Goal: Task Accomplishment & Management: Contribute content

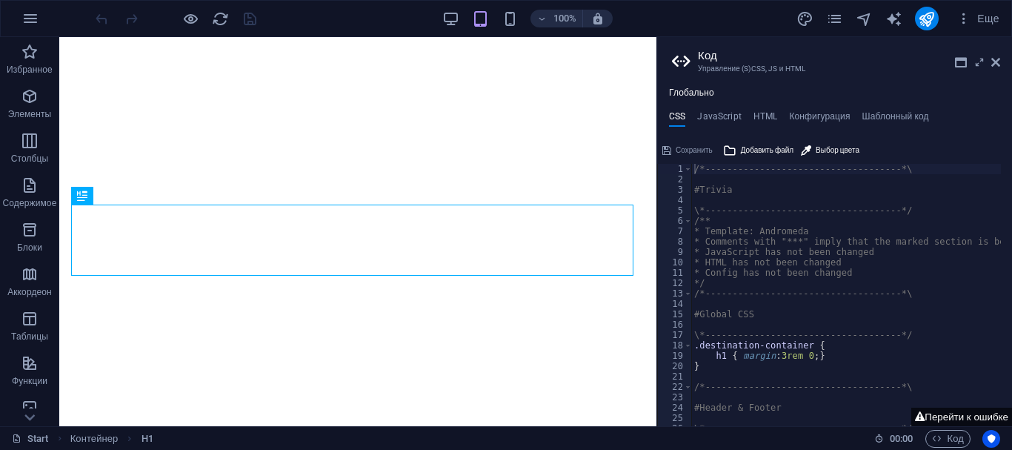
type textarea "/*------------------------------------*\"
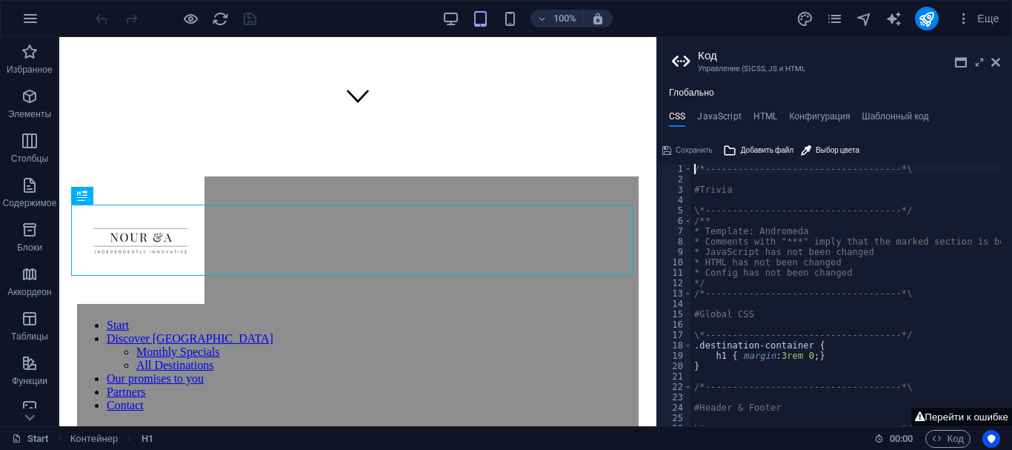
scroll to position [304, 0]
click at [998, 63] on icon at bounding box center [995, 62] width 9 height 12
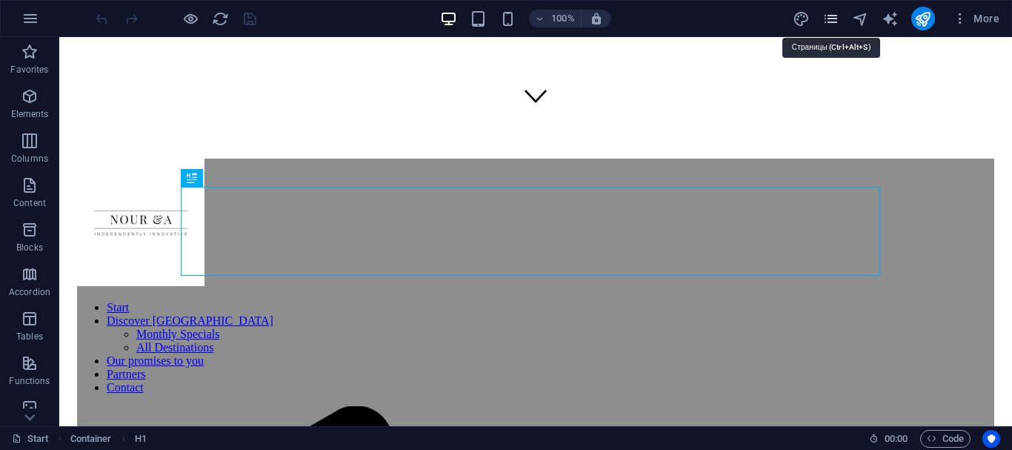
click at [827, 17] on icon "pages" at bounding box center [830, 18] width 17 height 17
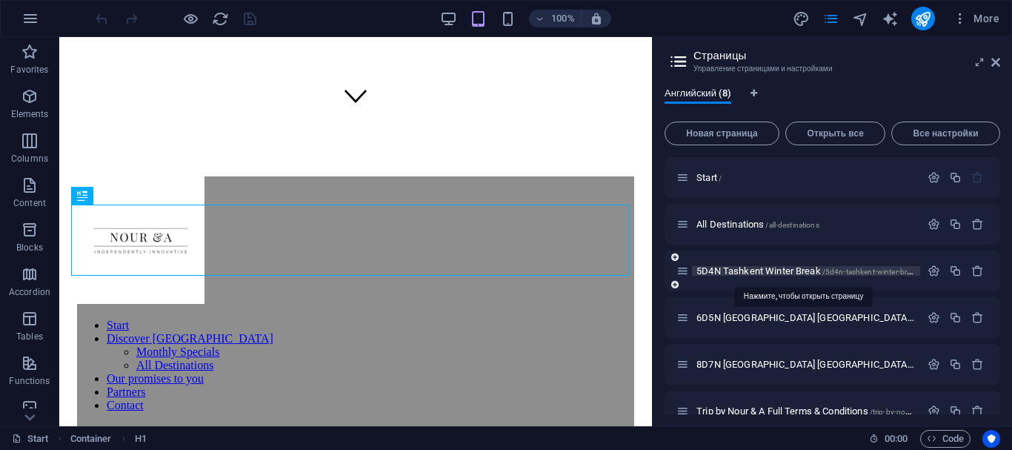
click at [730, 270] on span "5D4N Tashkent Winter Break /5d4n-tashkent-winter-break" at bounding box center [806, 270] width 221 height 11
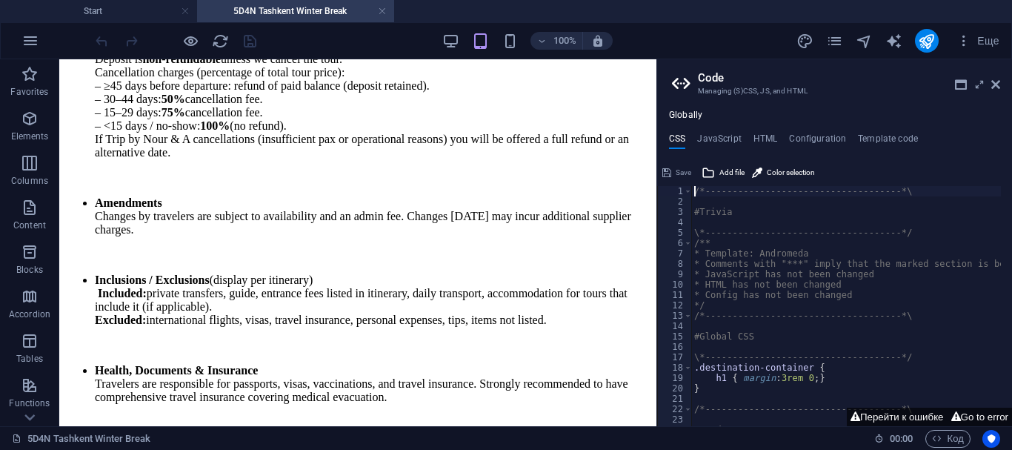
scroll to position [3522, 0]
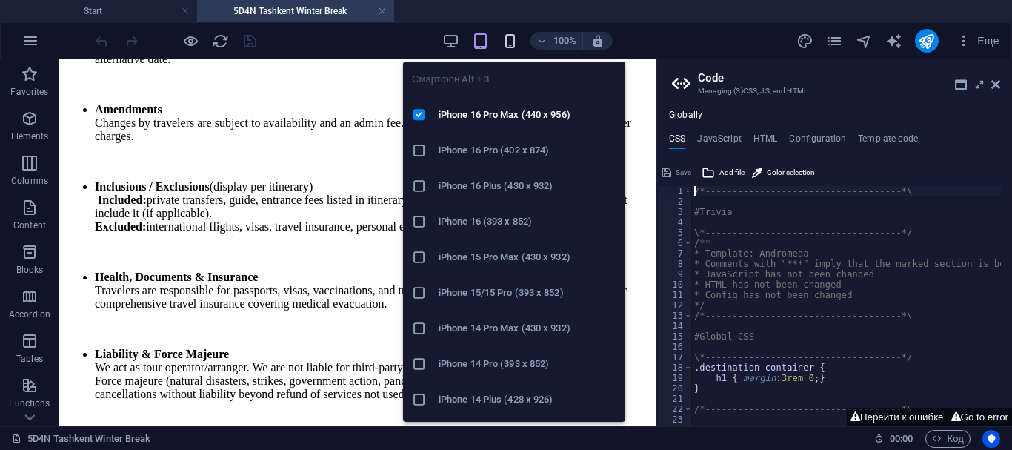
click at [508, 41] on icon "button" at bounding box center [509, 41] width 17 height 17
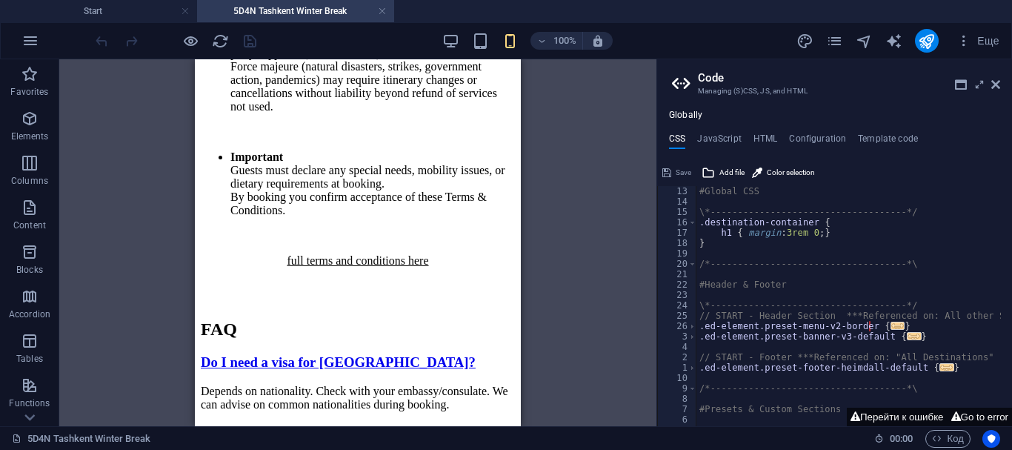
scroll to position [145, 0]
type textarea ".ed-element.preset-menu-v2-border {"
click at [890, 321] on span "..." at bounding box center [897, 325] width 15 height 8
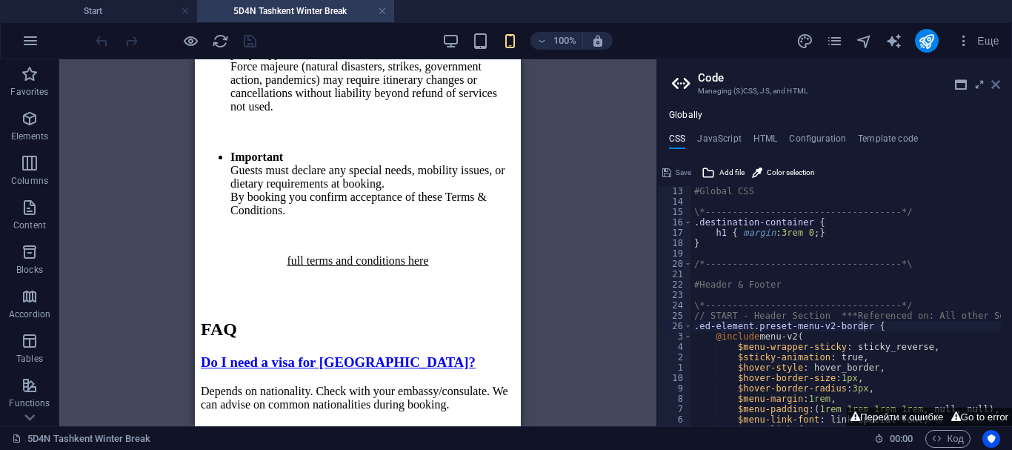
click at [996, 87] on icon at bounding box center [995, 85] width 9 height 12
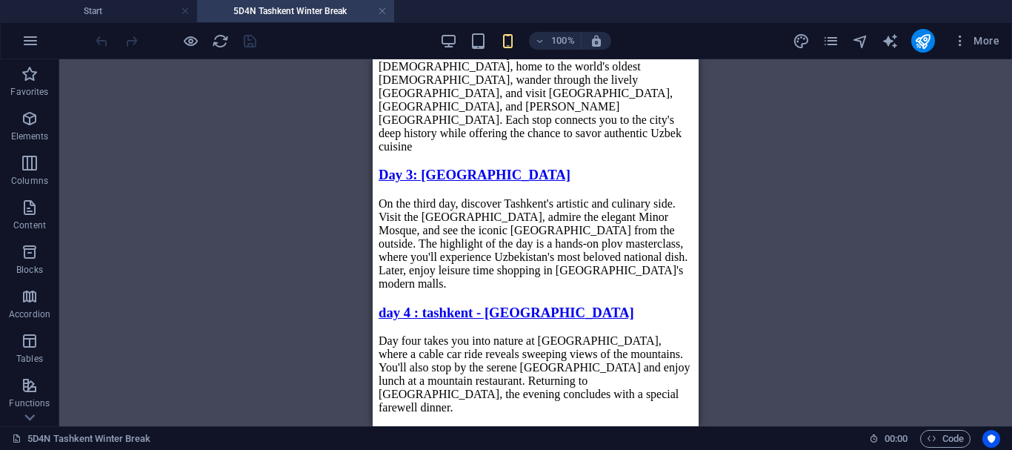
scroll to position [0, 0]
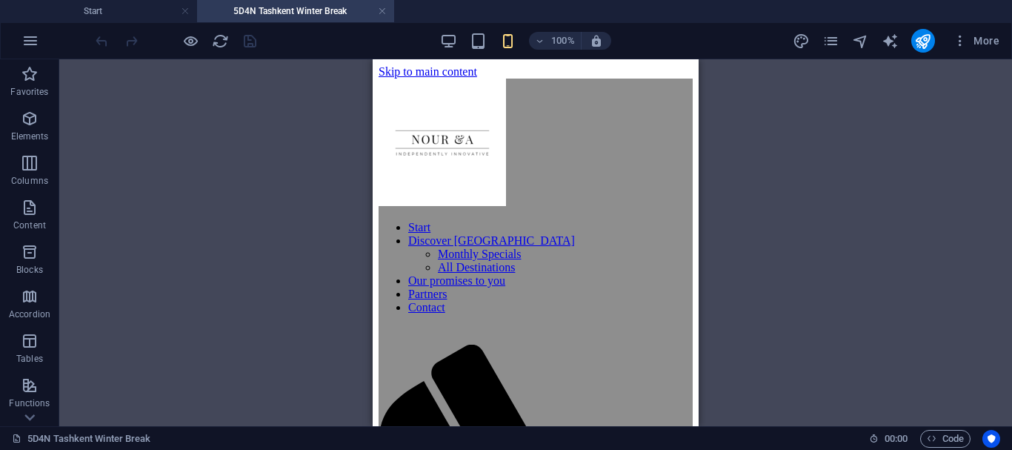
drag, startPoint x: 694, startPoint y: 318, endPoint x: 821, endPoint y: 96, distance: 255.8
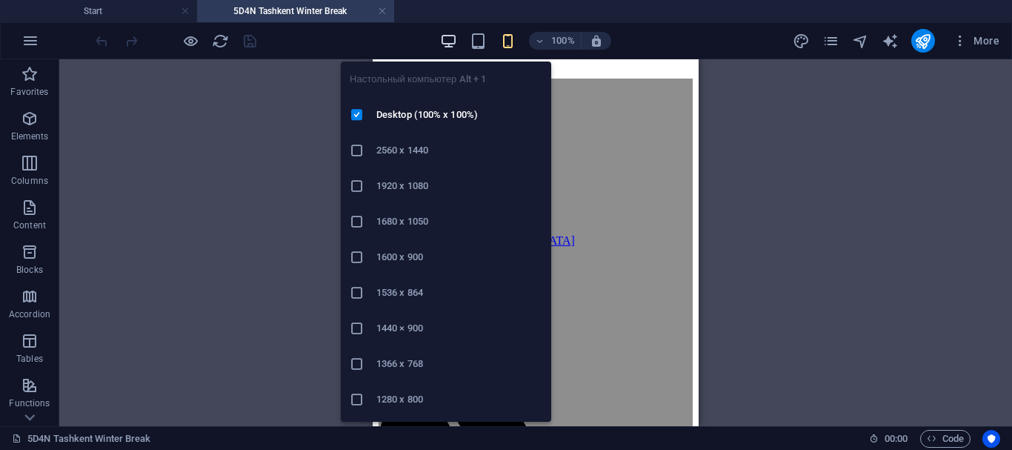
click at [448, 37] on icon "button" at bounding box center [448, 41] width 17 height 17
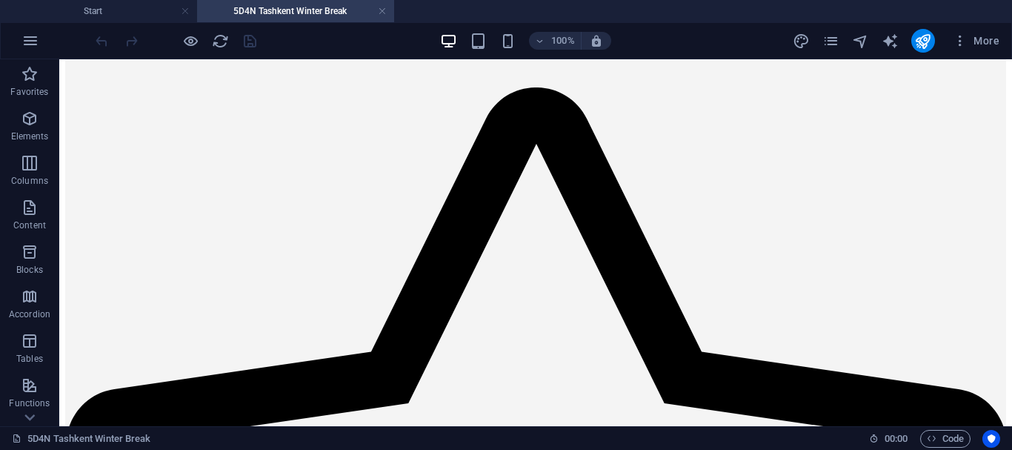
scroll to position [3433, 0]
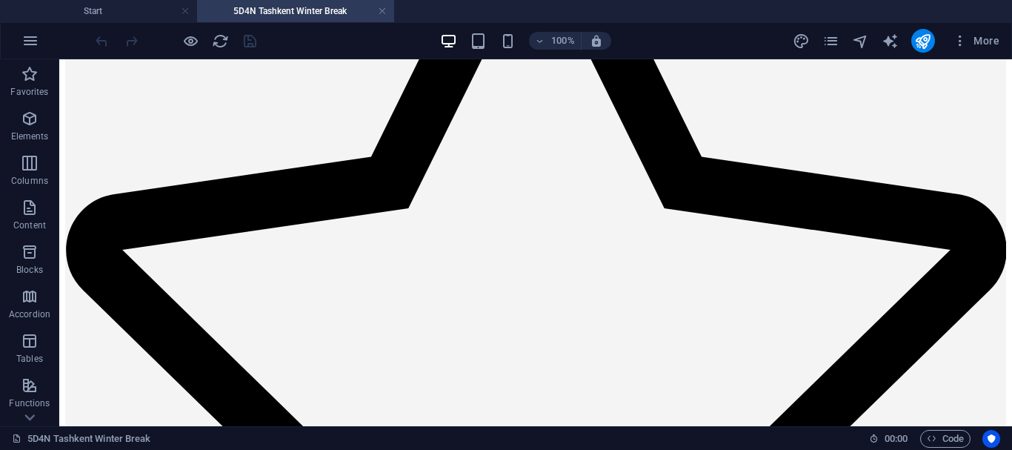
drag, startPoint x: 1003, startPoint y: 87, endPoint x: 1010, endPoint y: 493, distance: 406.0
click at [827, 39] on icon "pages" at bounding box center [830, 41] width 17 height 17
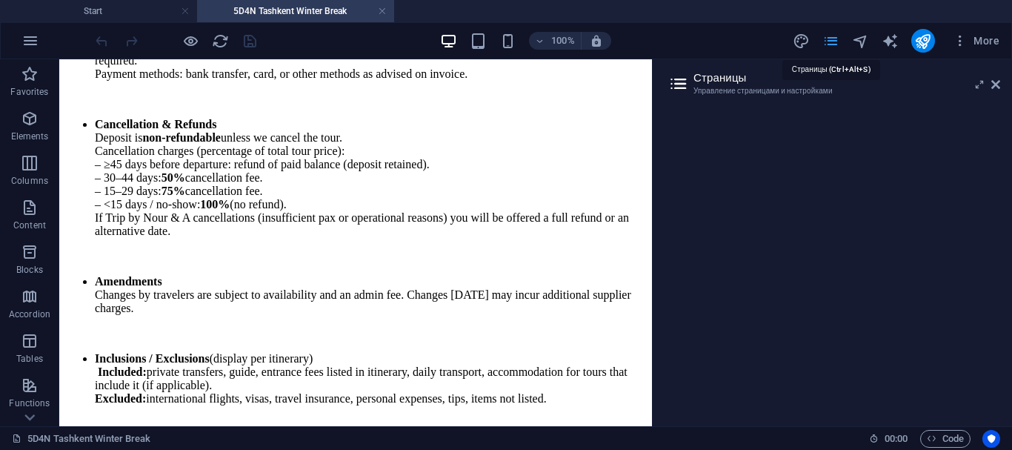
scroll to position [3504, 0]
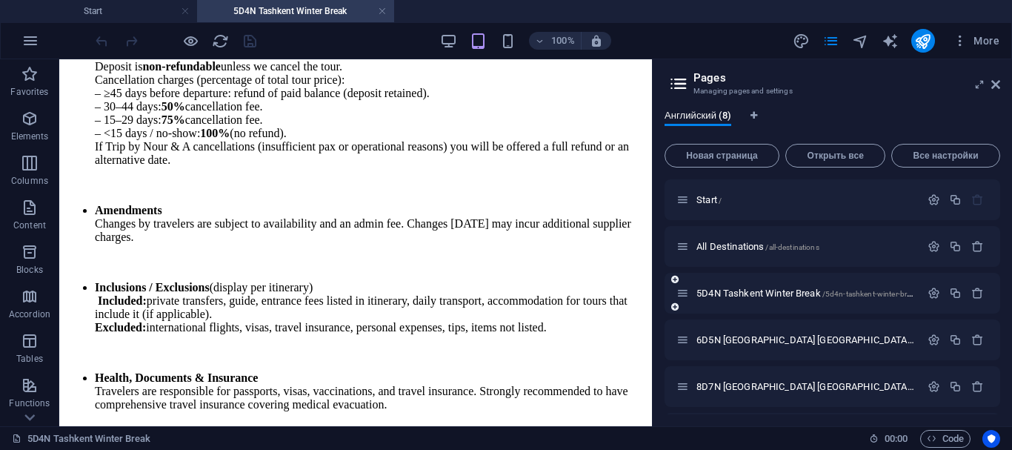
drag, startPoint x: 1001, startPoint y: 237, endPoint x: 985, endPoint y: 303, distance: 67.7
click at [984, 312] on div "Английский (8) Новая страница Открыть все Все настройки Start / All Destination…" at bounding box center [832, 262] width 359 height 328
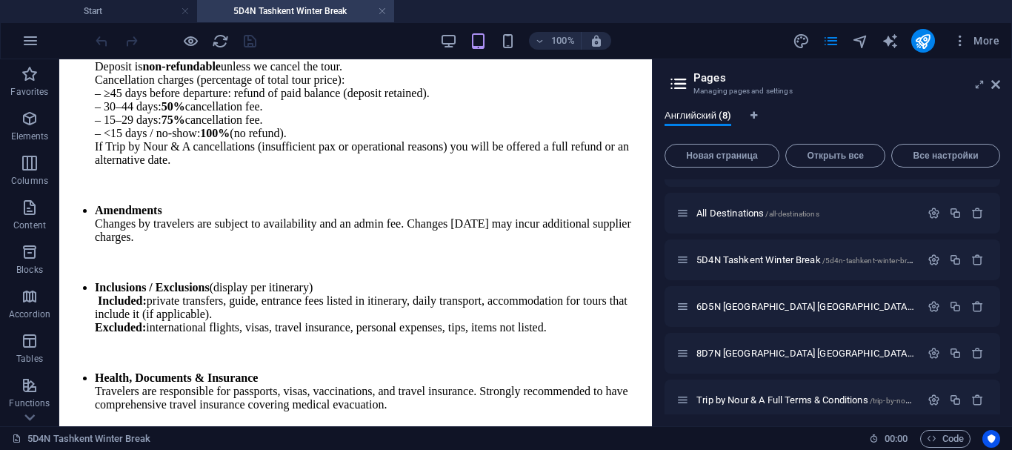
scroll to position [139, 0]
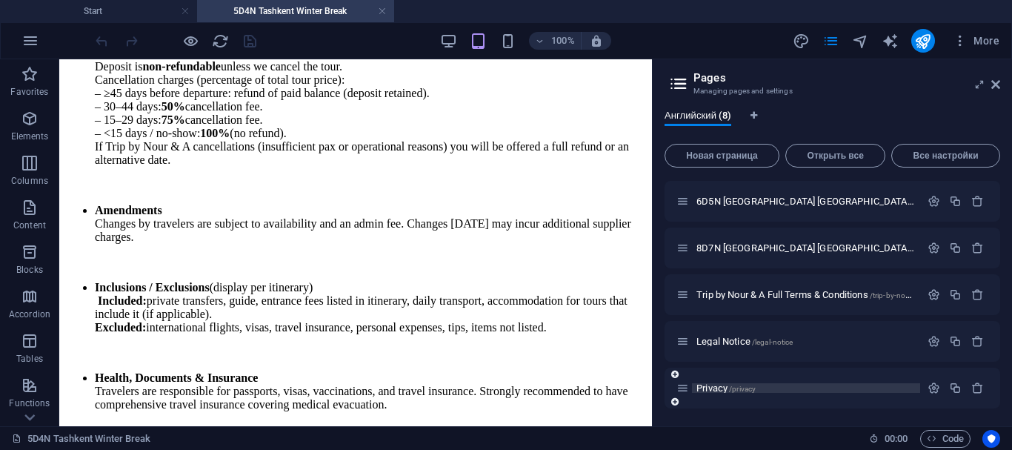
click at [714, 390] on span "Privacy /privacy" at bounding box center [725, 387] width 59 height 11
click at [714, 390] on div "Start / All Destinations /all-destinations 5D4N [GEOGRAPHIC_DATA] Winter Break …" at bounding box center [832, 224] width 336 height 367
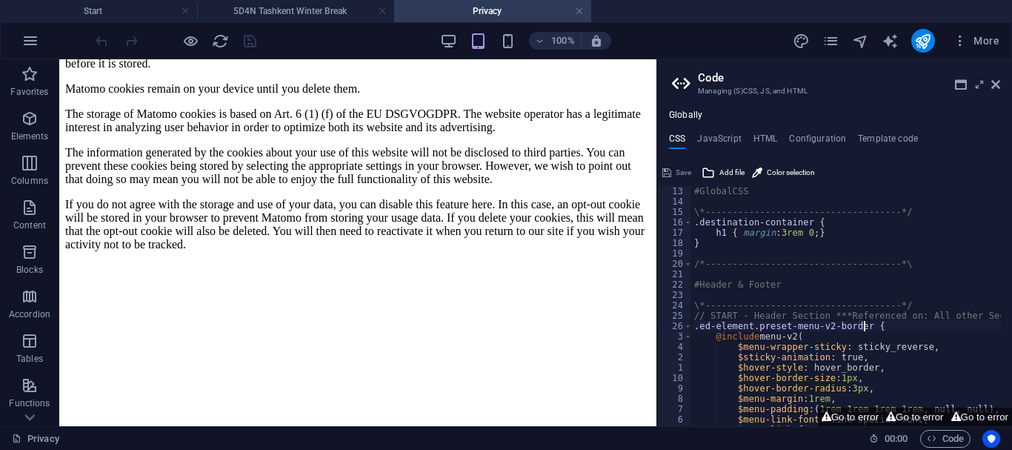
scroll to position [397, 0]
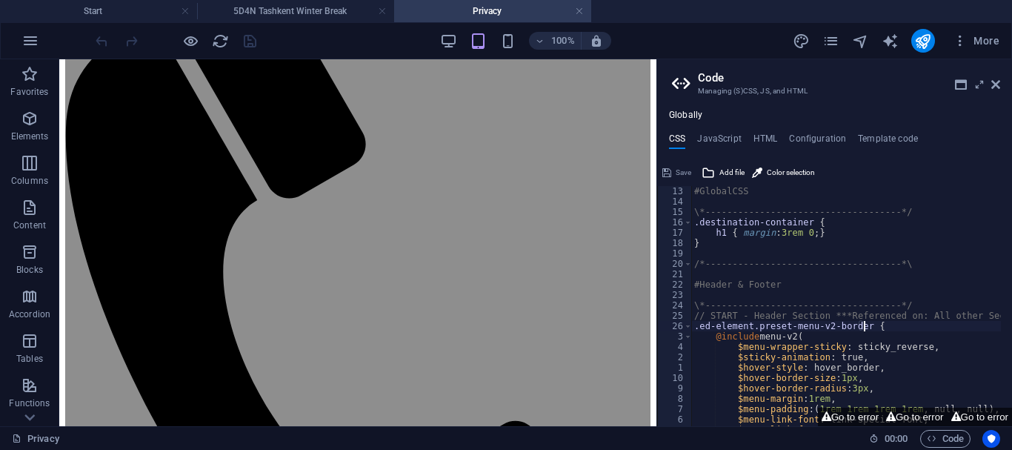
drag, startPoint x: 652, startPoint y: 81, endPoint x: 718, endPoint y: 129, distance: 81.2
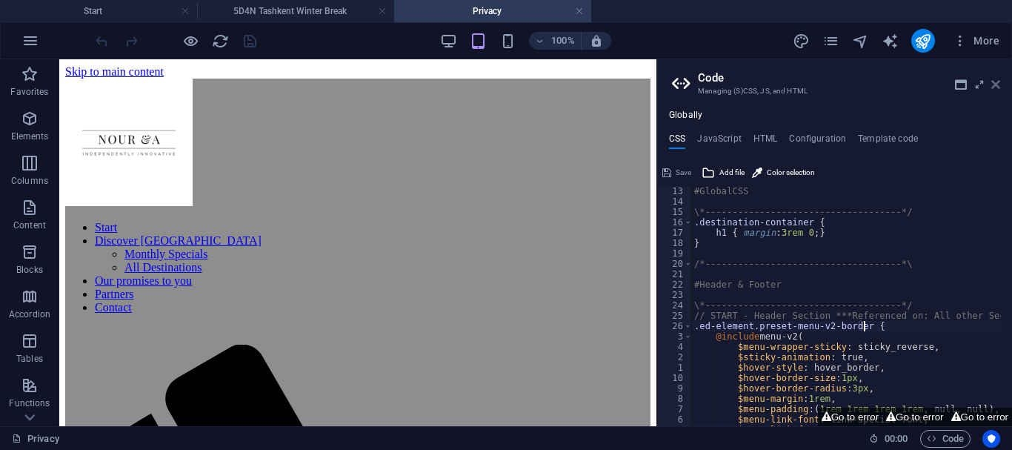
click at [998, 87] on icon at bounding box center [995, 85] width 9 height 12
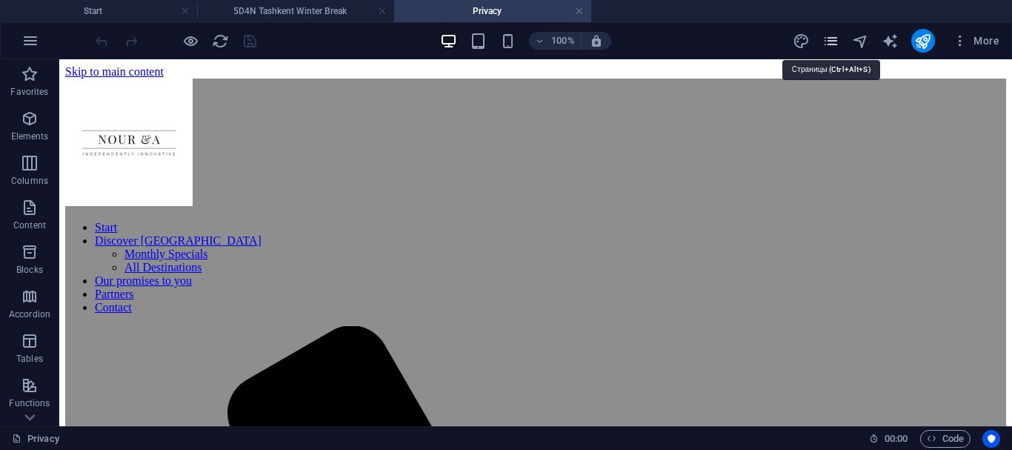
click at [831, 41] on icon "pages" at bounding box center [830, 41] width 17 height 17
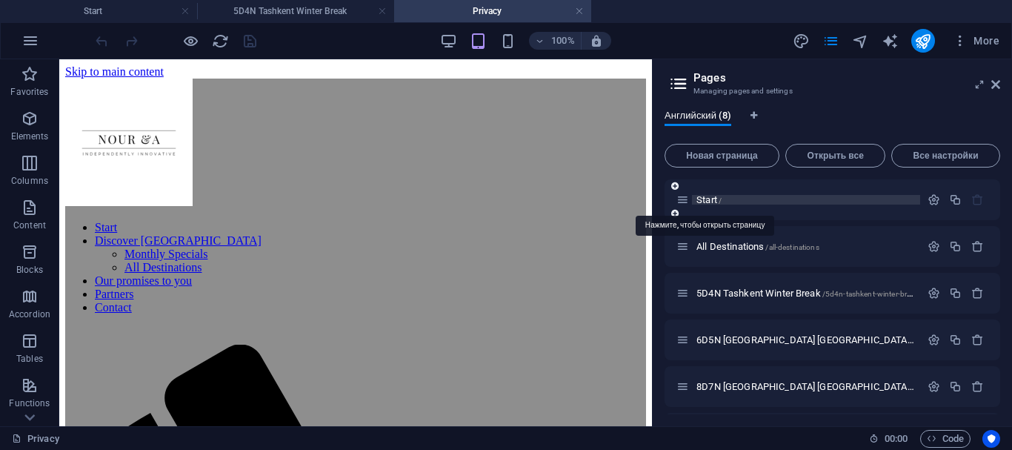
click at [701, 200] on span "Start /" at bounding box center [708, 199] width 25 height 11
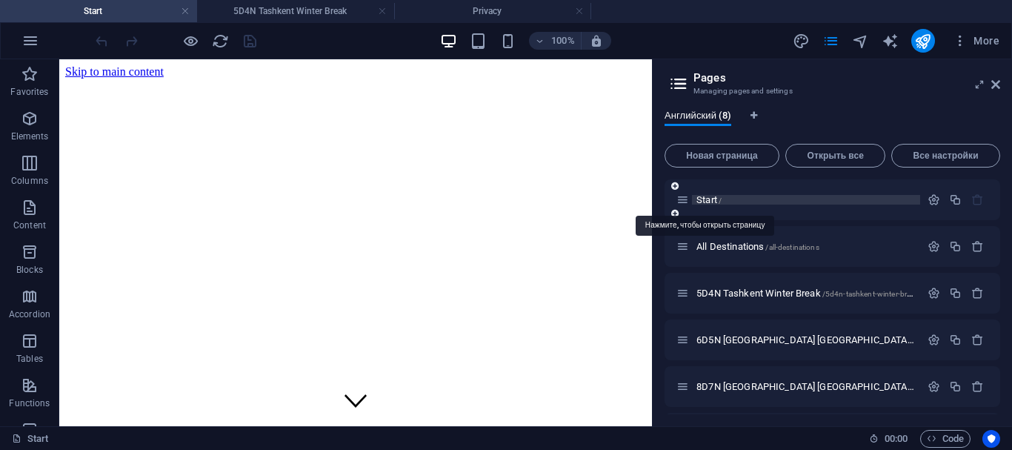
scroll to position [304, 0]
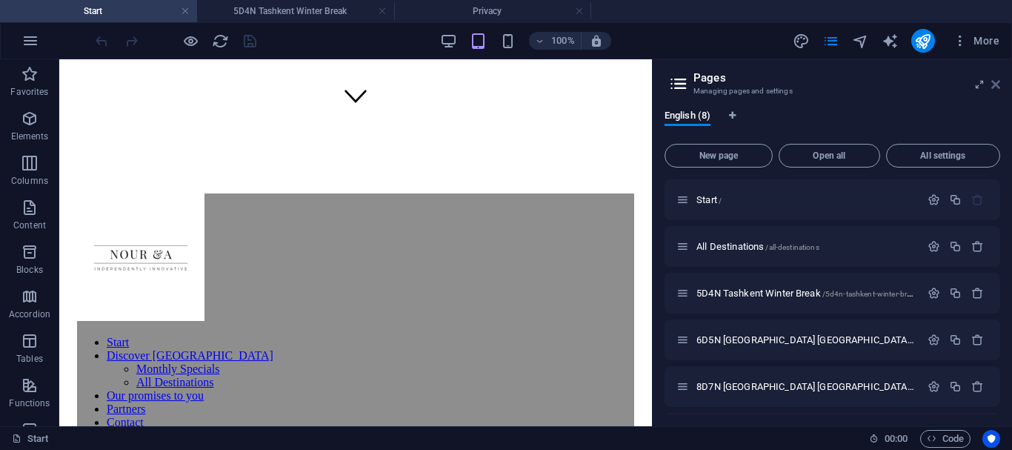
click at [996, 88] on icon at bounding box center [995, 85] width 9 height 12
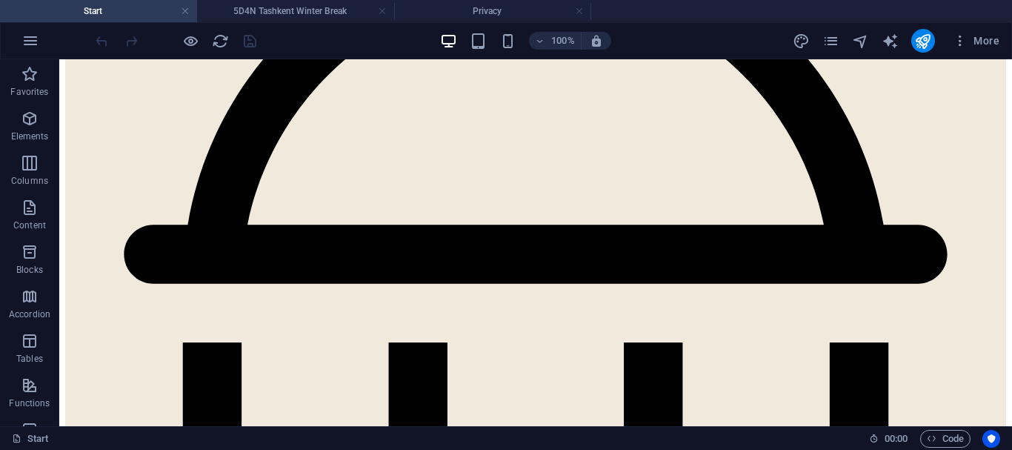
scroll to position [3548, 0]
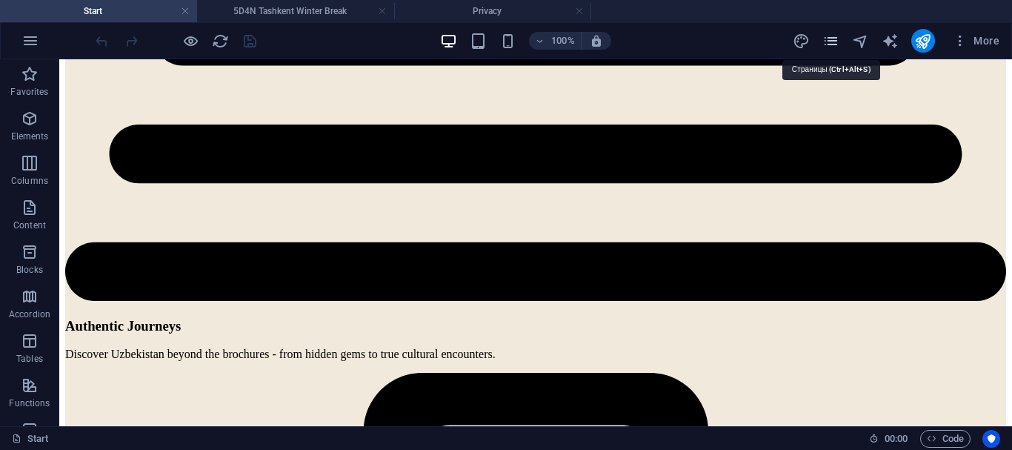
click at [834, 42] on icon "pages" at bounding box center [830, 41] width 17 height 17
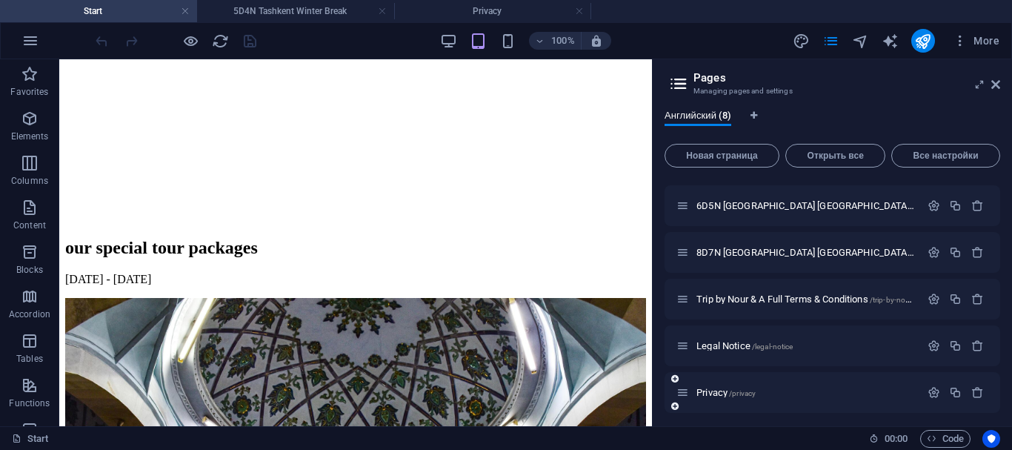
scroll to position [139, 0]
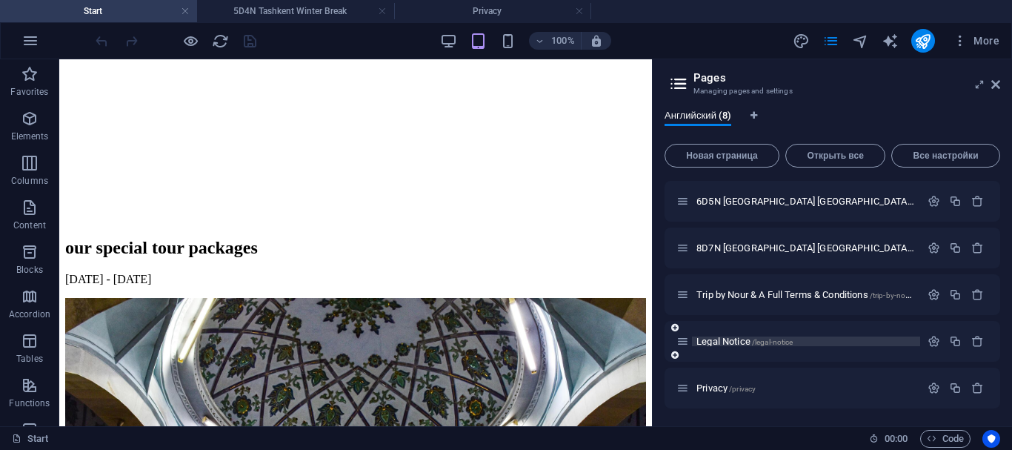
click at [720, 339] on span "Legal Notice /legal-notice" at bounding box center [744, 341] width 96 height 11
click at [720, 339] on div "Start / All Destinations /all-destinations 5D4N Tashkent Winter Break /5d4n-tas…" at bounding box center [832, 224] width 336 height 367
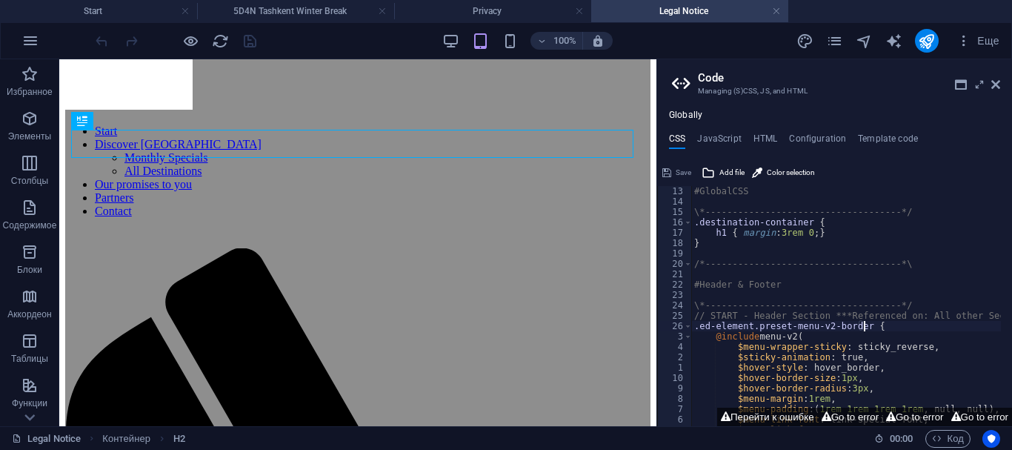
scroll to position [84, 0]
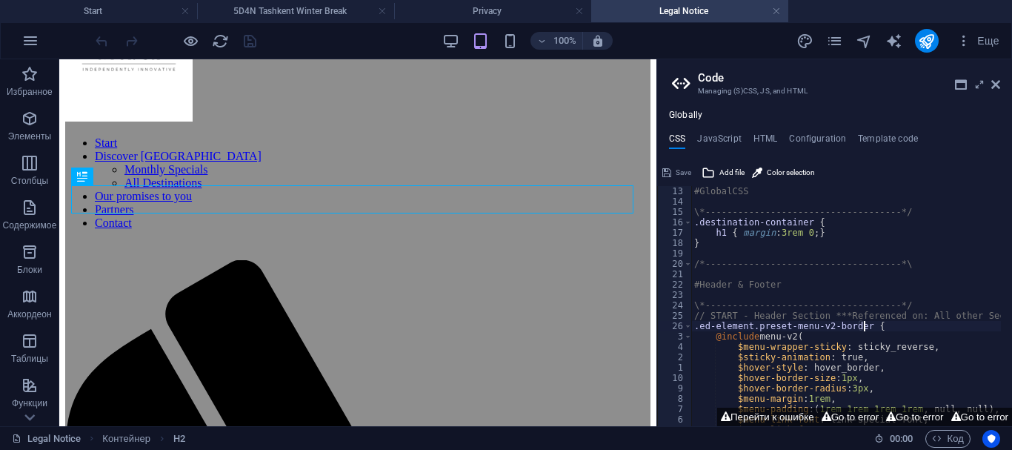
drag, startPoint x: 650, startPoint y: 163, endPoint x: 727, endPoint y: 284, distance: 144.2
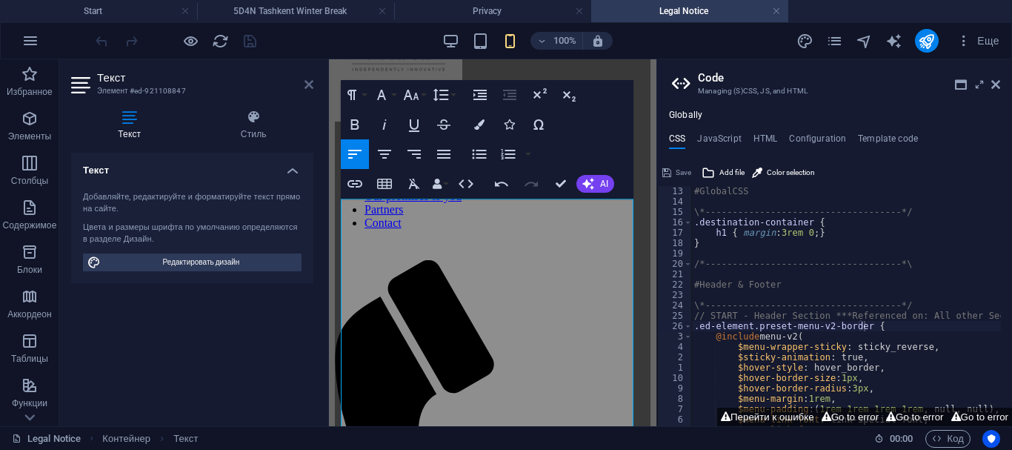
click at [307, 84] on icon at bounding box center [308, 85] width 9 height 12
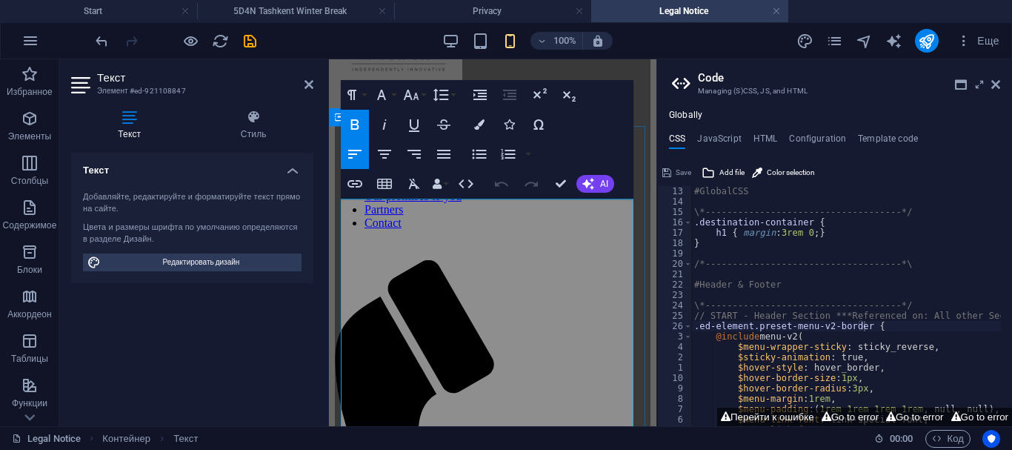
drag, startPoint x: 455, startPoint y: 311, endPoint x: 369, endPoint y: 319, distance: 86.3
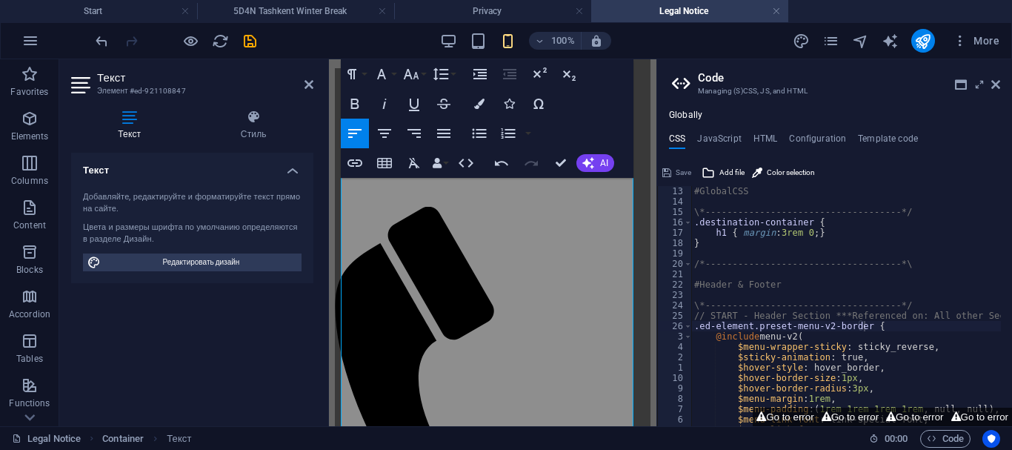
scroll to position [147, 0]
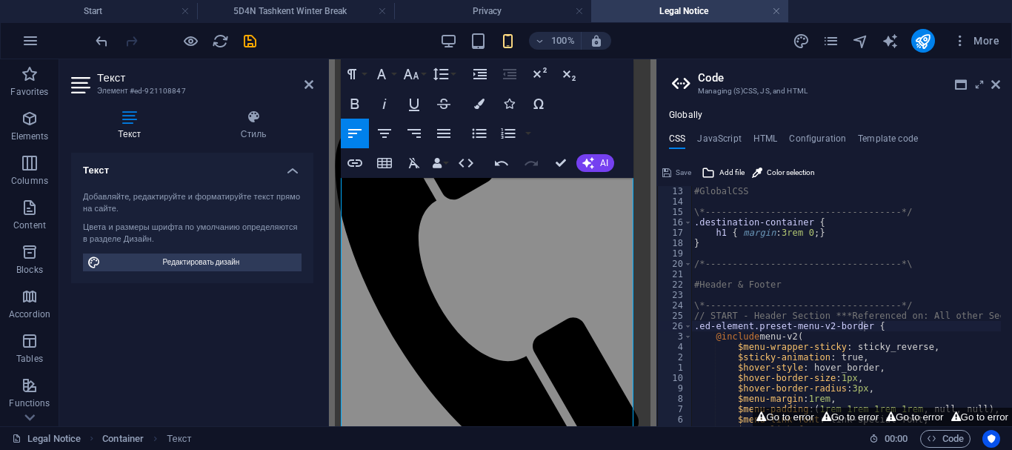
scroll to position [304, 0]
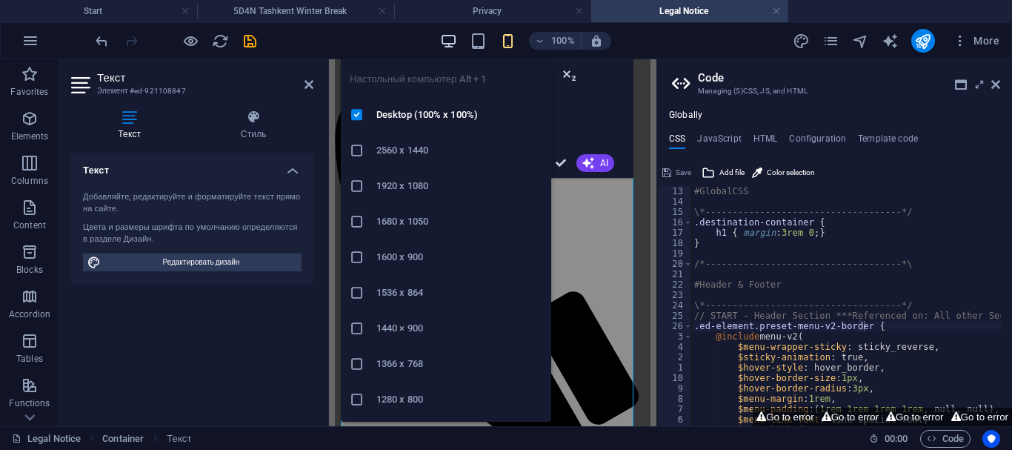
click at [447, 40] on icon "button" at bounding box center [448, 41] width 17 height 17
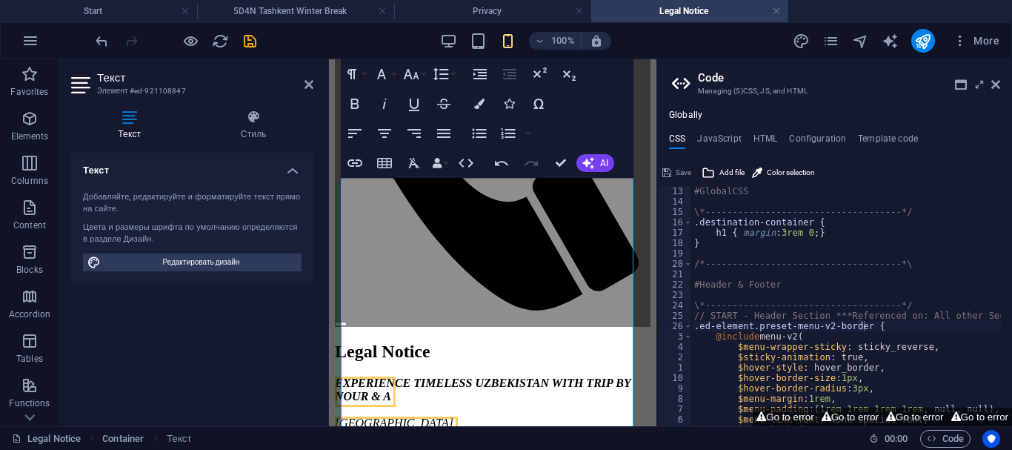
scroll to position [429, 0]
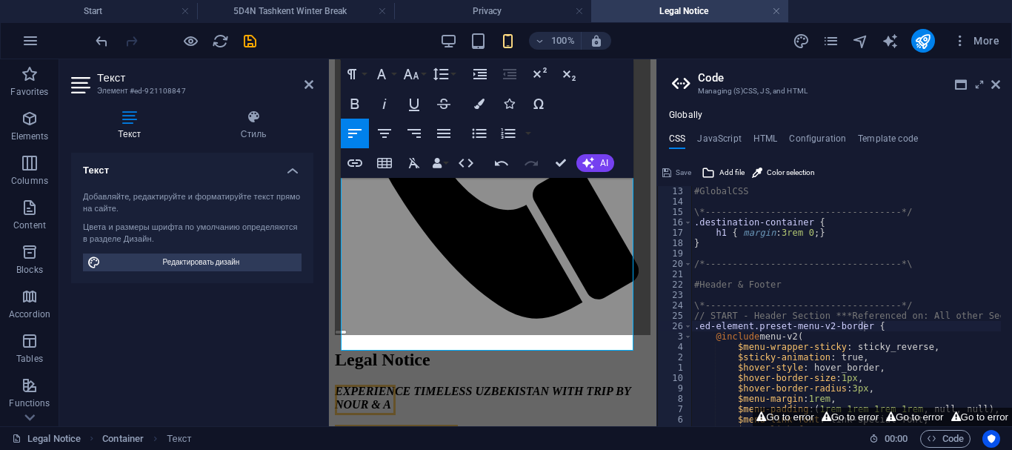
scroll to position [519, 0]
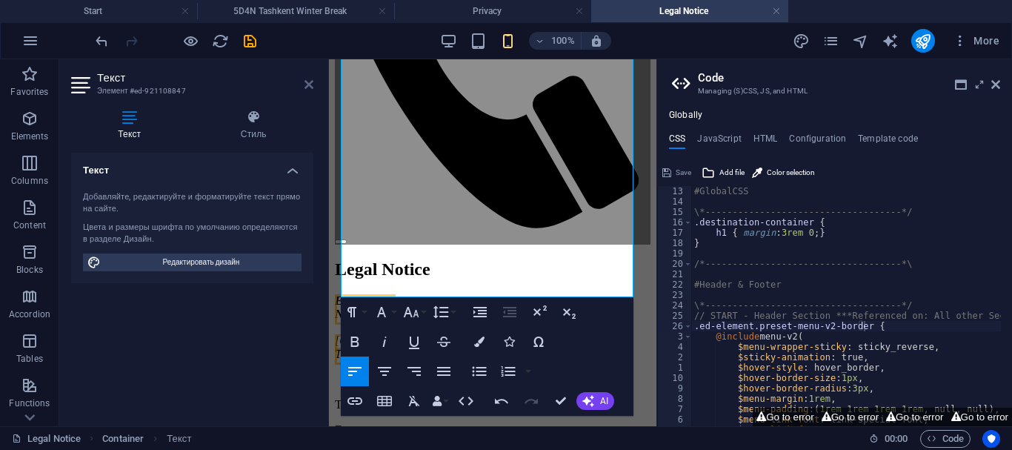
click at [307, 84] on icon at bounding box center [308, 85] width 9 height 12
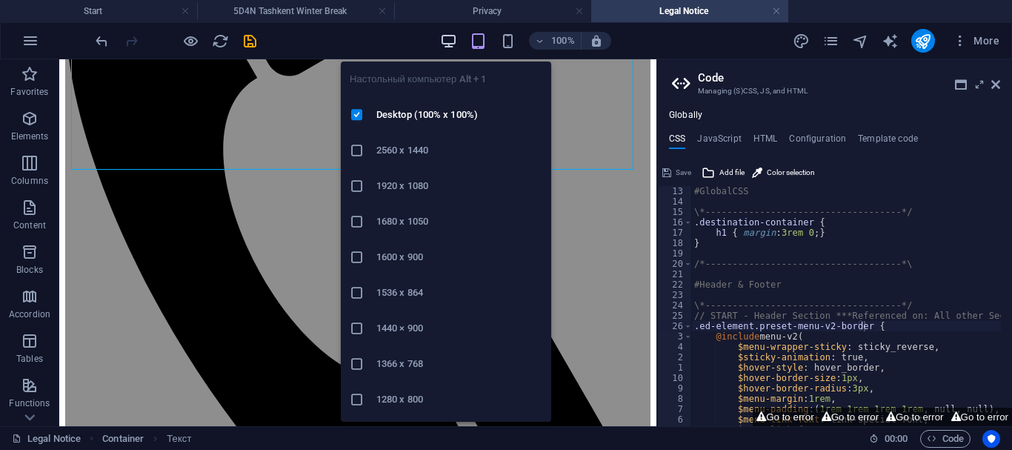
click at [454, 42] on icon "button" at bounding box center [448, 41] width 17 height 17
click at [448, 41] on icon "button" at bounding box center [448, 41] width 17 height 17
click at [447, 39] on icon "button" at bounding box center [448, 41] width 17 height 17
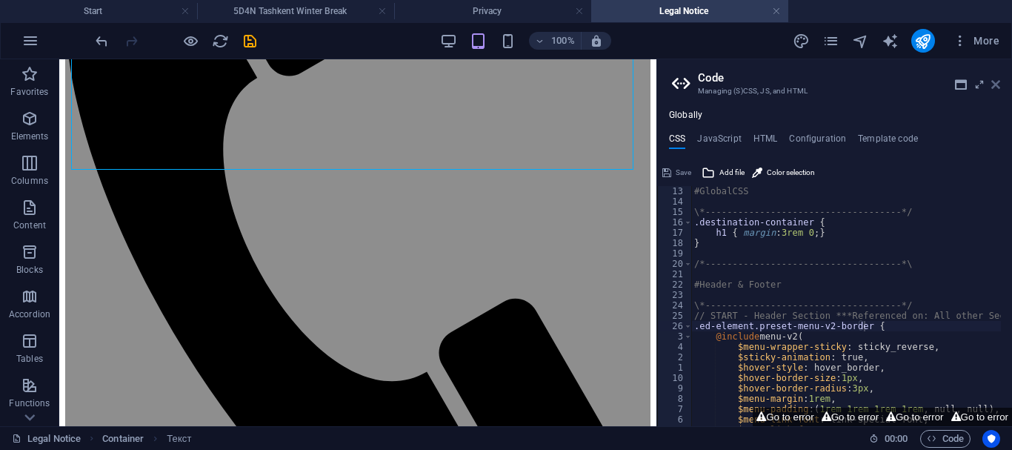
click at [994, 84] on icon at bounding box center [995, 85] width 9 height 12
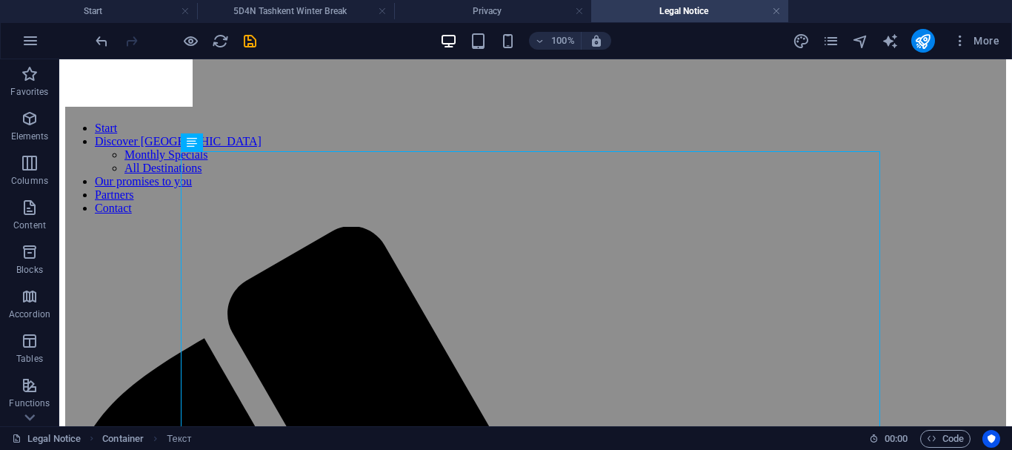
scroll to position [101, 0]
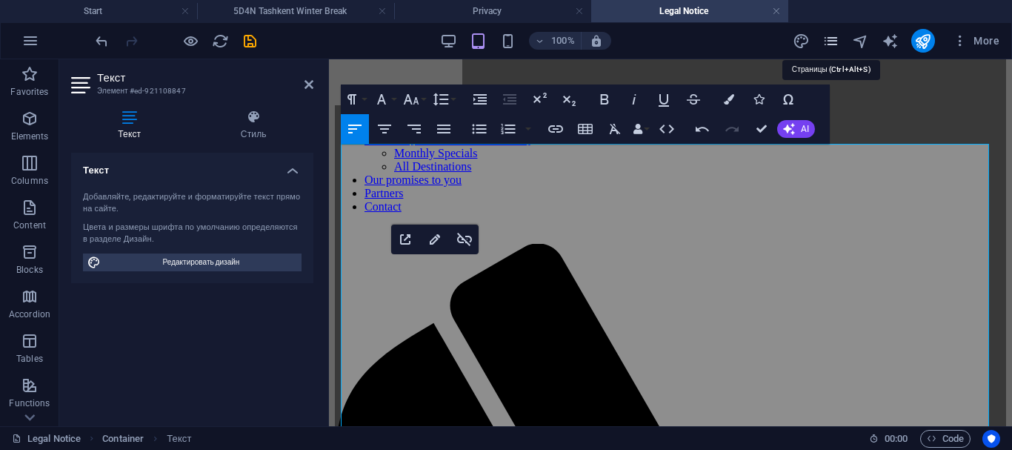
click at [833, 36] on icon "pages" at bounding box center [830, 41] width 17 height 17
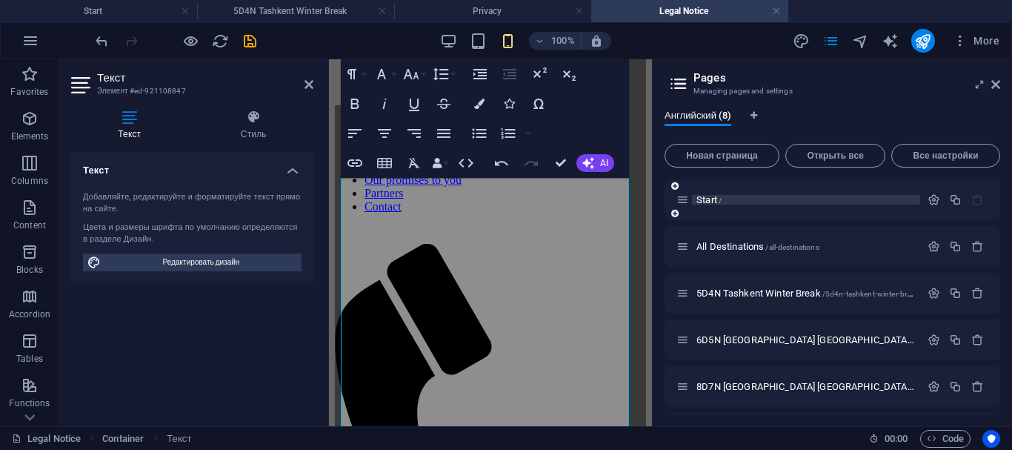
click at [704, 201] on span "Start /" at bounding box center [708, 199] width 25 height 11
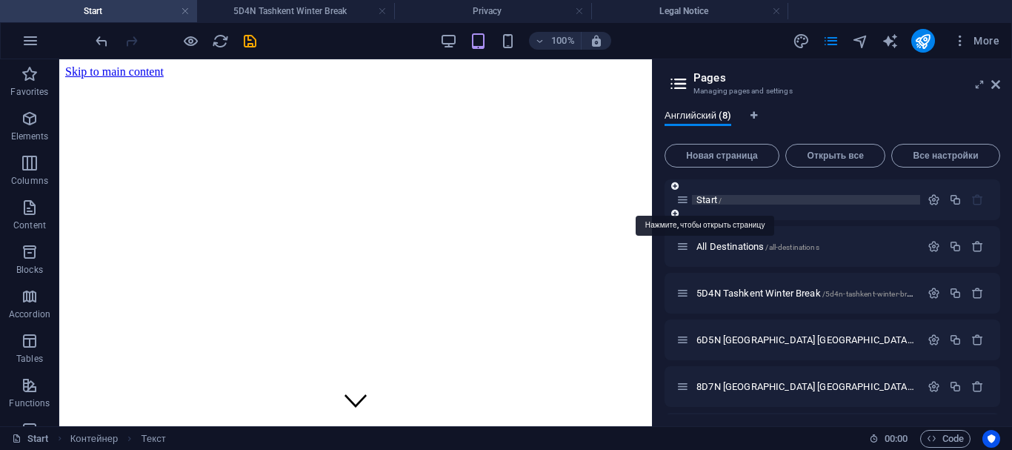
scroll to position [3958, 0]
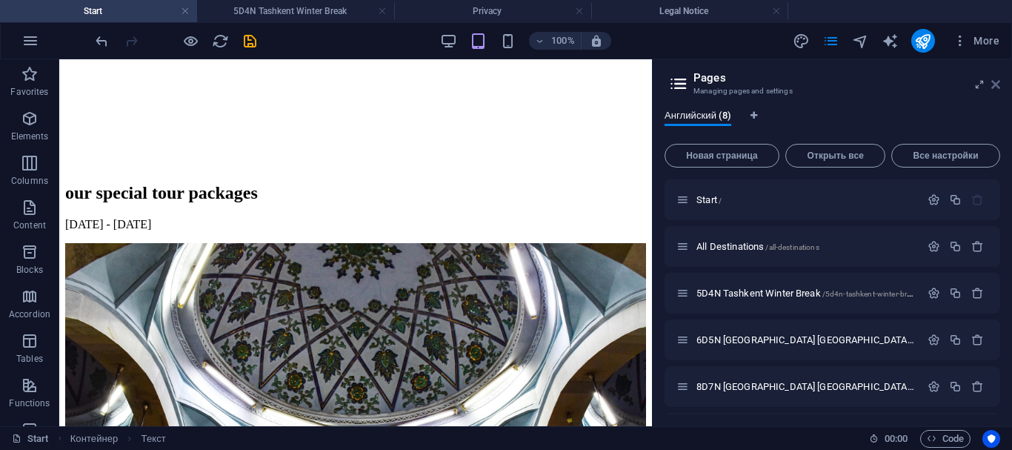
click at [997, 81] on icon at bounding box center [995, 85] width 9 height 12
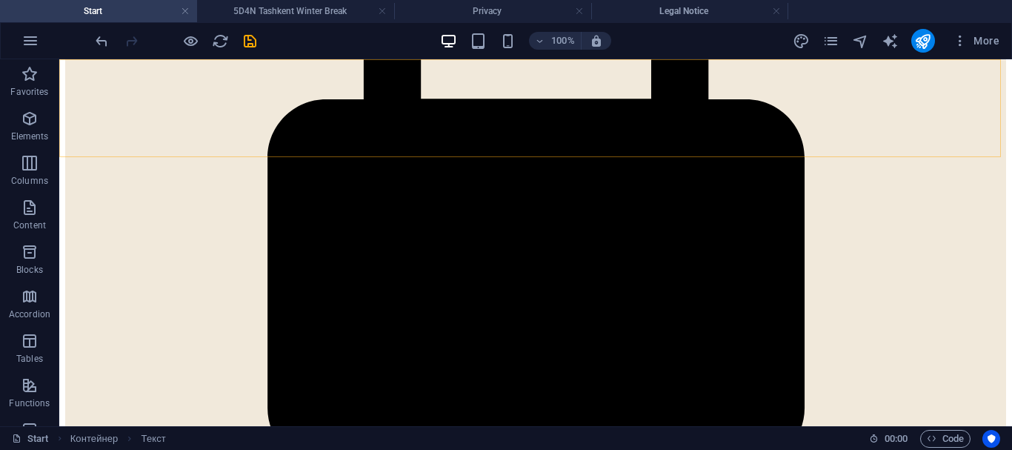
scroll to position [3548, 0]
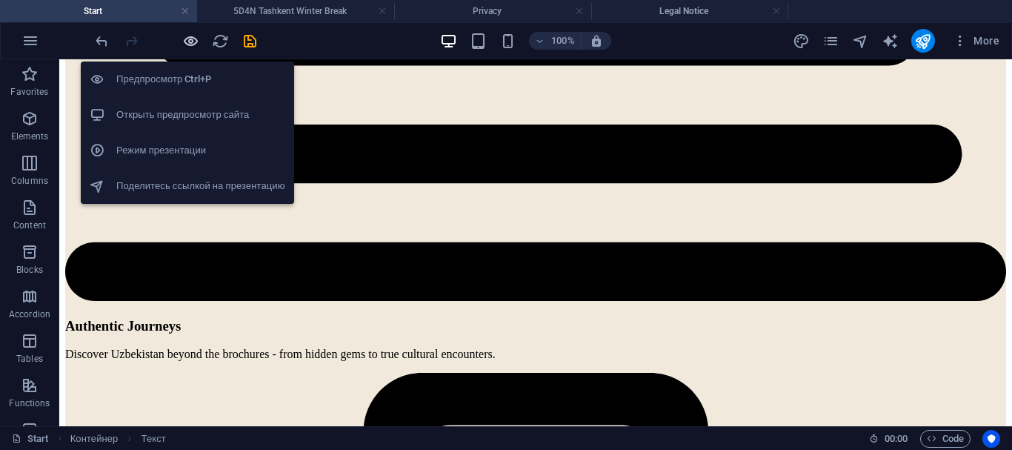
click at [190, 39] on icon "button" at bounding box center [190, 41] width 17 height 17
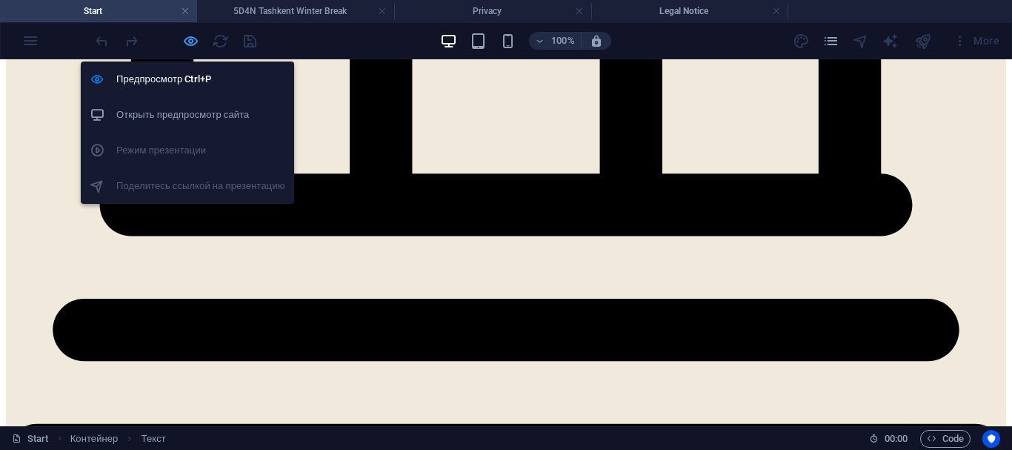
click at [193, 41] on icon "button" at bounding box center [190, 41] width 17 height 17
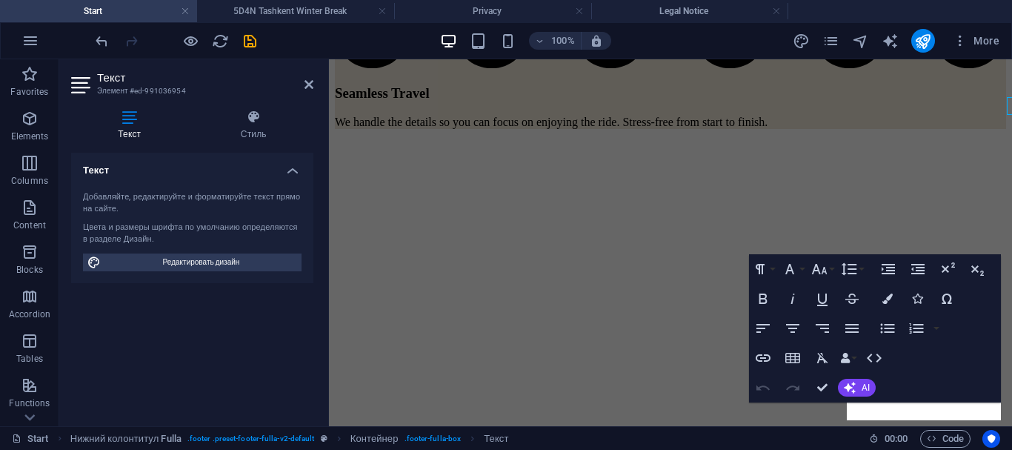
scroll to position [3835, 0]
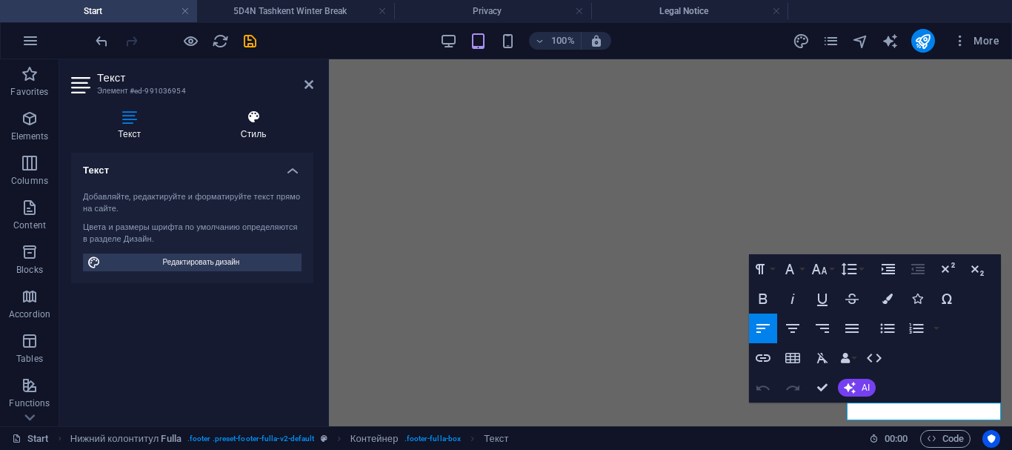
click at [256, 121] on icon at bounding box center [253, 117] width 119 height 15
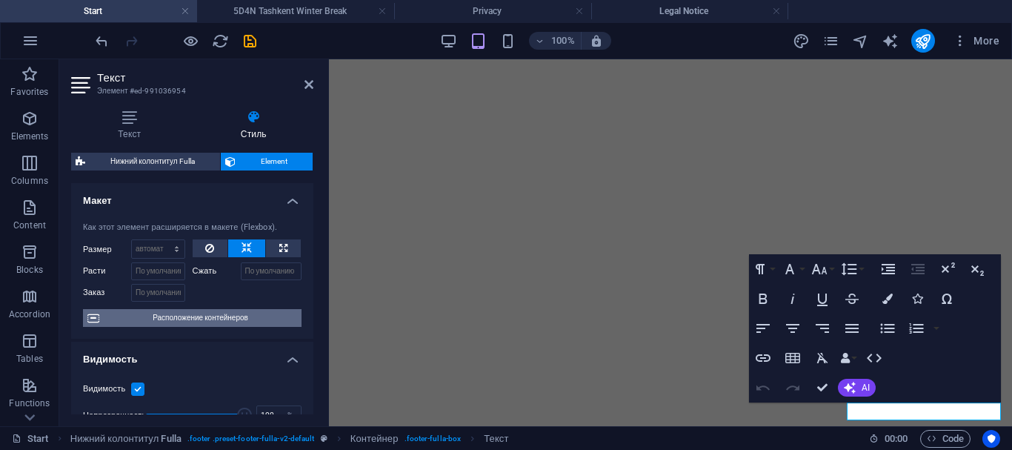
click at [173, 315] on span "Расположение контейнеров" at bounding box center [200, 318] width 193 height 18
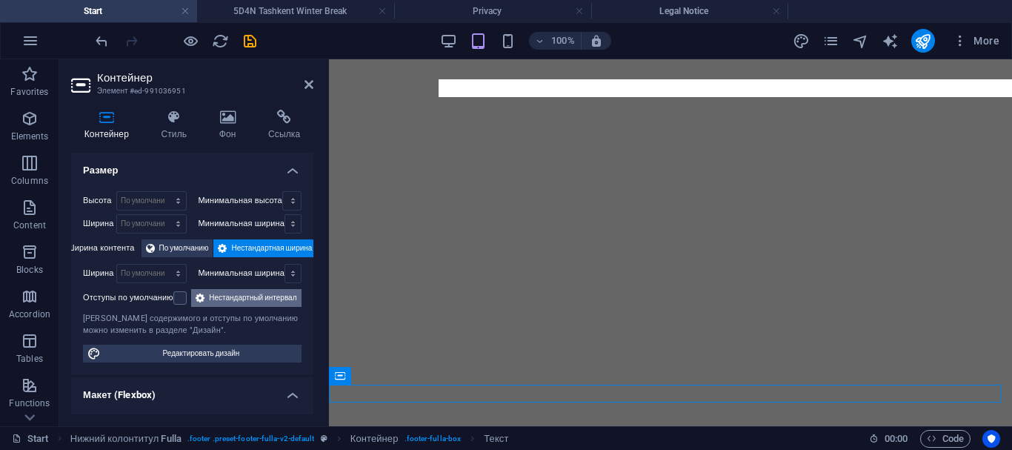
scroll to position [3853, 0]
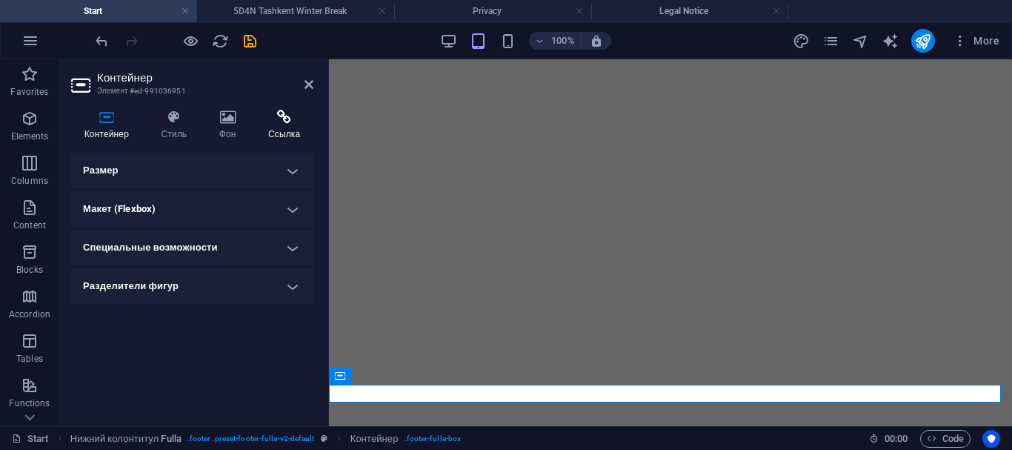
click at [281, 119] on icon at bounding box center [284, 117] width 59 height 15
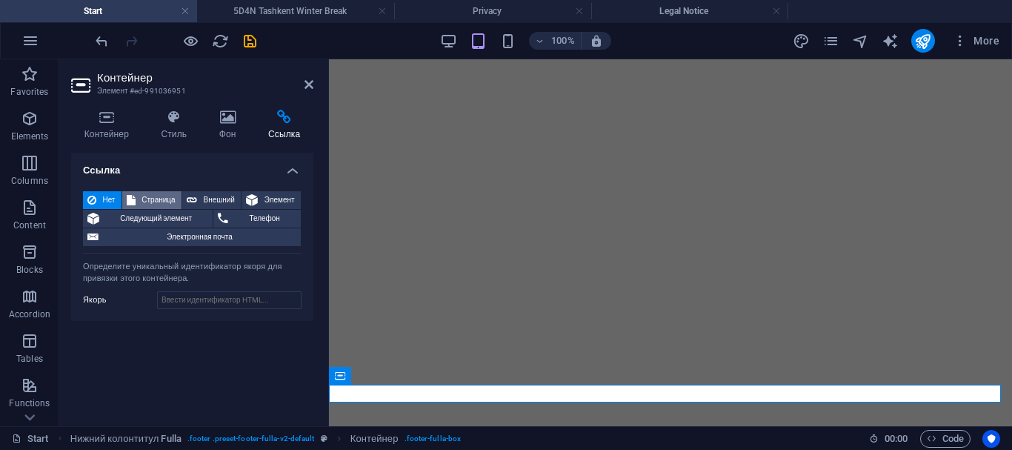
click at [167, 204] on span "Страница" at bounding box center [158, 200] width 37 height 18
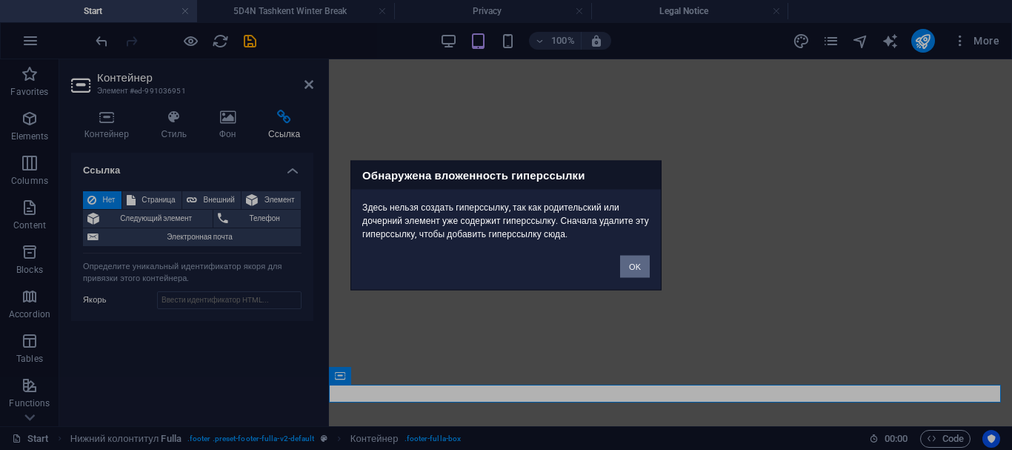
click at [630, 268] on button "OK" at bounding box center [635, 266] width 30 height 22
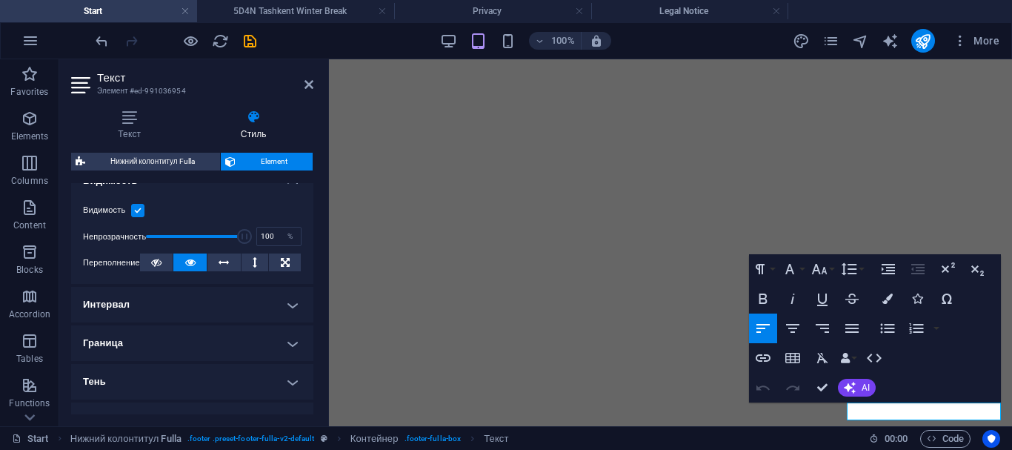
scroll to position [0, 0]
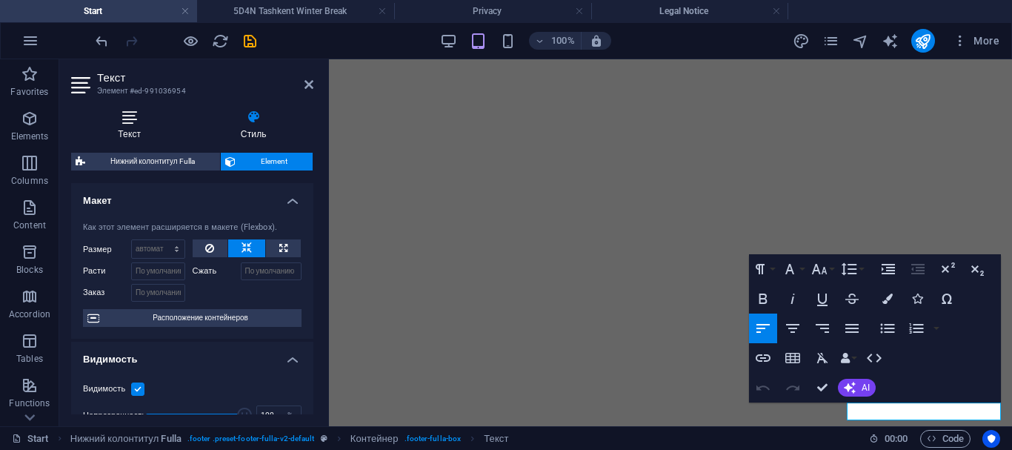
click at [138, 123] on icon at bounding box center [129, 117] width 117 height 15
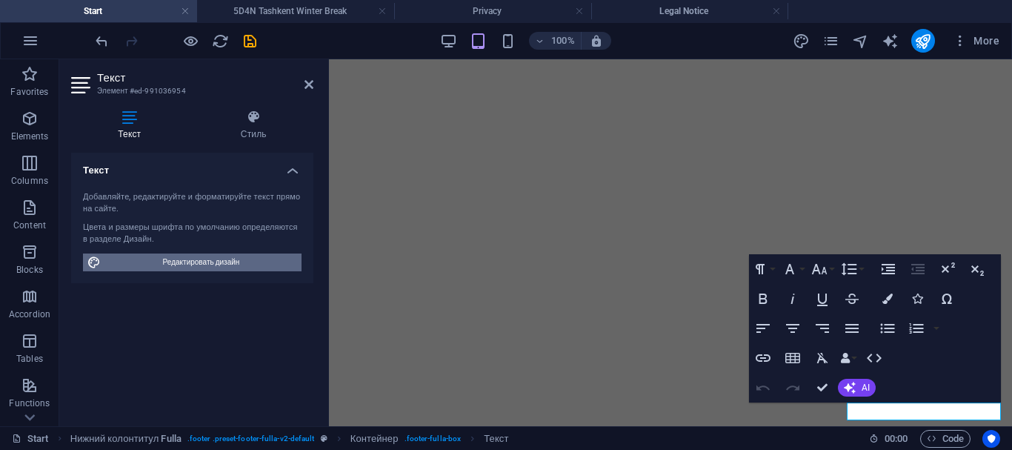
click at [167, 264] on span "Редактировать дизайн" at bounding box center [201, 262] width 192 height 18
select select "ease-in-out"
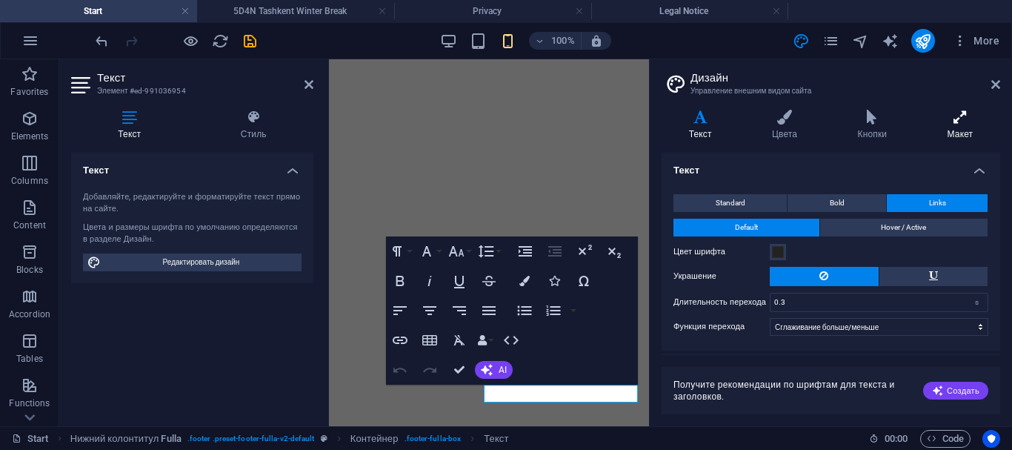
scroll to position [6340, 0]
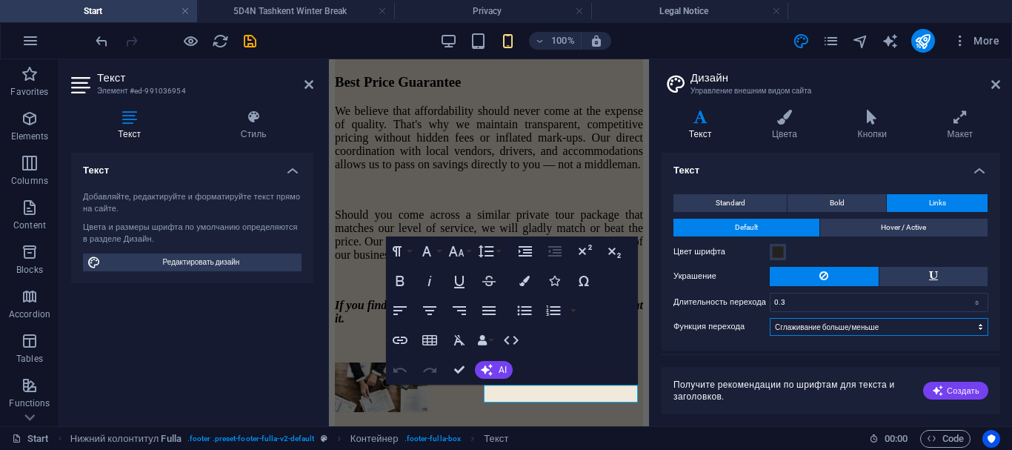
click at [912, 325] on select "Сглаживание Сглаживание больше Сглаживание меньше Сглаживание больше/меньше Лин…" at bounding box center [879, 327] width 219 height 18
click at [977, 329] on select "Сглаживание Сглаживание больше Сглаживание меньше Сглаживание больше/меньше Лин…" at bounding box center [879, 327] width 219 height 18
click at [913, 228] on span "Hover / Active" at bounding box center [903, 228] width 45 height 18
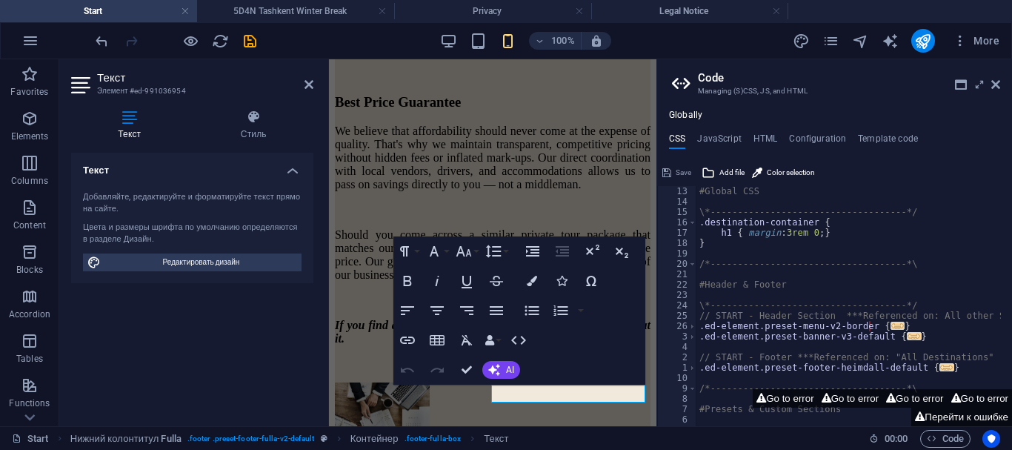
scroll to position [145, 0]
click at [259, 118] on icon at bounding box center [253, 117] width 119 height 15
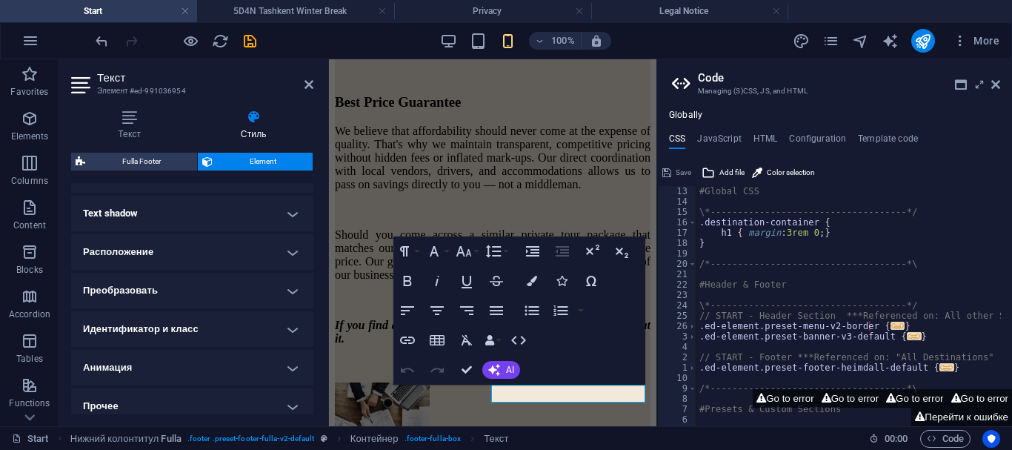
scroll to position [395, 0]
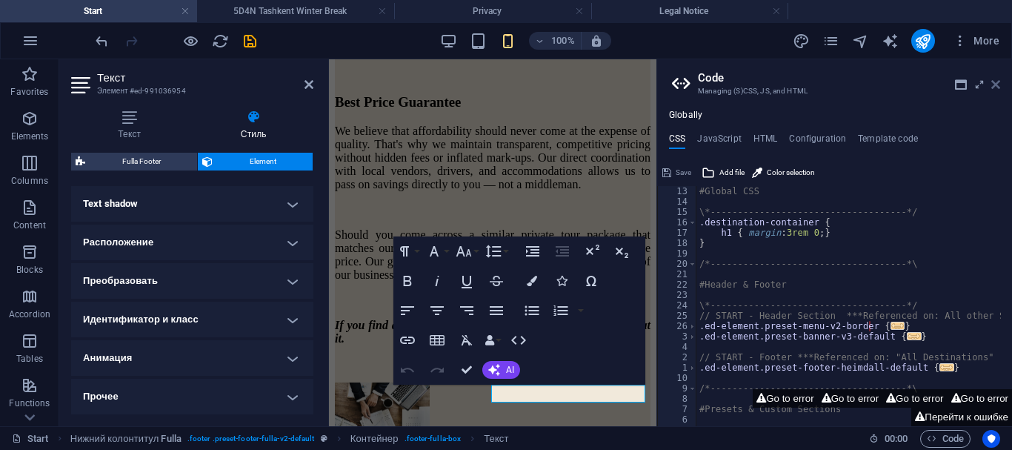
click at [995, 87] on icon at bounding box center [995, 85] width 9 height 12
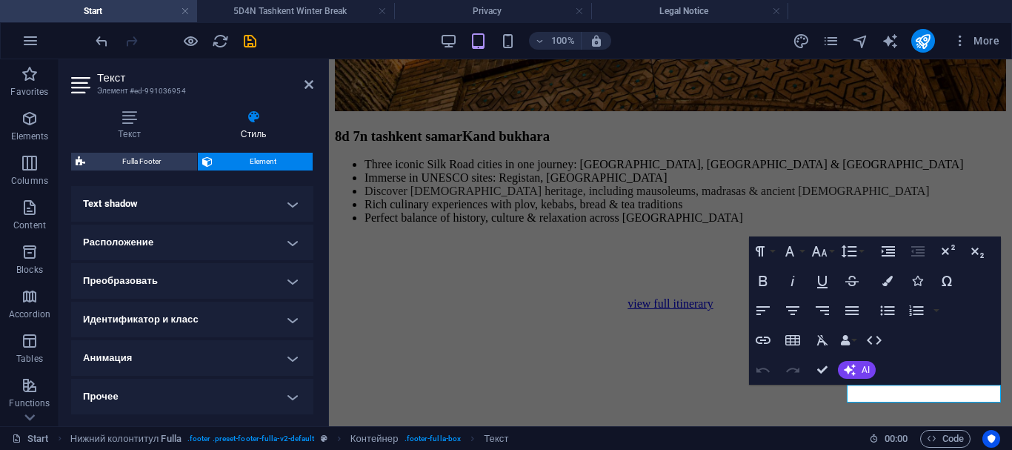
scroll to position [3853, 0]
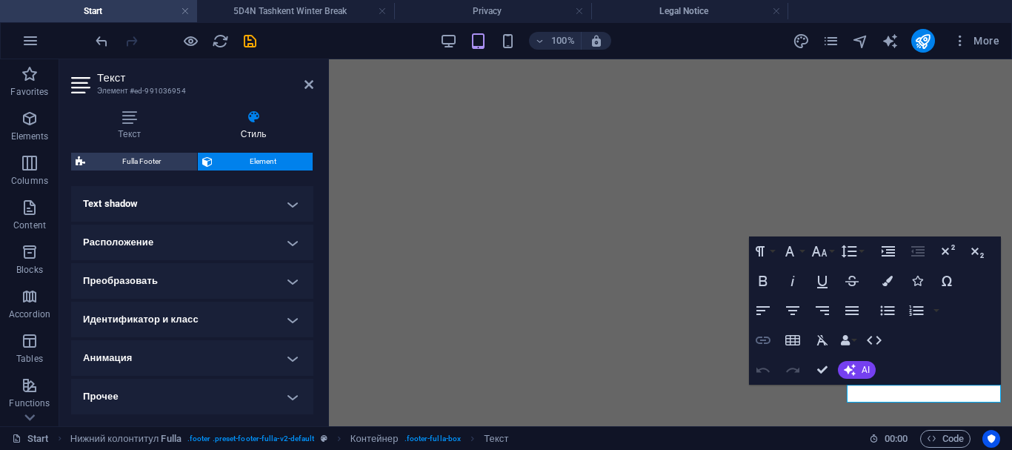
click at [761, 338] on icon "button" at bounding box center [763, 340] width 18 height 18
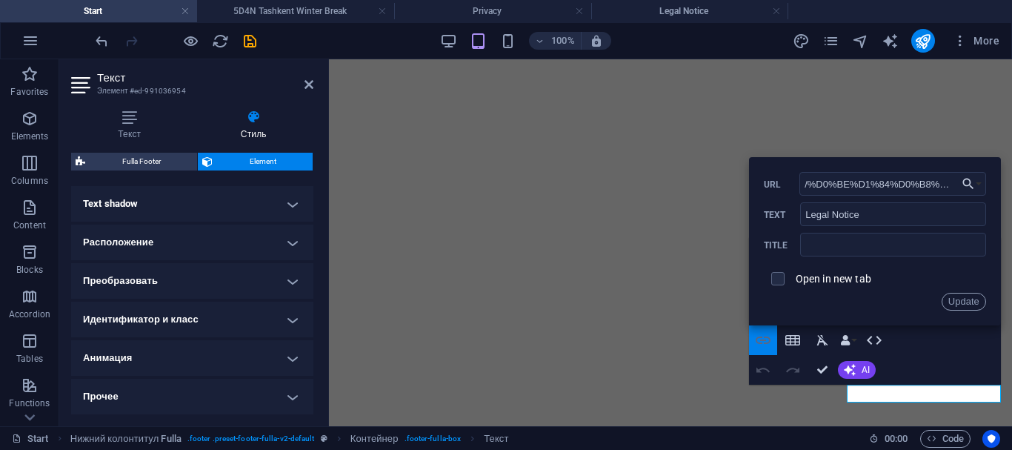
scroll to position [0, 787]
click at [778, 284] on span at bounding box center [777, 278] width 13 height 13
click at [778, 281] on input "checkbox" at bounding box center [775, 276] width 13 height 13
click at [851, 342] on button "Data Bindings" at bounding box center [848, 340] width 21 height 30
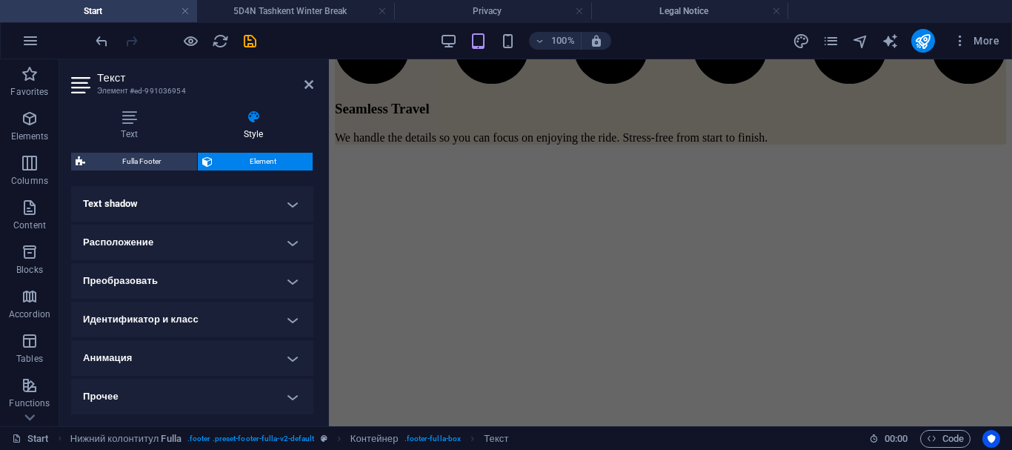
scroll to position [3853, 0]
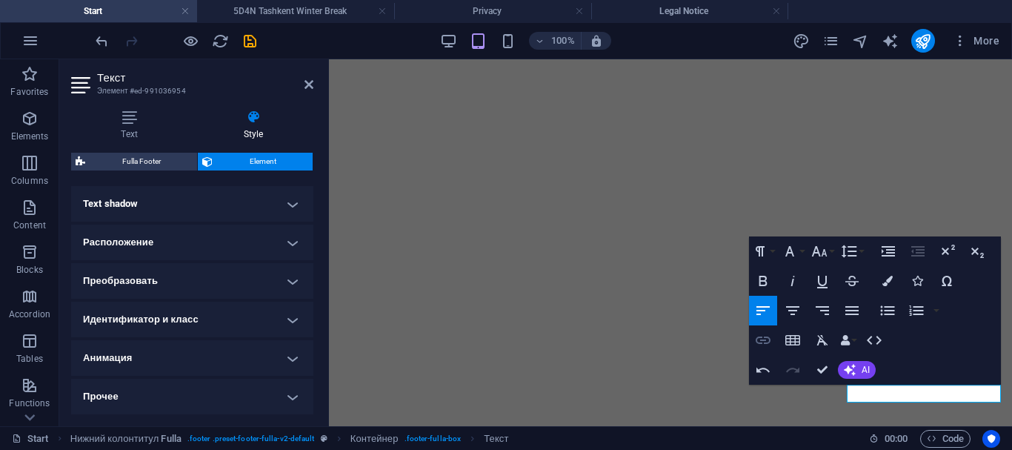
checkbox input "false"
click at [758, 341] on icon "button" at bounding box center [763, 340] width 18 height 18
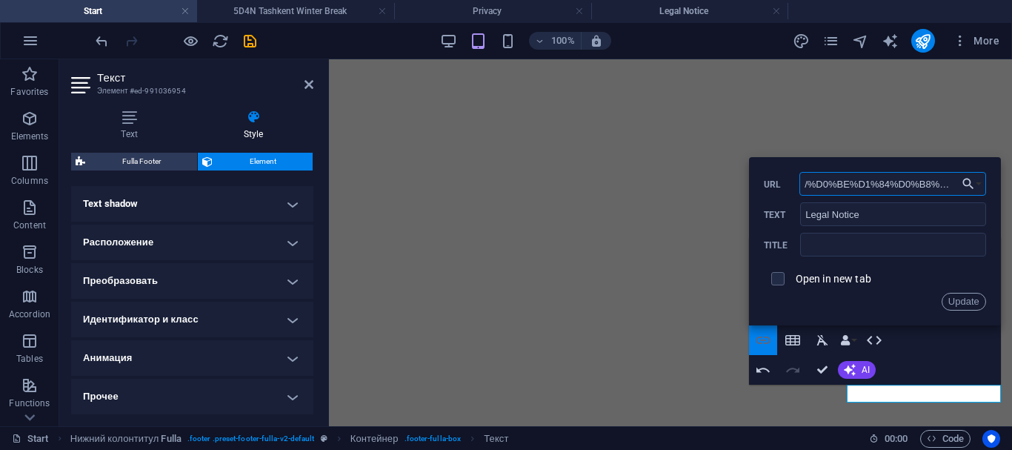
scroll to position [0, 787]
drag, startPoint x: 801, startPoint y: 182, endPoint x: 972, endPoint y: 185, distance: 170.4
click at [972, 185] on div "Back Choose Link Start All Destinations 5D4N Tashkent Winter Break 6D5N Tashken…" at bounding box center [875, 241] width 252 height 168
click at [975, 186] on button "Choose Link" at bounding box center [972, 184] width 28 height 24
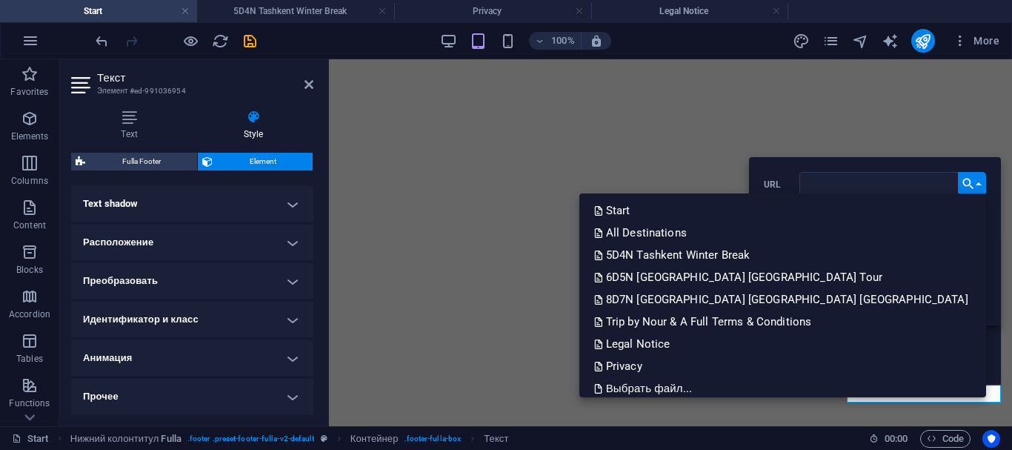
scroll to position [0, 0]
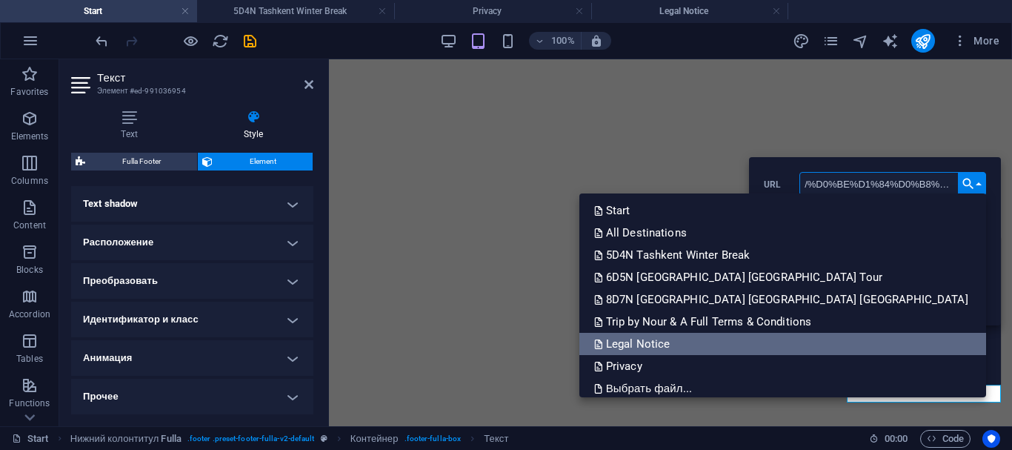
click at [831, 338] on link "Legal Notice" at bounding box center [782, 344] width 407 height 22
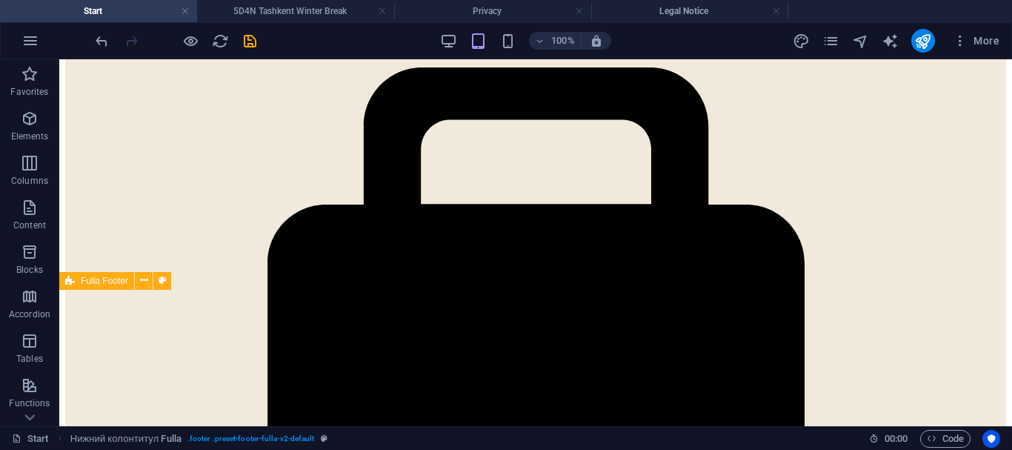
scroll to position [3548, 0]
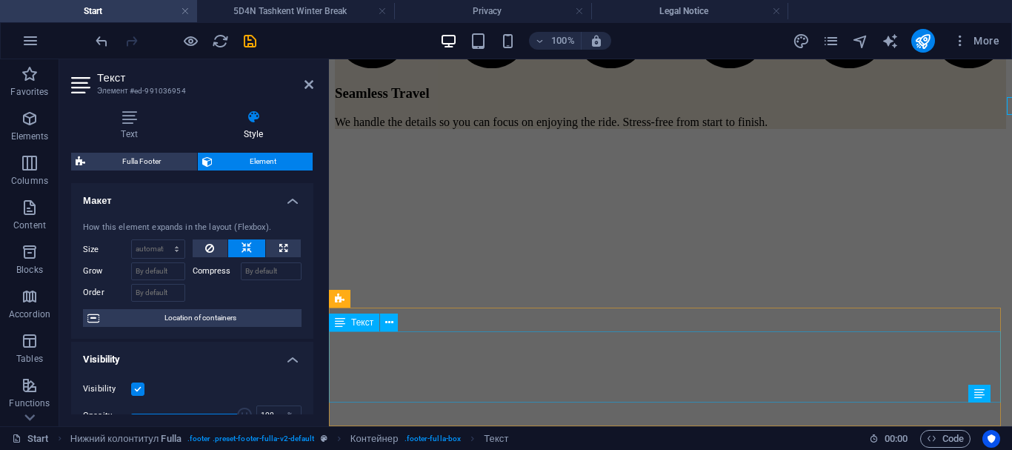
scroll to position [3835, 0]
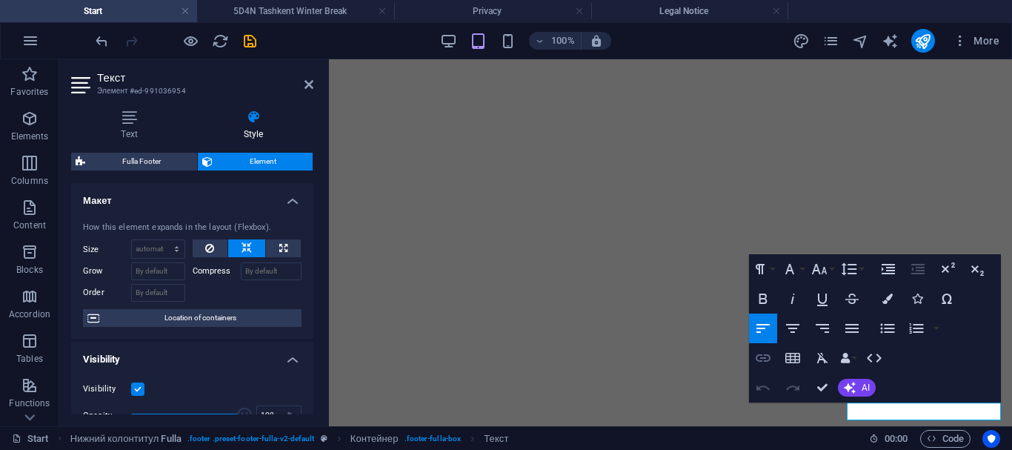
click at [767, 358] on icon "button" at bounding box center [763, 358] width 18 height 18
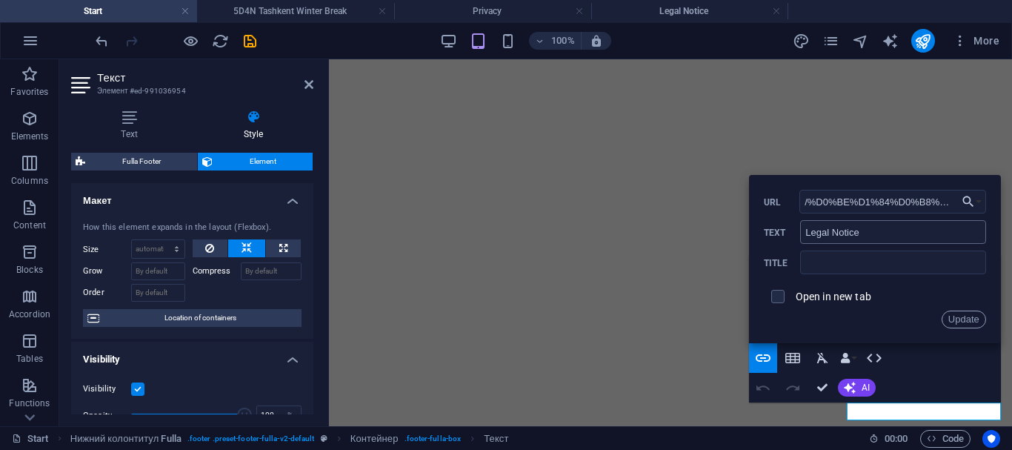
scroll to position [0, 787]
click at [978, 201] on button "Choose Link" at bounding box center [972, 202] width 28 height 24
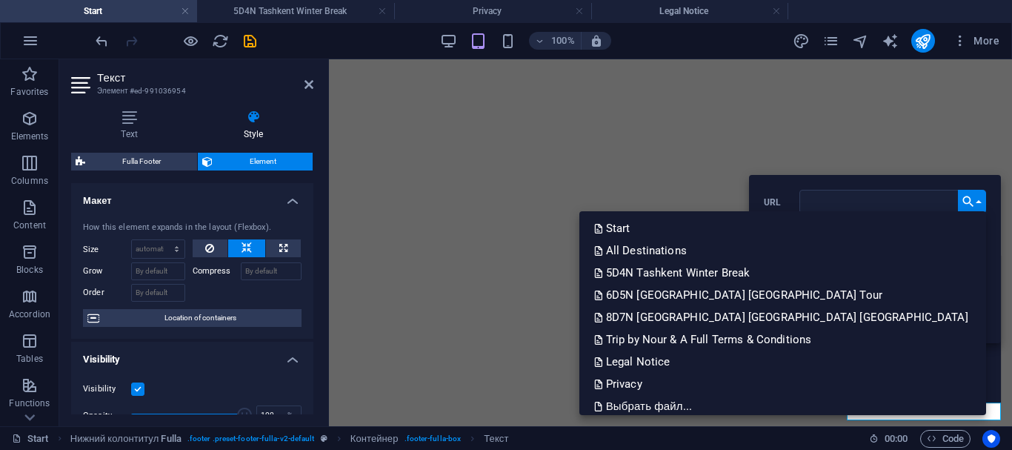
scroll to position [0, 0]
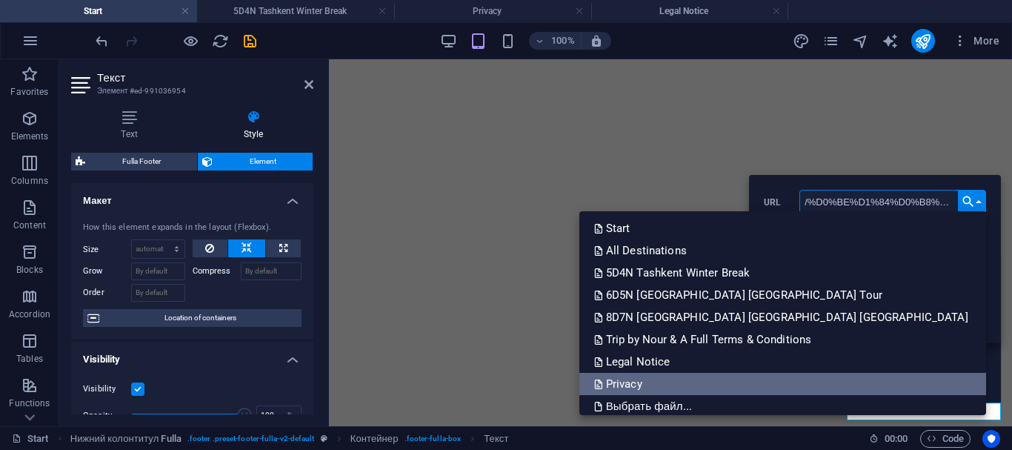
click at [645, 381] on p "Privacy" at bounding box center [619, 384] width 51 height 22
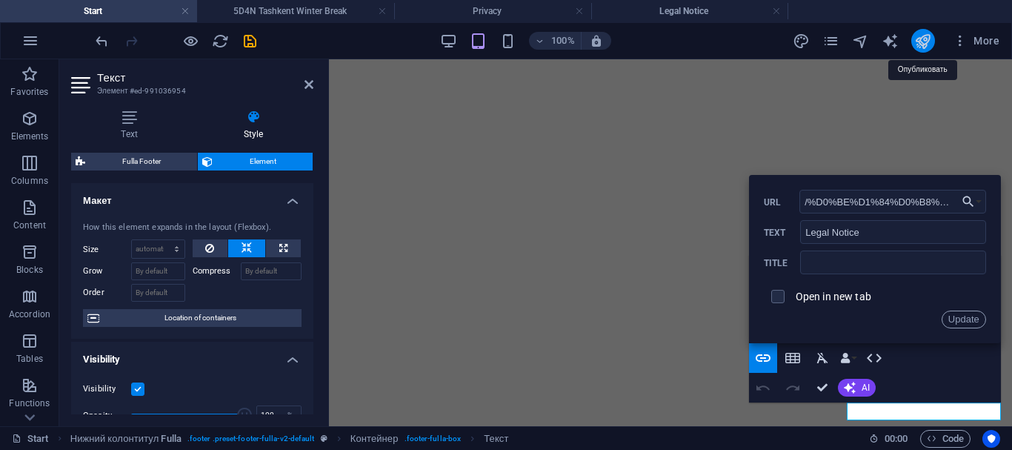
click at [918, 45] on icon "publish" at bounding box center [922, 41] width 17 height 17
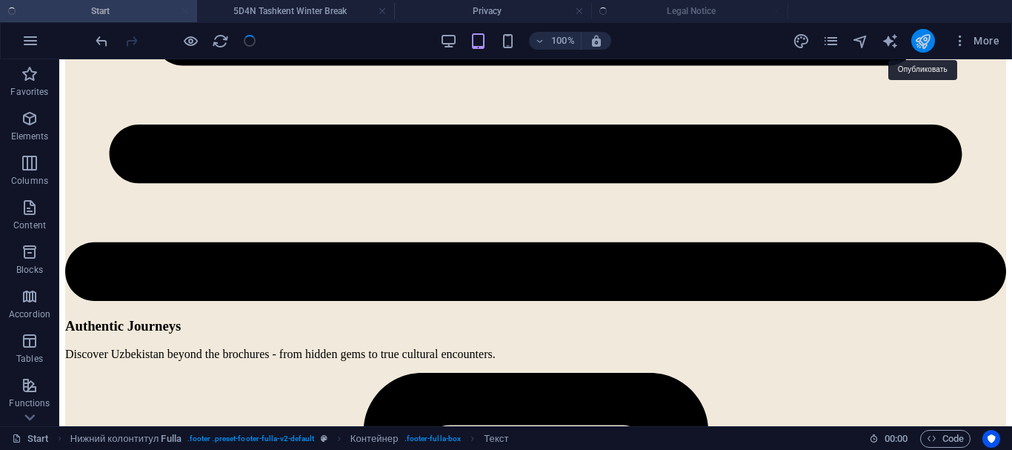
checkbox input "false"
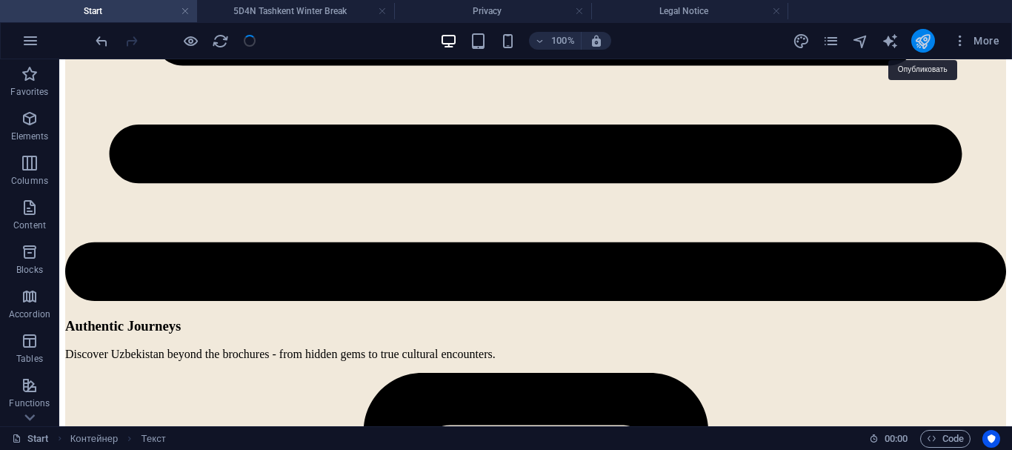
click at [918, 44] on icon "publish" at bounding box center [922, 41] width 17 height 17
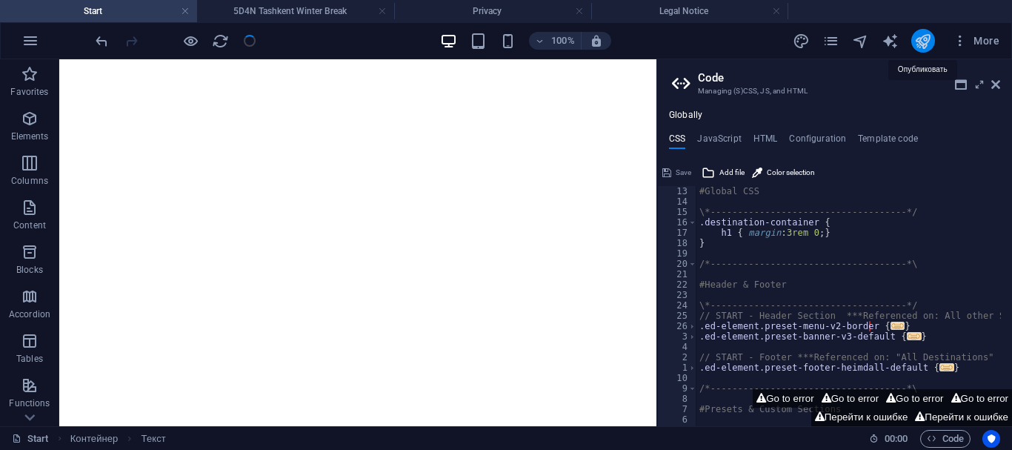
scroll to position [3884, 0]
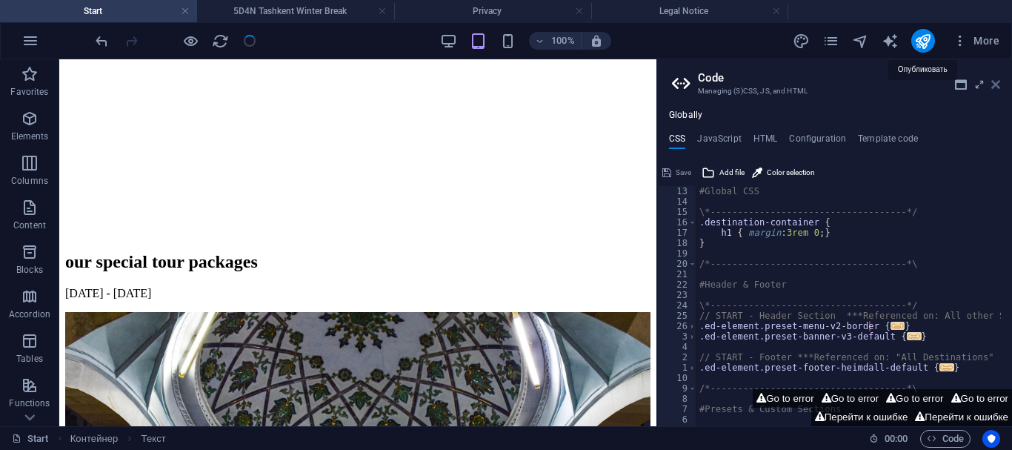
click at [995, 81] on icon at bounding box center [995, 85] width 9 height 12
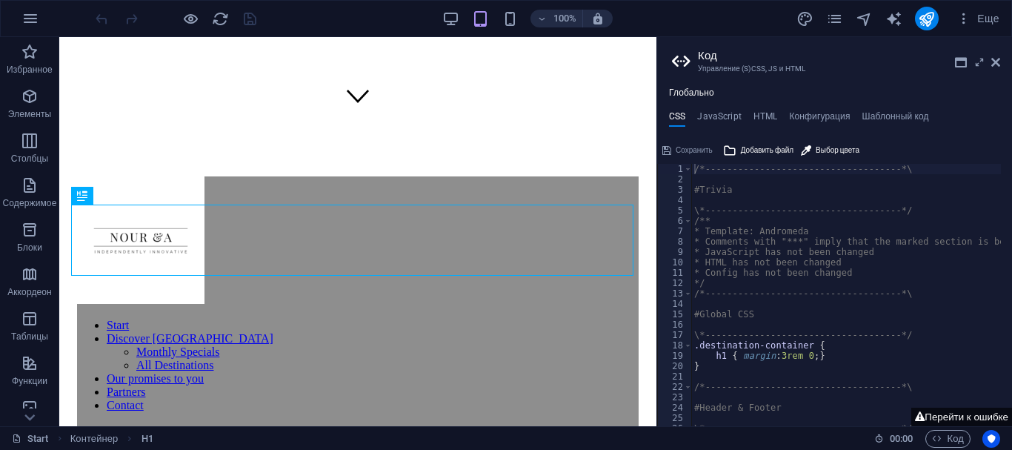
scroll to position [304, 0]
type textarea "/*------------------------------------*\"
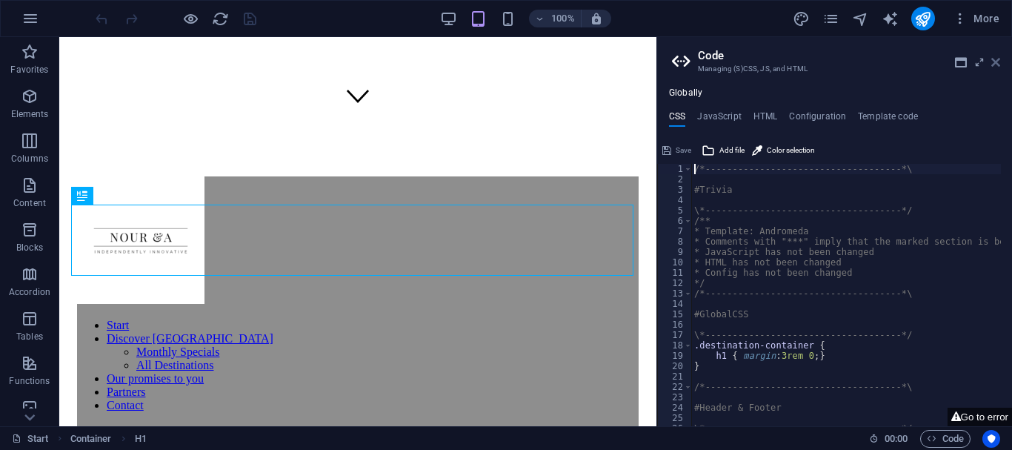
click at [992, 59] on icon at bounding box center [995, 62] width 9 height 12
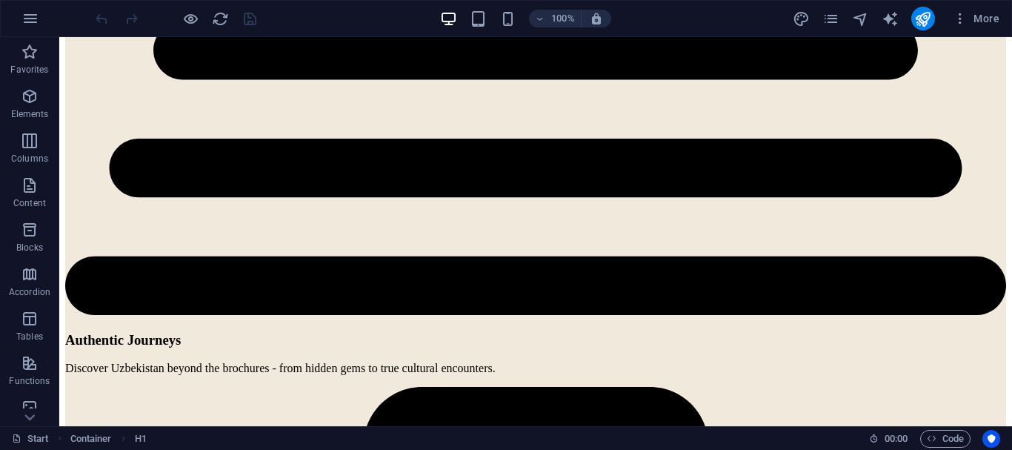
scroll to position [3548, 0]
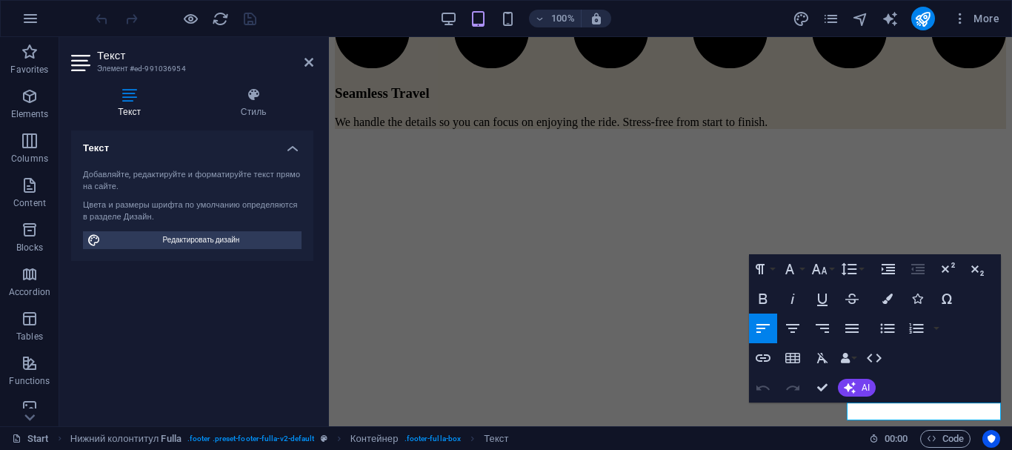
scroll to position [3835, 0]
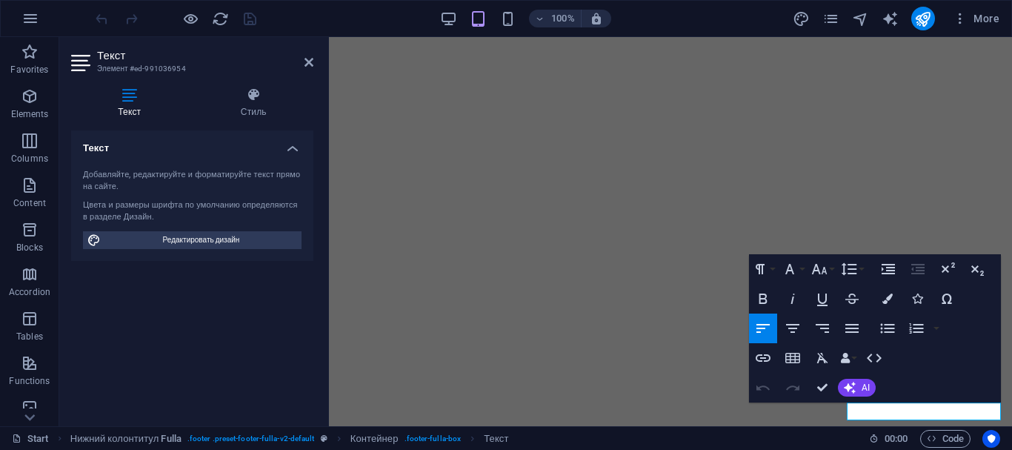
click at [239, 365] on div "Текст Добавляйте, редактируйте и форматируйте текст прямо на сайте. Цвета и раз…" at bounding box center [192, 272] width 242 height 284
click at [762, 360] on icon "button" at bounding box center [763, 358] width 18 height 18
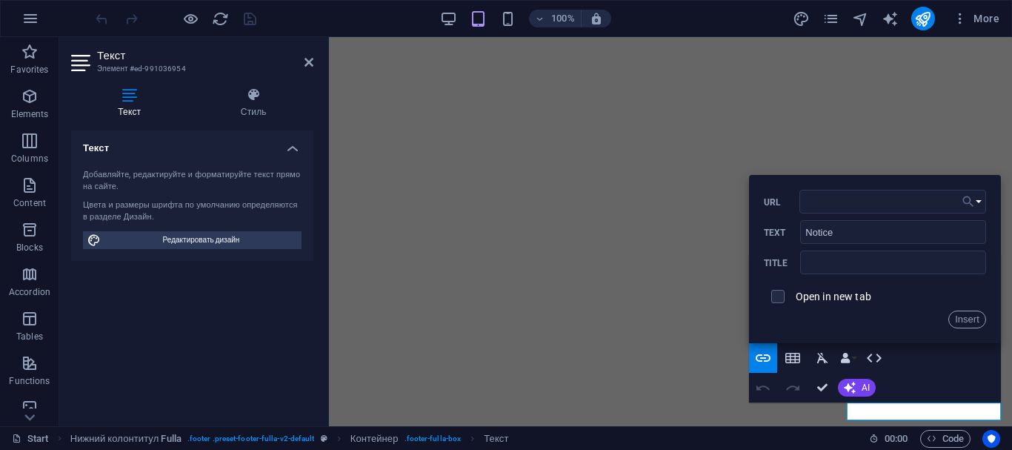
click at [984, 206] on button "Choose Link" at bounding box center [972, 202] width 28 height 24
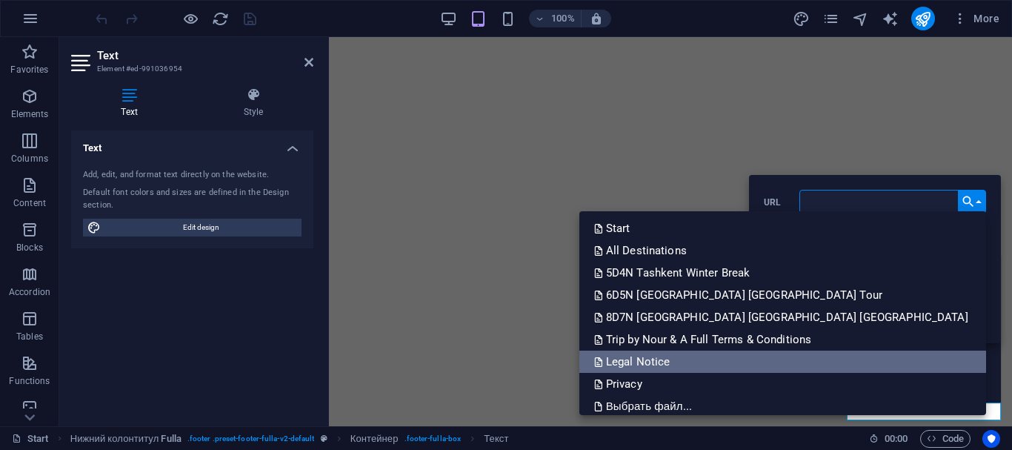
click at [673, 364] on p "Legal Notice" at bounding box center [633, 361] width 79 height 22
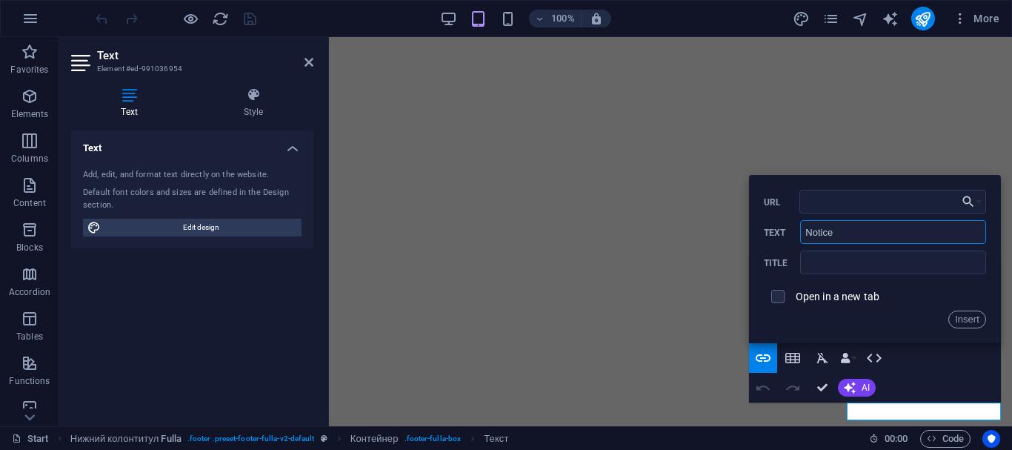
click at [855, 236] on input "Notice" at bounding box center [892, 232] width 185 height 24
click at [967, 313] on font "Insert" at bounding box center [967, 319] width 24 height 18
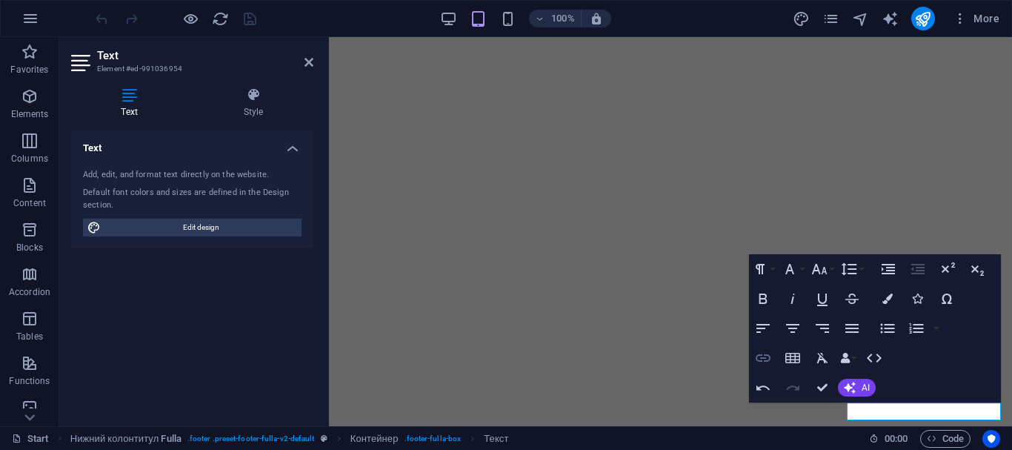
type input "/legal-notice"
click at [761, 360] on icon "button" at bounding box center [763, 358] width 18 height 18
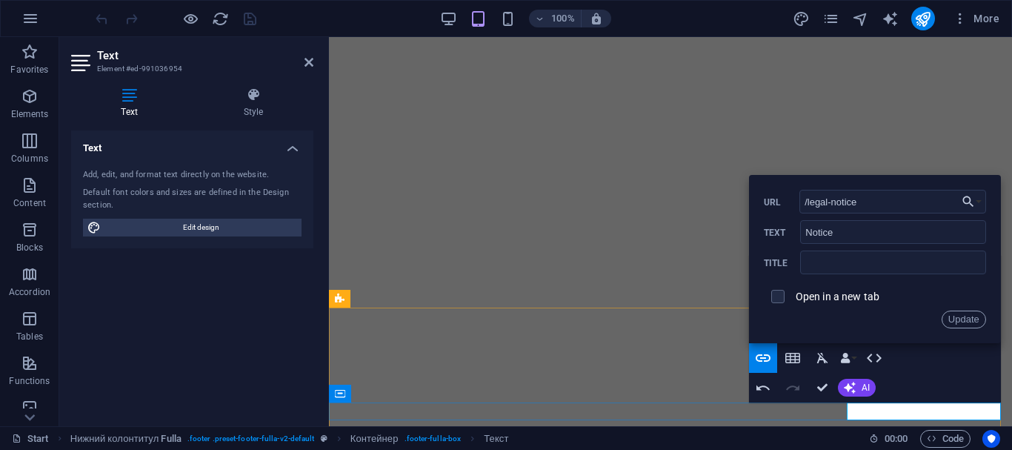
scroll to position [3853, 0]
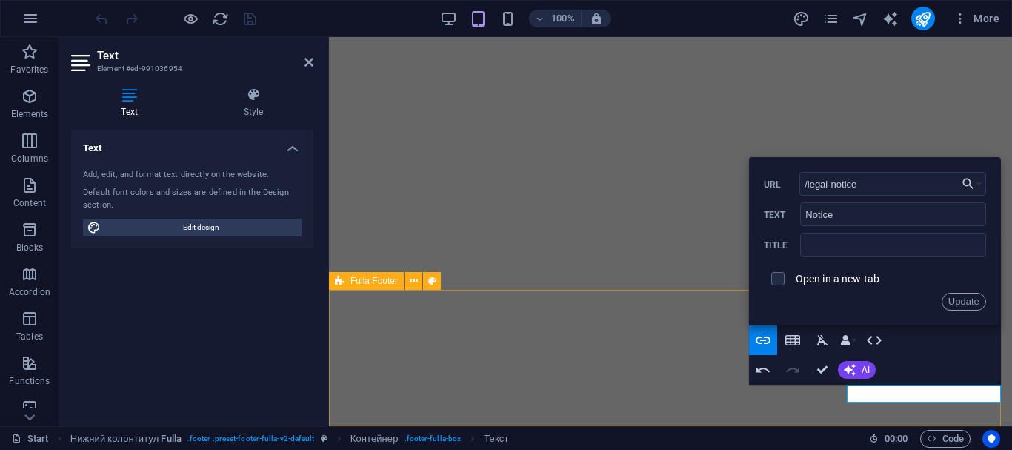
drag, startPoint x: 847, startPoint y: 410, endPoint x: 920, endPoint y: 417, distance: 73.0
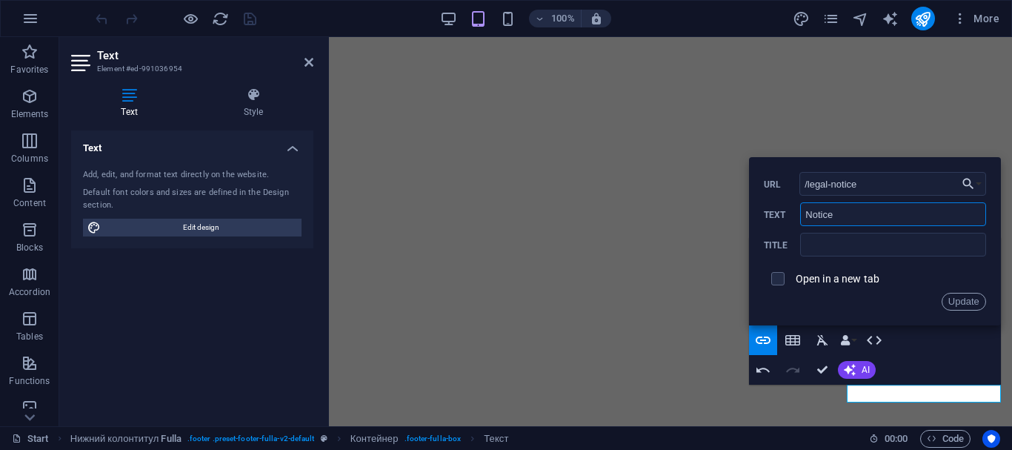
click at [844, 215] on input "Notice" at bounding box center [892, 214] width 185 height 24
type input "N"
type input "Legal Notice"
click at [972, 303] on font "Update" at bounding box center [963, 301] width 31 height 11
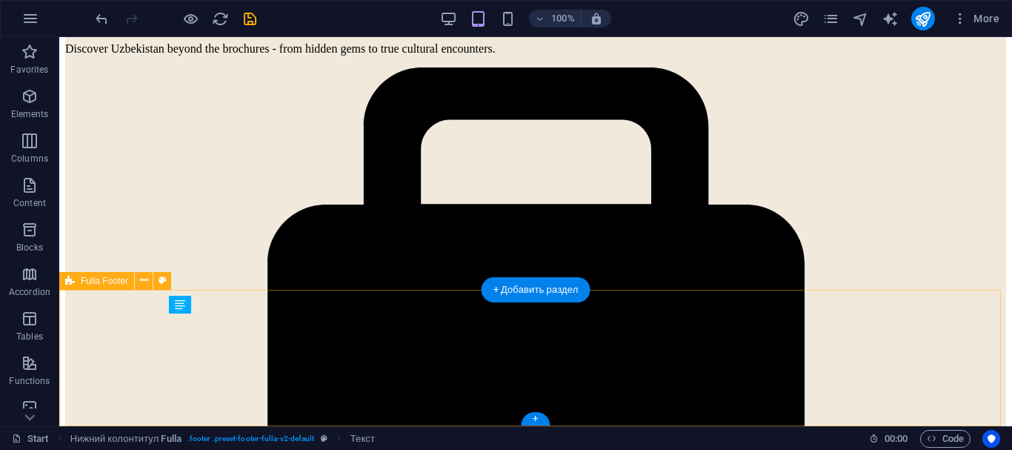
scroll to position [3548, 0]
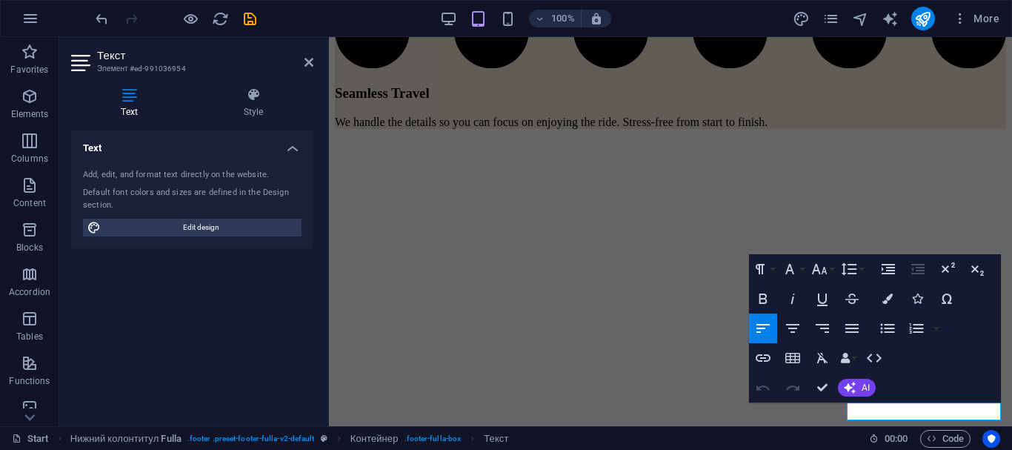
scroll to position [3835, 0]
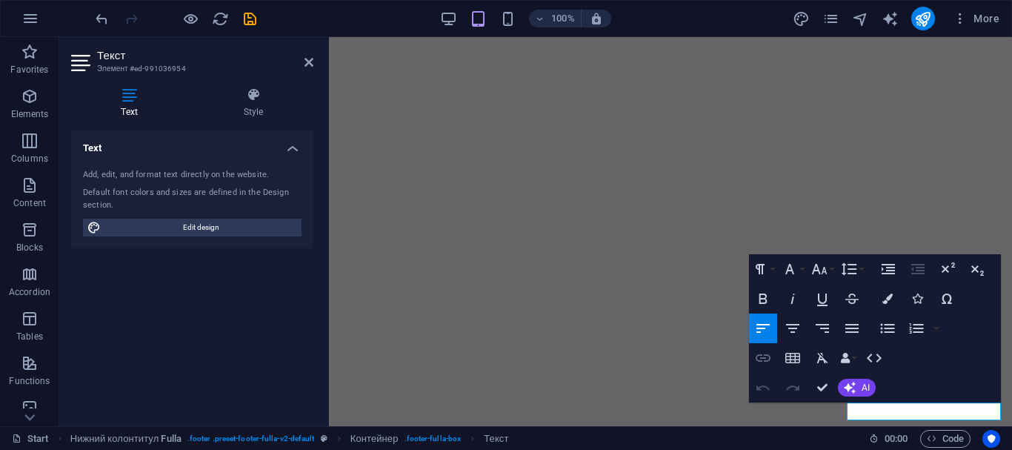
click at [763, 360] on icon "button" at bounding box center [763, 358] width 18 height 18
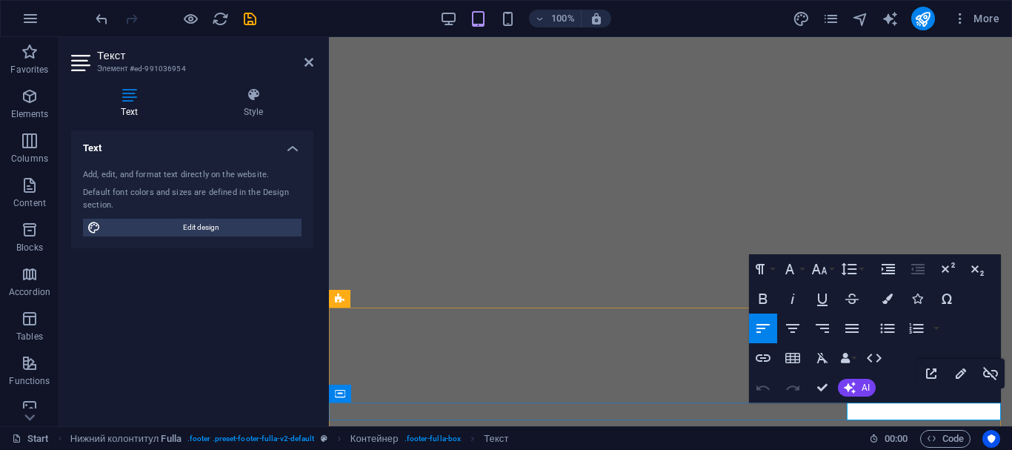
type input "/%D0%BA%D0%BE%D0%BD%D1%84%D0%B8%D0%B4%D0%B5%D0%BD%D1%86%D0%B8%D0%B0%D0%BB%D1%8C…"
type input "Privacy Policy"
click at [761, 360] on icon "button" at bounding box center [763, 358] width 18 height 18
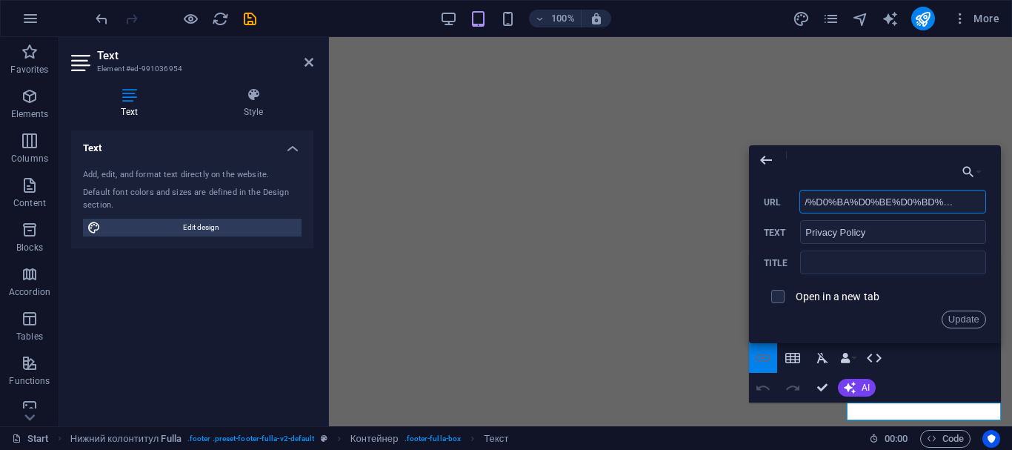
scroll to position [0, 601]
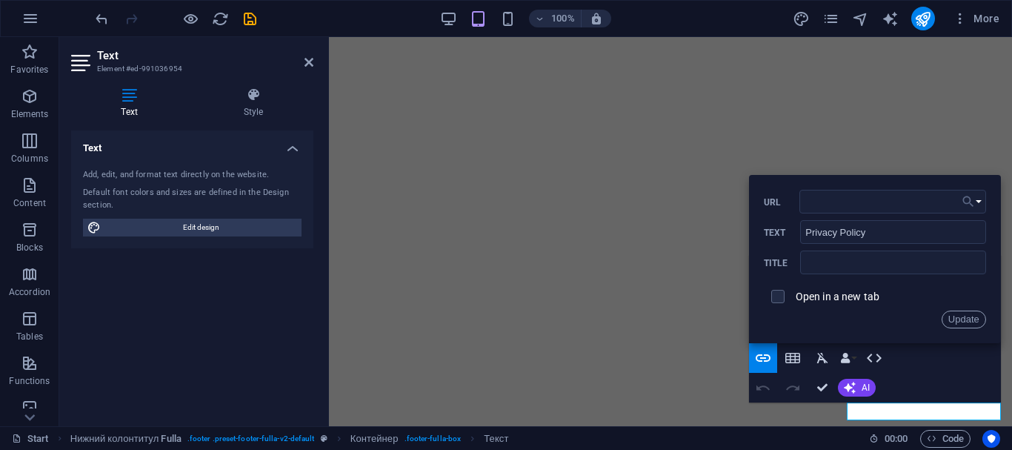
click at [976, 201] on button "Choose Link" at bounding box center [972, 202] width 28 height 24
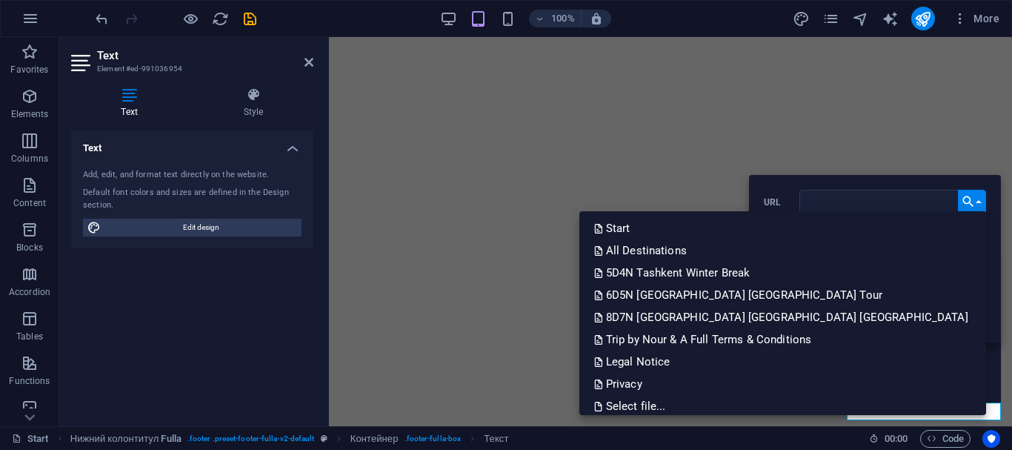
scroll to position [0, 0]
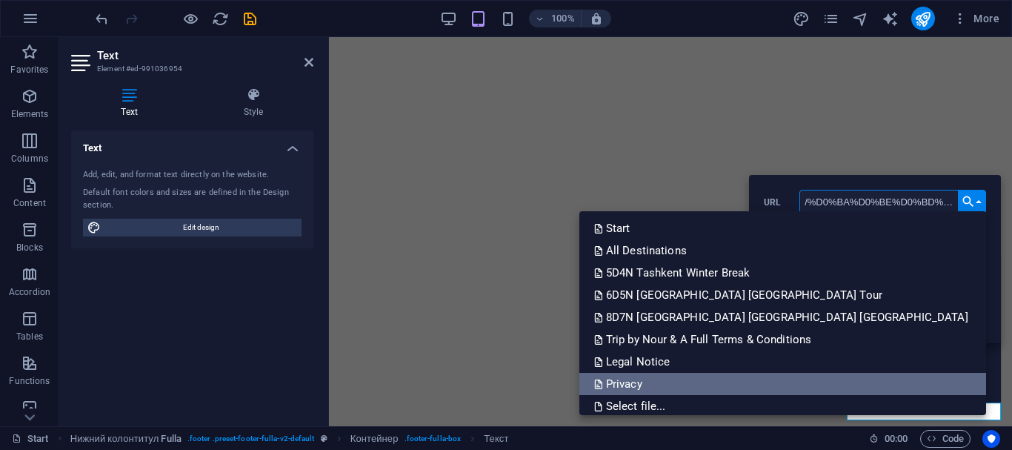
click at [810, 381] on link "Privacy" at bounding box center [782, 384] width 407 height 22
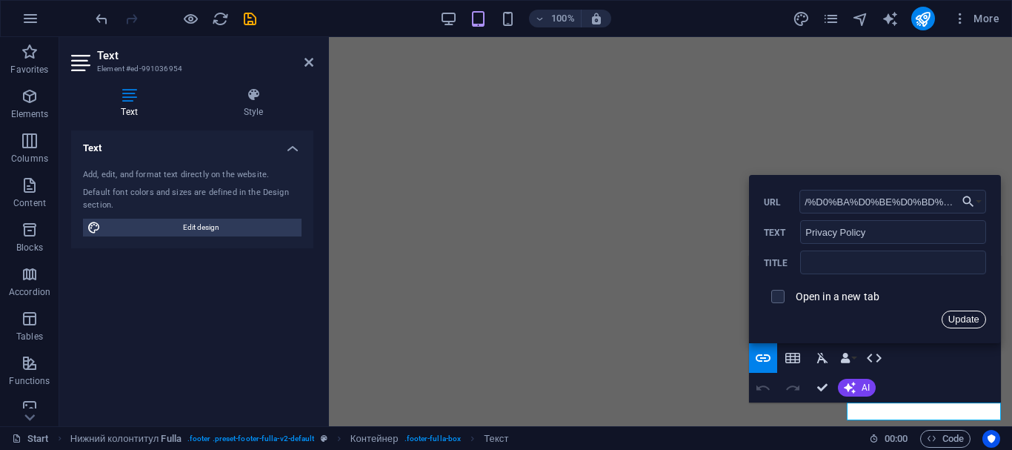
click at [971, 320] on font "Update" at bounding box center [963, 318] width 31 height 11
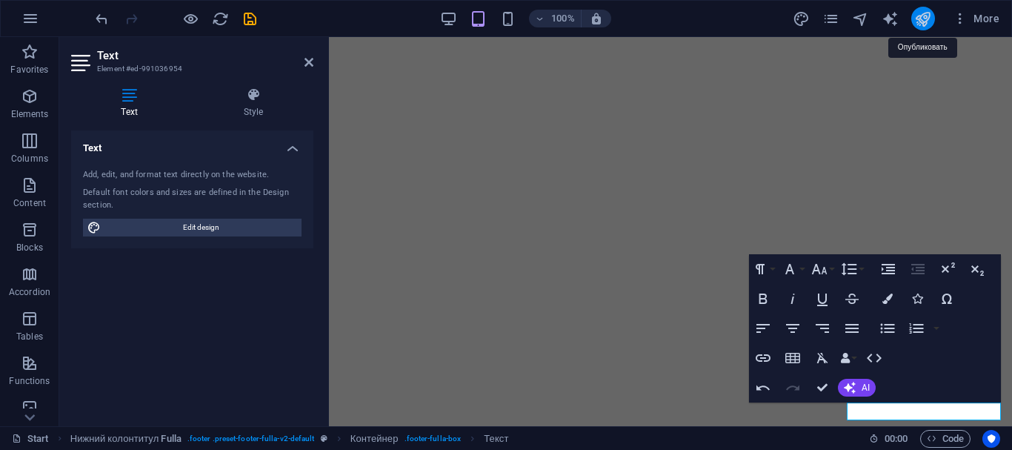
click at [925, 18] on icon "publish" at bounding box center [922, 18] width 17 height 17
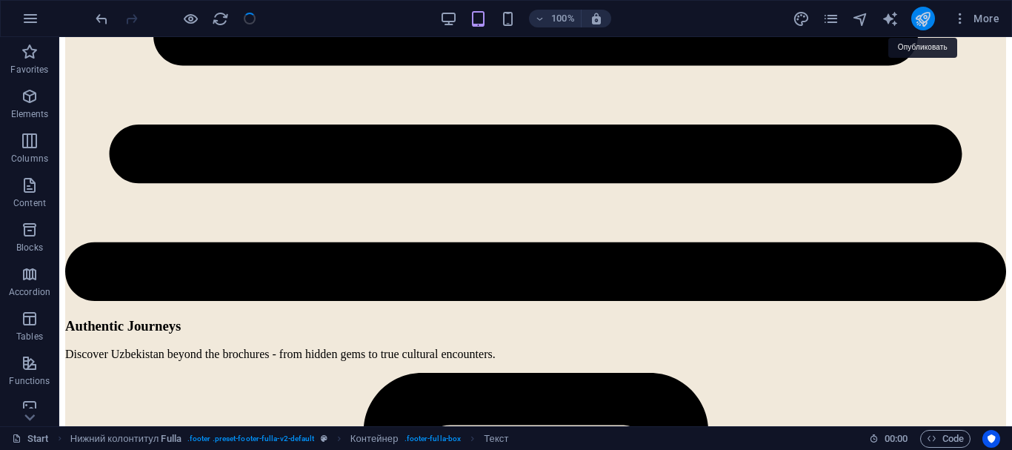
checkbox input "false"
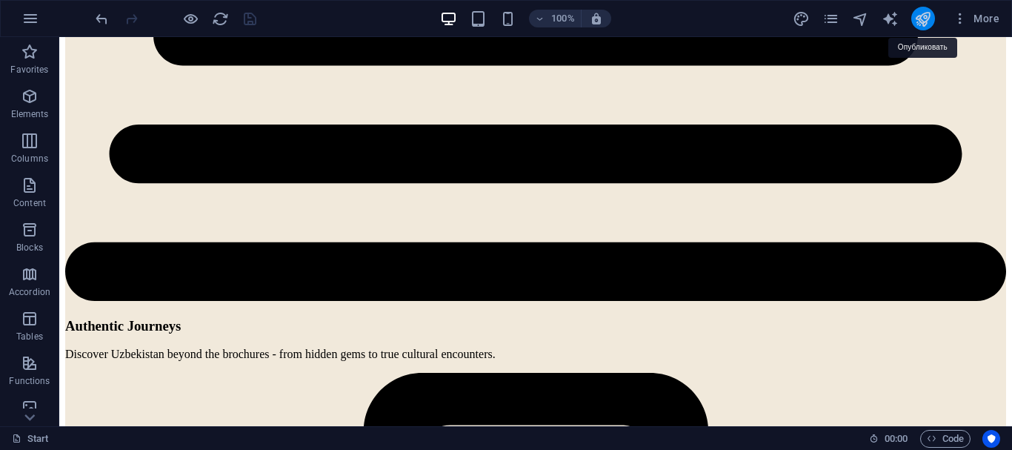
click at [923, 18] on icon "publish" at bounding box center [922, 18] width 17 height 17
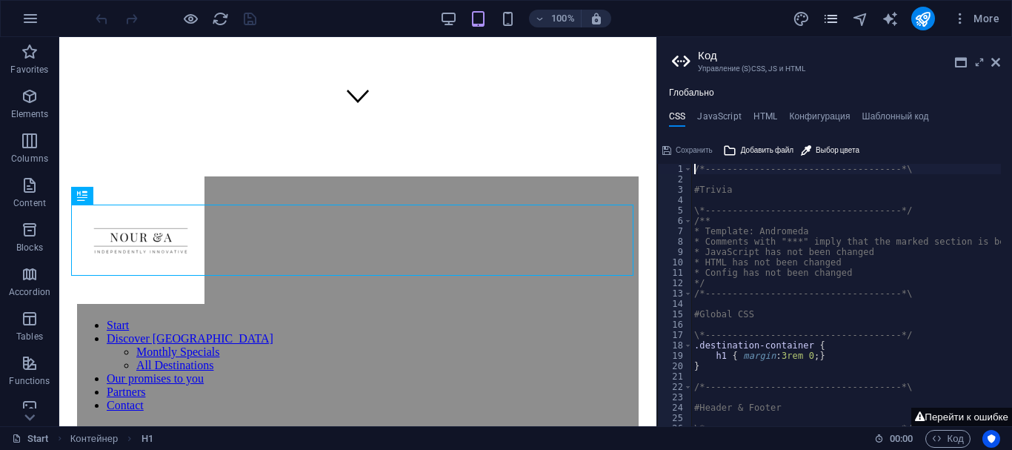
scroll to position [304, 0]
click at [833, 19] on icon "pages" at bounding box center [830, 18] width 17 height 17
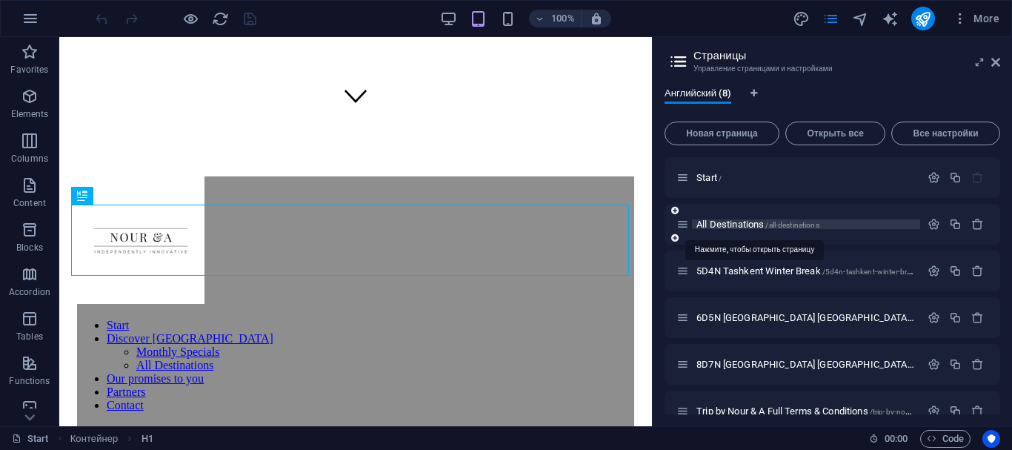
click at [727, 227] on span "All Destinations /all-destinations" at bounding box center [757, 224] width 123 height 11
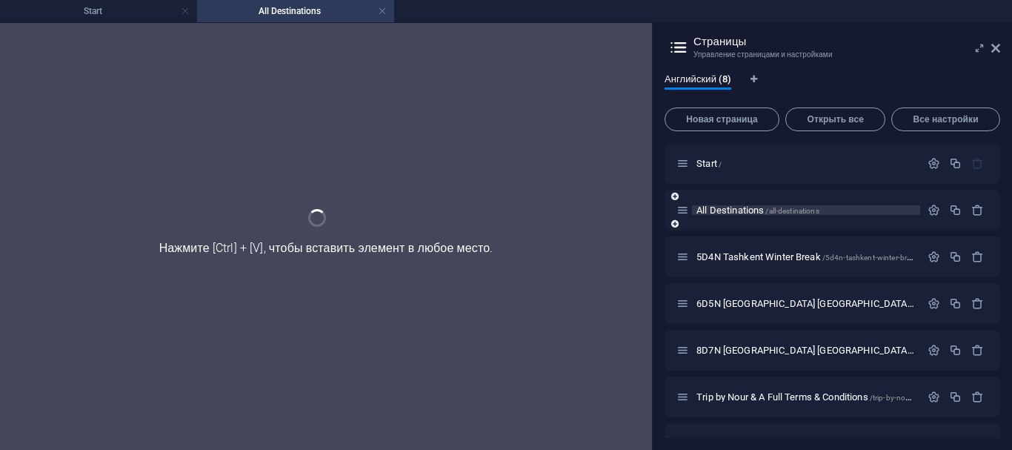
scroll to position [0, 0]
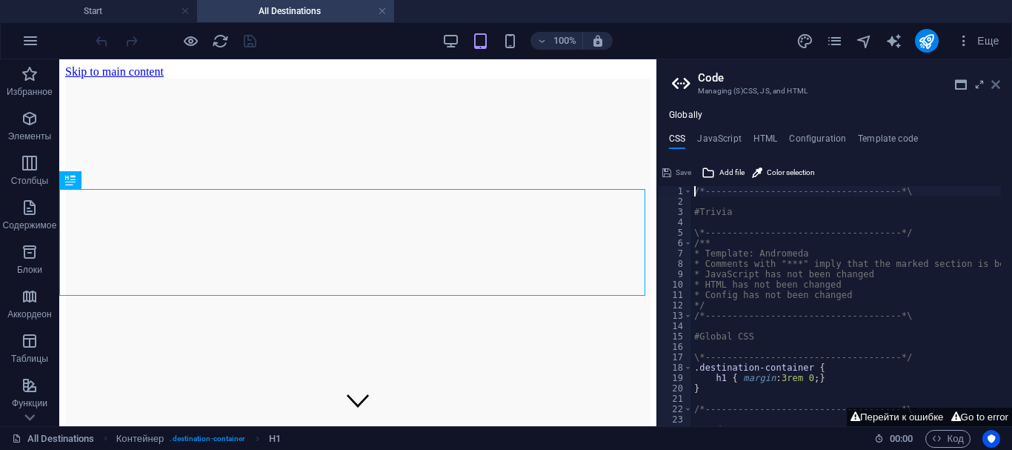
click at [996, 84] on icon at bounding box center [995, 85] width 9 height 12
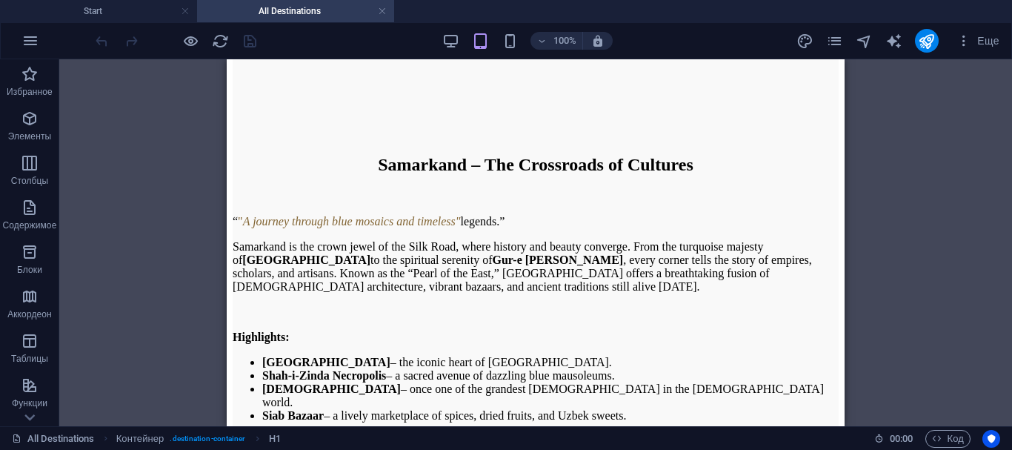
scroll to position [2436, 0]
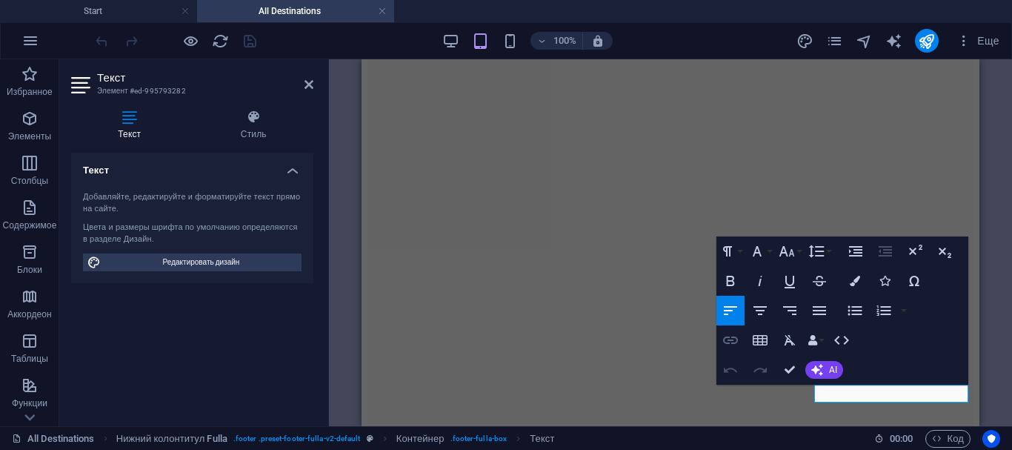
click at [727, 337] on icon "button" at bounding box center [730, 339] width 15 height 7
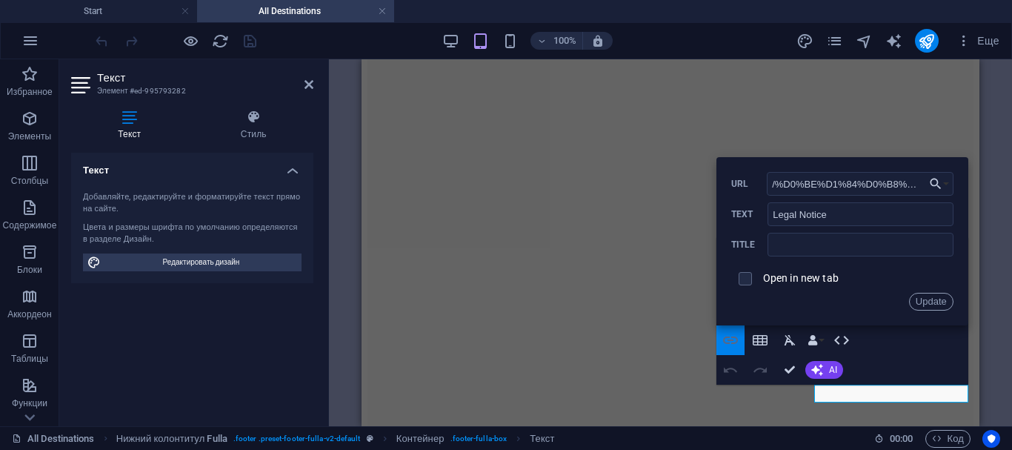
scroll to position [0, 787]
click at [945, 184] on button "Choose Link" at bounding box center [939, 184] width 28 height 24
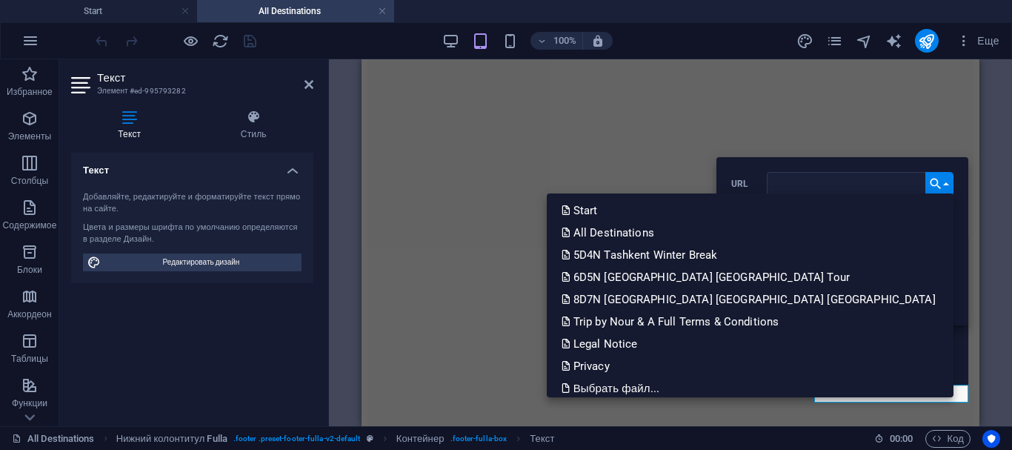
scroll to position [0, 0]
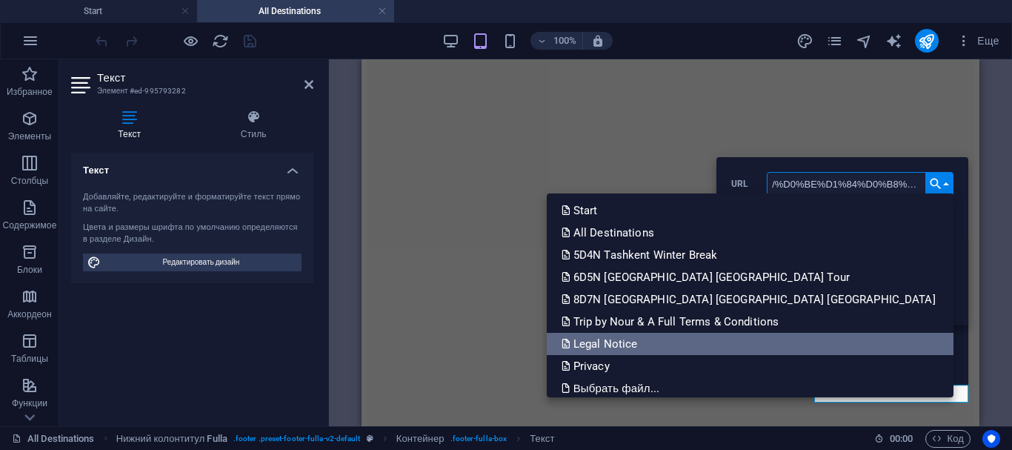
click at [641, 346] on p "Legal Notice" at bounding box center [600, 344] width 79 height 22
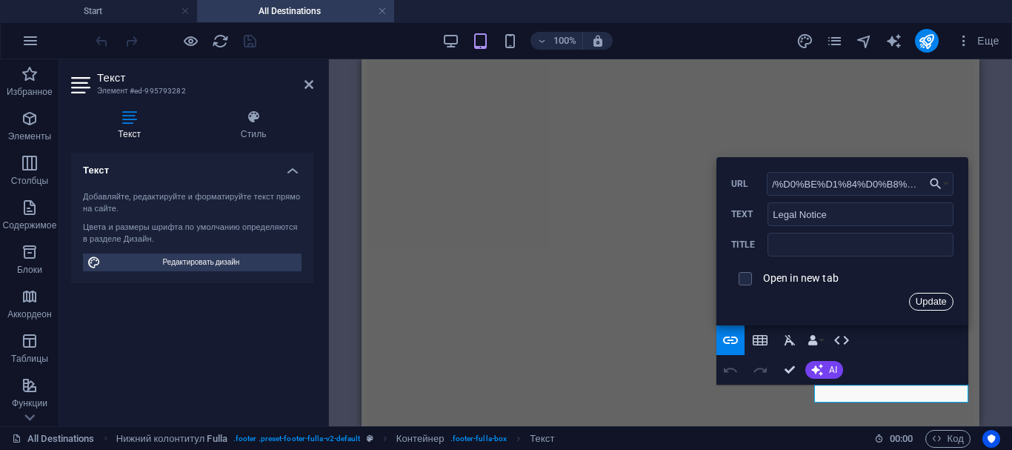
click at [927, 298] on button "Update" at bounding box center [931, 302] width 44 height 18
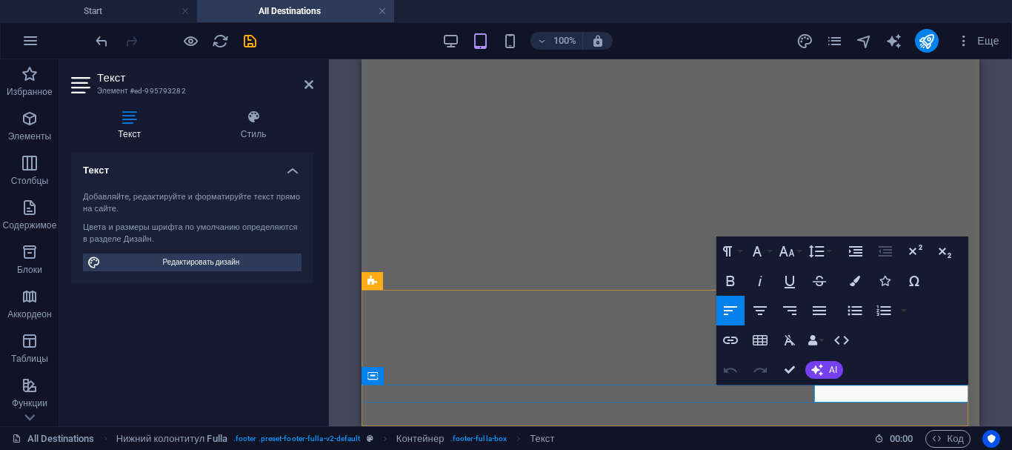
click at [733, 344] on icon "button" at bounding box center [730, 339] width 15 height 7
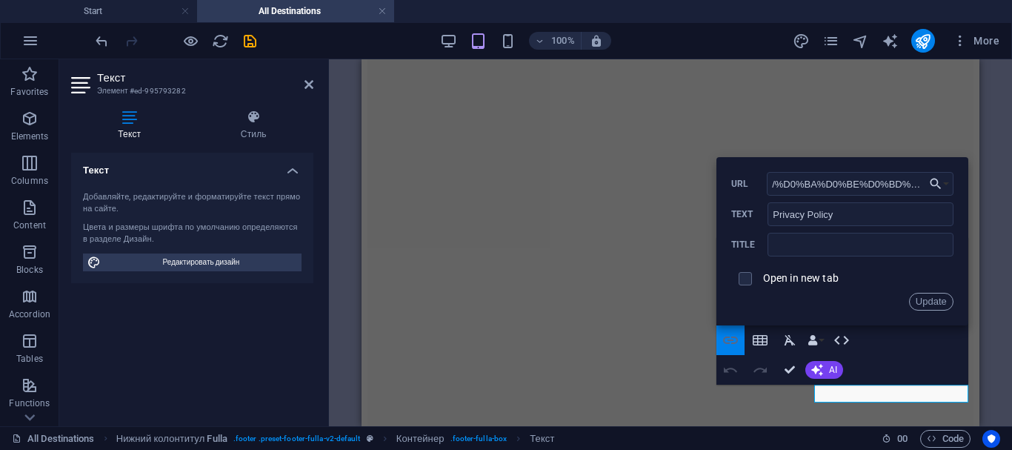
scroll to position [0, 601]
click at [947, 185] on button "Choose Link" at bounding box center [939, 184] width 28 height 24
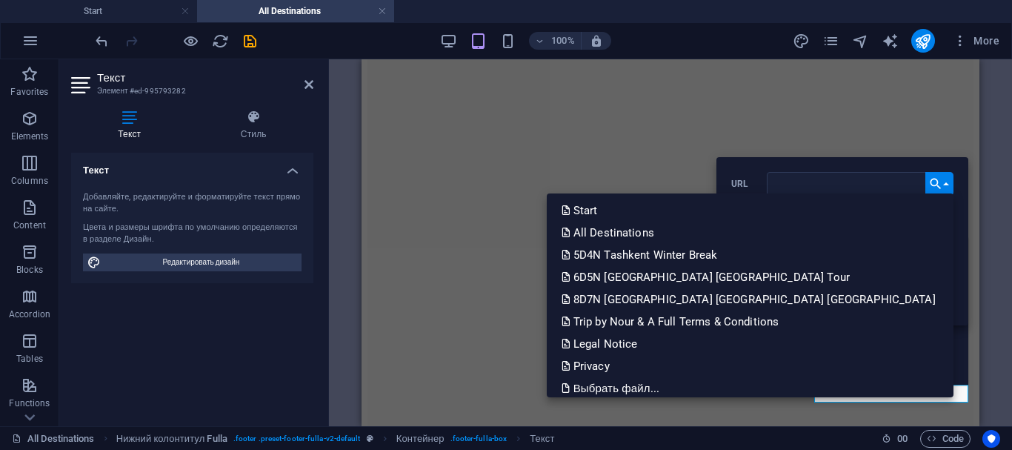
scroll to position [0, 0]
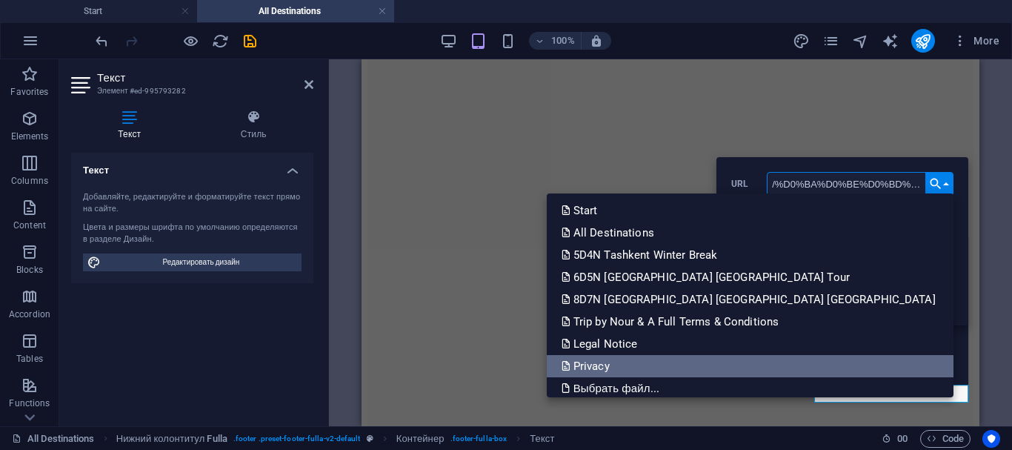
click at [774, 362] on link "Privacy" at bounding box center [750, 366] width 407 height 22
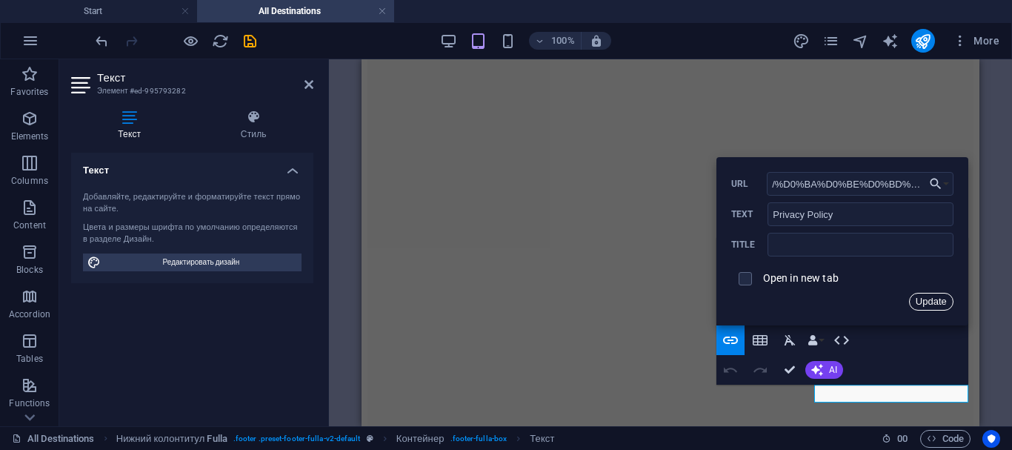
click at [933, 302] on button "Update" at bounding box center [931, 302] width 44 height 18
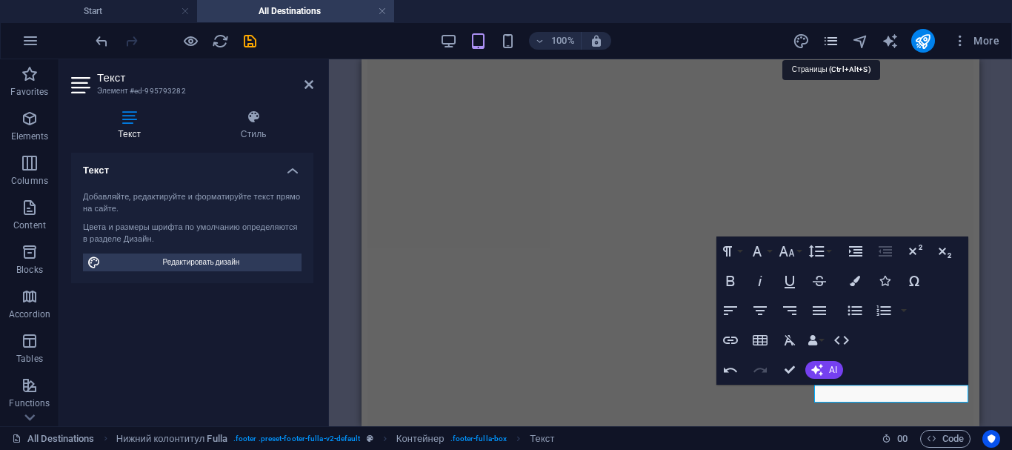
click at [835, 44] on icon "pages" at bounding box center [830, 41] width 17 height 17
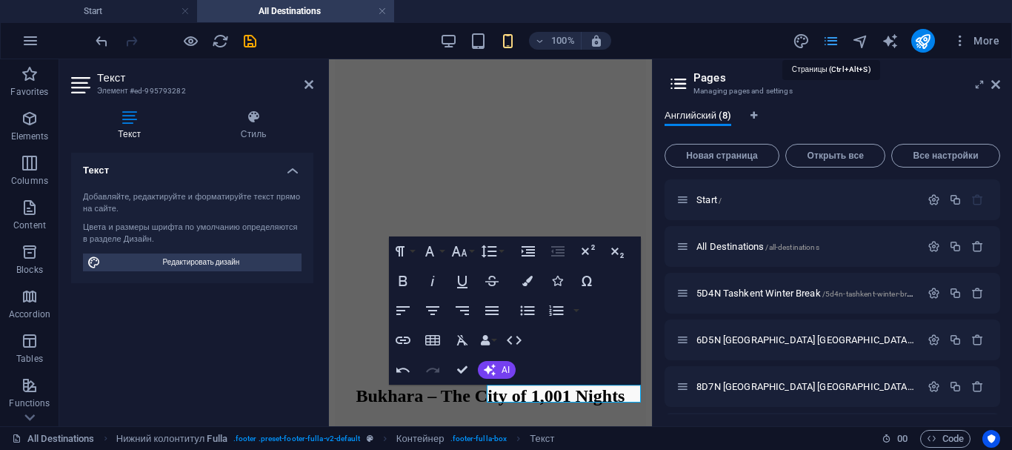
scroll to position [2485, 0]
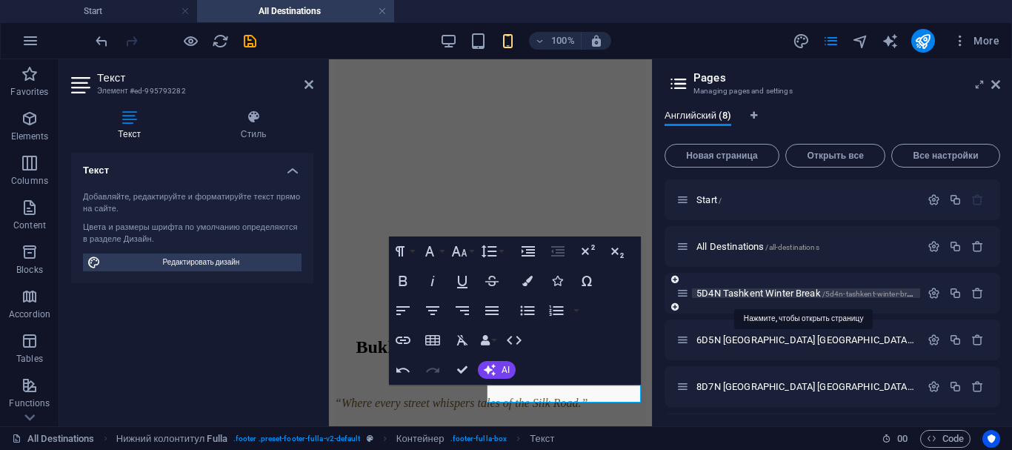
click at [764, 292] on span "5D4N Tashkent Winter Break /5d4n-tashkent-winter-break" at bounding box center [806, 292] width 221 height 11
click at [764, 319] on div "6D5N Tashkent Samarkand Tour /6d5n-tashkent-samarkand-tour" at bounding box center [832, 339] width 336 height 41
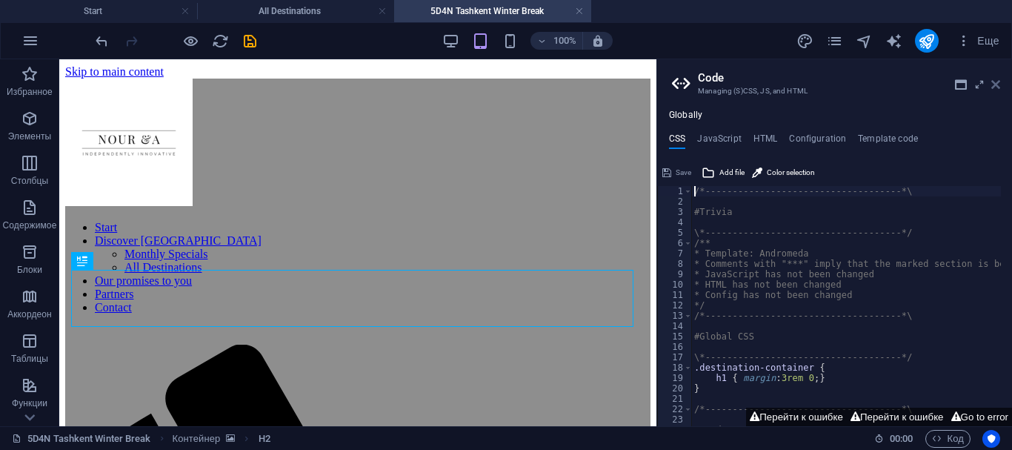
scroll to position [0, 0]
click at [994, 81] on icon at bounding box center [995, 85] width 9 height 12
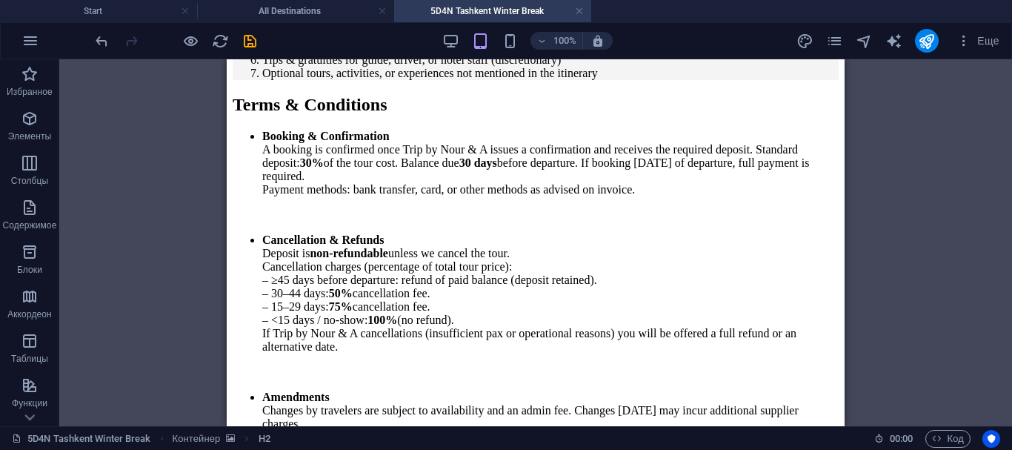
scroll to position [3486, 0]
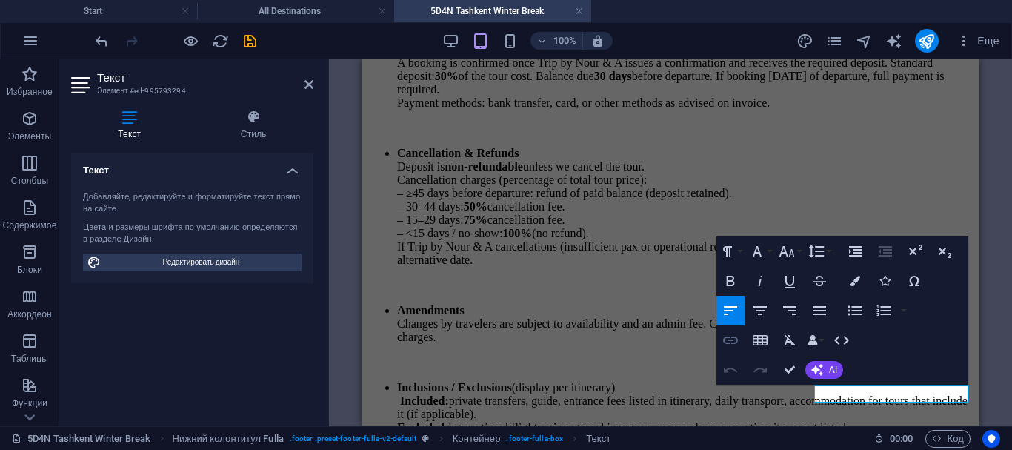
click at [732, 344] on icon "button" at bounding box center [730, 340] width 18 height 18
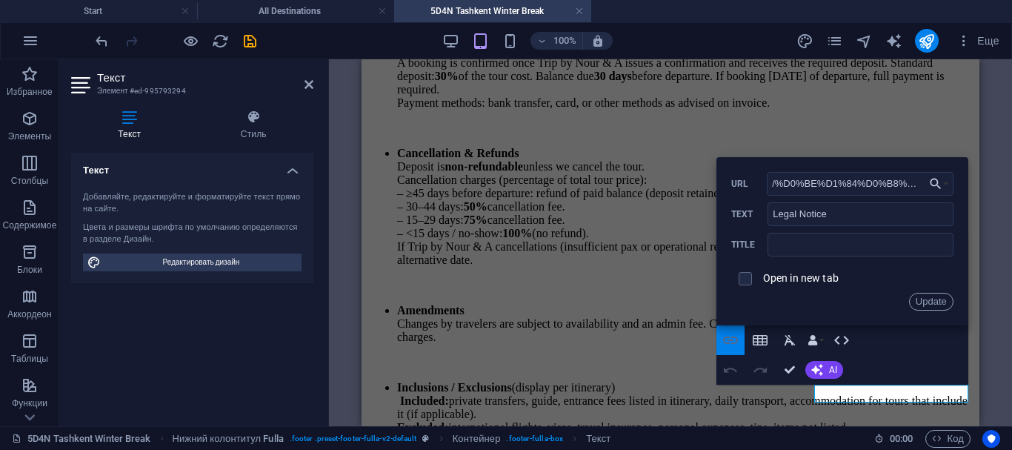
scroll to position [0, 787]
click at [945, 184] on button "Choose Link" at bounding box center [939, 184] width 28 height 24
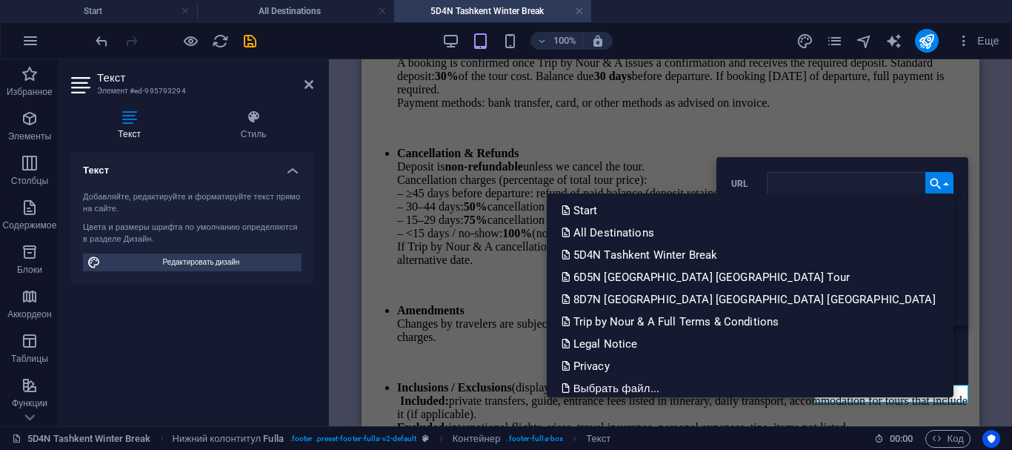
scroll to position [0, 0]
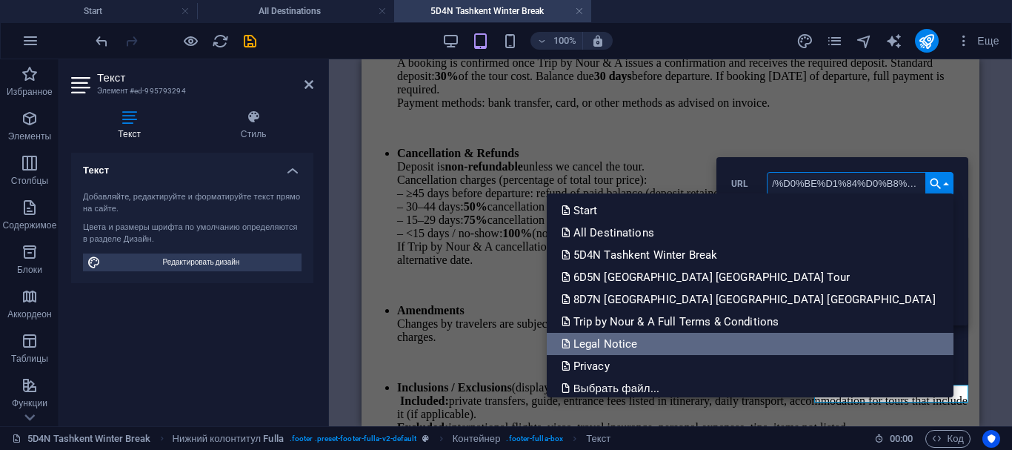
click at [641, 347] on p "Legal Notice" at bounding box center [600, 344] width 79 height 22
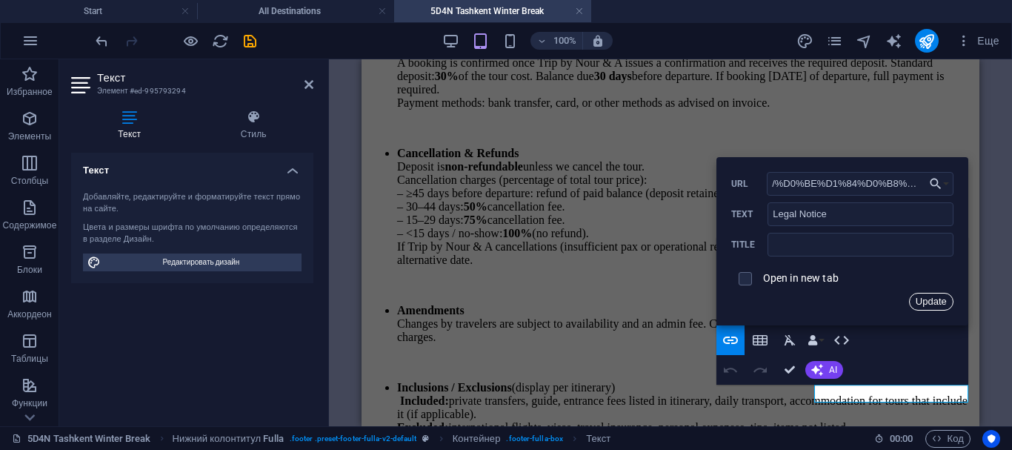
click at [935, 301] on button "Update" at bounding box center [931, 302] width 44 height 18
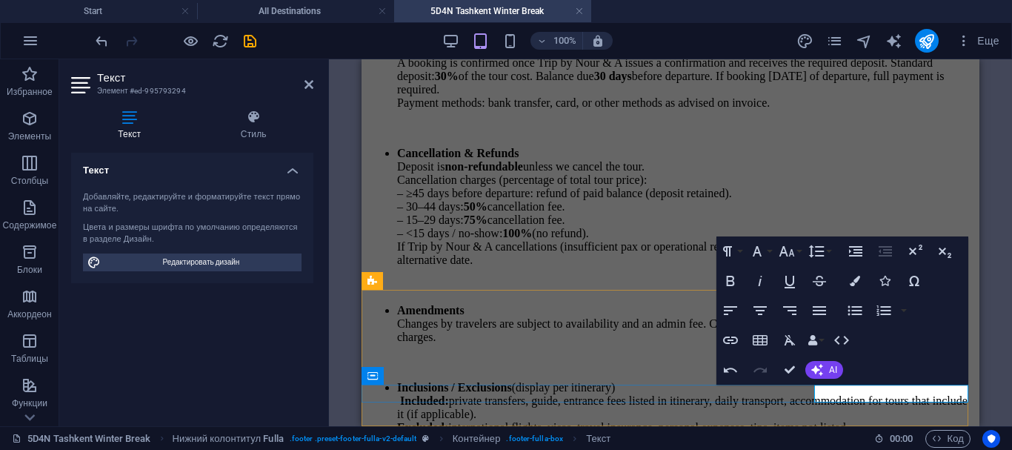
type input "/%D0%BA%D0%BE%D0%BD%D1%84%D0%B8%D0%B4%D0%B5%D0%BD%D1%86%D0%B8%D0%B0%D0%BB%D1%8C…"
type input "Privacy Policy"
click at [734, 336] on icon "button" at bounding box center [730, 340] width 18 height 18
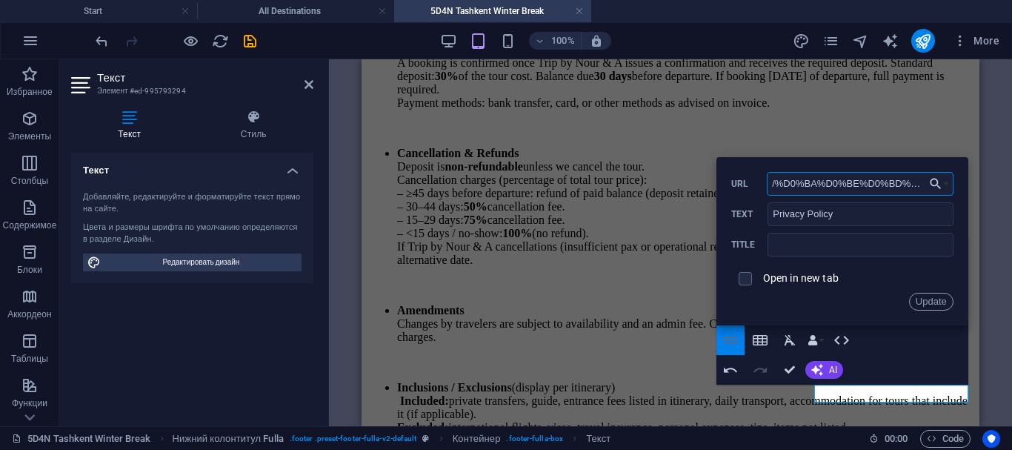
scroll to position [0, 601]
click at [943, 184] on button "Choose Link" at bounding box center [939, 184] width 28 height 24
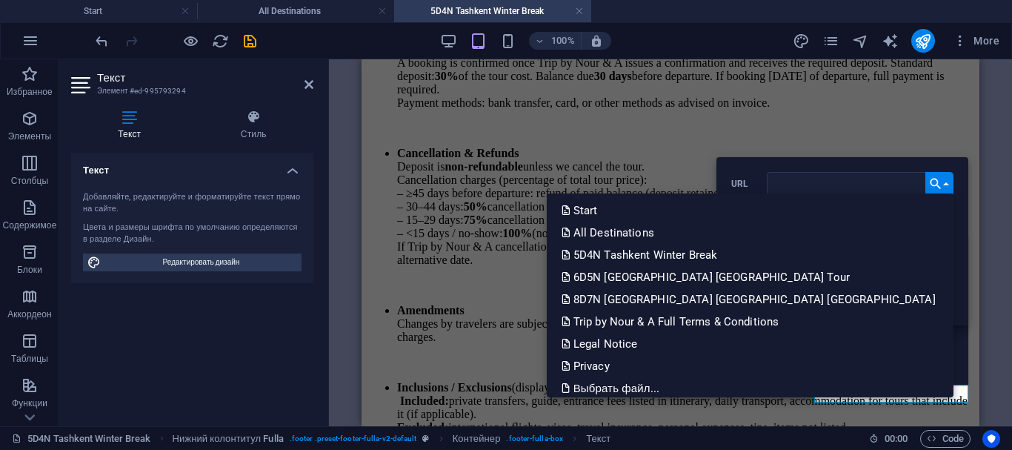
scroll to position [0, 0]
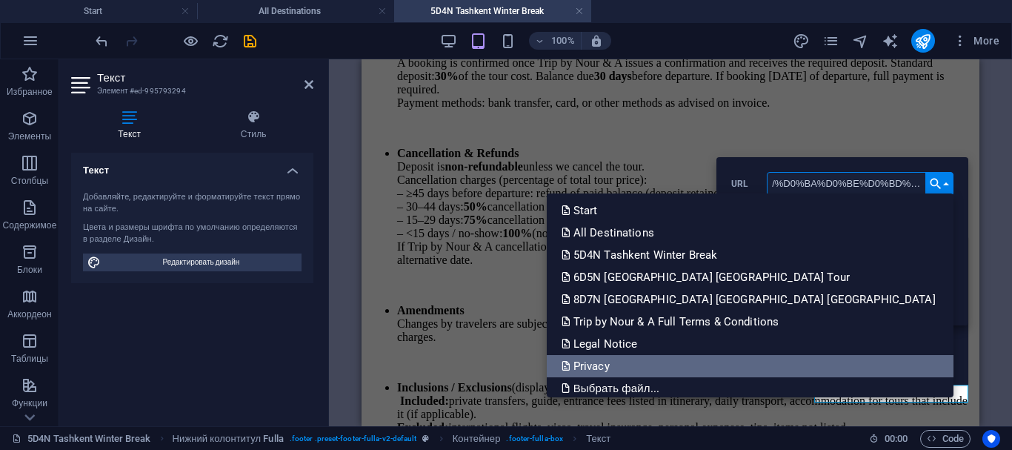
click at [613, 361] on p "Privacy" at bounding box center [586, 366] width 51 height 22
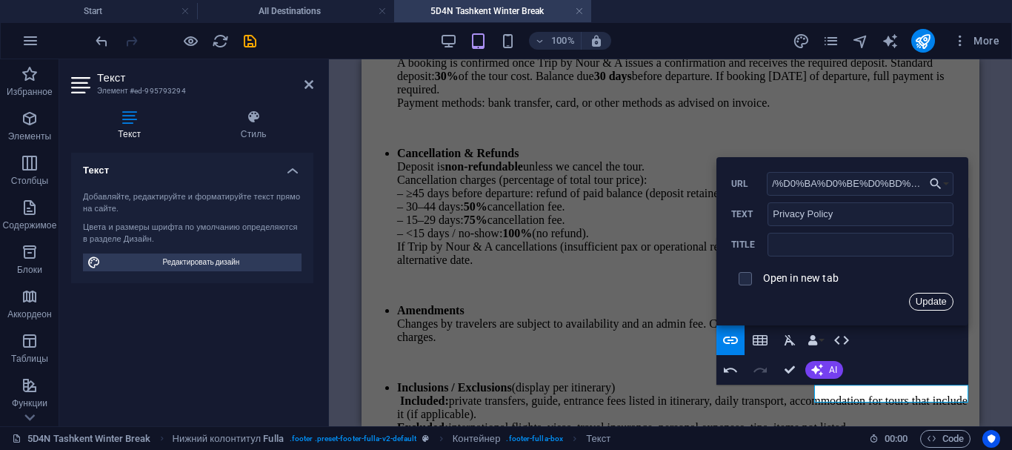
click at [927, 307] on button "Update" at bounding box center [931, 302] width 44 height 18
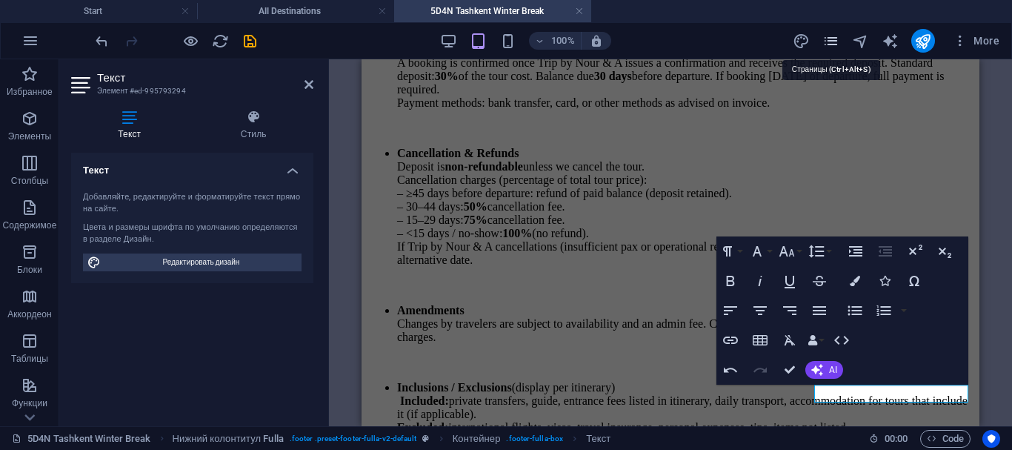
click at [838, 41] on icon "pages" at bounding box center [830, 41] width 17 height 17
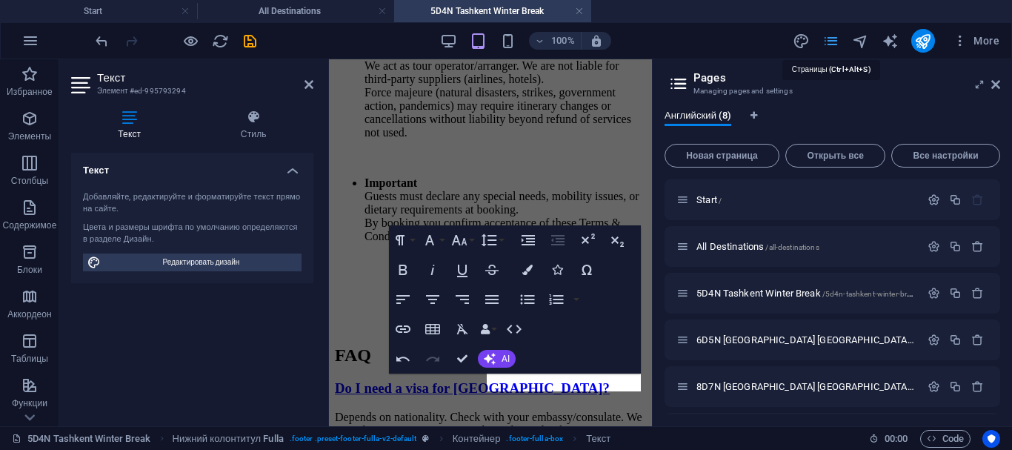
scroll to position [4726, 0]
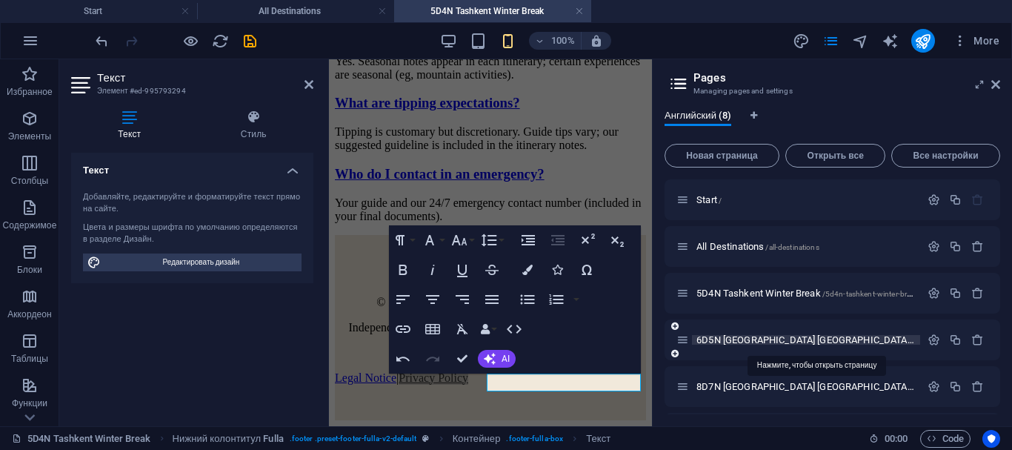
click at [743, 340] on span "6D5N Tashkent Samarkand Tour /6d5n-tashkent-samarkand-tour" at bounding box center [887, 339] width 382 height 11
click at [743, 366] on div "8D7N Tashkent Samarkand Bukhara /8d7n-tashkent-samarkand-bukhara" at bounding box center [832, 386] width 336 height 41
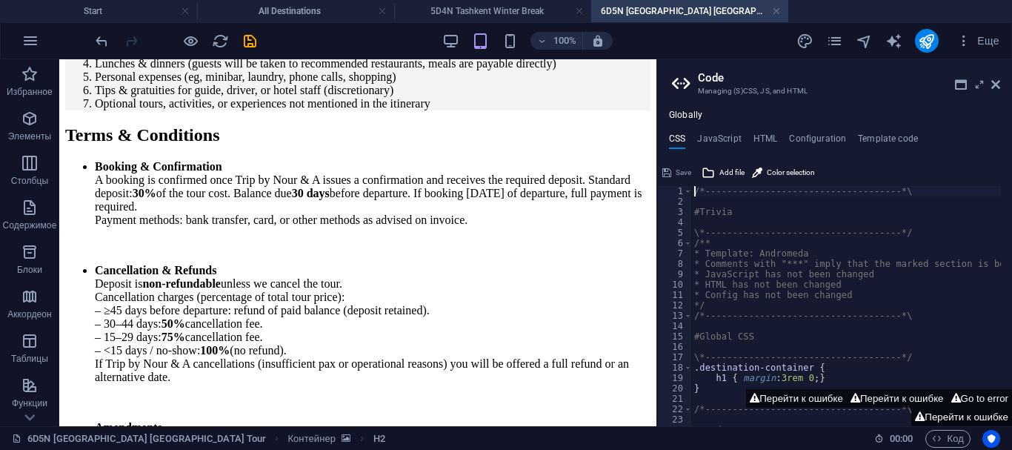
scroll to position [3725, 0]
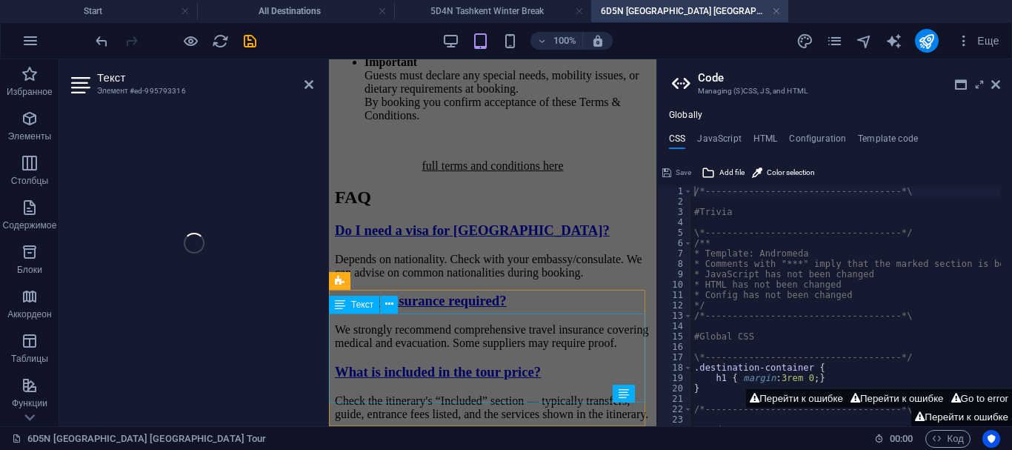
scroll to position [4823, 0]
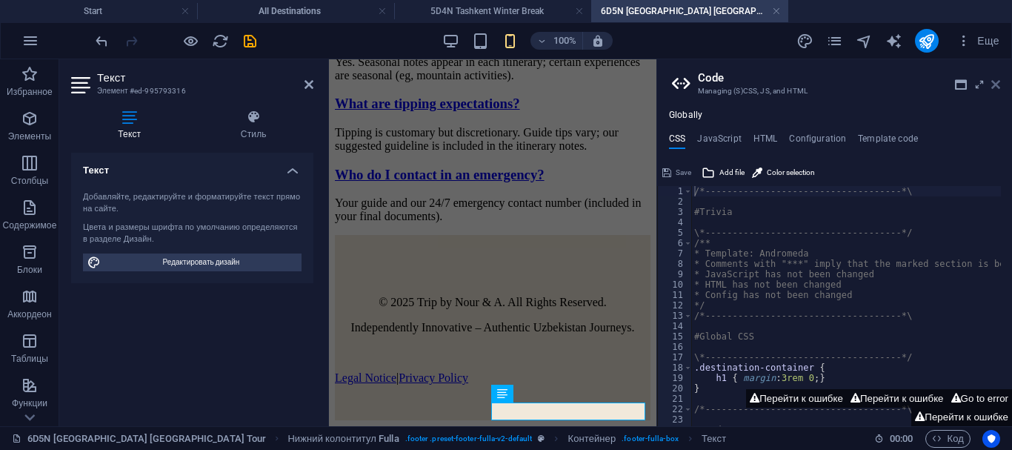
click at [998, 82] on icon at bounding box center [995, 85] width 9 height 12
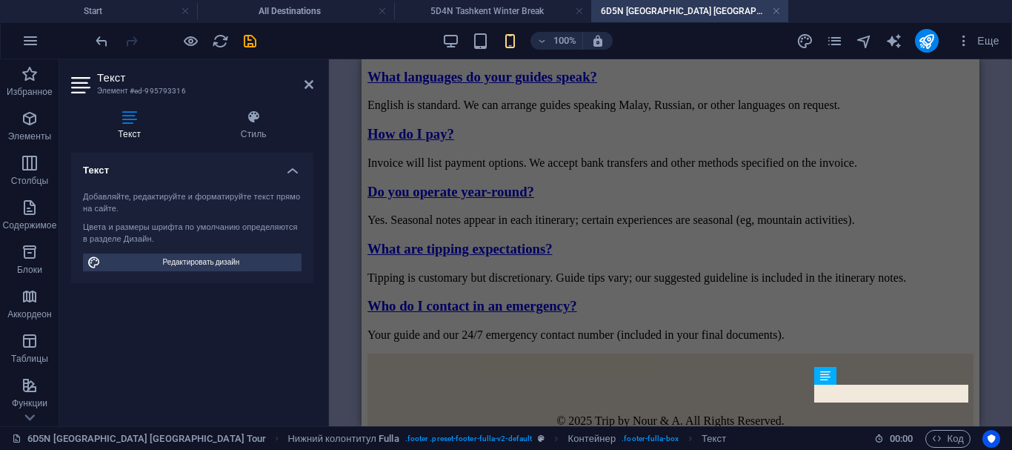
scroll to position [3689, 0]
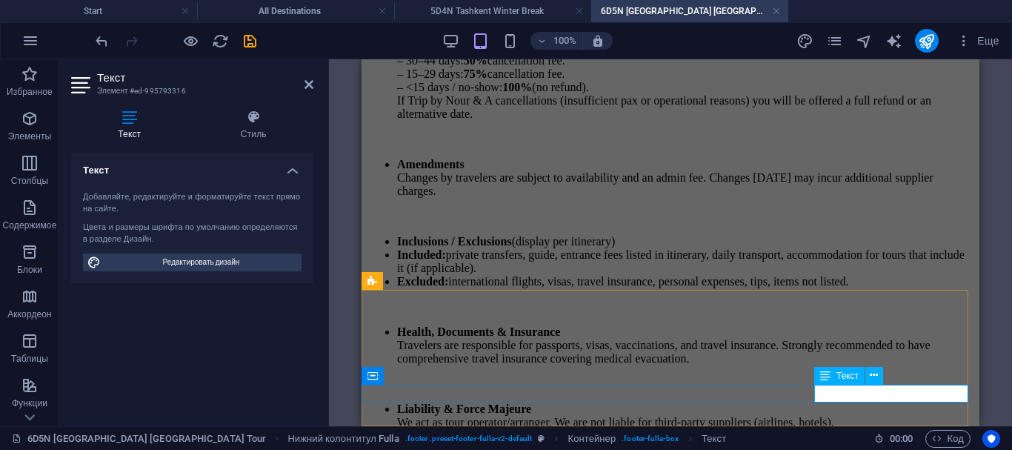
drag, startPoint x: 849, startPoint y: 384, endPoint x: 486, endPoint y: 327, distance: 367.3
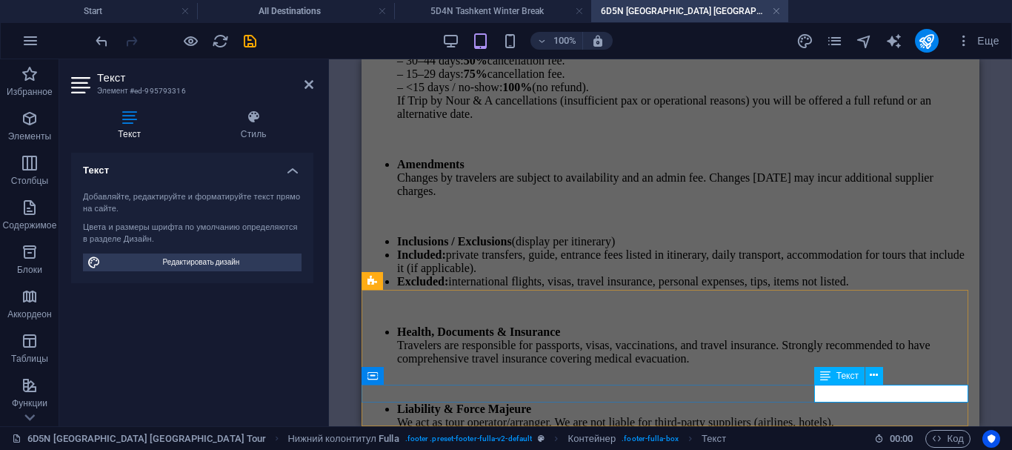
click at [849, 384] on div "Текст" at bounding box center [839, 376] width 50 height 18
click at [265, 373] on div "Текст Добавляйте, редактируйте и форматируйте текст прямо на сайте. Цвета и раз…" at bounding box center [192, 283] width 242 height 261
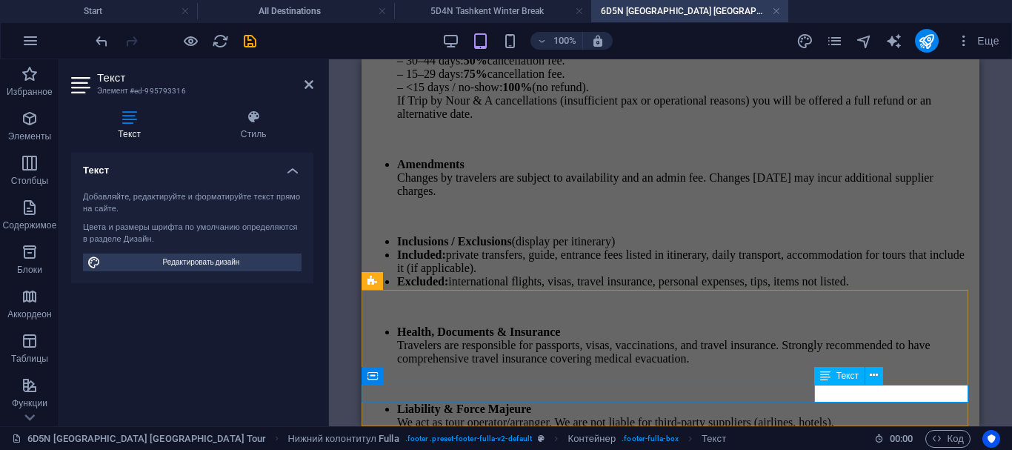
click at [313, 85] on icon at bounding box center [308, 85] width 9 height 12
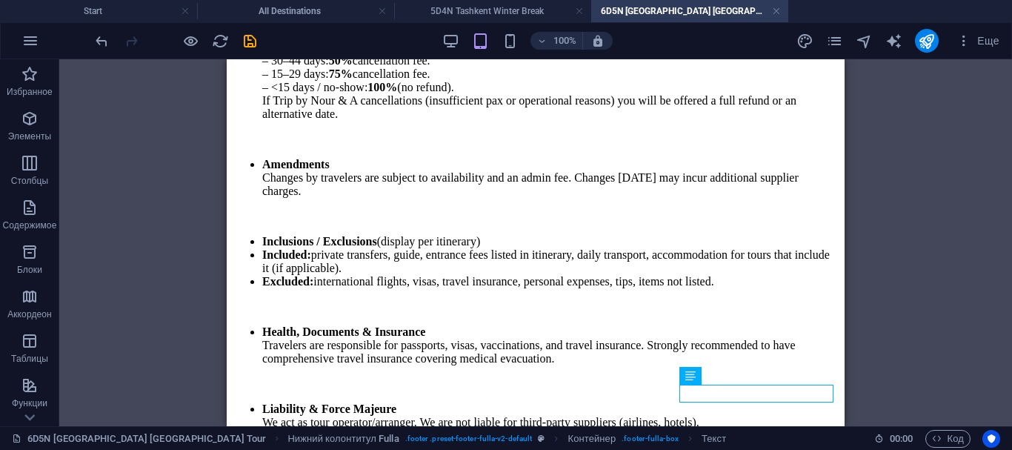
click at [956, 333] on div "H2 Контейнер Справочная информация Нижний колонтитул Fulla Текст Контейнер Текс…" at bounding box center [535, 242] width 953 height 367
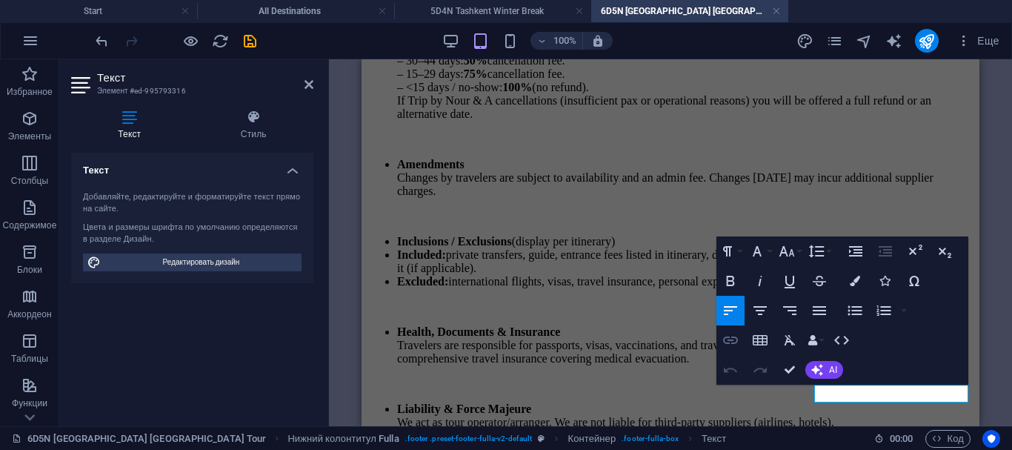
click at [733, 340] on icon "button" at bounding box center [730, 340] width 18 height 18
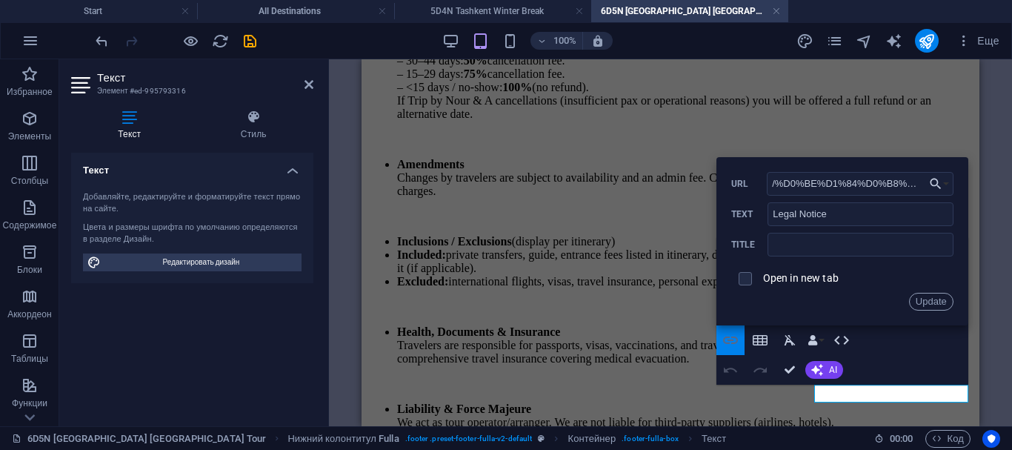
scroll to position [0, 787]
click at [947, 187] on button "Choose Link" at bounding box center [939, 184] width 28 height 24
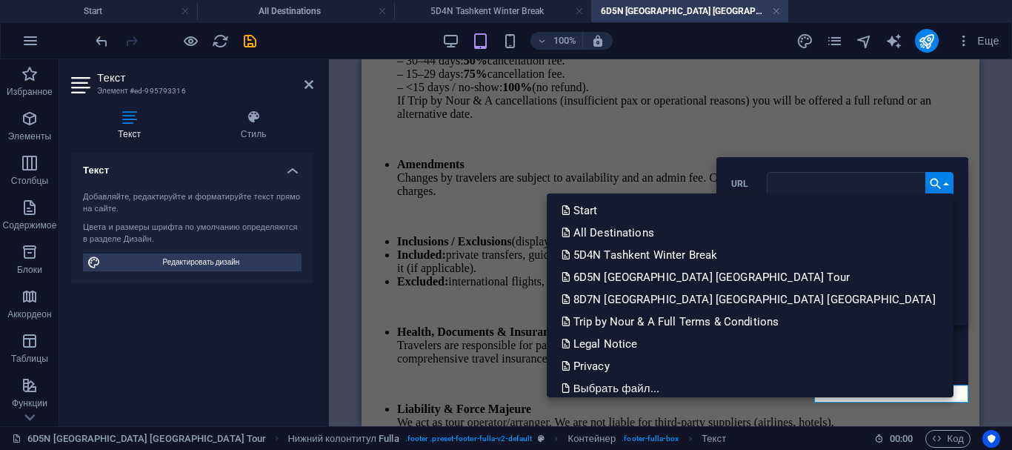
scroll to position [0, 0]
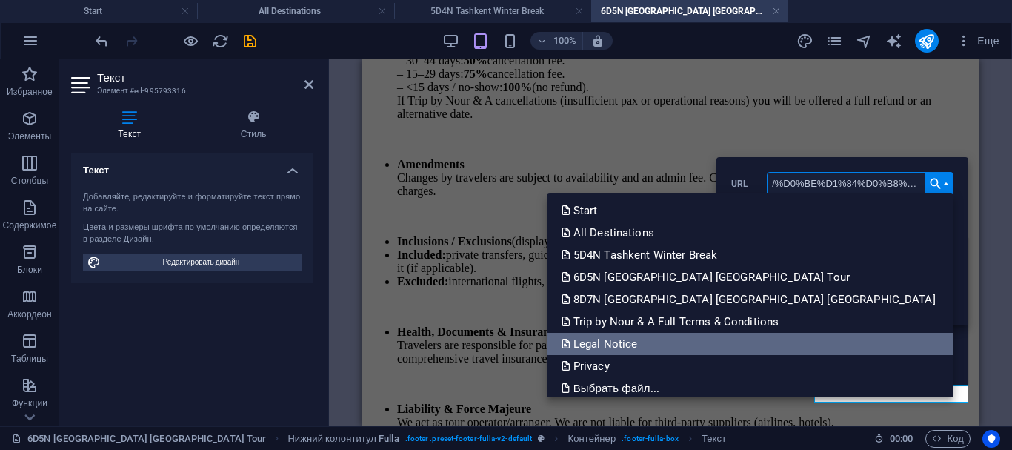
click at [641, 336] on p "Legal Notice" at bounding box center [600, 344] width 79 height 22
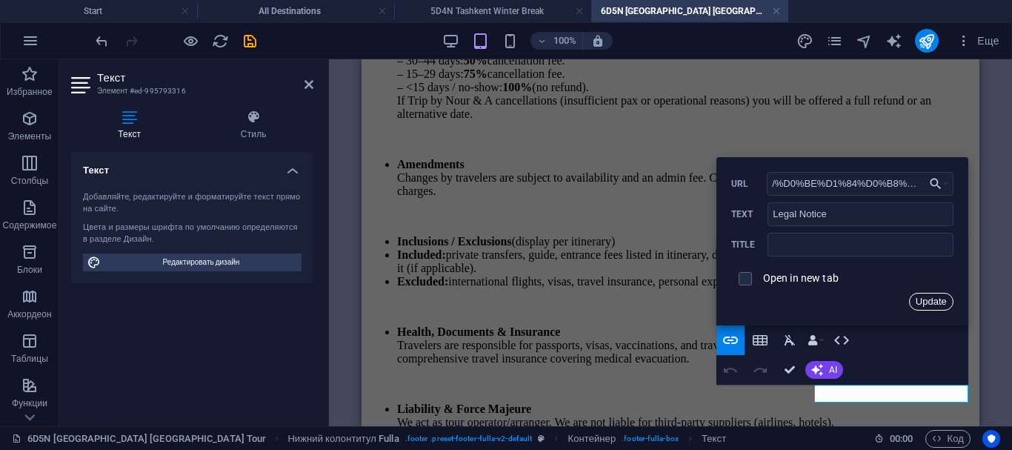
click at [936, 298] on button "Update" at bounding box center [931, 302] width 44 height 18
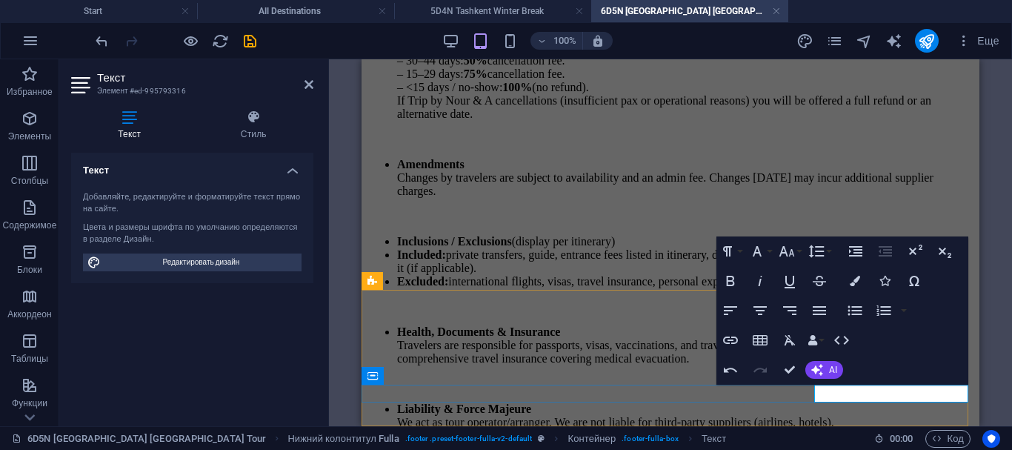
type input "/%D0%BA%D0%BE%D0%BD%D1%84%D0%B8%D0%B4%D0%B5%D0%BD%D1%86%D0%B8%D0%B0%D0%BB%D1%8C…"
type input "Privacy Policy"
click at [740, 346] on button "Insert Link" at bounding box center [730, 340] width 28 height 30
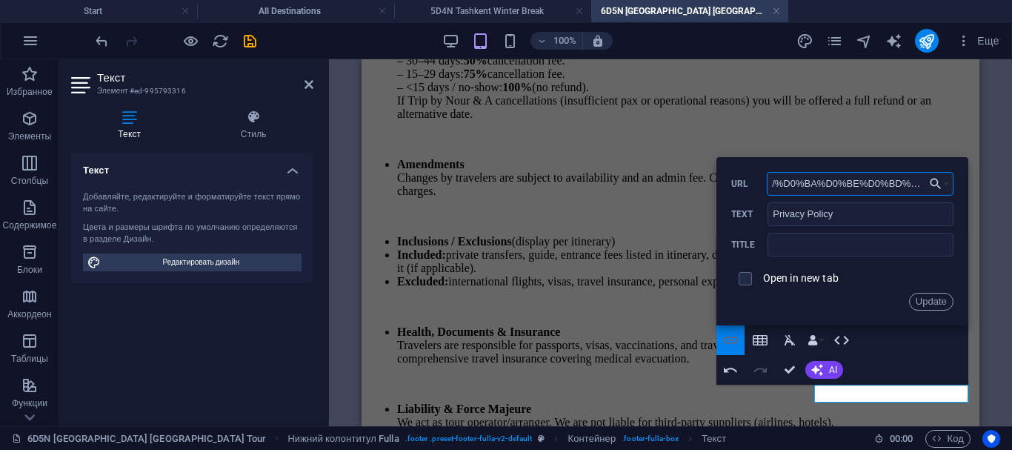
scroll to position [0, 601]
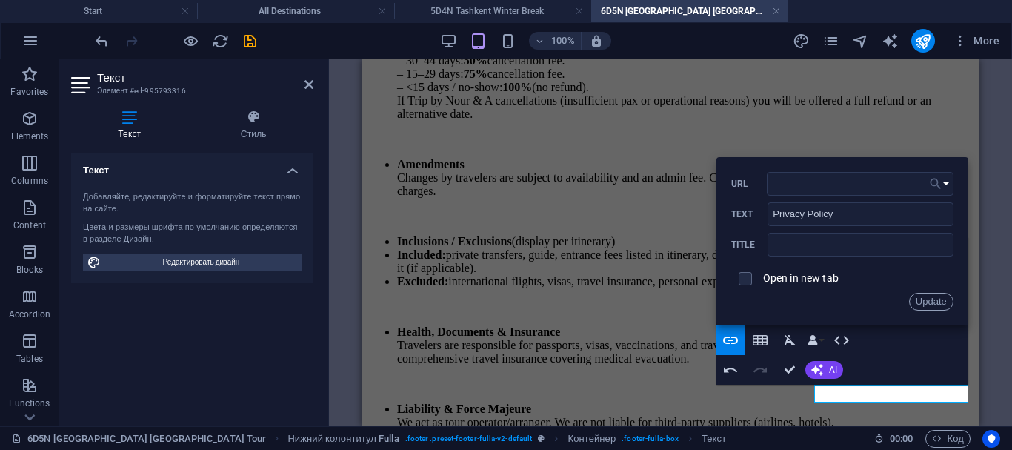
click at [945, 181] on button "Choose Link" at bounding box center [939, 184] width 28 height 24
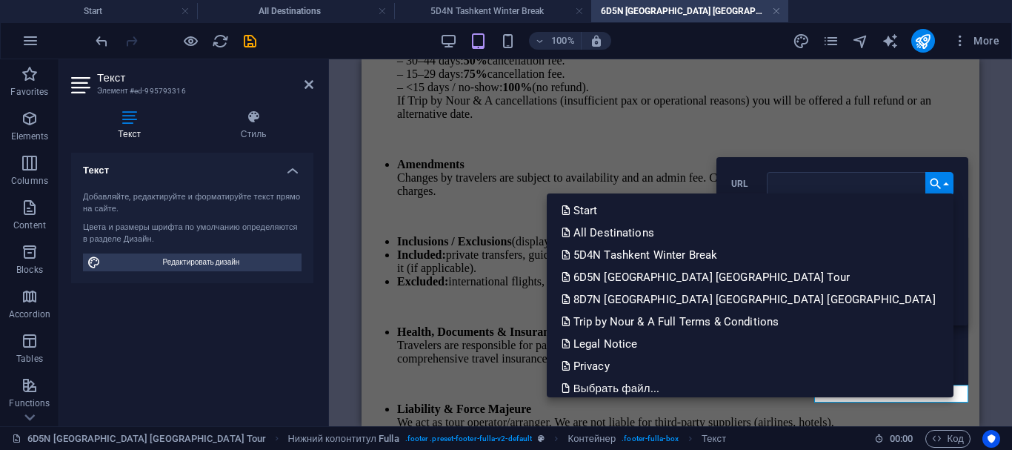
scroll to position [0, 0]
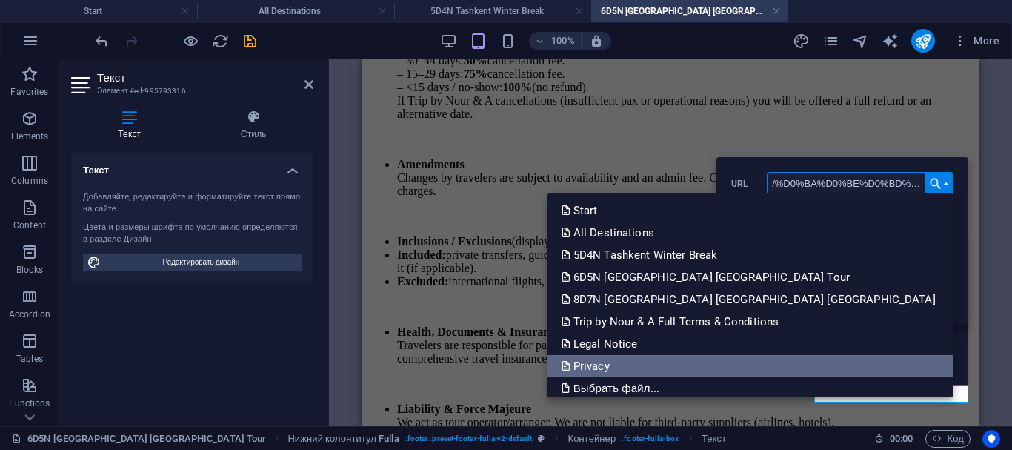
click at [783, 359] on link "Privacy" at bounding box center [750, 366] width 407 height 22
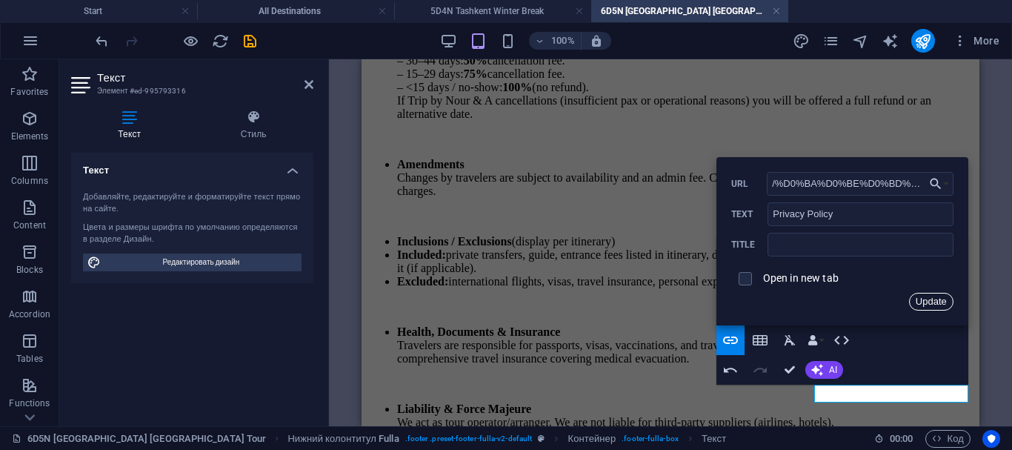
click at [930, 301] on button "Update" at bounding box center [931, 302] width 44 height 18
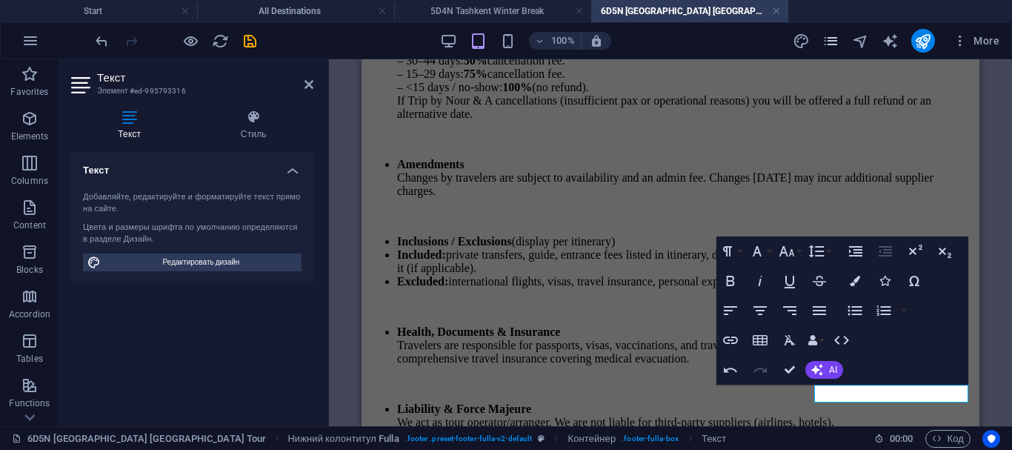
click at [825, 39] on icon "pages" at bounding box center [830, 41] width 17 height 17
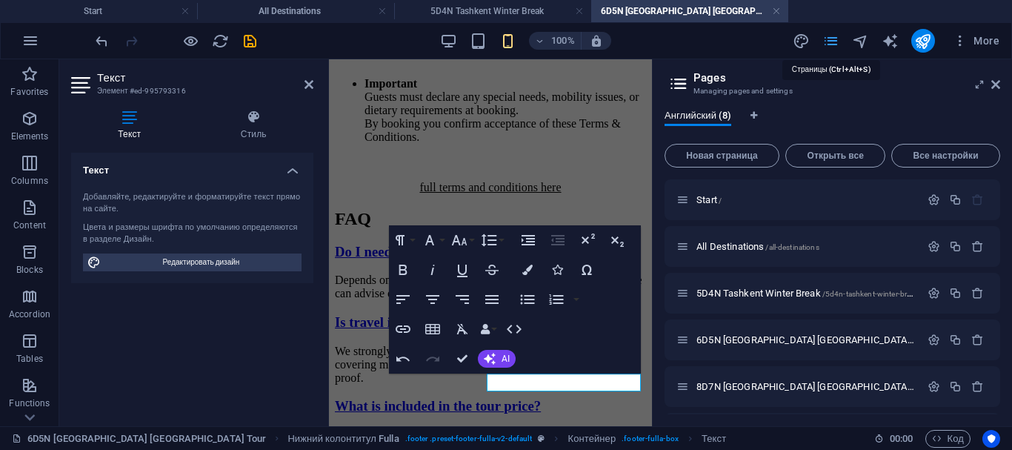
scroll to position [4976, 0]
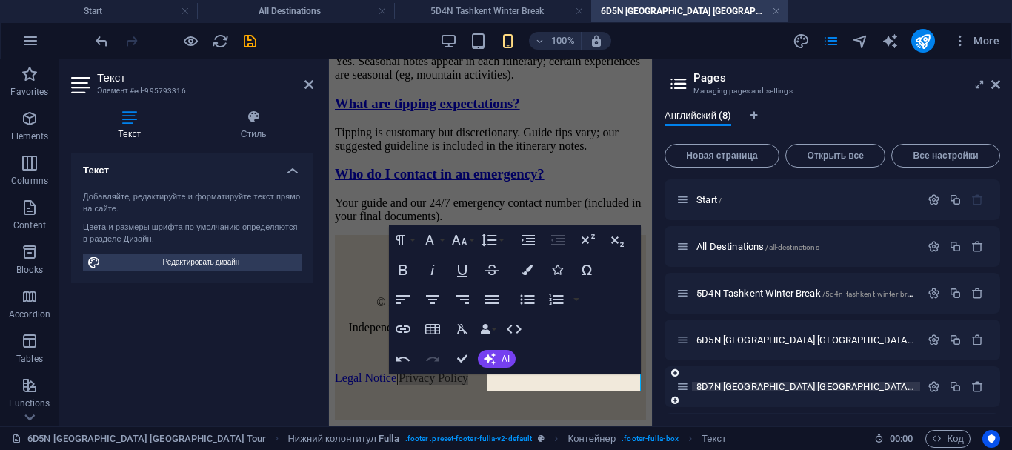
click at [776, 390] on span "8D7N Tashkent Samarkand Bukhara /8d7n-tashkent-samarkand-bukhara" at bounding box center [978, 386] width 564 height 11
click at [776, 424] on div "Trip by Nour & A Full Terms & Conditions /trip-by-nour-a-full-terms-conditions" at bounding box center [798, 432] width 244 height 17
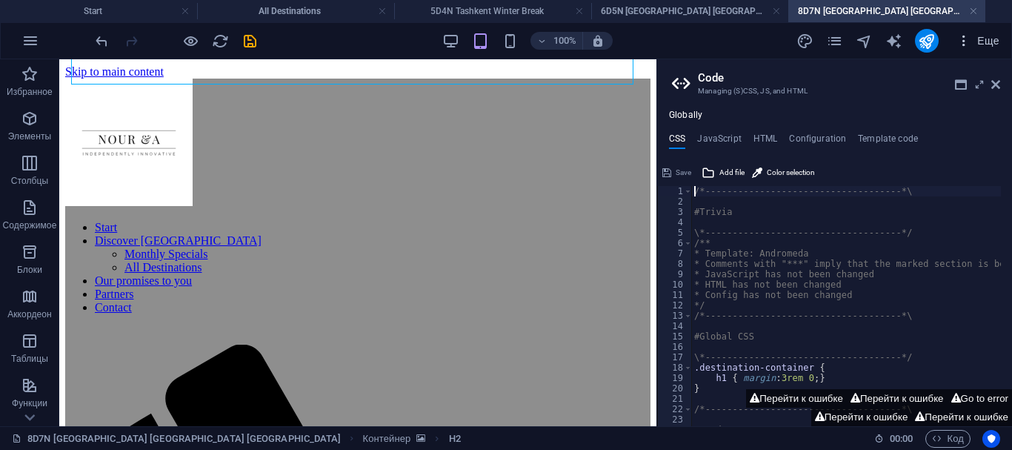
scroll to position [233, 0]
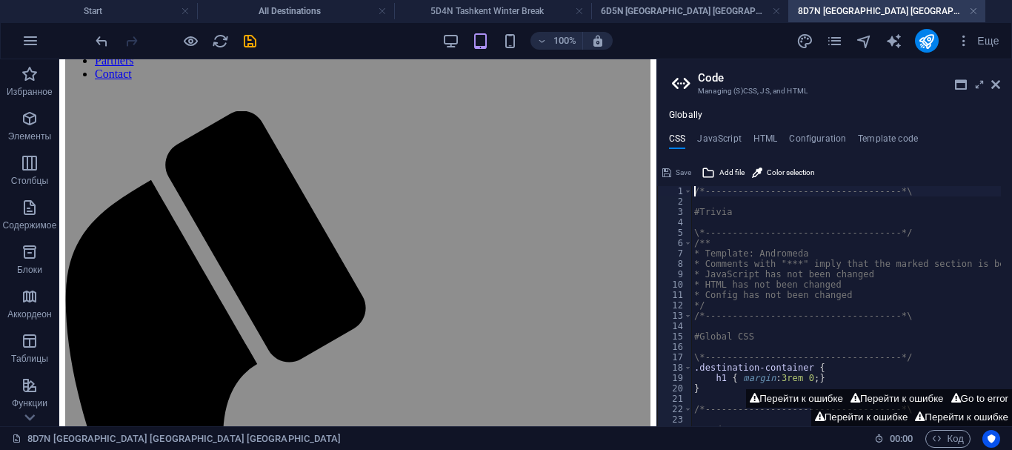
click at [998, 81] on icon at bounding box center [995, 85] width 9 height 12
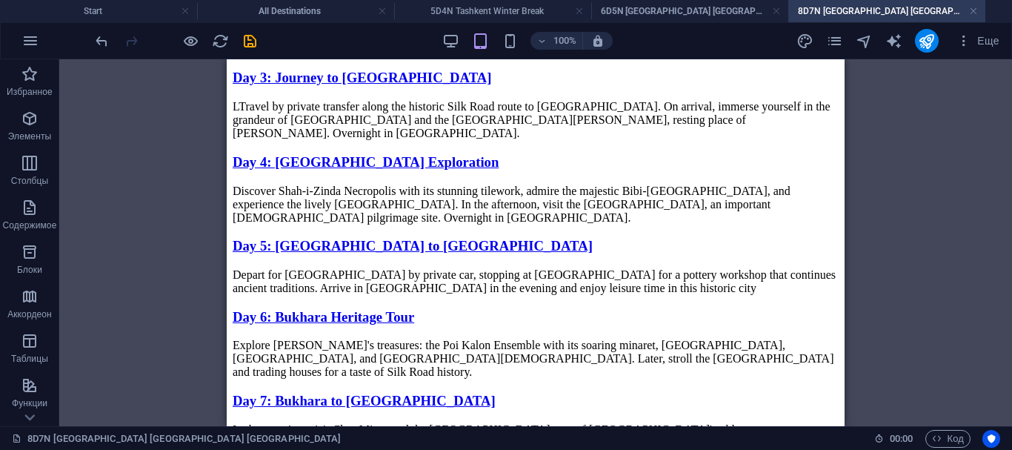
scroll to position [3661, 0]
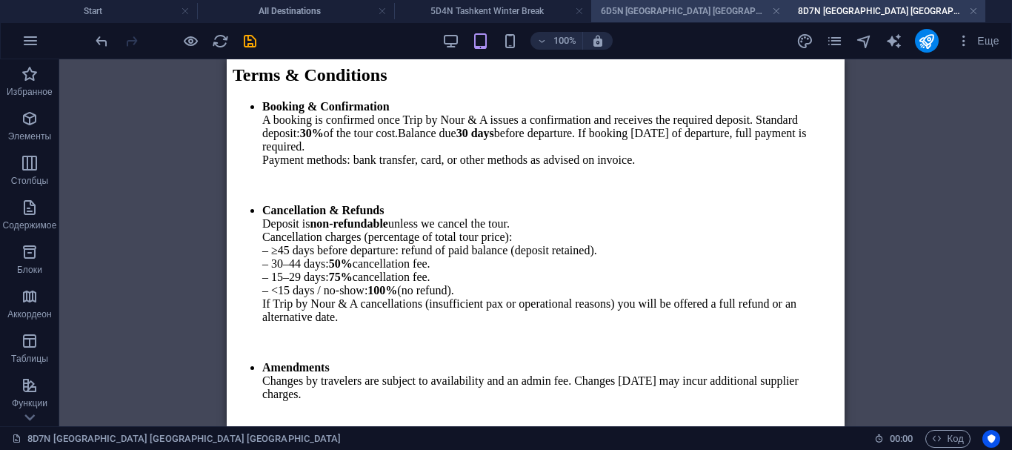
click at [631, 6] on font "6D5N [GEOGRAPHIC_DATA] [GEOGRAPHIC_DATA] Tour" at bounding box center [709, 11] width 217 height 10
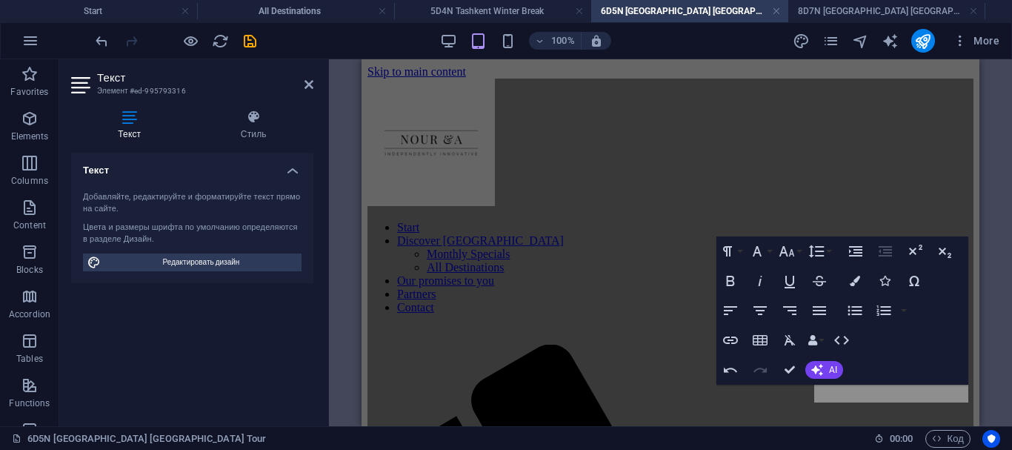
scroll to position [3689, 0]
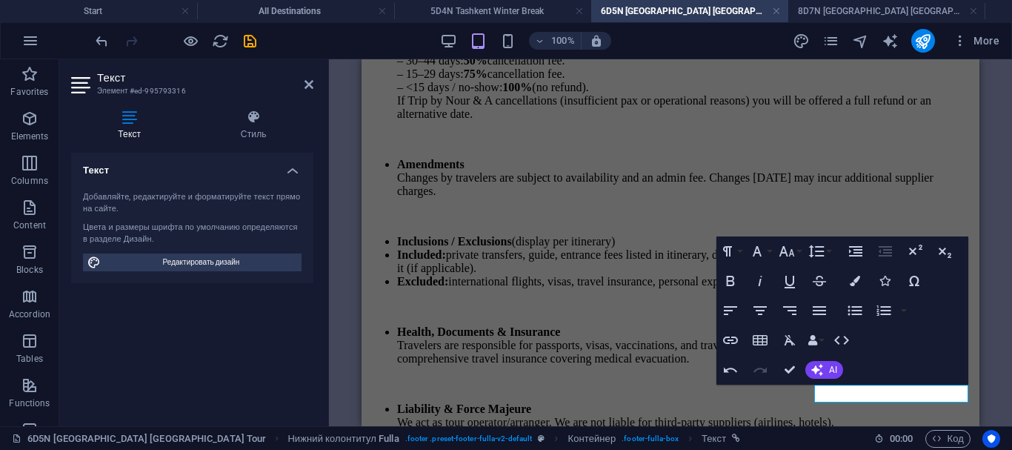
click at [1009, 203] on div "H2 Контейнер Справочная информация Нижний колонтитул Fulla Текст Контейнер Текс…" at bounding box center [670, 242] width 683 height 367
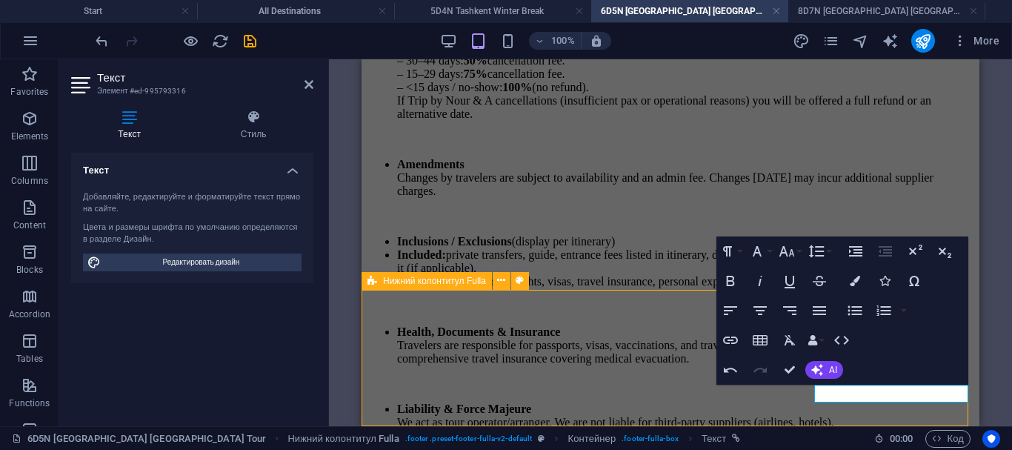
select select "footer"
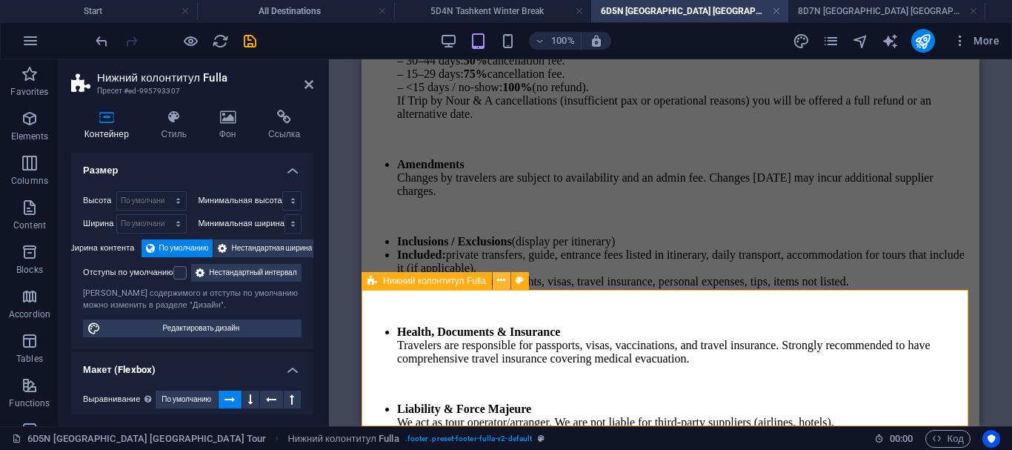
click at [496, 277] on button at bounding box center [502, 281] width 18 height 18
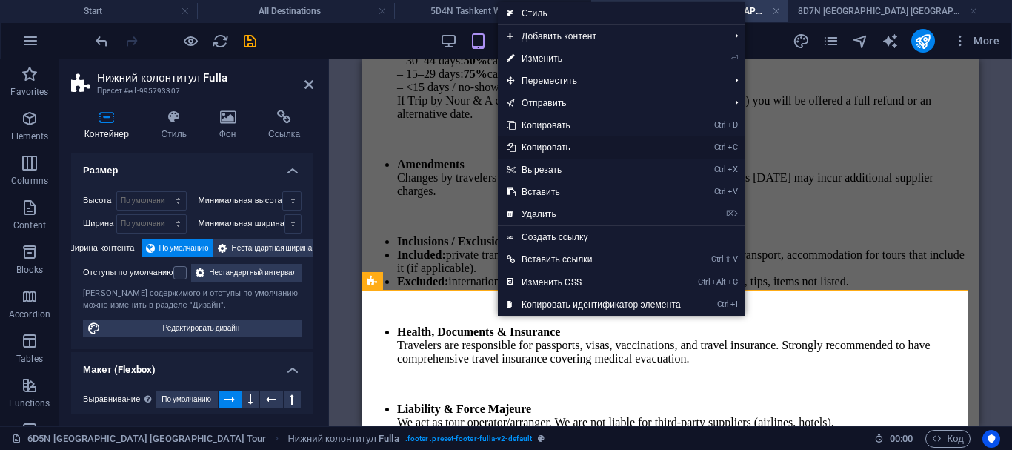
click at [513, 145] on icon at bounding box center [510, 147] width 7 height 22
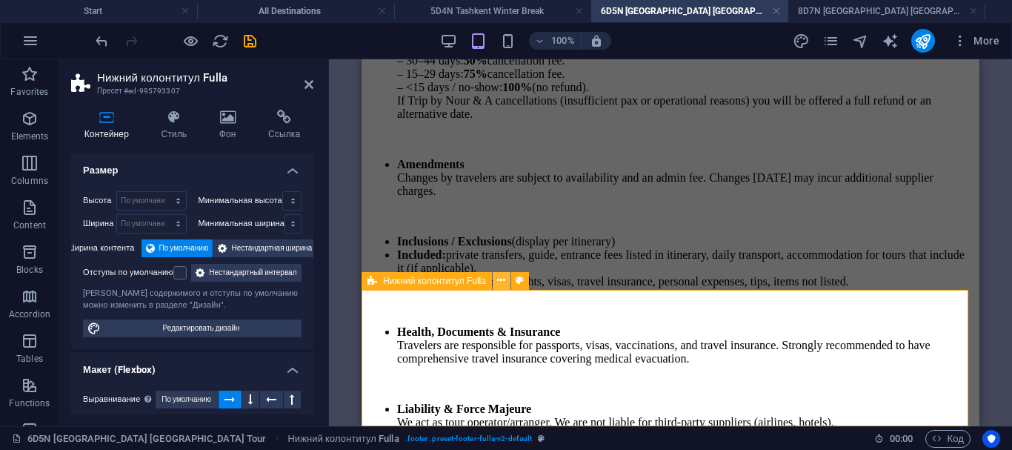
click at [498, 282] on icon at bounding box center [501, 281] width 8 height 16
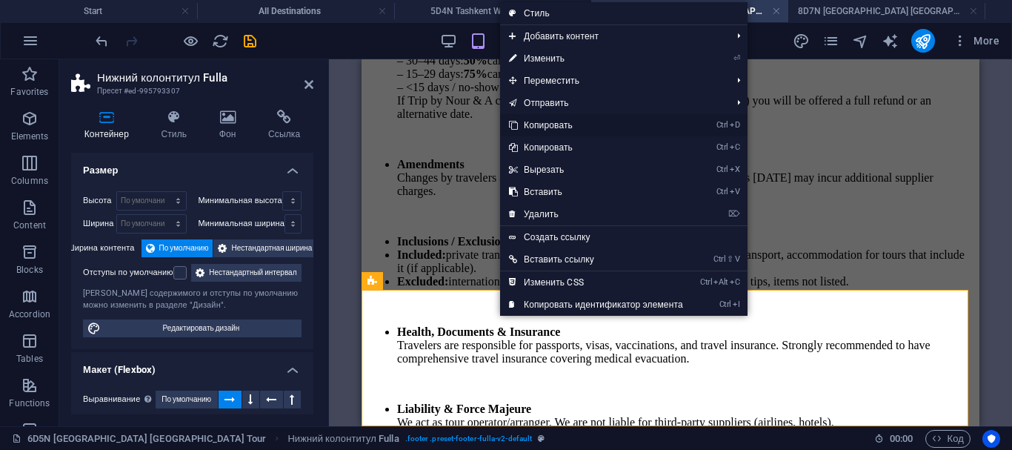
click at [534, 121] on link "Ctrl D Копировать" at bounding box center [596, 125] width 192 height 22
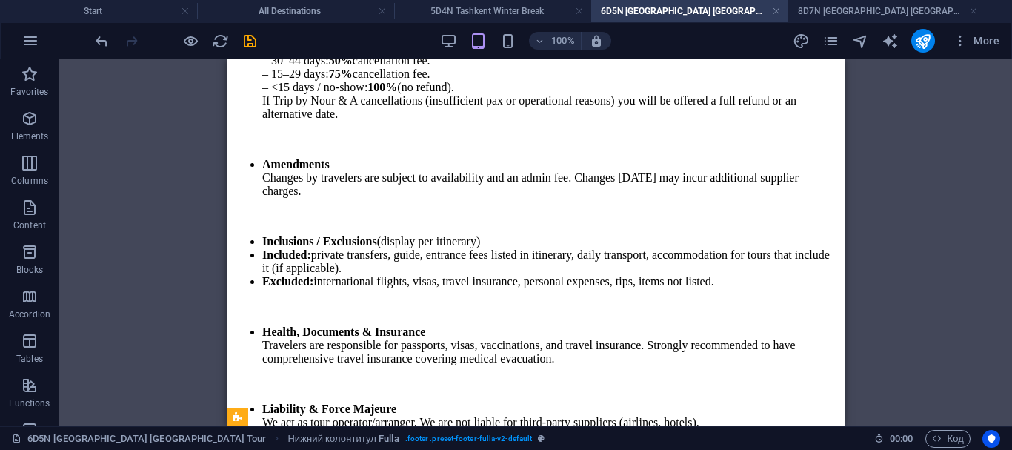
scroll to position [3826, 0]
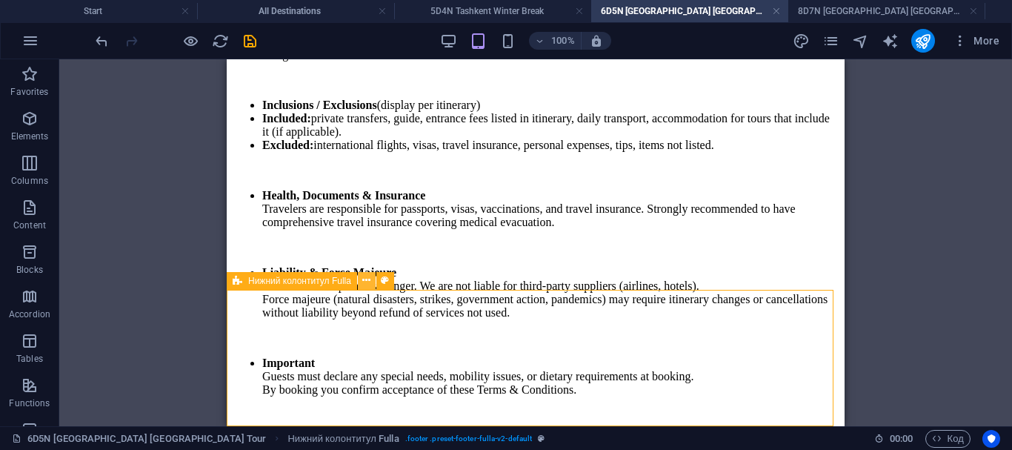
click at [365, 285] on icon at bounding box center [366, 281] width 8 height 16
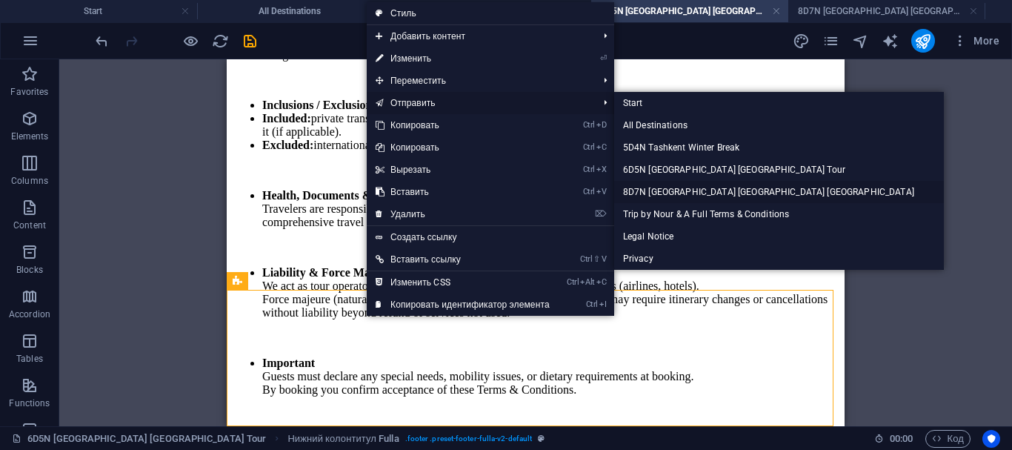
drag, startPoint x: 665, startPoint y: 190, endPoint x: 304, endPoint y: 131, distance: 366.2
click at [665, 190] on link "8D7N [GEOGRAPHIC_DATA] [GEOGRAPHIC_DATA] [GEOGRAPHIC_DATA]" at bounding box center [779, 192] width 330 height 22
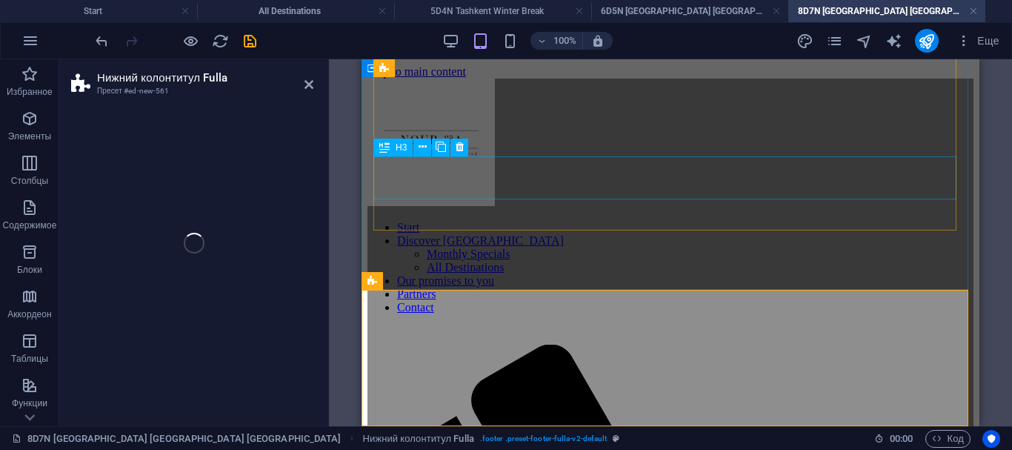
select select "footer"
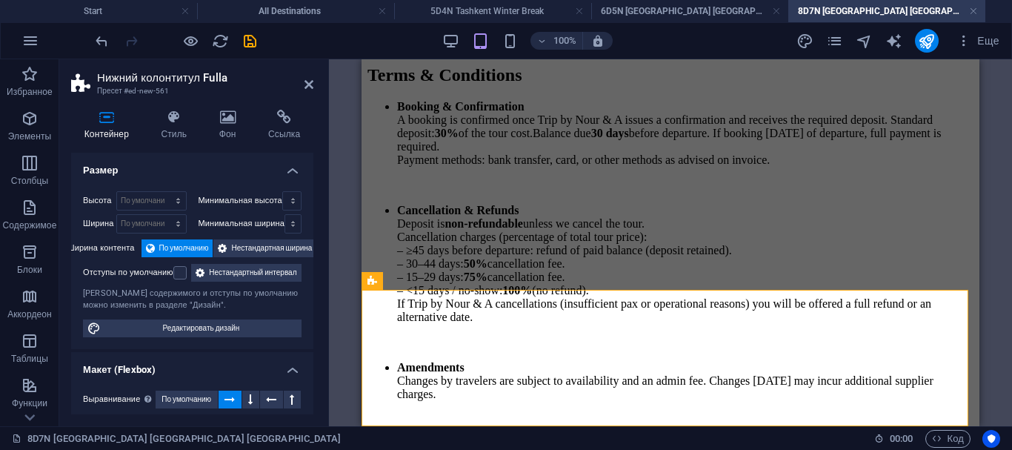
scroll to position [3798, 0]
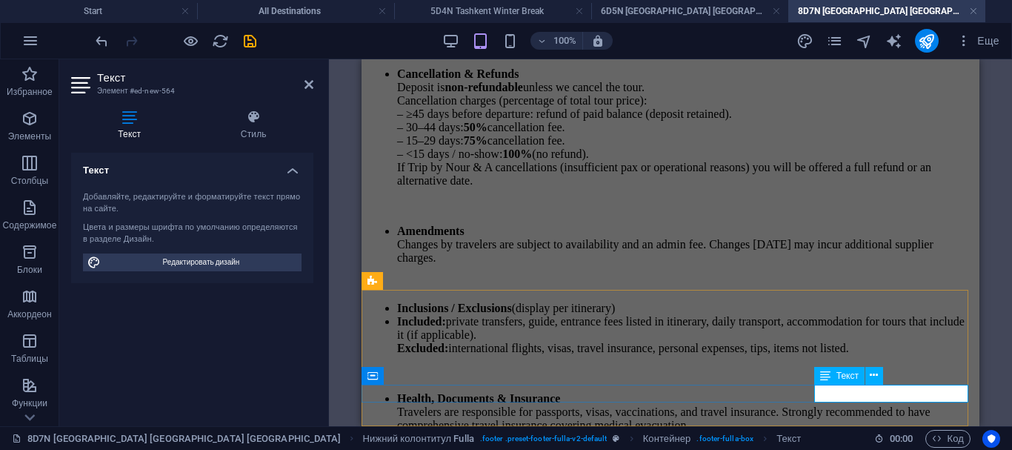
click at [313, 87] on icon at bounding box center [308, 85] width 9 height 12
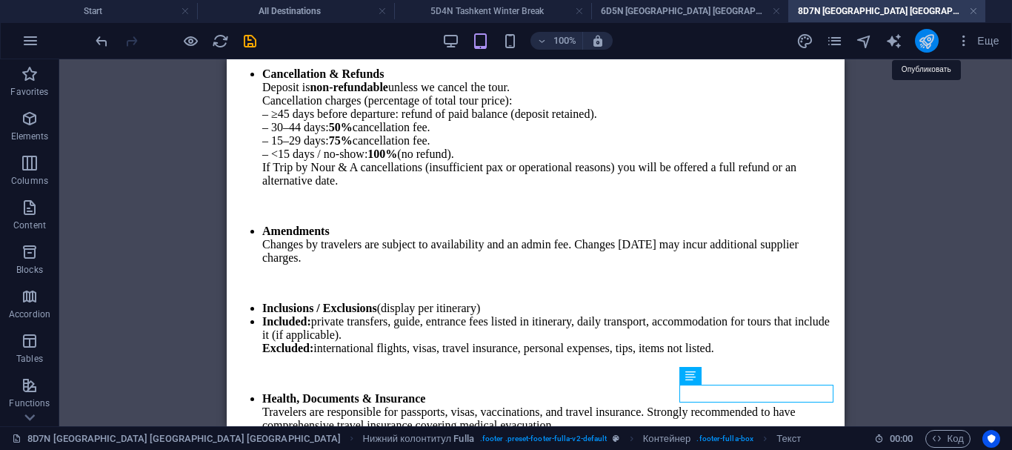
click at [933, 44] on icon "publish" at bounding box center [926, 41] width 17 height 17
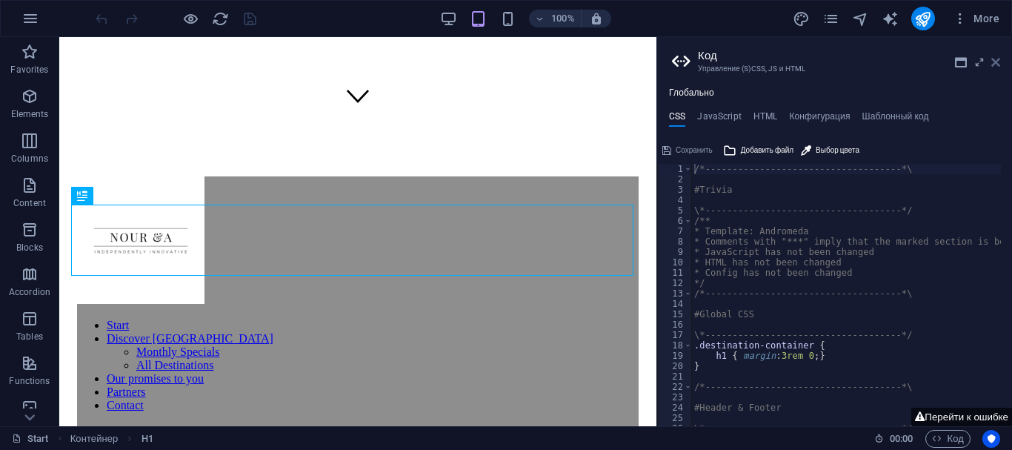
click at [993, 65] on icon at bounding box center [995, 62] width 9 height 12
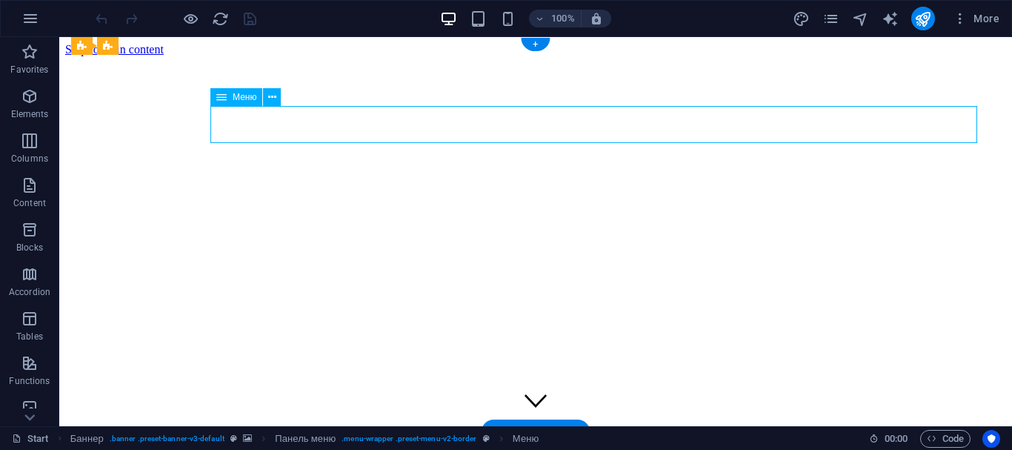
drag, startPoint x: 314, startPoint y: 128, endPoint x: 372, endPoint y: 165, distance: 68.6
select select "1"
select select
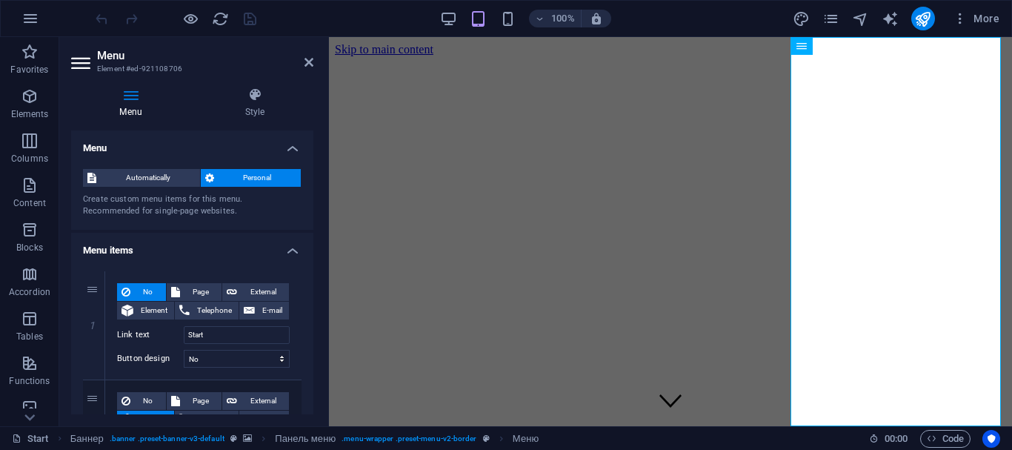
drag, startPoint x: 311, startPoint y: 163, endPoint x: 34, endPoint y: 77, distance: 290.0
drag, startPoint x: 316, startPoint y: 169, endPoint x: 318, endPoint y: 188, distance: 19.4
click at [318, 188] on div "Menu Style Menu Automatically Personal Create custom menu items for this menu. …" at bounding box center [192, 251] width 266 height 350
click at [310, 174] on div "Menu Automatically Personal Create custom menu items for this menu. Recommended…" at bounding box center [192, 272] width 242 height 284
drag, startPoint x: 310, startPoint y: 164, endPoint x: 310, endPoint y: 182, distance: 17.8
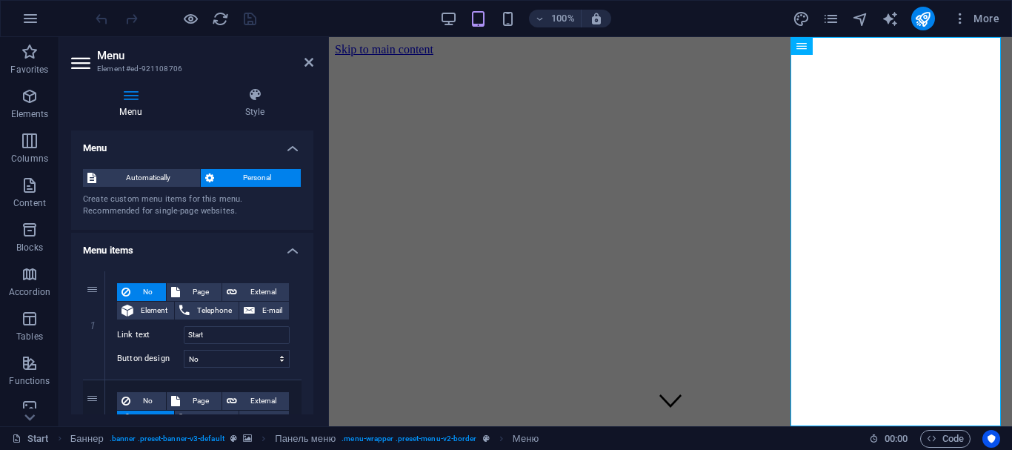
click at [310, 182] on div "Menu Automatically Personal Create custom menu items for this menu. Recommended…" at bounding box center [192, 272] width 242 height 284
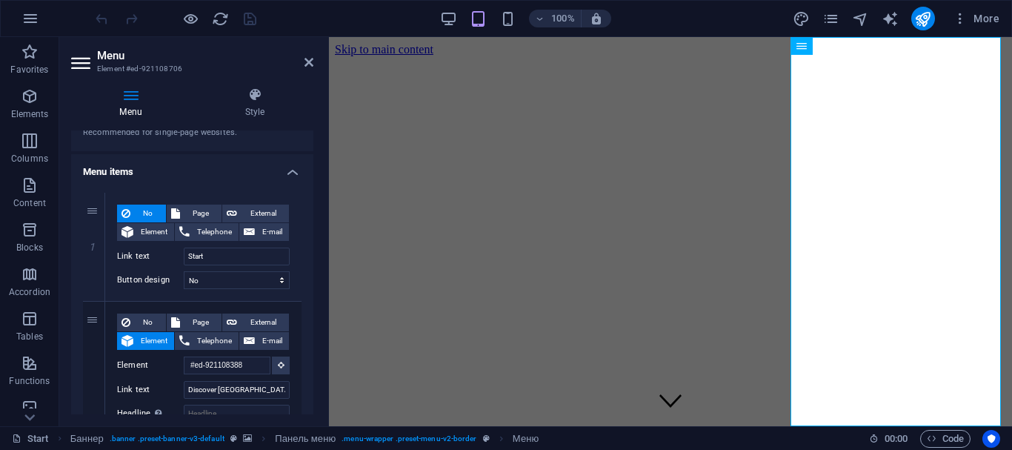
scroll to position [105, 0]
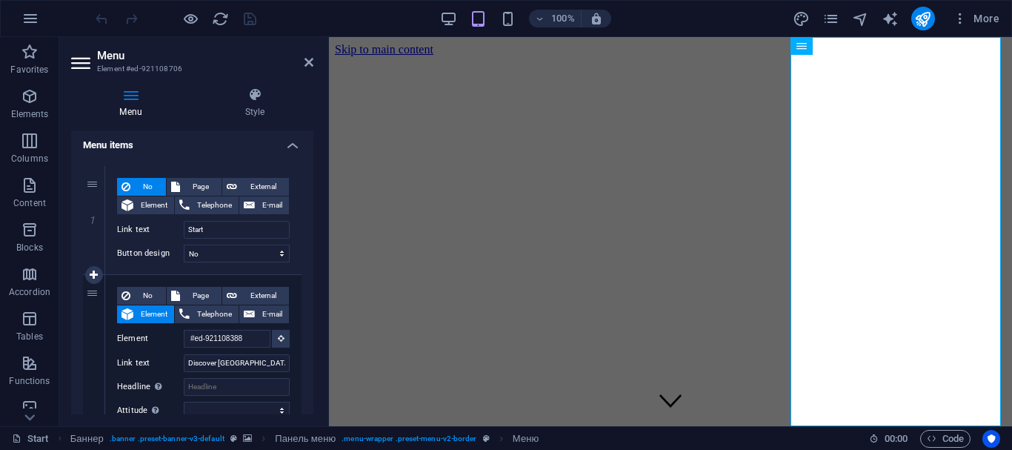
click at [159, 312] on font "Element" at bounding box center [154, 314] width 27 height 8
click at [151, 206] on font "Element" at bounding box center [154, 205] width 27 height 8
select select
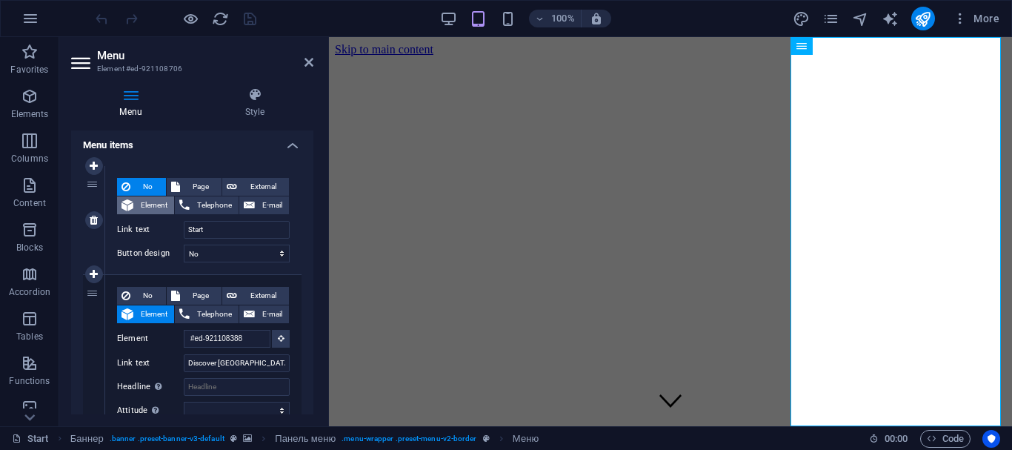
select select
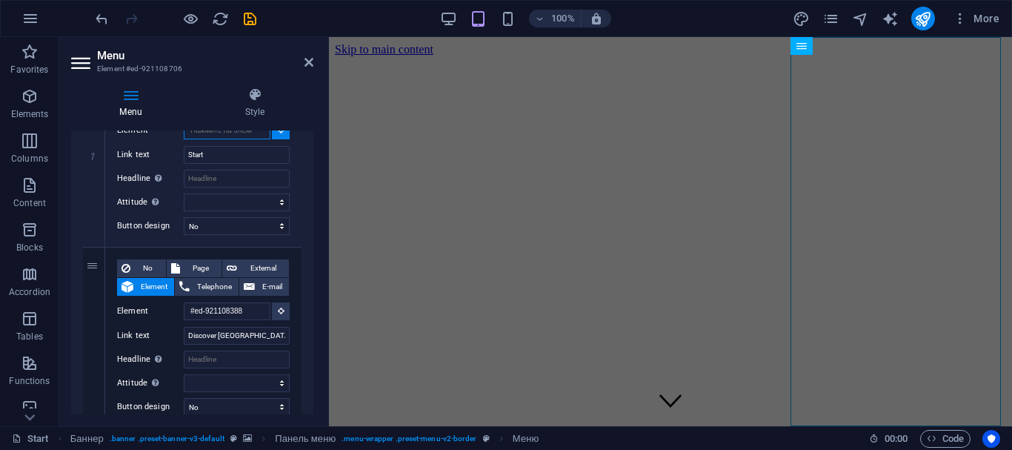
scroll to position [138, 0]
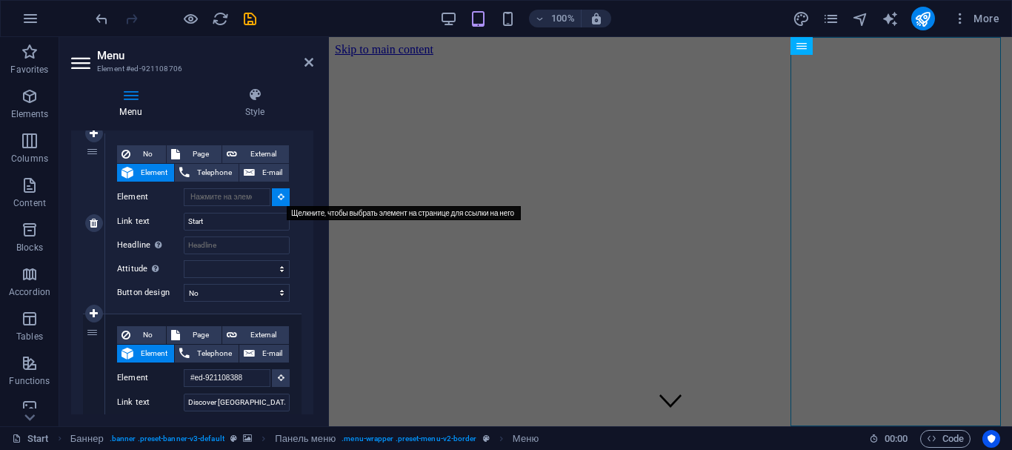
click at [278, 199] on icon at bounding box center [281, 196] width 7 height 7
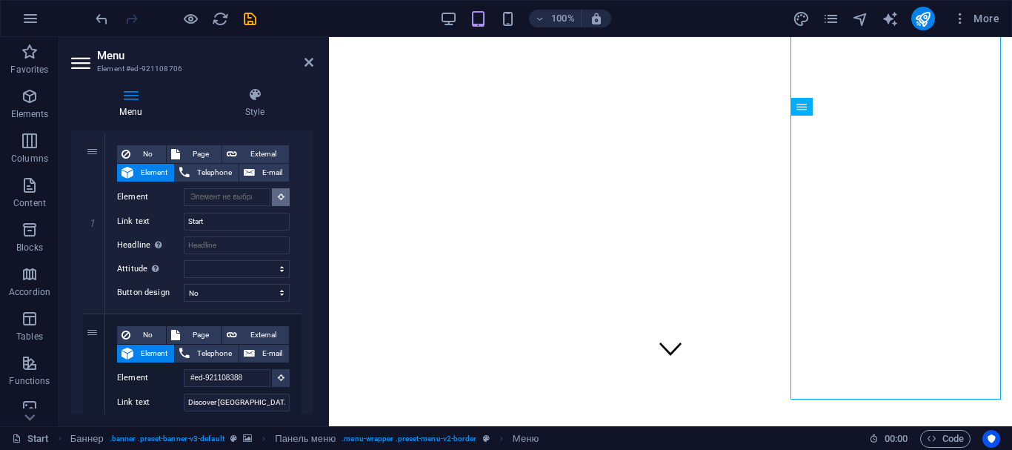
scroll to position [27, 0]
drag, startPoint x: 541, startPoint y: 207, endPoint x: 812, endPoint y: 206, distance: 271.1
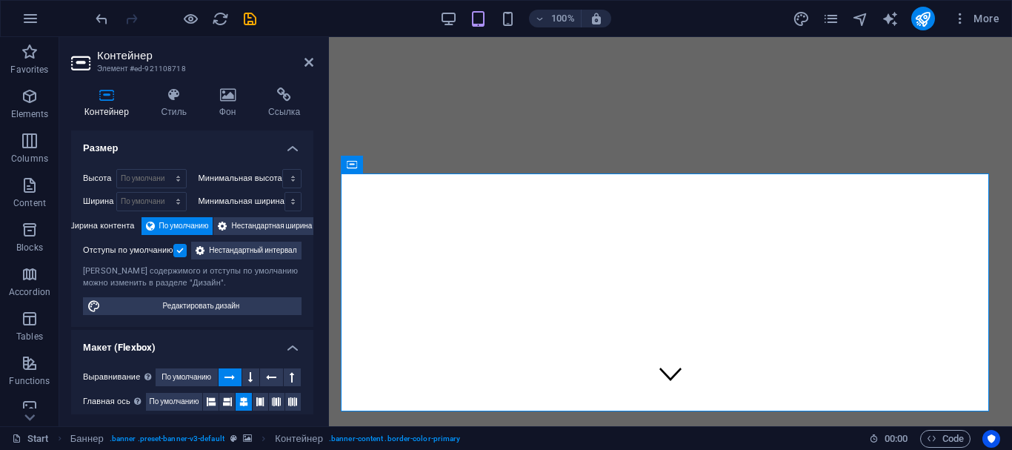
drag, startPoint x: 310, startPoint y: 170, endPoint x: 313, endPoint y: 190, distance: 21.1
click at [313, 190] on div "Контейнер Стиль Фон Ссылка Размер Высота По умолчанию px rem % vh vw Минимальна…" at bounding box center [192, 251] width 266 height 350
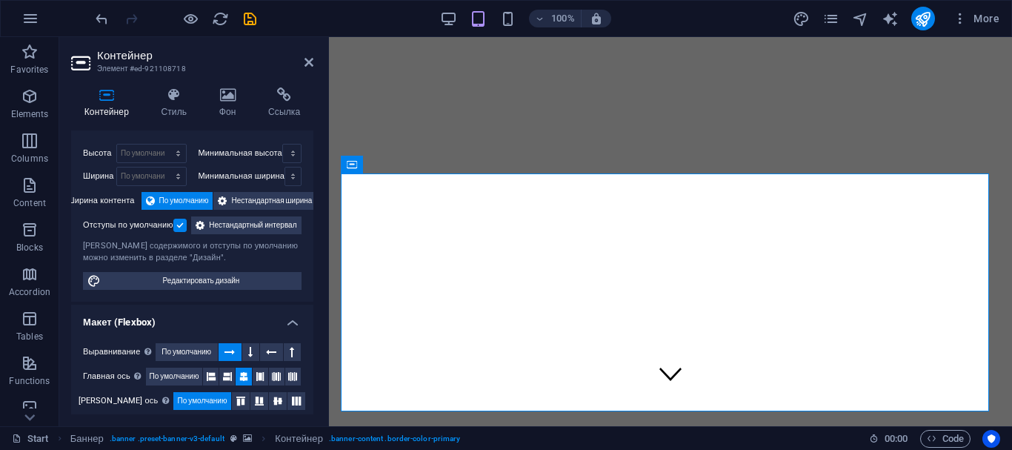
scroll to position [0, 0]
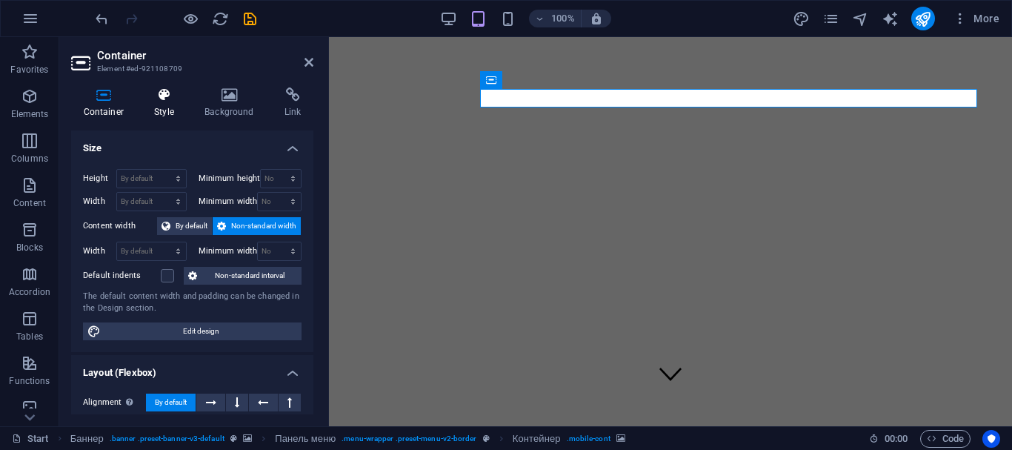
click at [162, 107] on font "Style" at bounding box center [164, 112] width 20 height 10
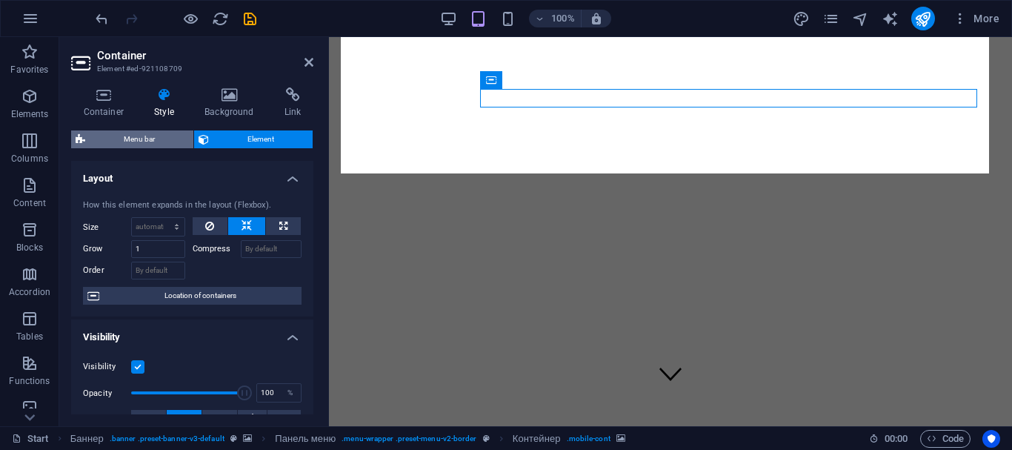
click at [158, 140] on span "Menu bar" at bounding box center [139, 139] width 99 height 18
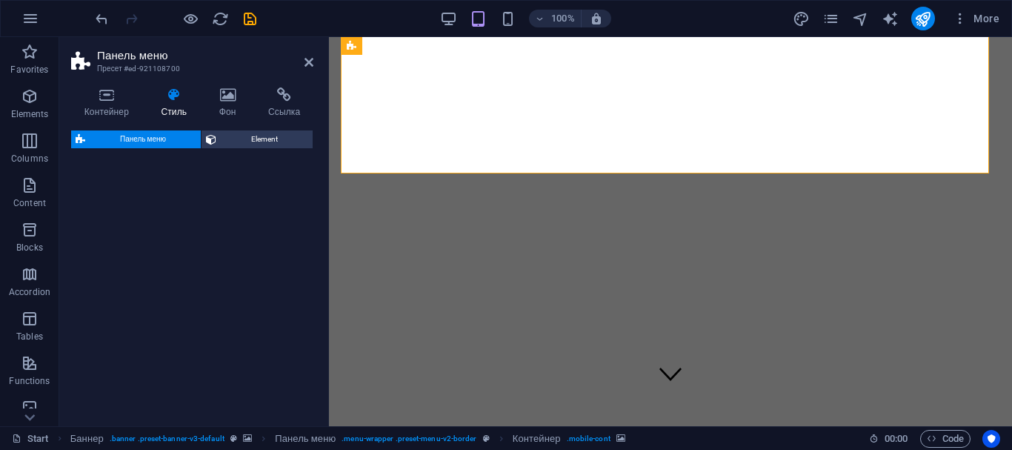
select select "rem"
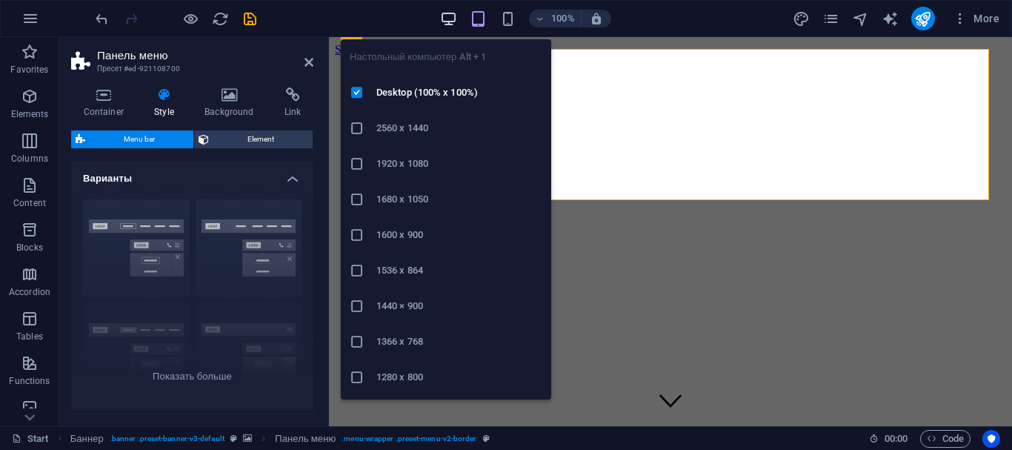
click at [450, 11] on icon "button" at bounding box center [448, 18] width 17 height 17
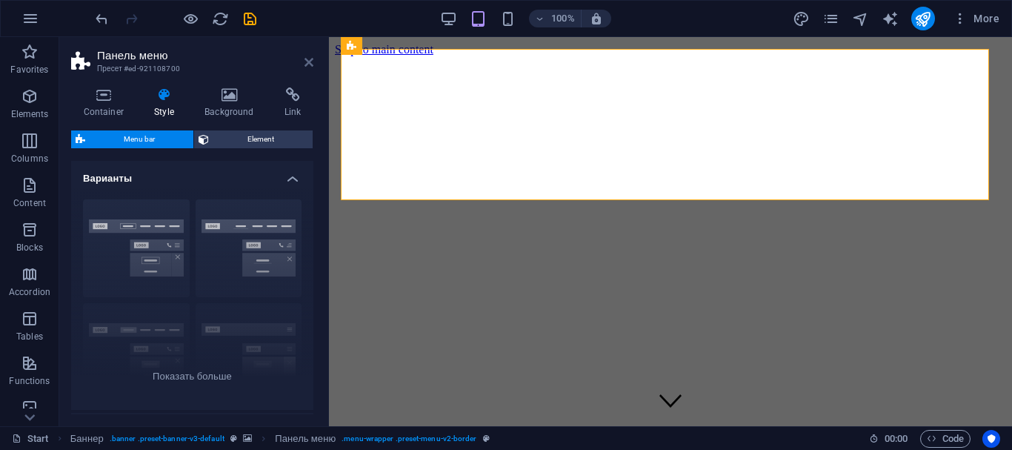
click at [304, 61] on icon at bounding box center [308, 62] width 9 height 12
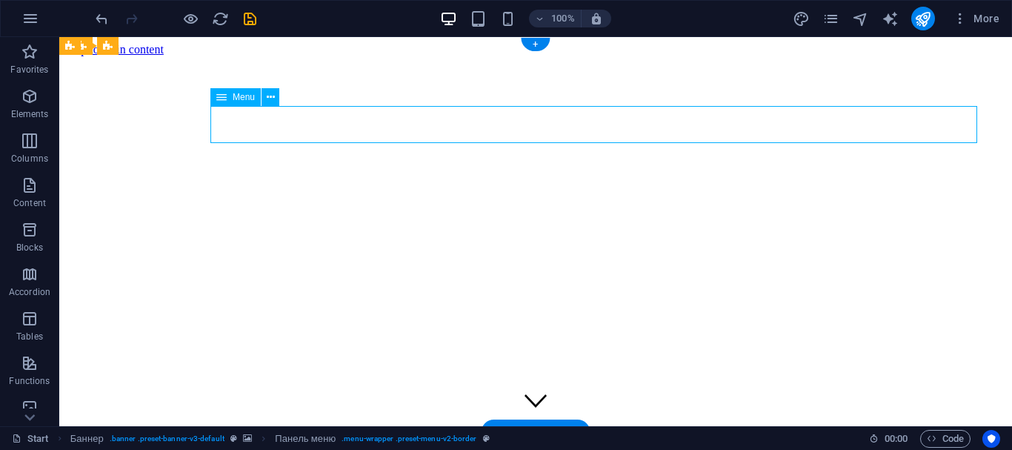
select select "1"
select select
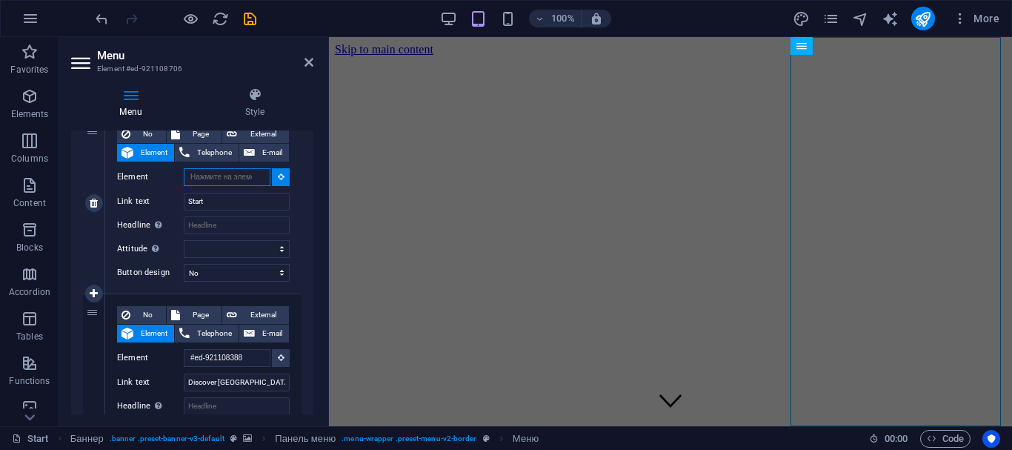
click at [254, 173] on input "Element" at bounding box center [227, 177] width 87 height 18
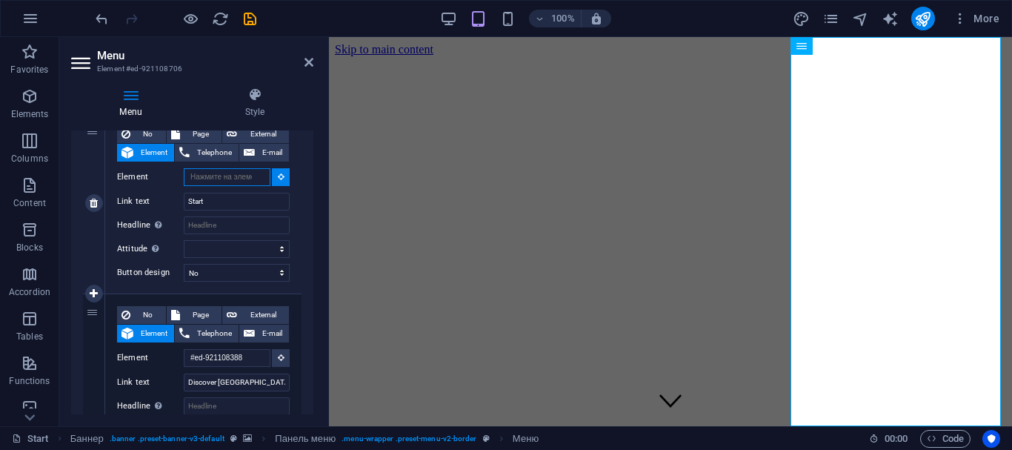
type input "#ed-632697579"
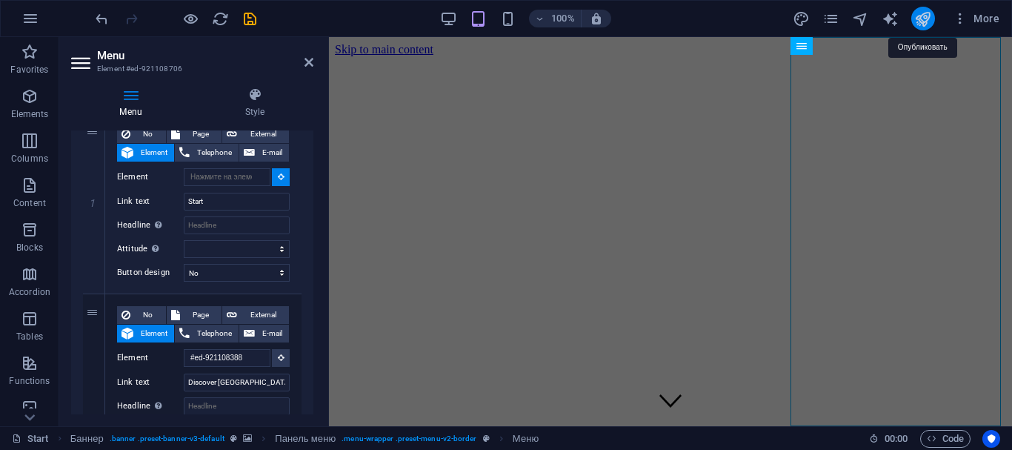
click at [925, 21] on icon "publish" at bounding box center [922, 18] width 17 height 17
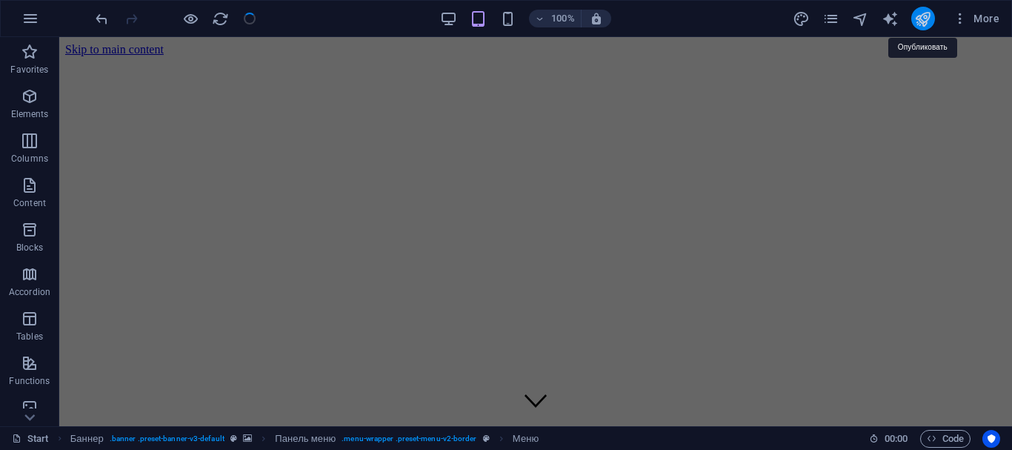
checkbox input "false"
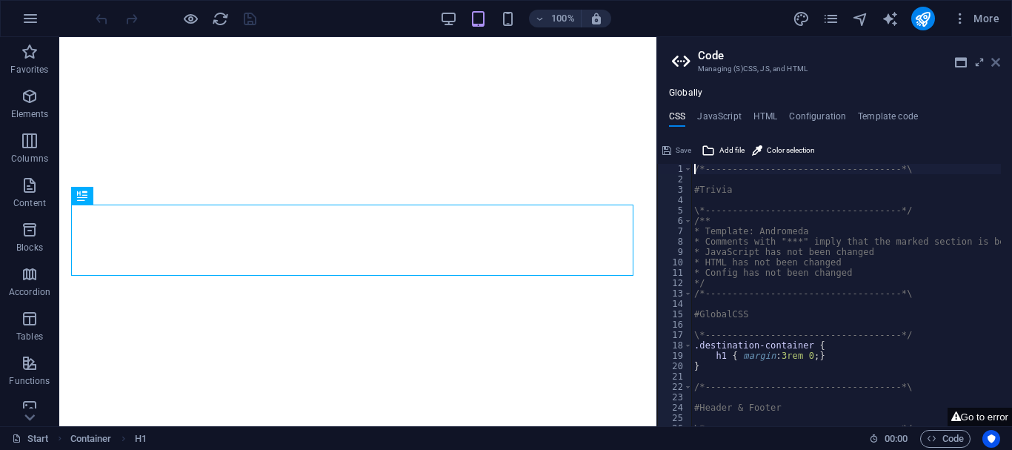
click at [995, 60] on icon at bounding box center [995, 62] width 9 height 12
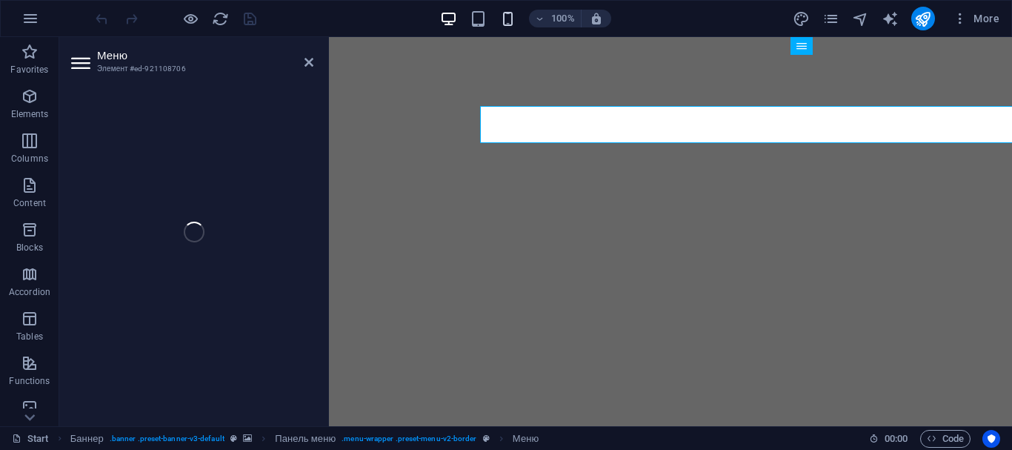
select select
select select "1"
select select
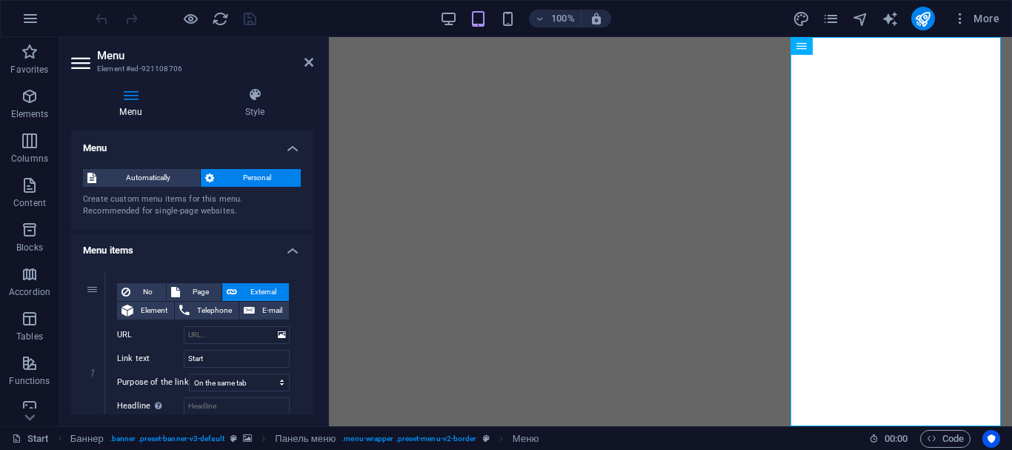
drag, startPoint x: 316, startPoint y: 139, endPoint x: 316, endPoint y: 153, distance: 13.3
click at [316, 153] on div "Menu Style Menu Automatically Personal Create custom menu items for this menu. …" at bounding box center [192, 251] width 266 height 350
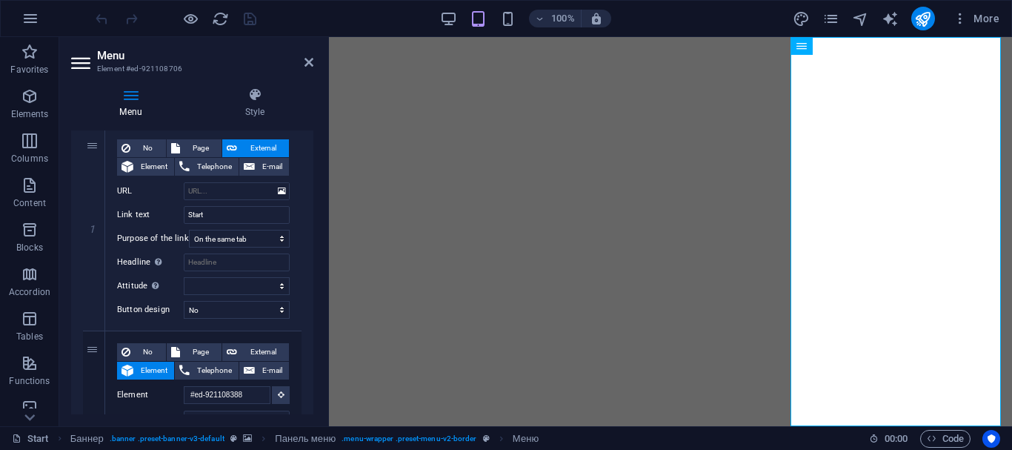
scroll to position [179, 0]
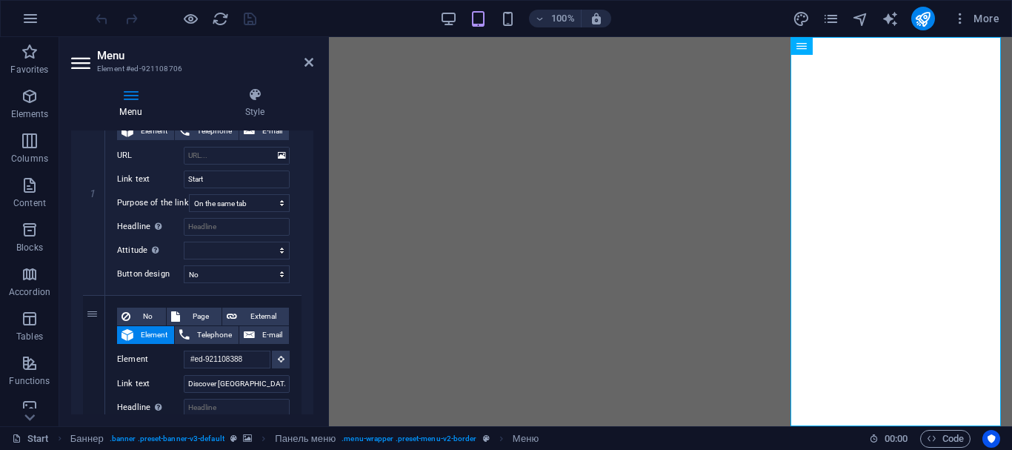
drag, startPoint x: 313, startPoint y: 196, endPoint x: 314, endPoint y: 171, distance: 25.2
click at [315, 171] on div "Menu Style Menu Automatically Personal Create custom menu items for this menu. …" at bounding box center [192, 251] width 266 height 350
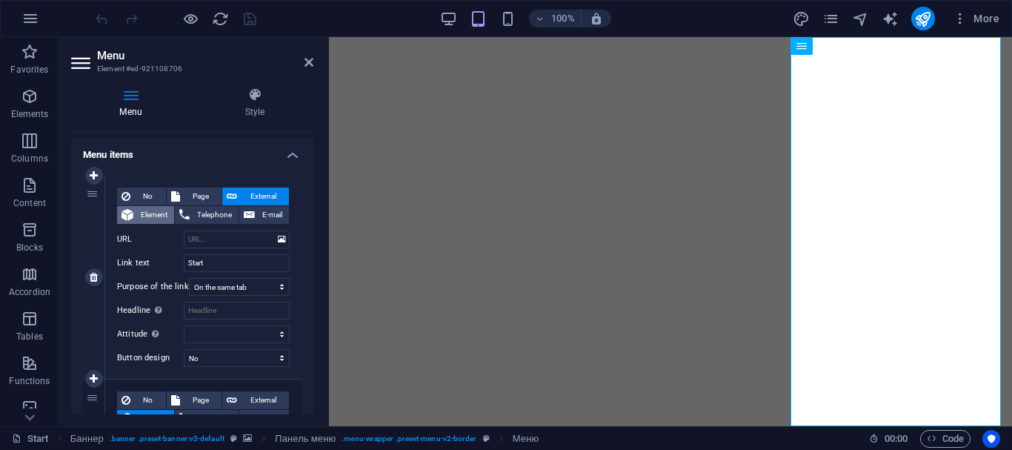
click at [131, 207] on icon at bounding box center [127, 215] width 12 height 18
select select
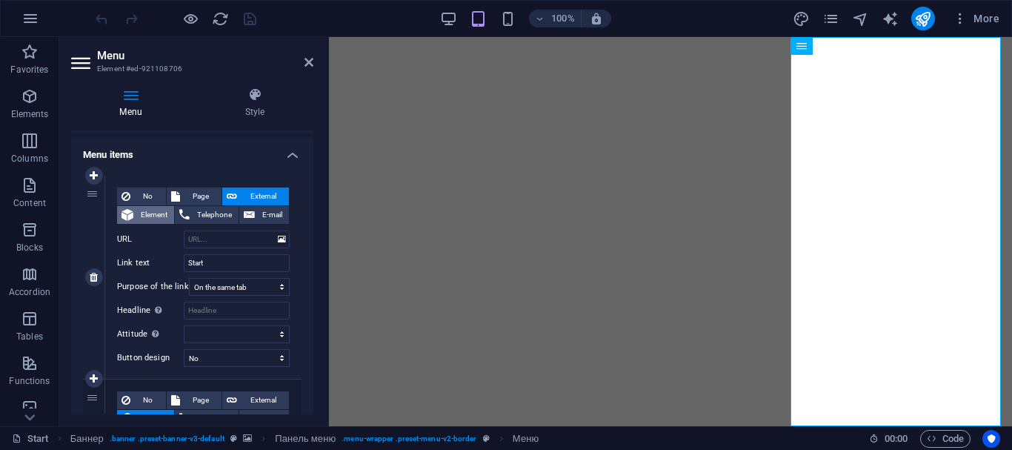
select select
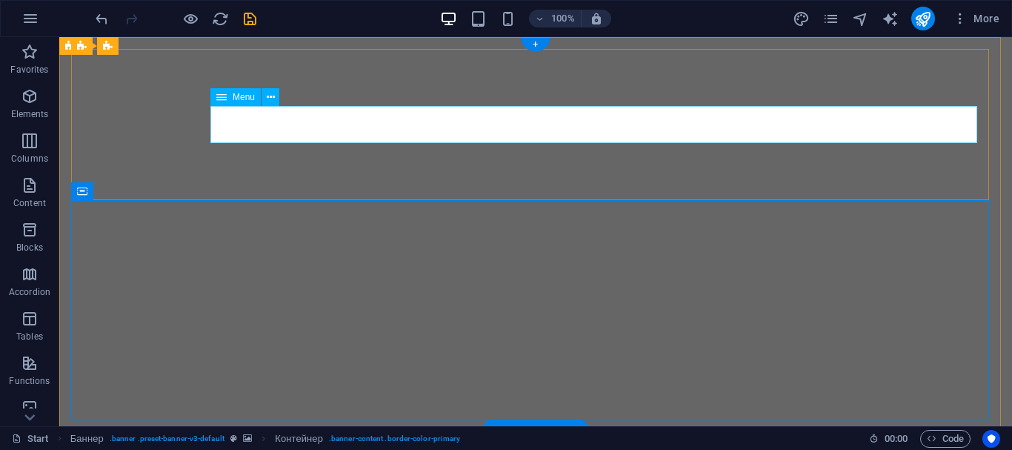
select select "1"
select select
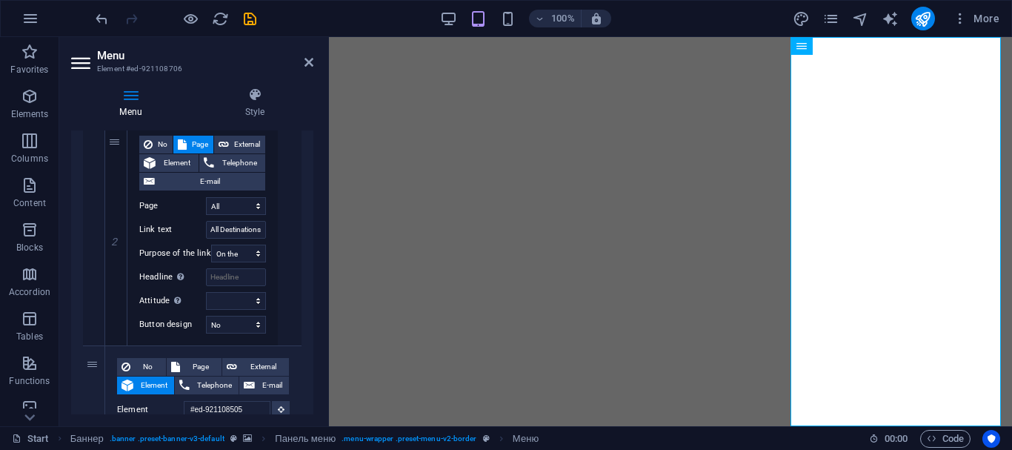
scroll to position [0, 0]
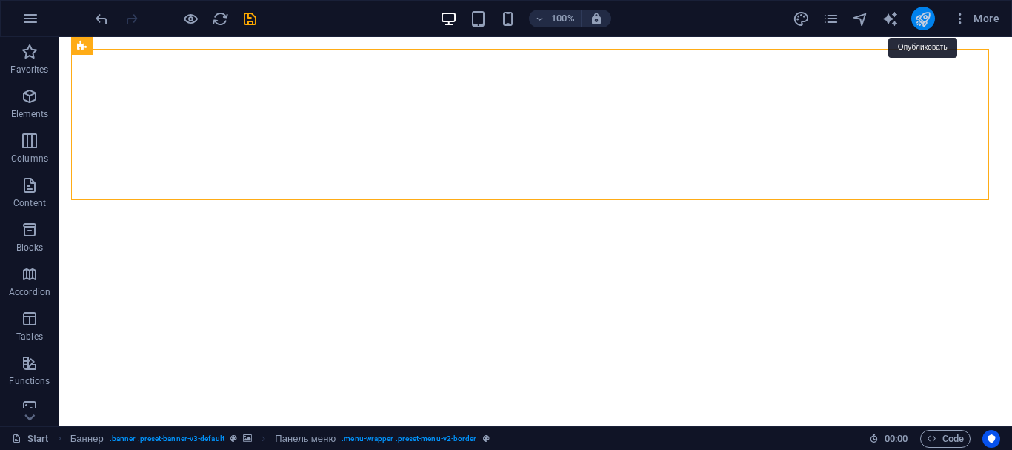
click at [921, 21] on icon "publish" at bounding box center [922, 18] width 17 height 17
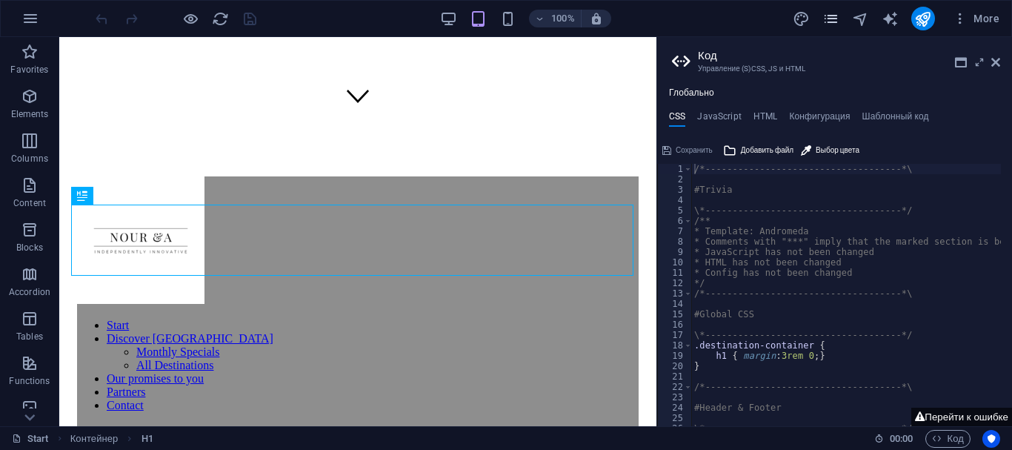
scroll to position [304, 0]
click at [828, 10] on icon "pages" at bounding box center [830, 18] width 17 height 17
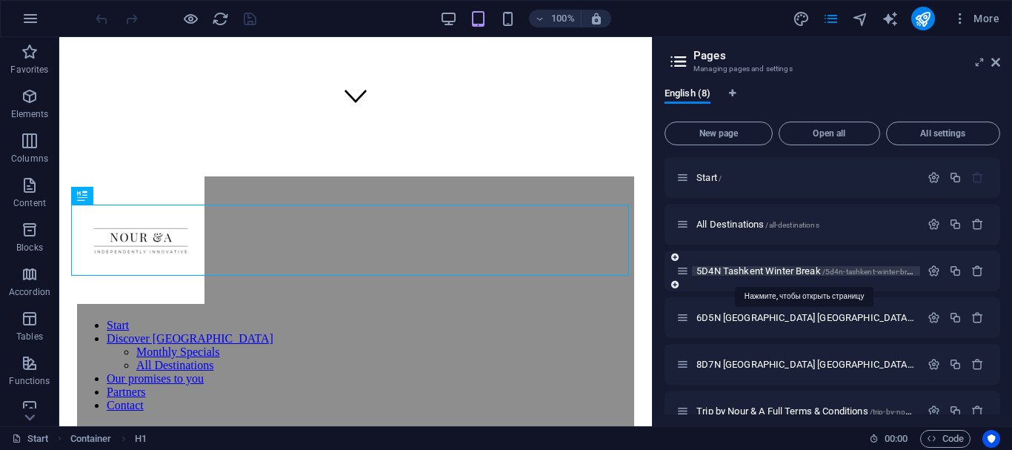
click at [715, 267] on font "5D4N Tashkent Winter Break" at bounding box center [758, 270] width 124 height 11
click at [715, 267] on div "5D4N Tashkent Winter Break /5d4n-tashkent-winter-break" at bounding box center [832, 270] width 336 height 41
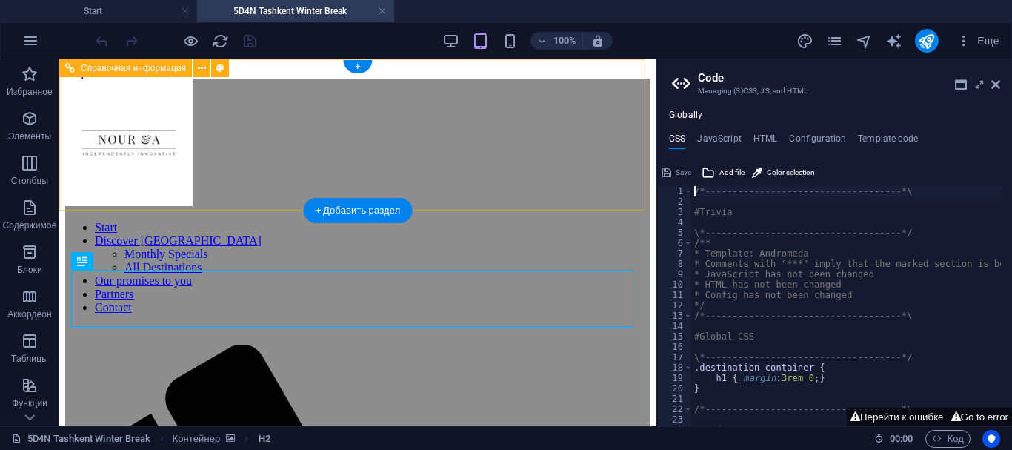
scroll to position [0, 0]
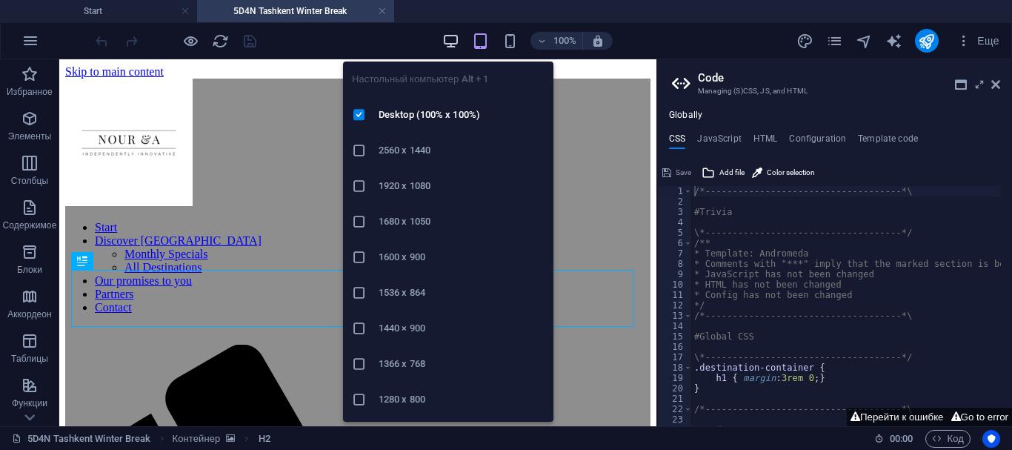
click at [450, 41] on icon "button" at bounding box center [450, 41] width 17 height 17
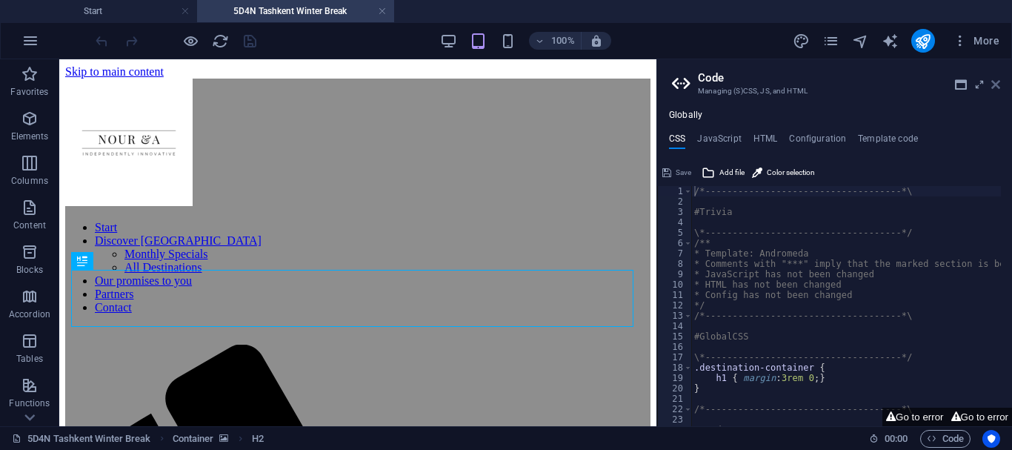
click at [996, 86] on icon at bounding box center [995, 85] width 9 height 12
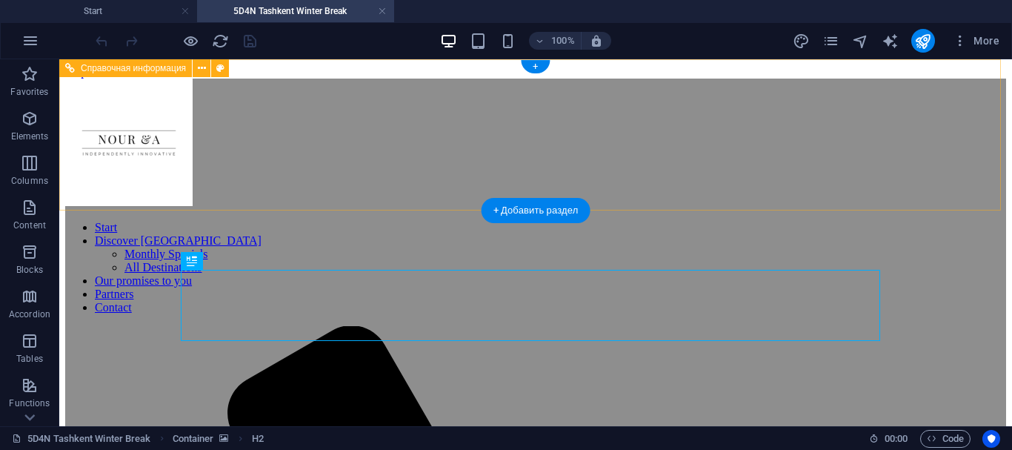
click at [349, 221] on nav "Start Discover Uzbekistan Monthly Specials All Destinations Our promises to you…" at bounding box center [535, 267] width 941 height 93
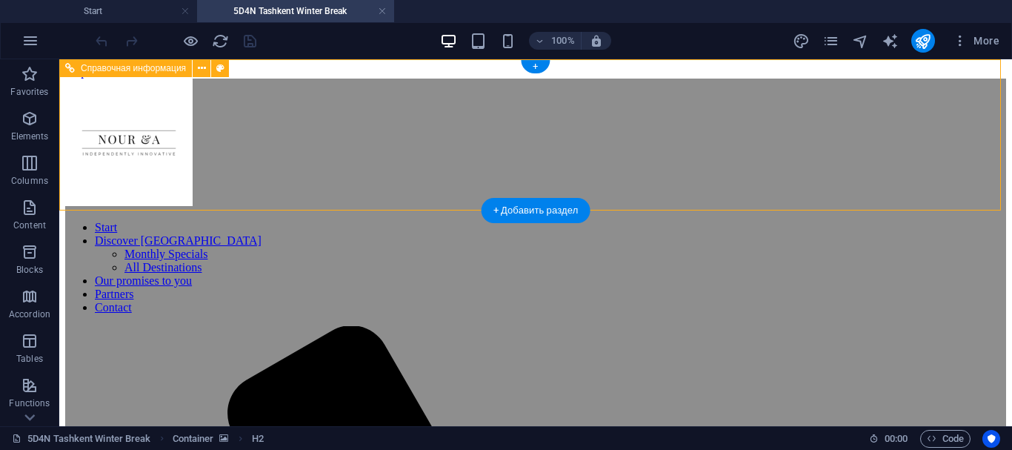
click at [349, 221] on nav "Start Discover Uzbekistan Monthly Specials All Destinations Our promises to you…" at bounding box center [535, 267] width 941 height 93
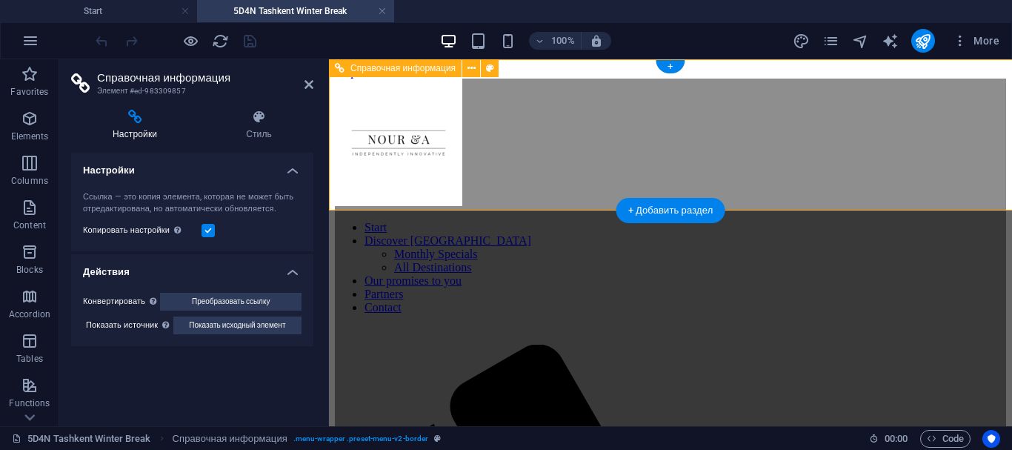
select select "rem"
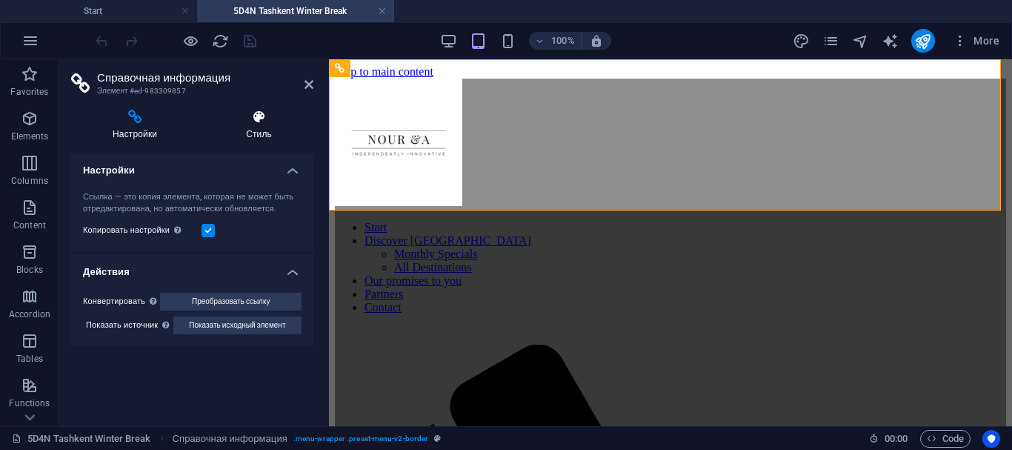
click at [259, 132] on h4 "Стиль" at bounding box center [258, 125] width 109 height 31
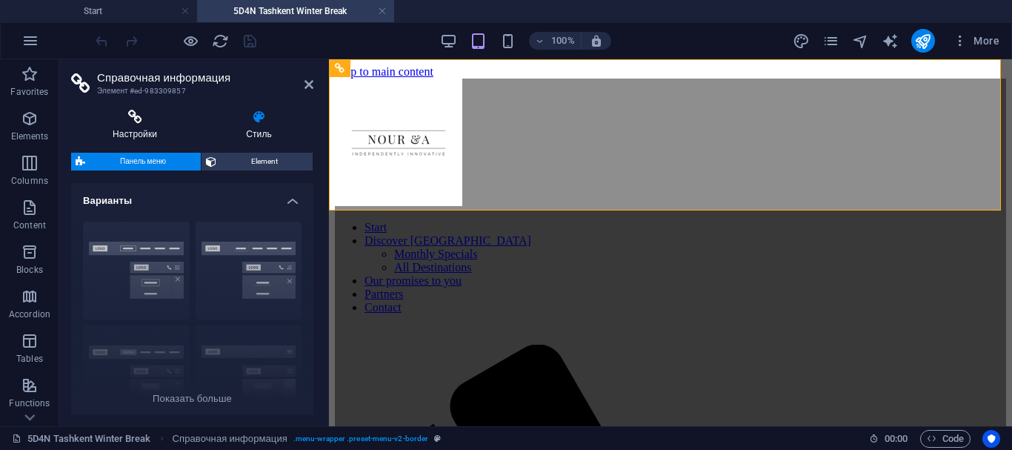
click at [134, 122] on icon at bounding box center [134, 117] width 127 height 15
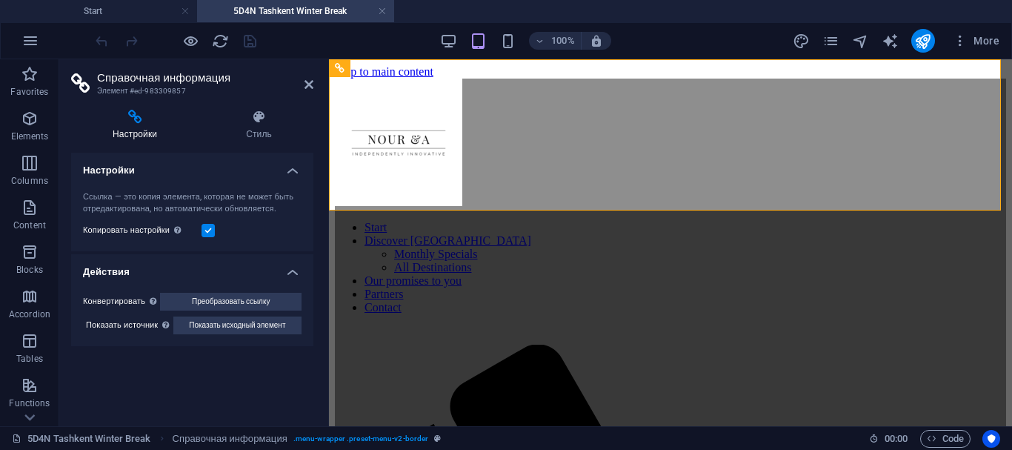
click at [290, 265] on h4 "Действия" at bounding box center [192, 267] width 242 height 27
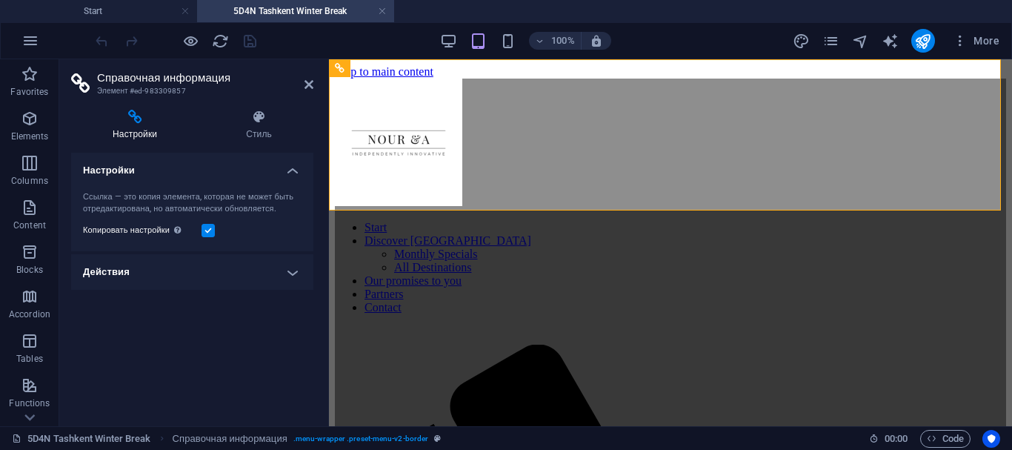
click at [290, 265] on h4 "Действия" at bounding box center [192, 272] width 242 height 36
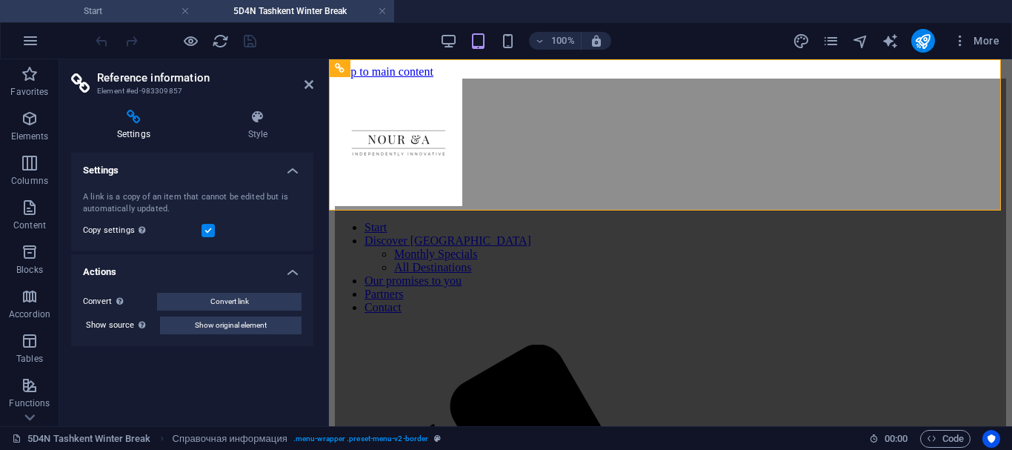
click at [124, 15] on h4 "Start" at bounding box center [98, 11] width 197 height 16
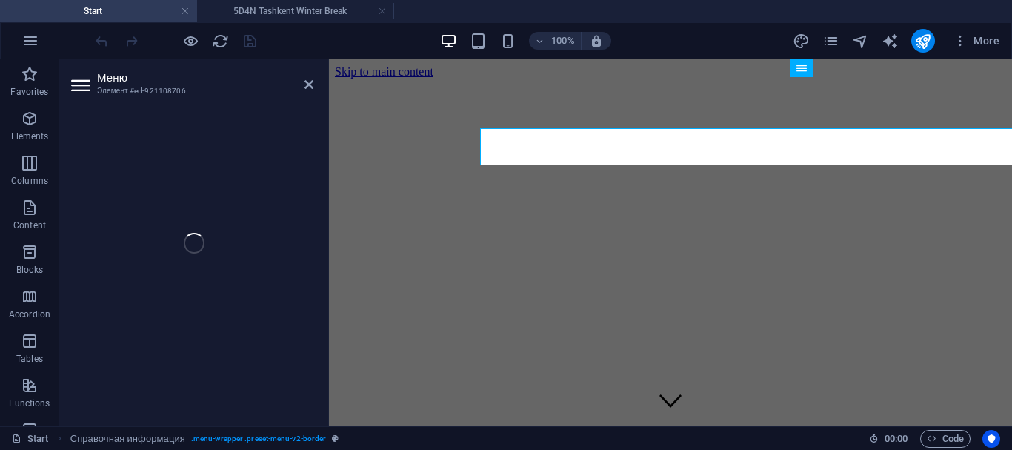
select select "1"
select select
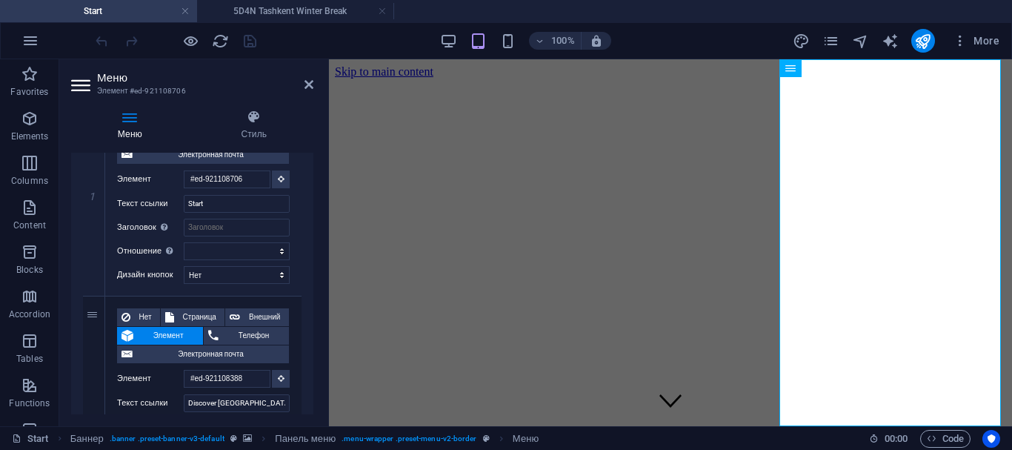
scroll to position [159, 0]
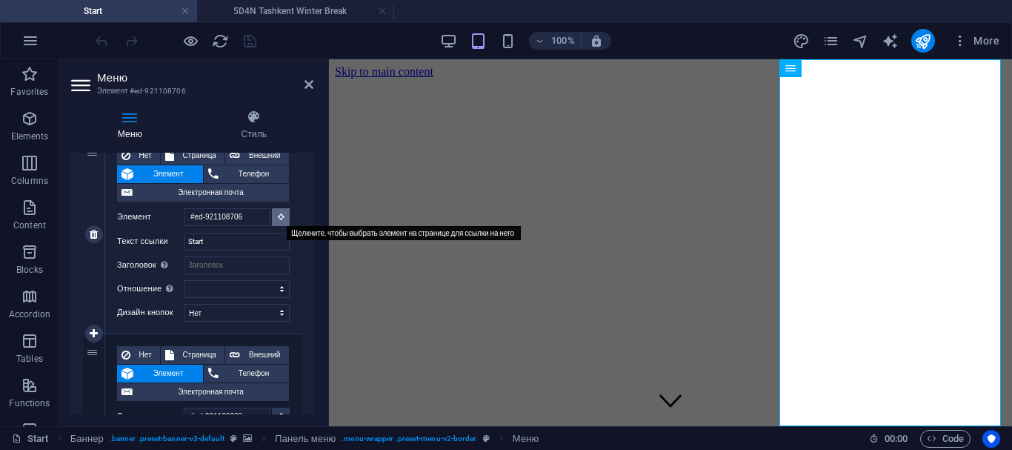
click at [278, 217] on icon at bounding box center [281, 216] width 7 height 7
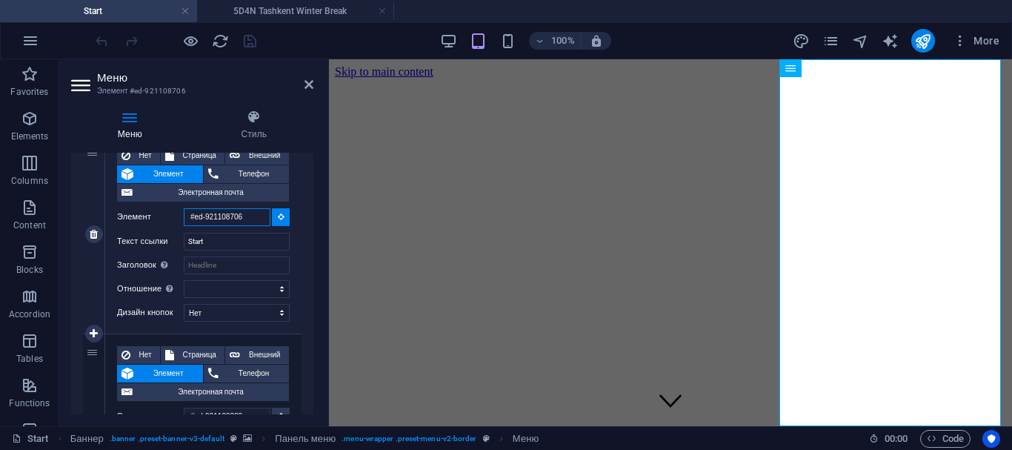
click at [250, 216] on input "#ed-921108706" at bounding box center [227, 217] width 87 height 18
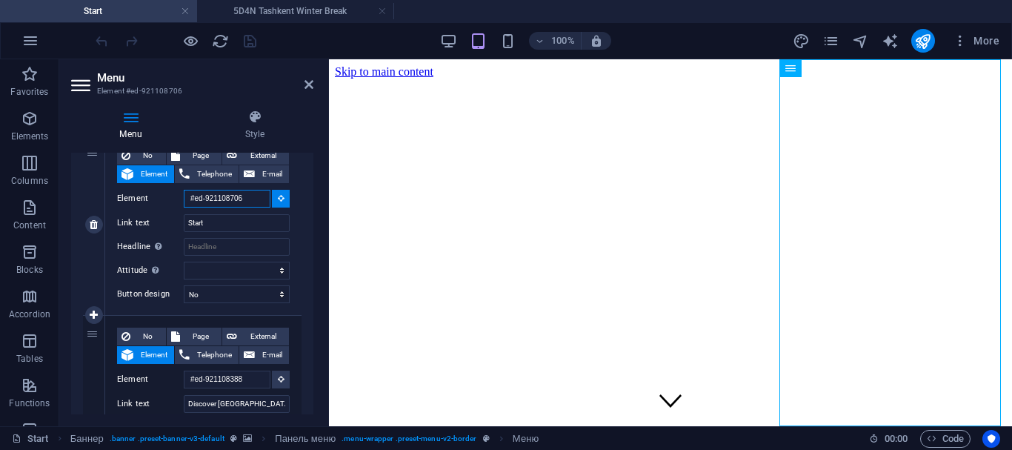
scroll to position [140, 0]
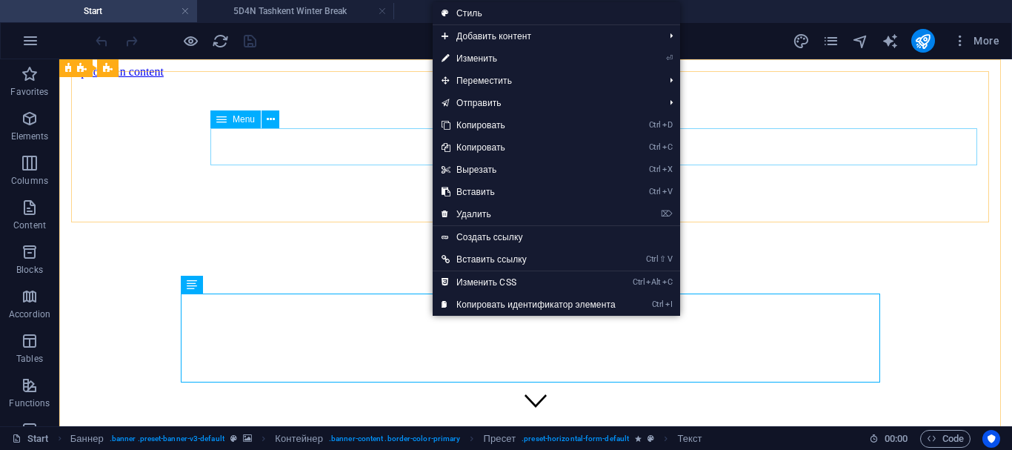
drag, startPoint x: 347, startPoint y: 153, endPoint x: 77, endPoint y: 152, distance: 269.6
select select "1"
select select
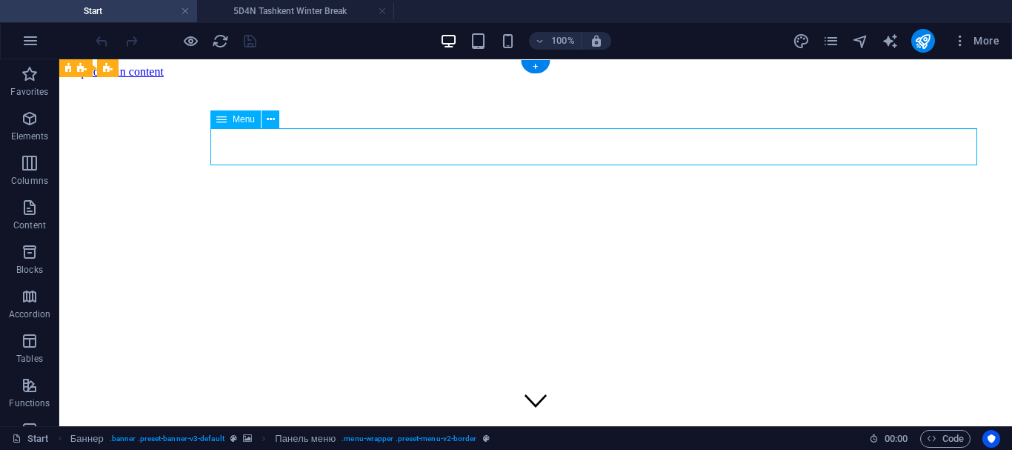
select select "1"
select select
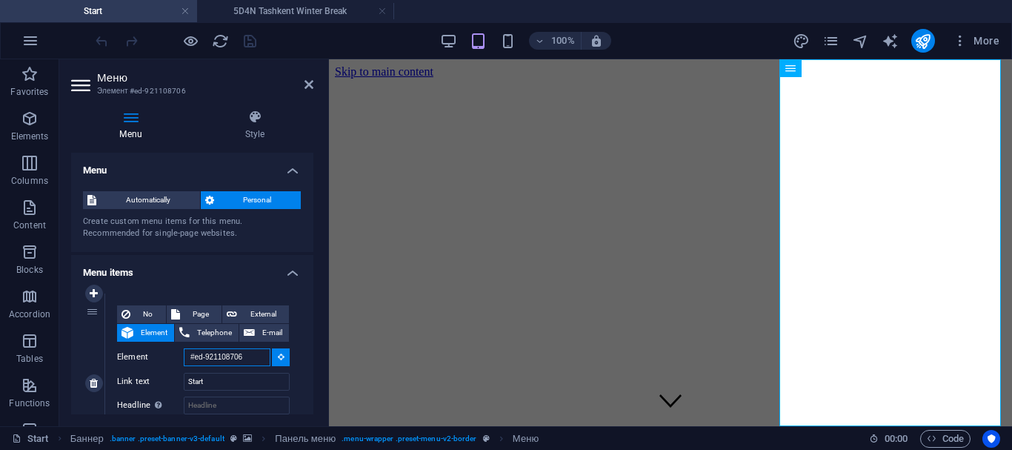
click at [252, 351] on input "#ed-921108706" at bounding box center [227, 357] width 87 height 18
type input "#"
select select
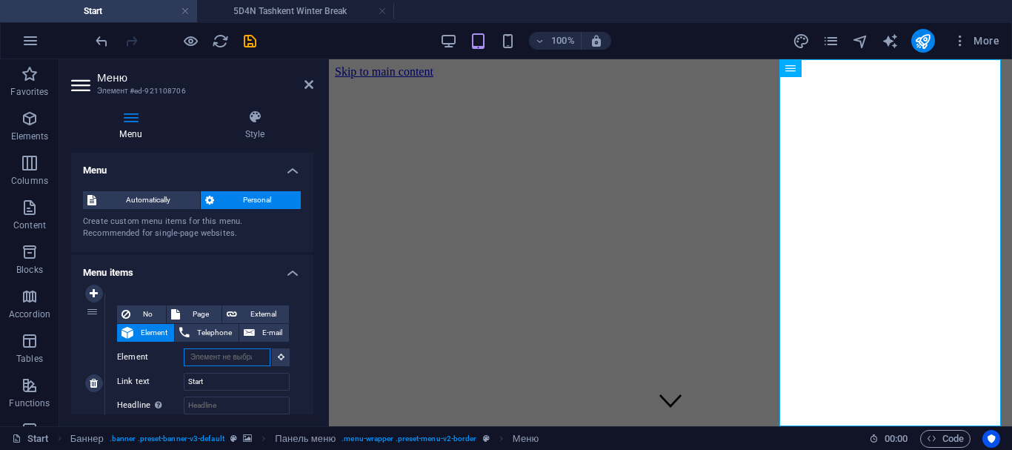
select select
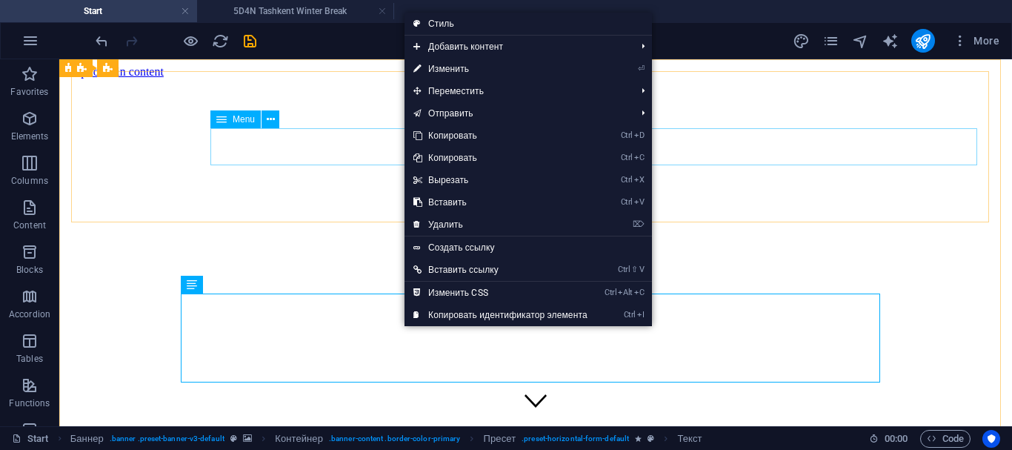
select select "1"
select select
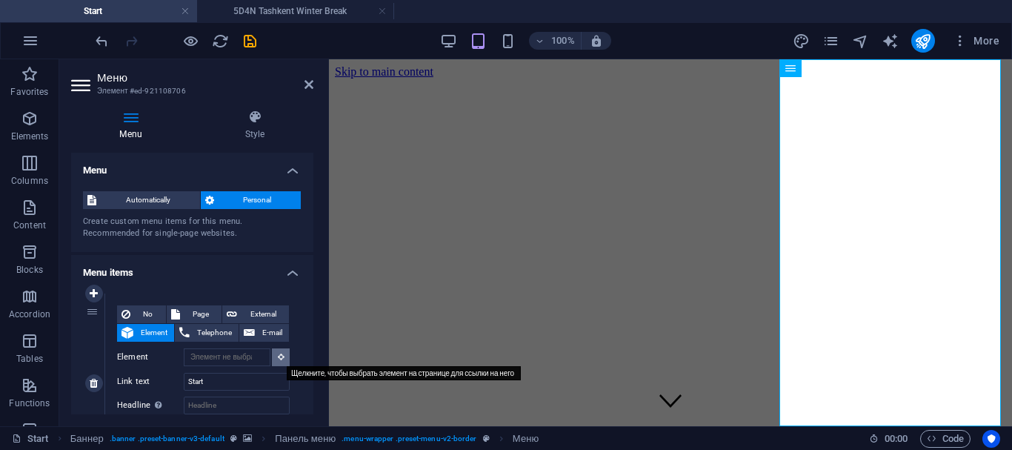
click at [280, 362] on button at bounding box center [281, 357] width 18 height 18
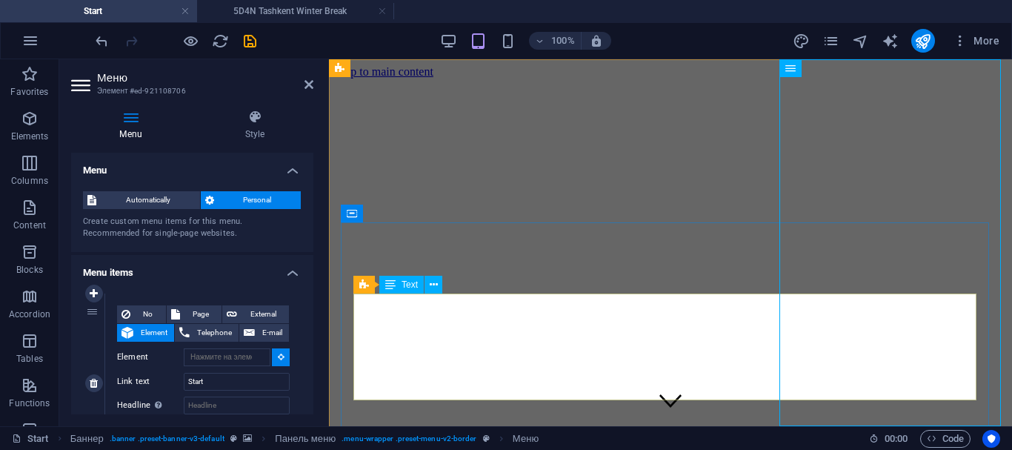
click at [278, 356] on icon at bounding box center [281, 356] width 7 height 7
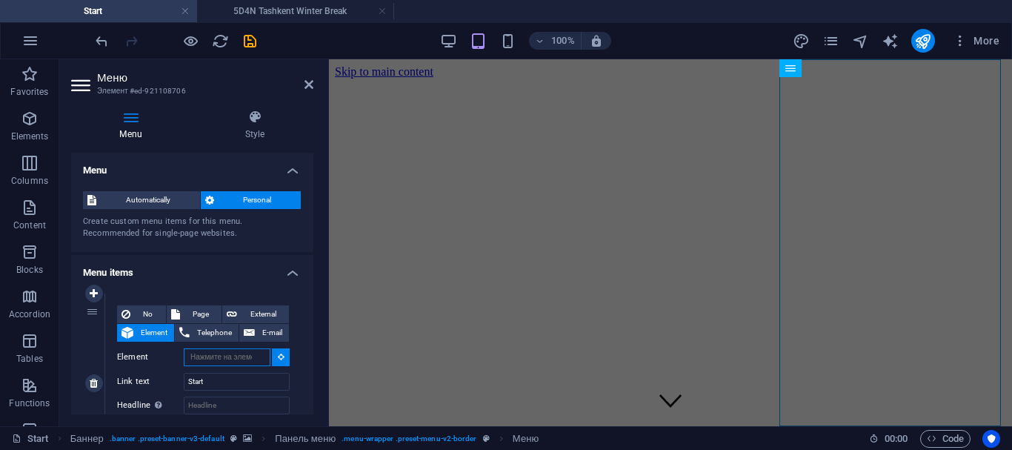
paste input "Business Activity Trip by Nour & A operates as a licensed travel services provi…"
type input "B"
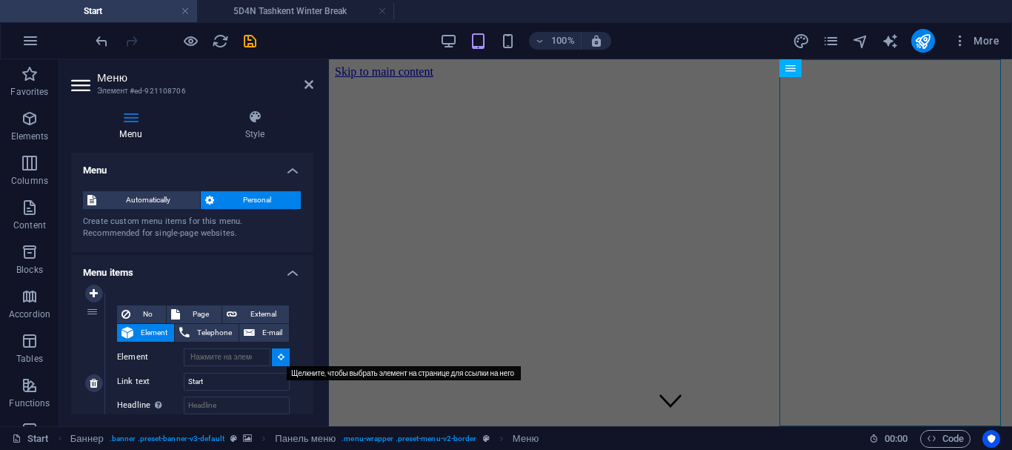
click at [278, 355] on icon at bounding box center [281, 356] width 7 height 7
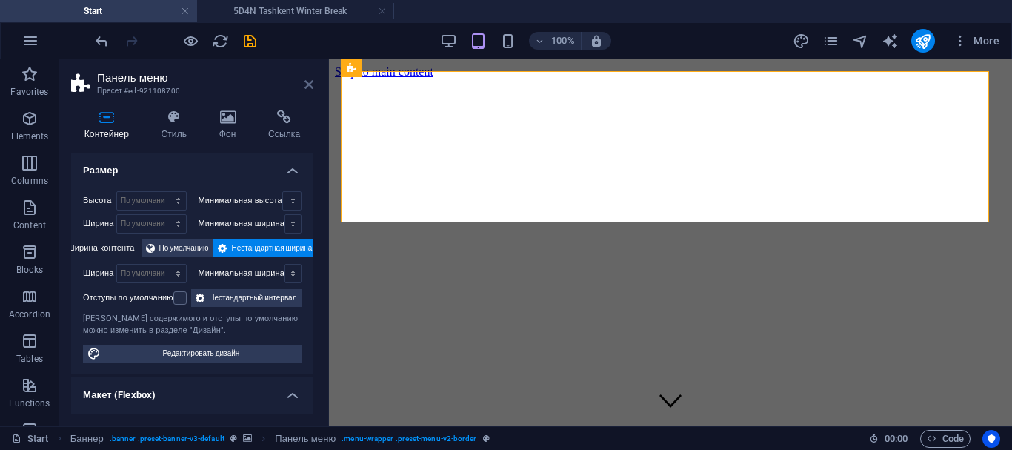
click at [307, 83] on icon at bounding box center [308, 85] width 9 height 12
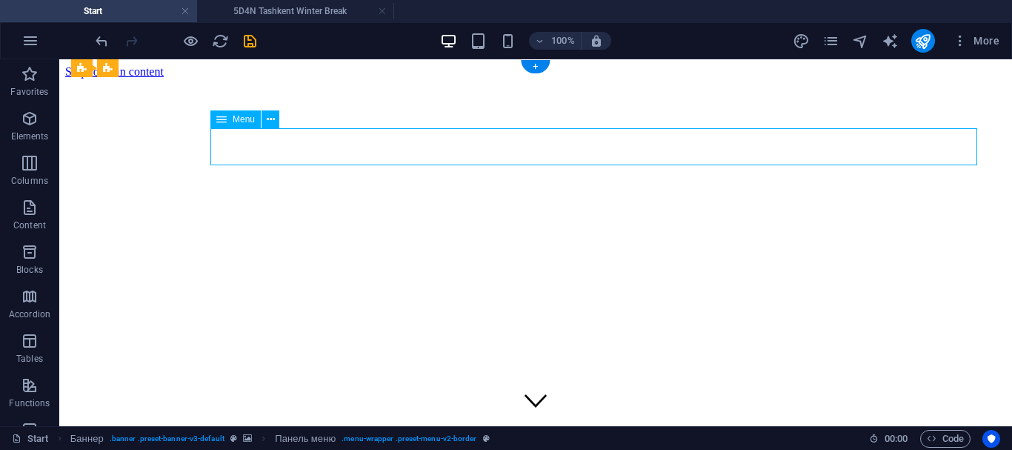
select select "1"
select select
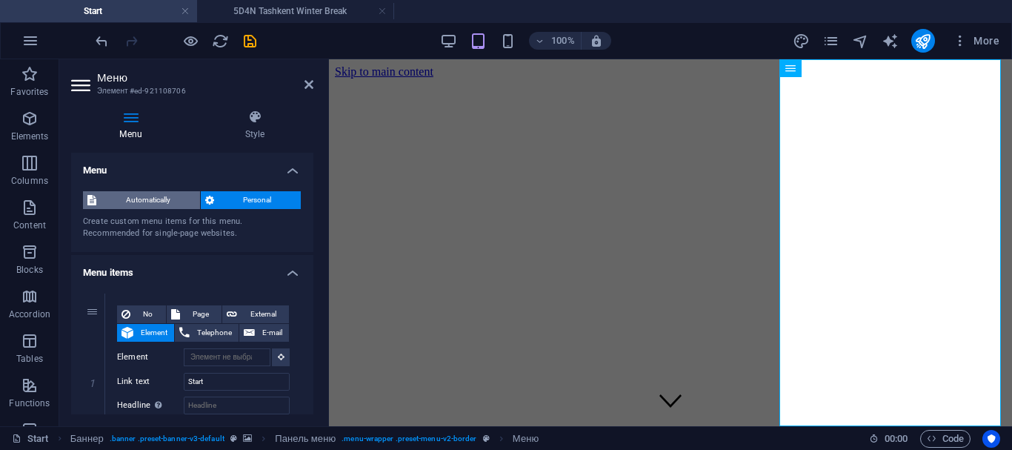
click at [159, 196] on font "Automatically" at bounding box center [148, 200] width 44 height 8
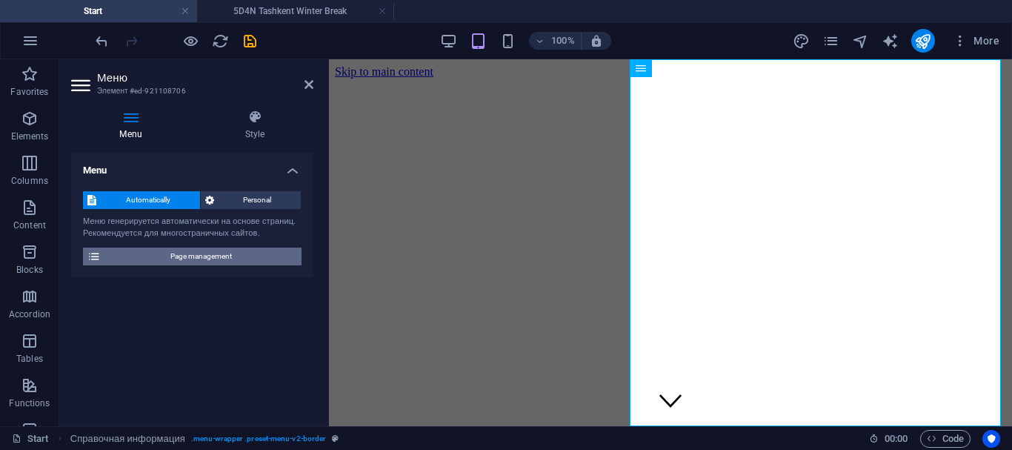
click at [155, 256] on span "Page management" at bounding box center [201, 256] width 192 height 18
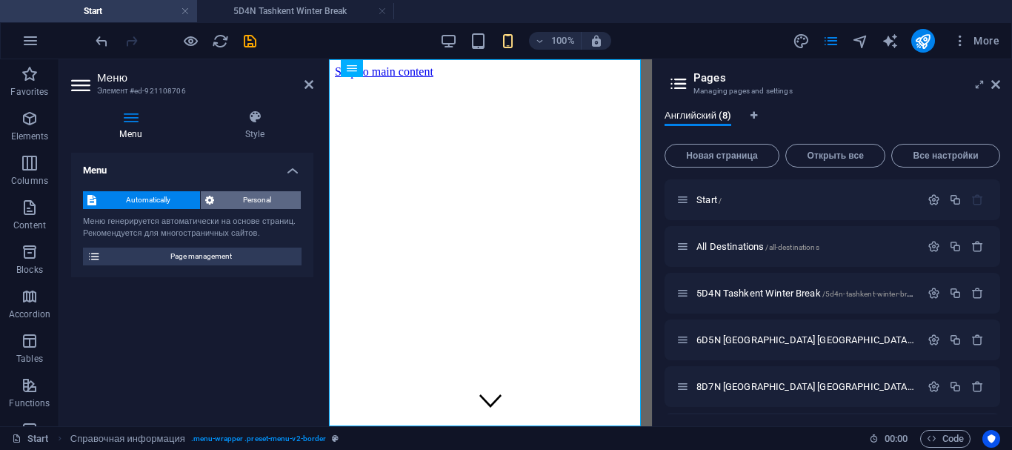
click at [248, 204] on font "Personal" at bounding box center [257, 200] width 28 height 8
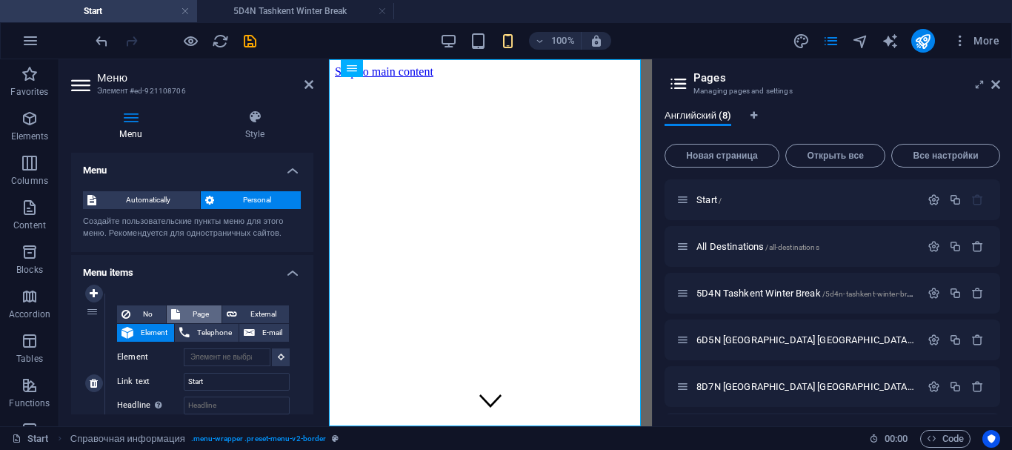
click at [204, 313] on font "Page" at bounding box center [201, 314] width 16 height 8
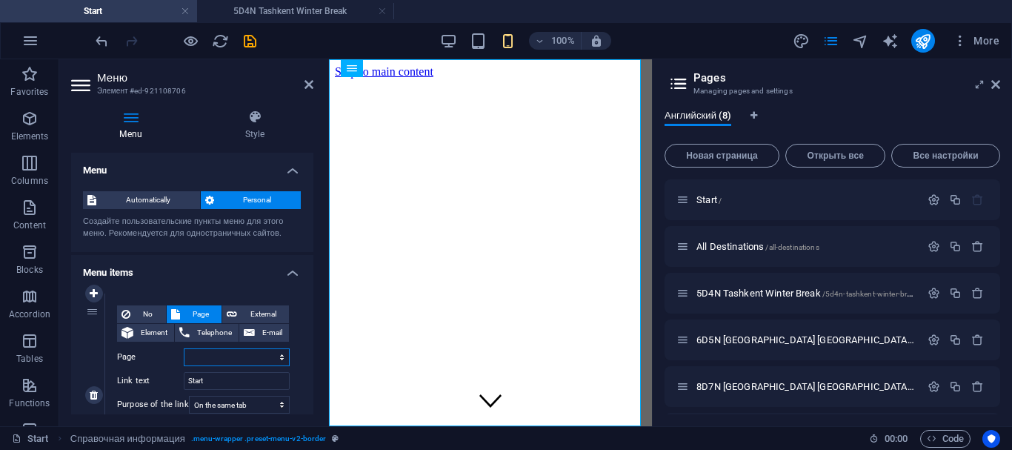
select select
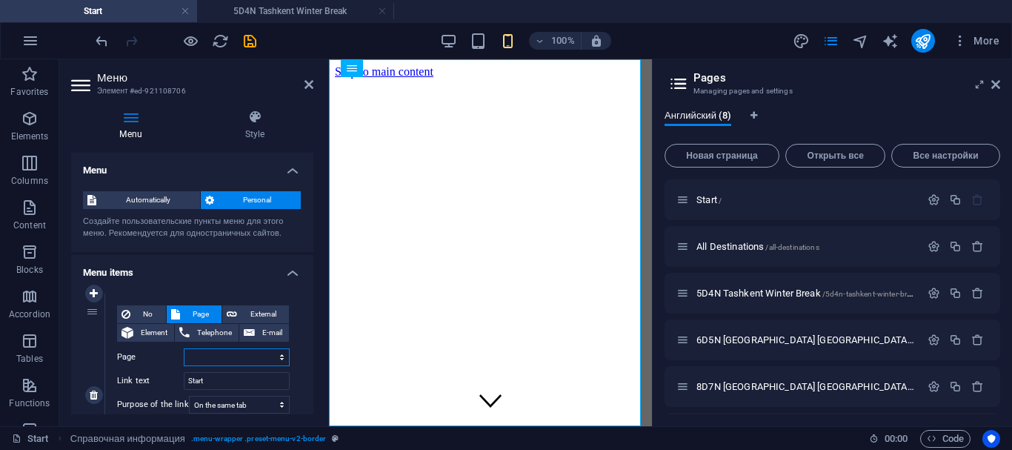
select select
click at [276, 358] on select "Start All Destinations 5D4N Tashkent Winter Break 6D5N Tashkent Samarkand Tour …" at bounding box center [237, 357] width 106 height 18
select select "0"
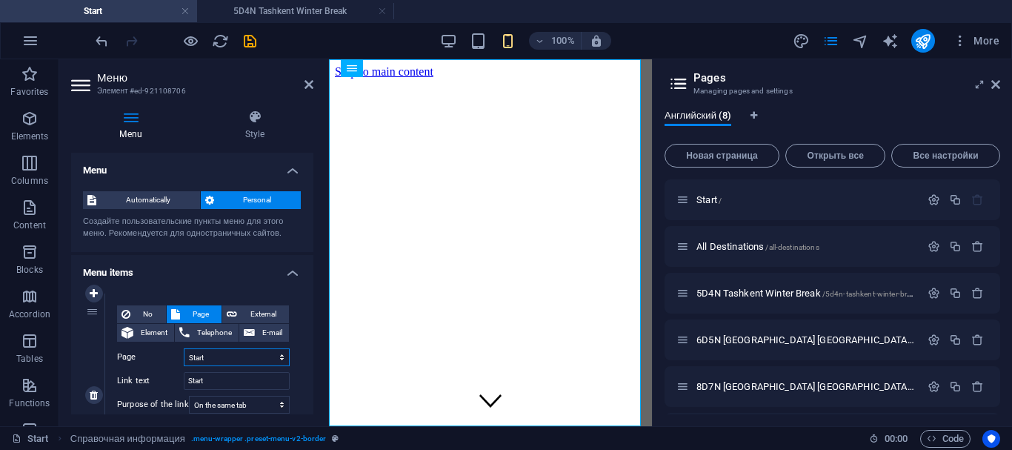
click at [184, 348] on select "Start All Destinations 5D4N Tashkent Winter Break 6D5N Tashkent Samarkand Tour …" at bounding box center [237, 357] width 106 height 18
select select
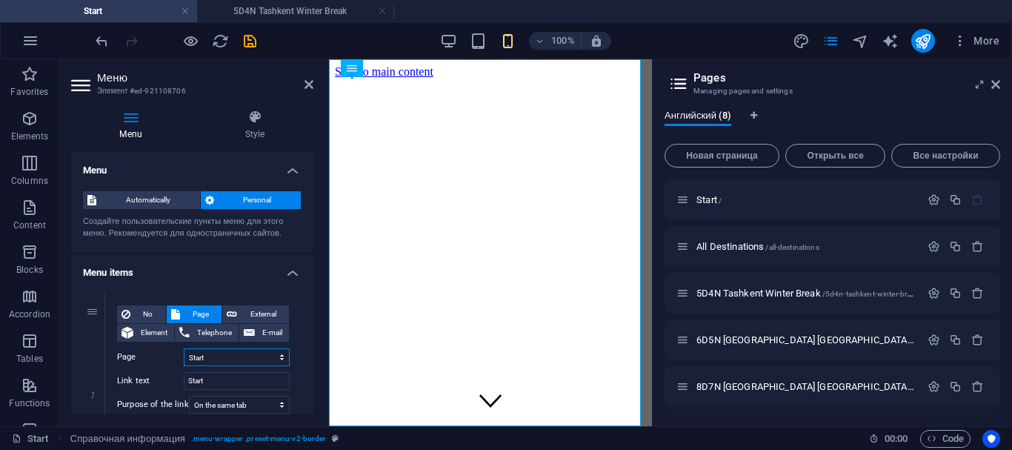
select select
click at [924, 35] on icon "publish" at bounding box center [922, 41] width 17 height 17
checkbox input "false"
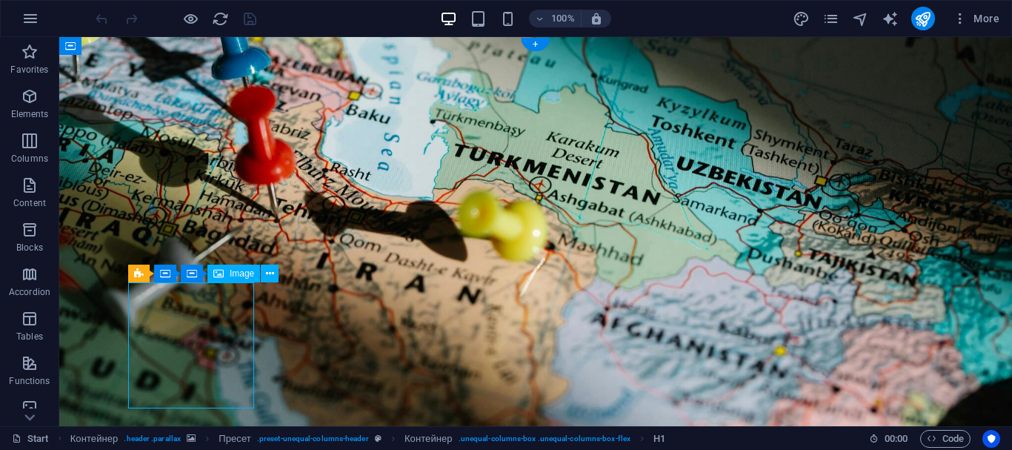
select select "px"
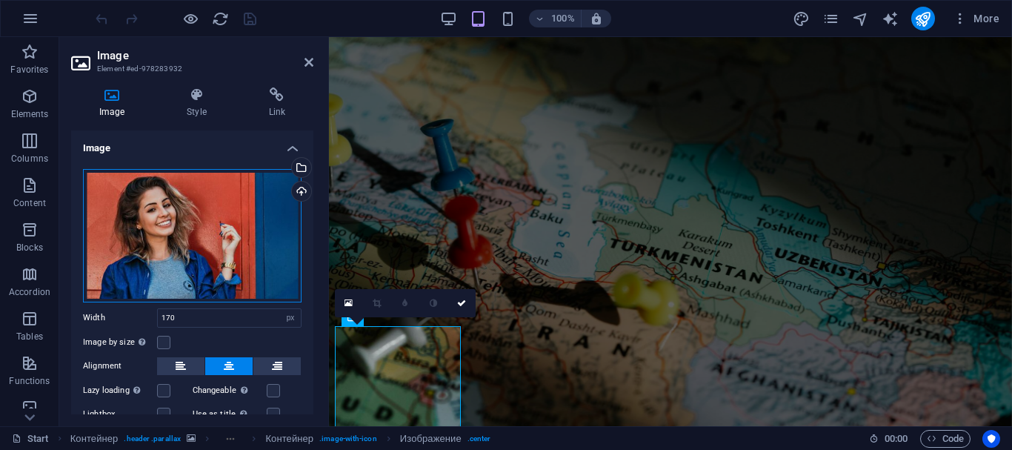
click at [203, 263] on div "Drag files here, click to select files, or choose files from the Files section …" at bounding box center [192, 235] width 219 height 133
click at [203, 263] on body "Original text Rate this translation Your feedback will be used to help improve …" at bounding box center [506, 225] width 1012 height 450
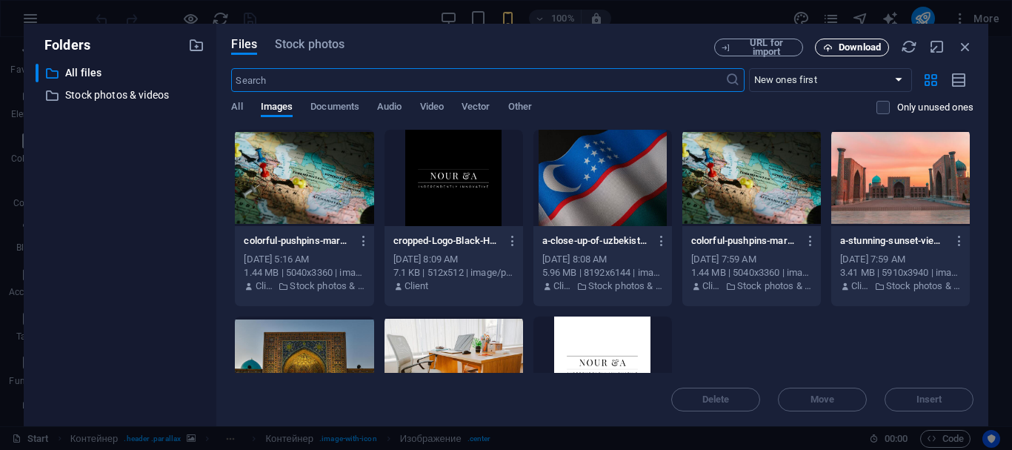
click at [854, 41] on button "Download" at bounding box center [852, 48] width 74 height 18
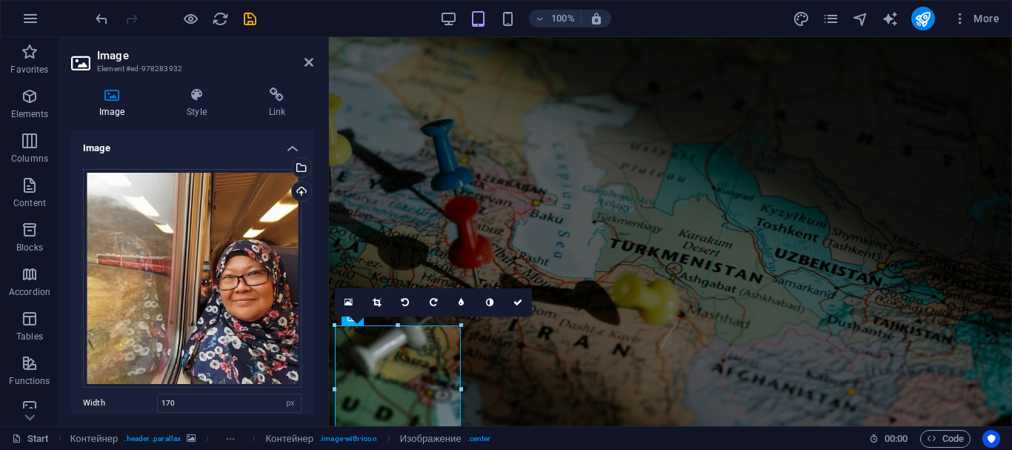
click at [303, 59] on h2 "Image" at bounding box center [205, 55] width 216 height 13
click at [307, 66] on icon at bounding box center [308, 62] width 9 height 12
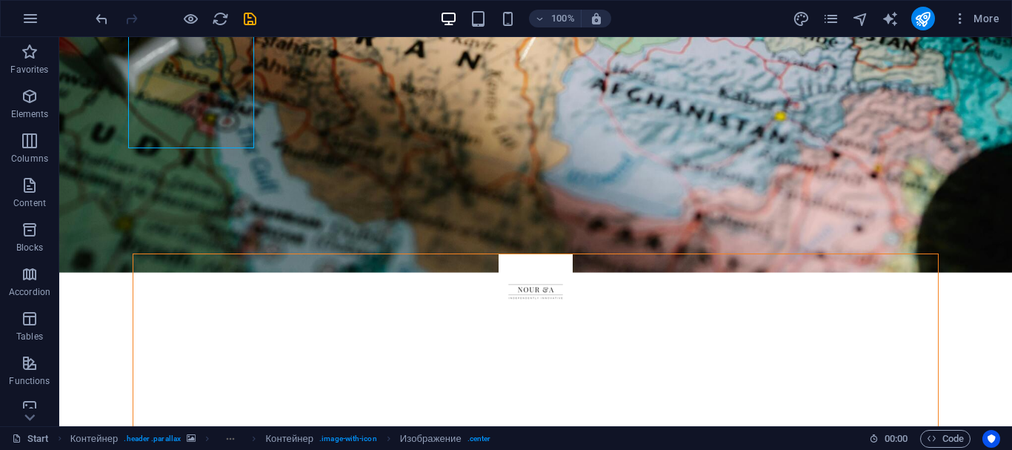
scroll to position [266, 0]
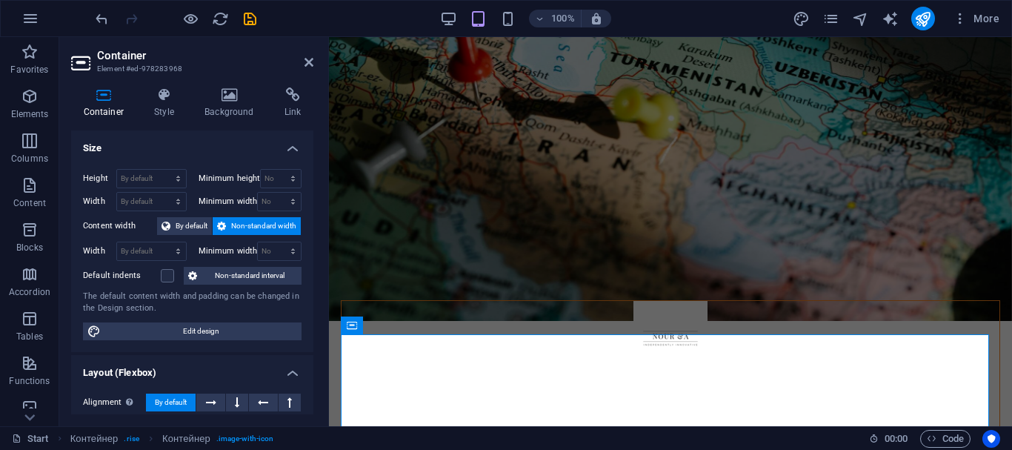
scroll to position [1, 0]
click at [164, 111] on font "Style" at bounding box center [164, 112] width 20 height 10
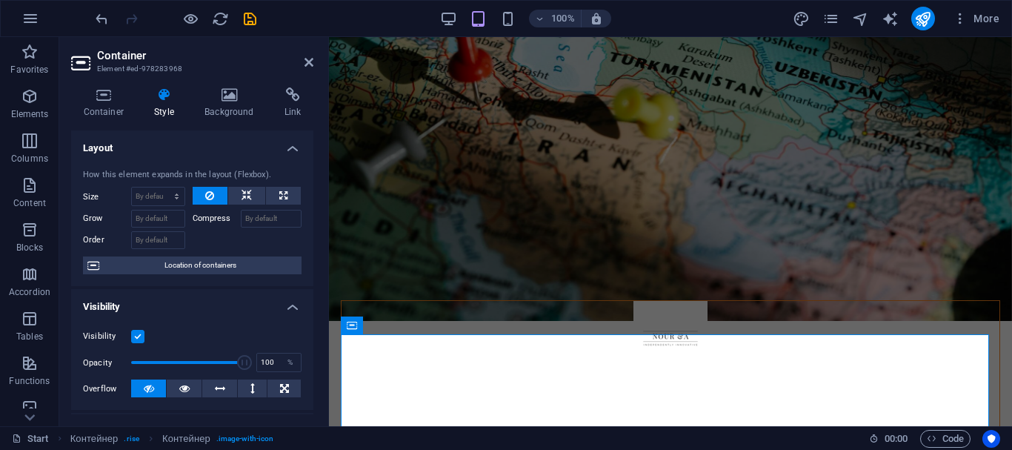
drag, startPoint x: 313, startPoint y: 235, endPoint x: 310, endPoint y: 260, distance: 25.4
click at [310, 260] on div "Container Style Background Link Size Height By default px rem % vh vw Minimum h…" at bounding box center [192, 251] width 266 height 350
drag, startPoint x: 314, startPoint y: 240, endPoint x: 304, endPoint y: 279, distance: 39.9
click at [304, 279] on div "Container Style Background Link Size Height By default px rem % vh vw Minimum h…" at bounding box center [192, 251] width 266 height 350
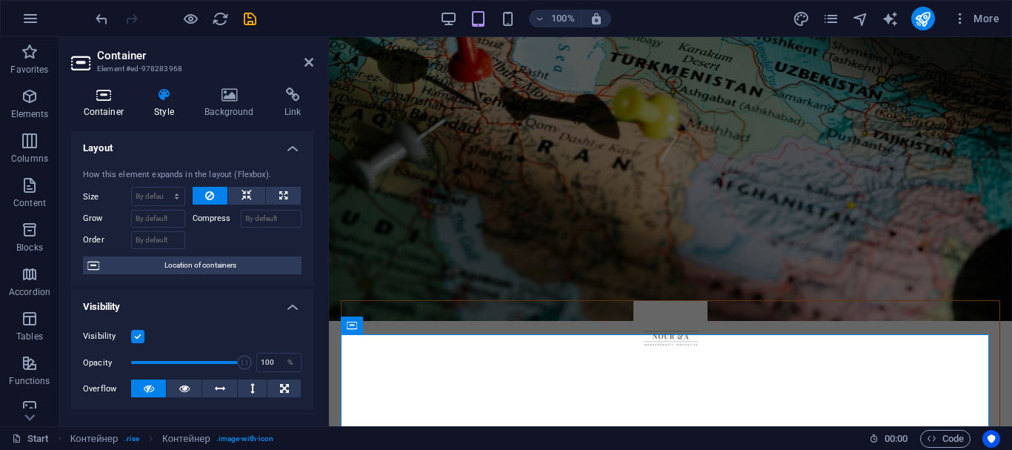
click at [93, 99] on icon at bounding box center [103, 94] width 65 height 15
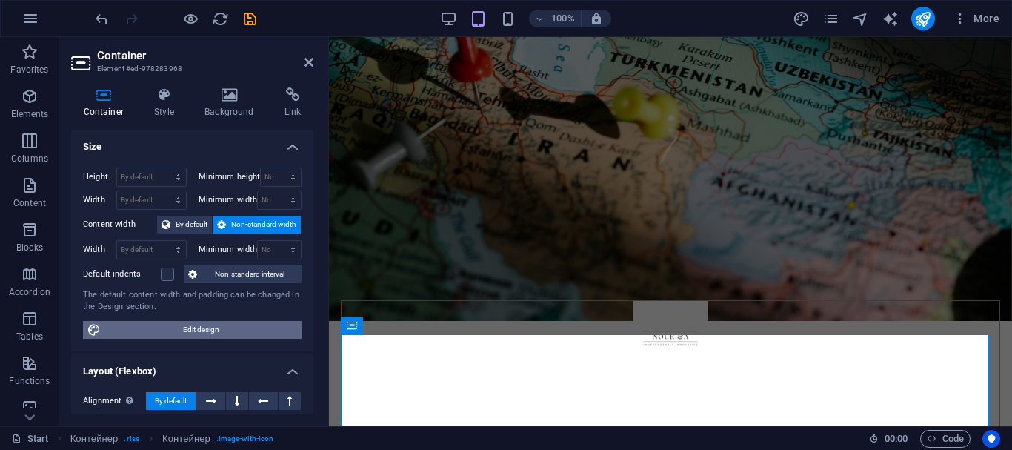
click at [207, 331] on font "Edit design" at bounding box center [201, 329] width 36 height 8
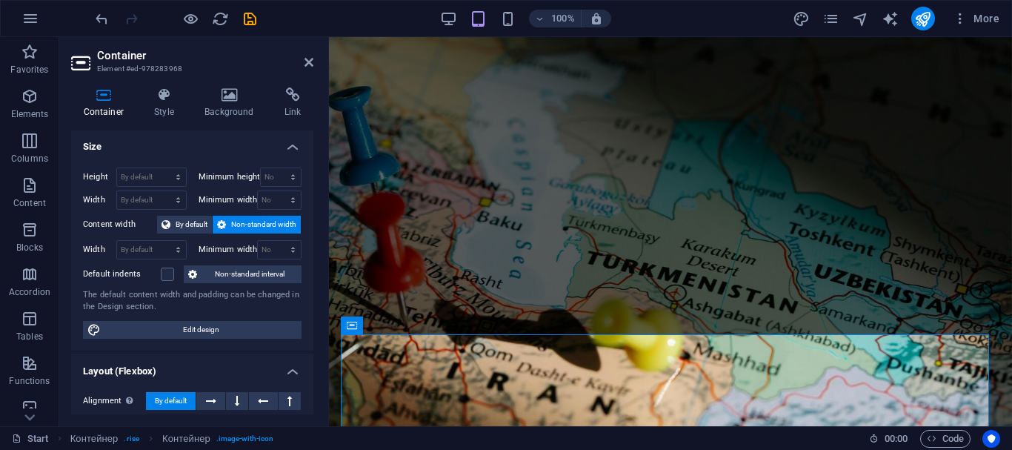
select select "px"
select select "300"
select select "px"
select select "rem"
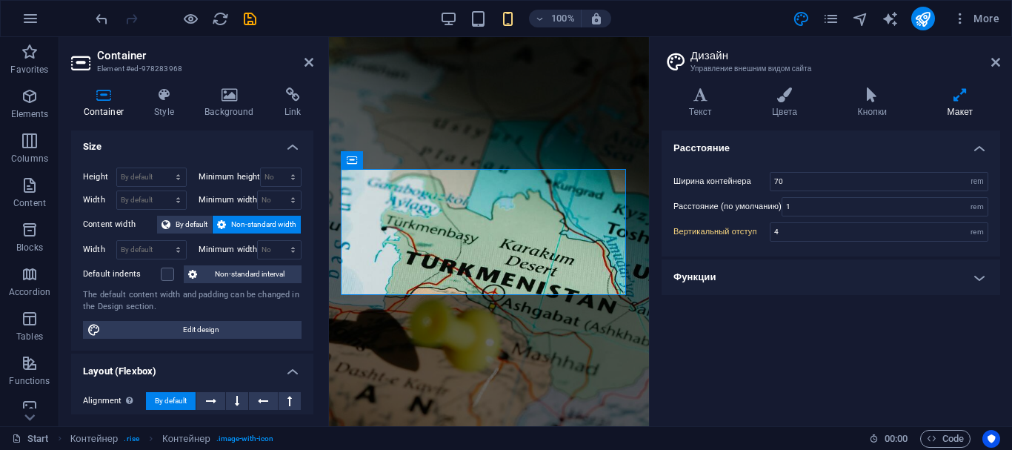
scroll to position [674, 0]
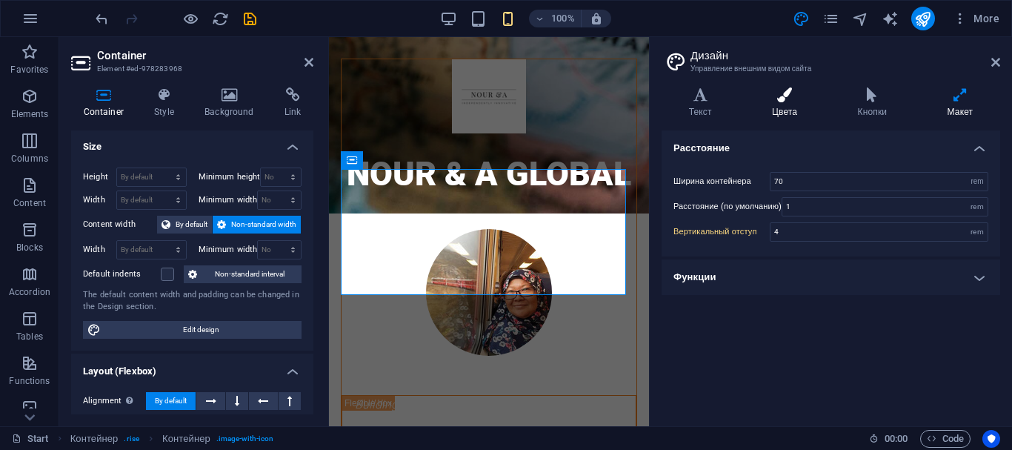
click at [790, 97] on icon at bounding box center [784, 94] width 80 height 15
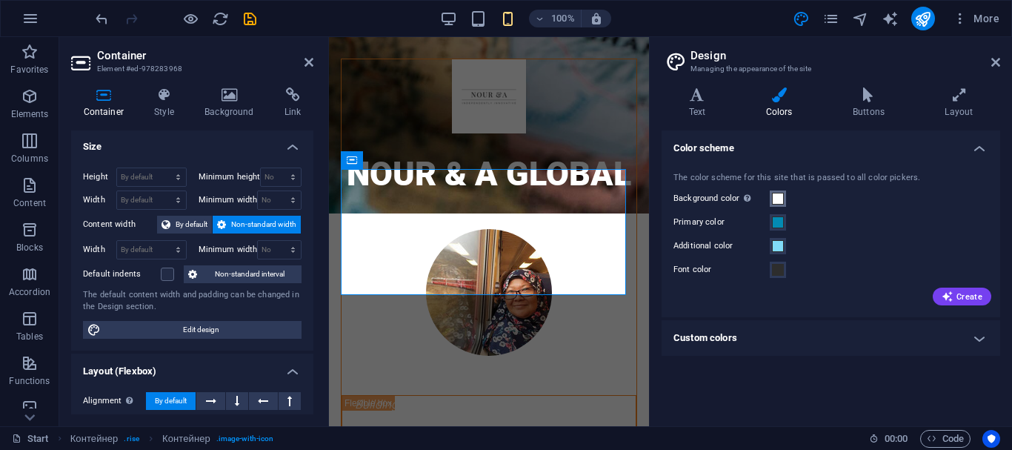
click at [776, 200] on span at bounding box center [778, 199] width 12 height 12
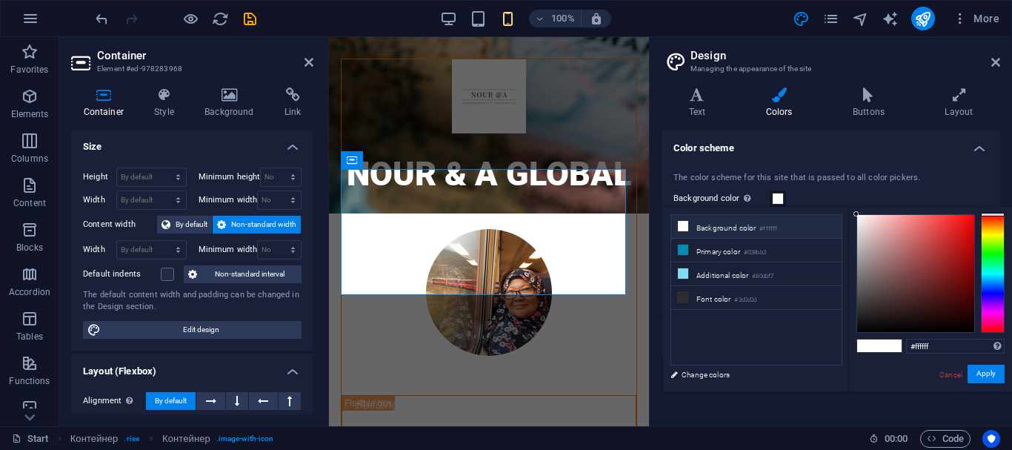
click at [684, 225] on icon at bounding box center [683, 226] width 10 height 10
type input "#100f0f"
click at [866, 324] on div at bounding box center [915, 273] width 117 height 117
click at [998, 373] on button "Apply" at bounding box center [985, 373] width 37 height 19
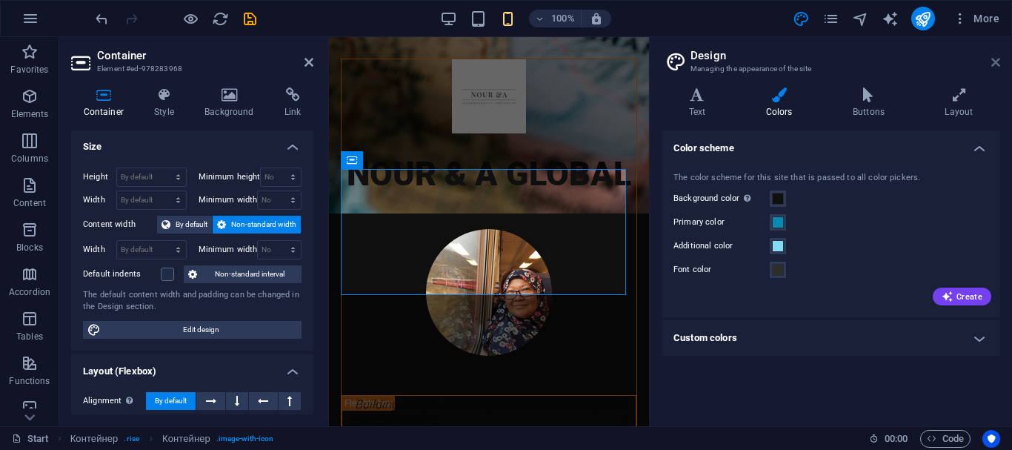
click at [992, 59] on icon at bounding box center [995, 62] width 9 height 12
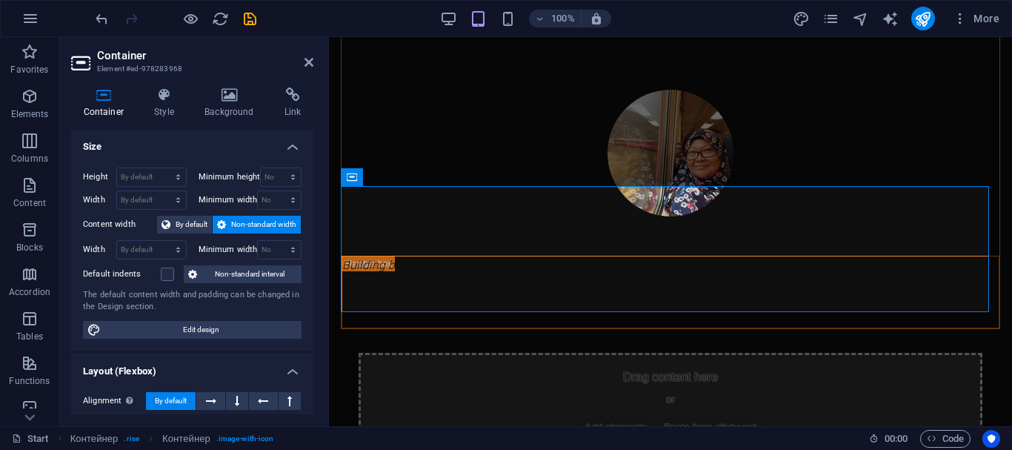
scroll to position [415, 0]
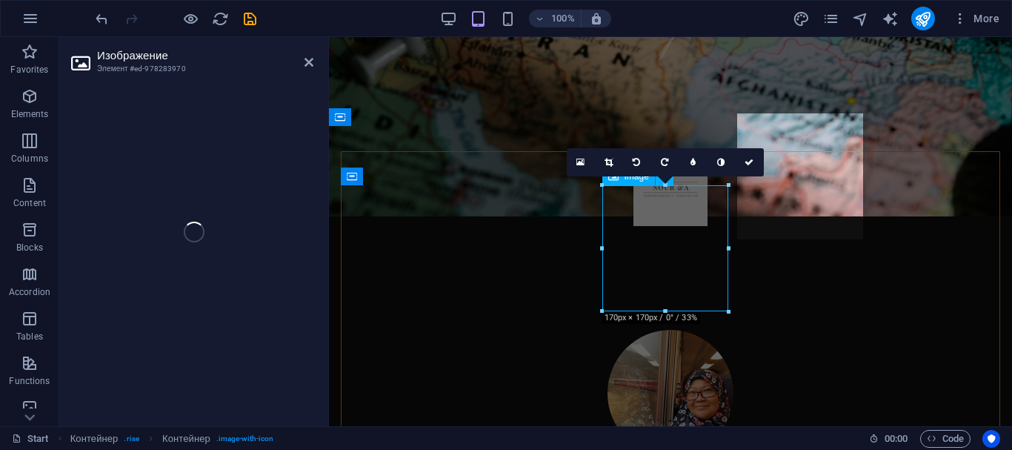
select select "px"
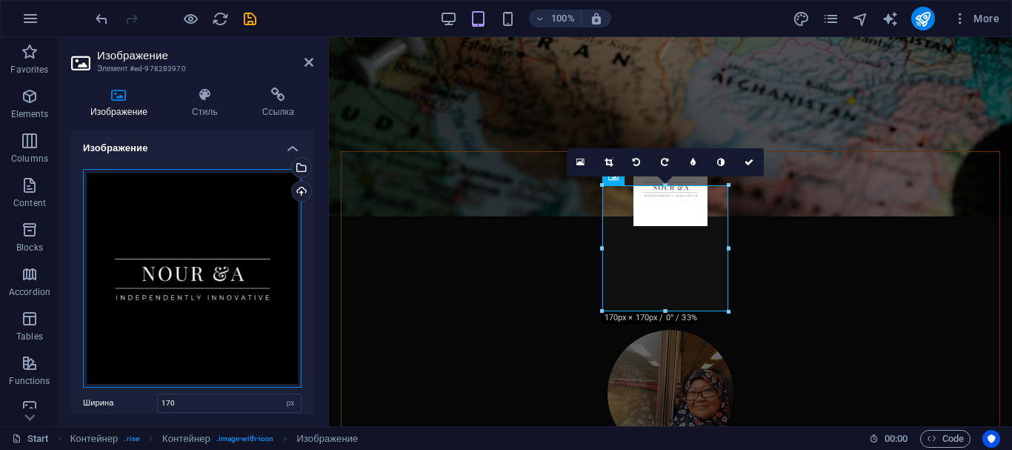
click at [118, 323] on div "Перетащите файлы сюда, нажмите, чтобы выбрать файлы, или выберите файлы из разд…" at bounding box center [192, 278] width 219 height 219
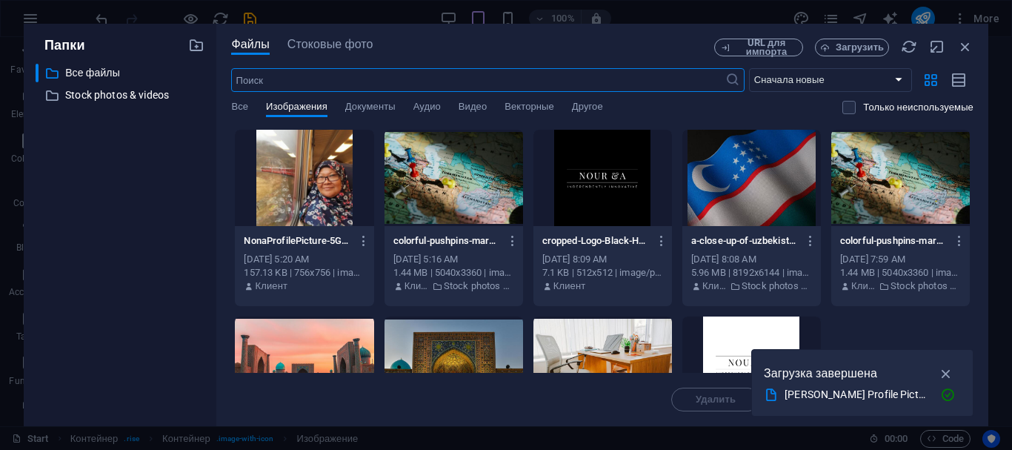
scroll to position [674, 0]
click at [730, 334] on div at bounding box center [751, 364] width 139 height 96
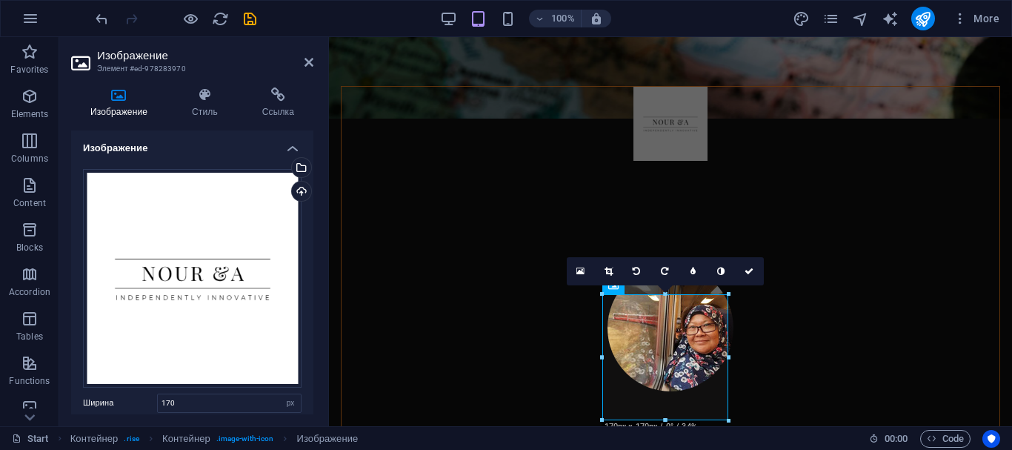
scroll to position [306, 0]
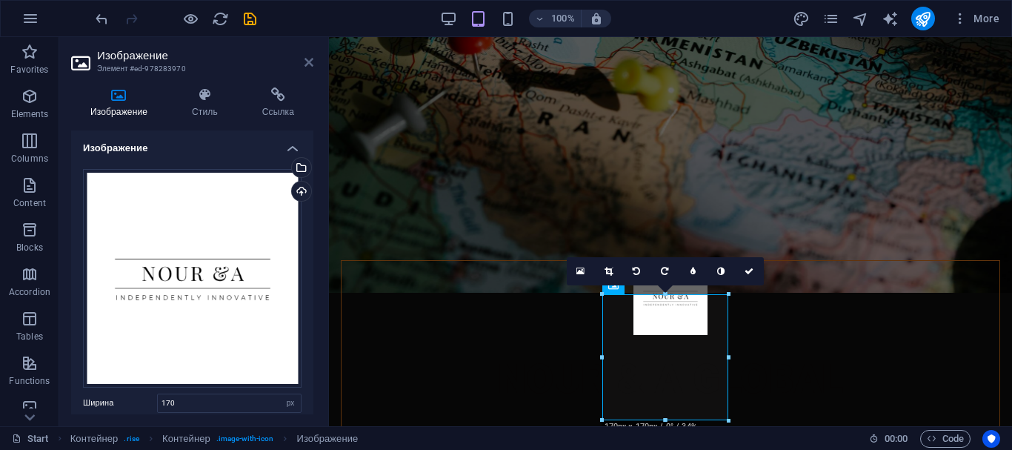
click at [309, 59] on icon at bounding box center [308, 62] width 9 height 12
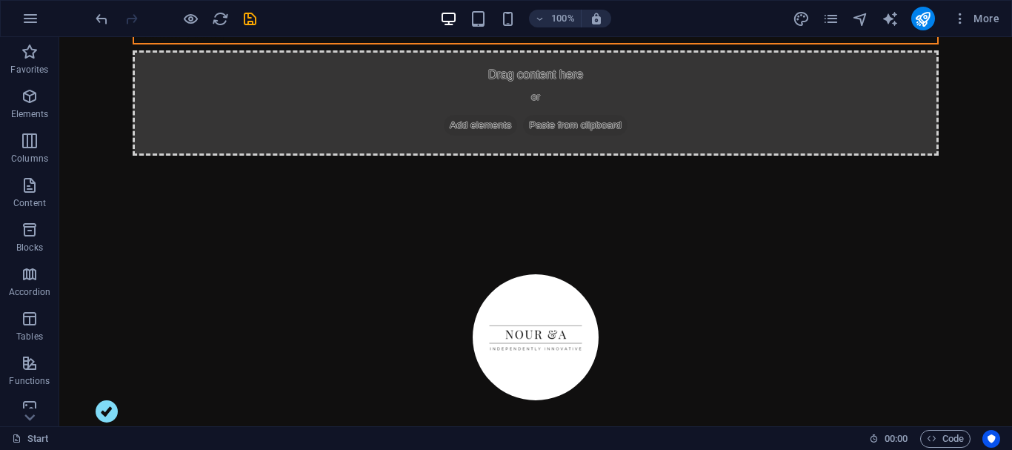
scroll to position [0, 0]
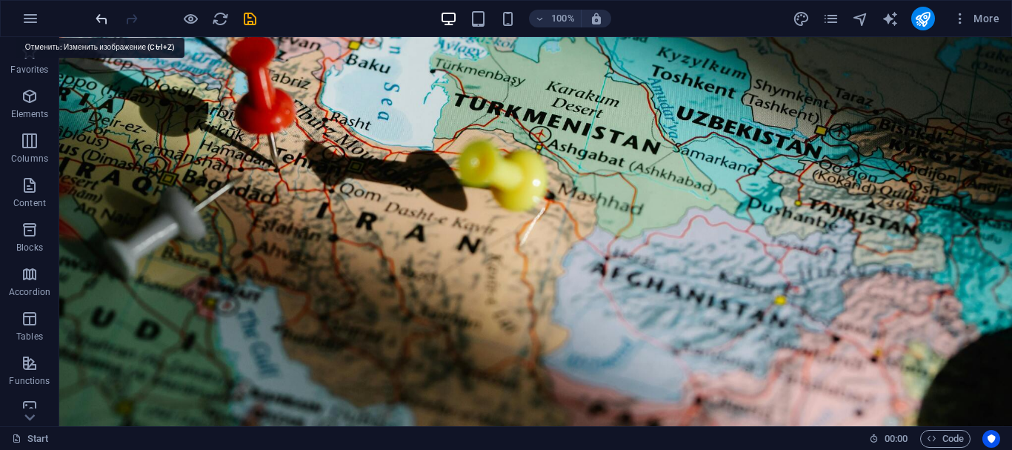
click at [107, 24] on icon "undo" at bounding box center [101, 18] width 17 height 17
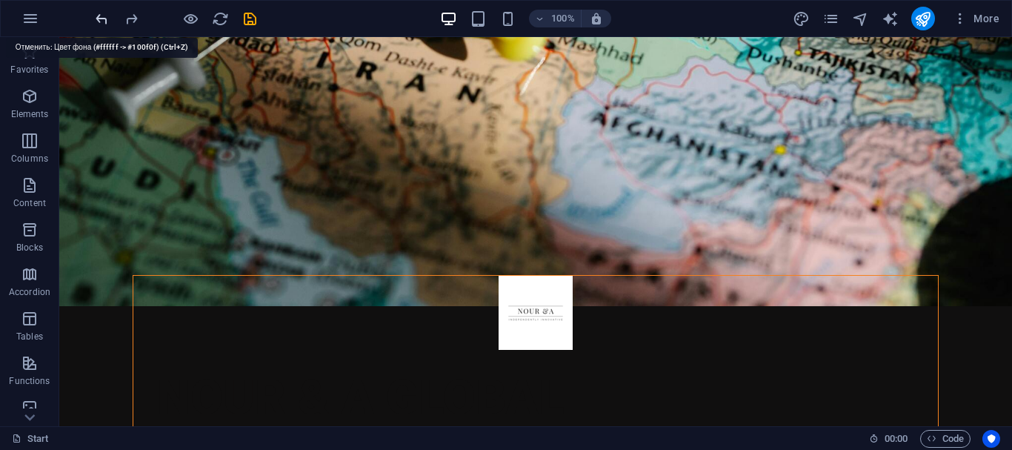
scroll to position [360, 0]
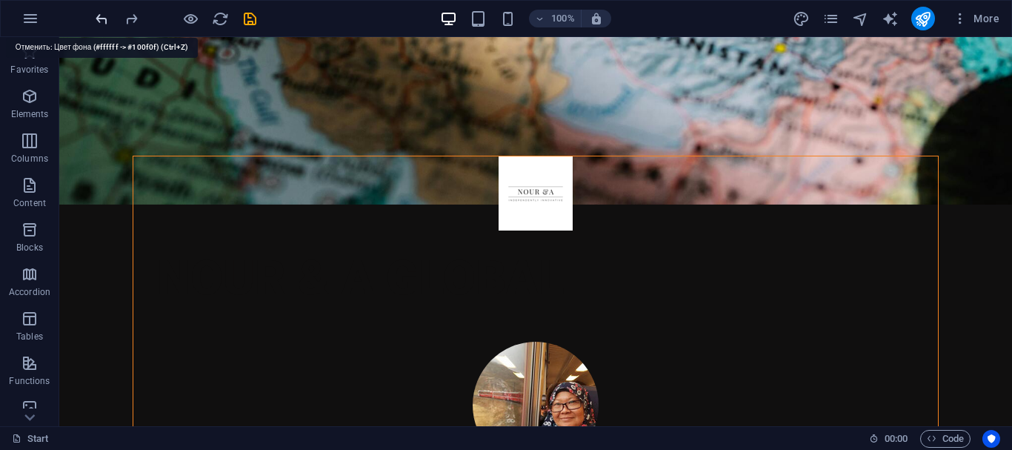
click at [106, 26] on icon "undo" at bounding box center [101, 18] width 17 height 17
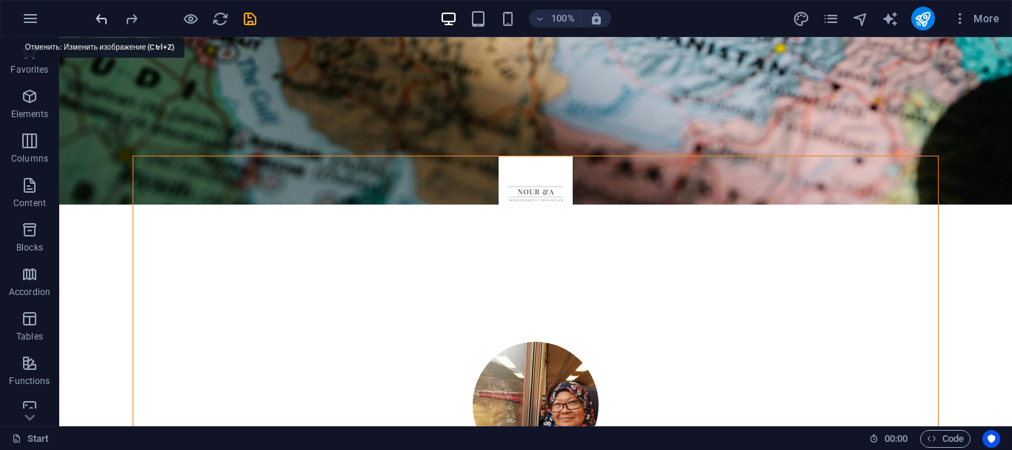
click at [104, 21] on icon "undo" at bounding box center [101, 18] width 17 height 17
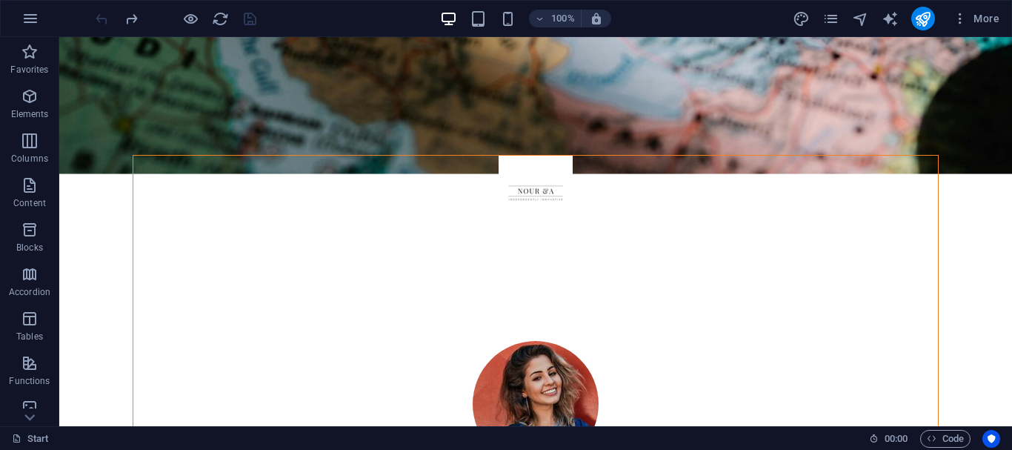
scroll to position [260, 0]
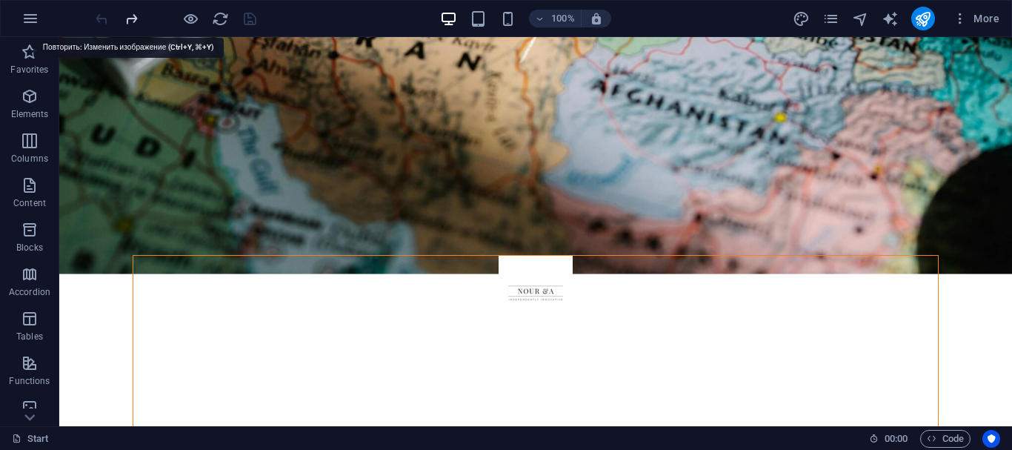
click at [128, 19] on icon "redo" at bounding box center [131, 18] width 17 height 17
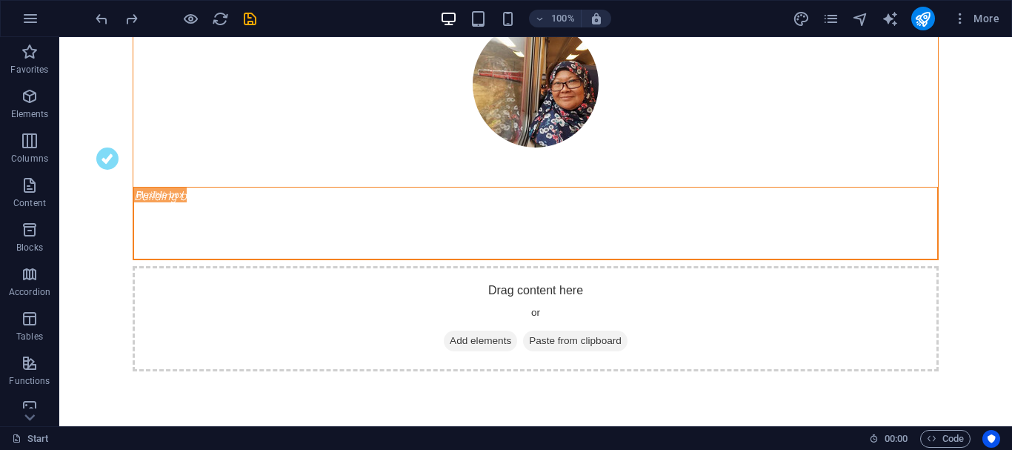
scroll to position [631, 0]
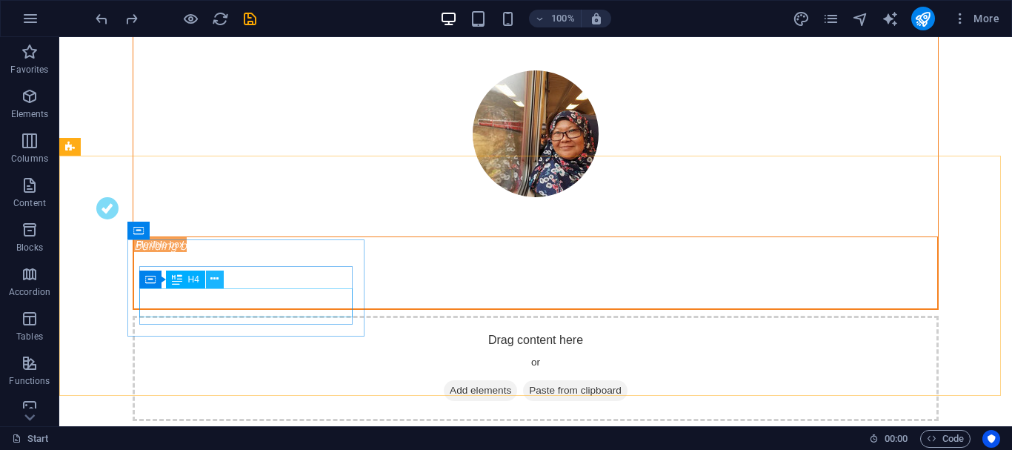
click at [214, 276] on icon at bounding box center [214, 279] width 8 height 16
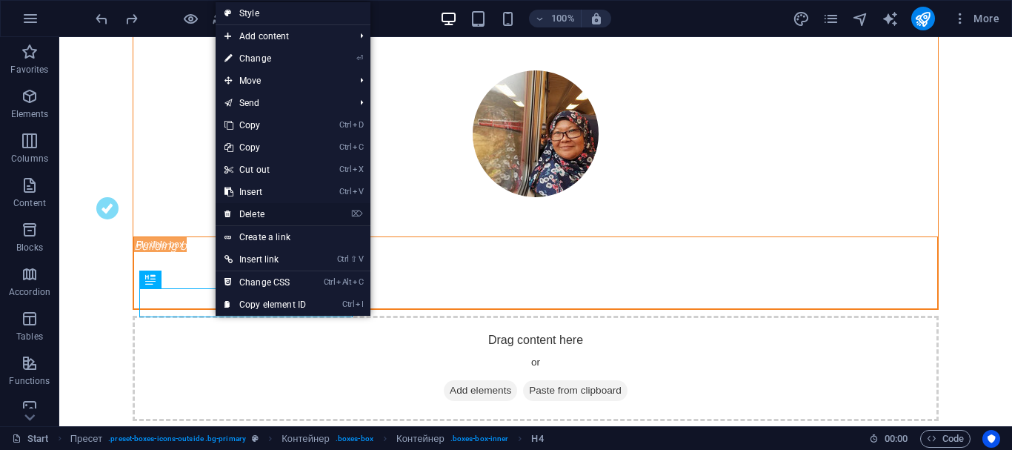
drag, startPoint x: 167, startPoint y: 179, endPoint x: 226, endPoint y: 216, distance: 69.9
click at [226, 216] on icon at bounding box center [227, 214] width 7 height 22
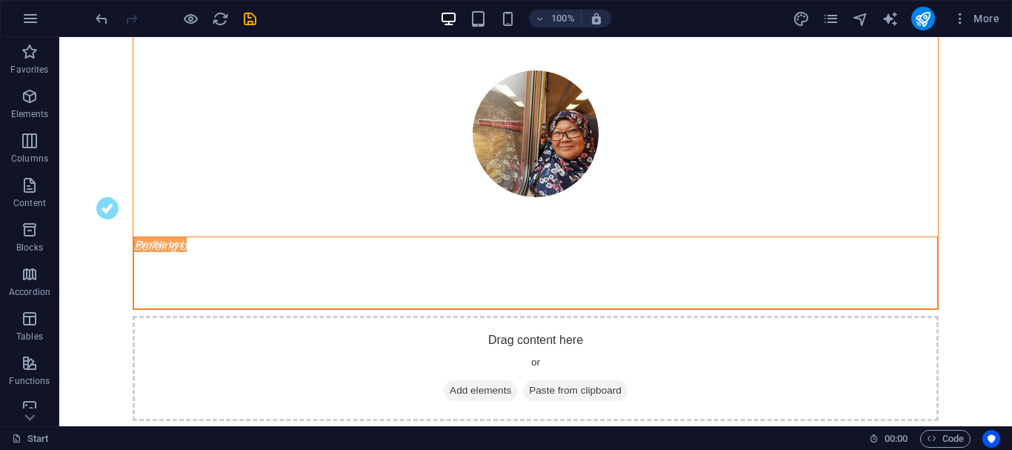
click at [101, 27] on div at bounding box center [176, 19] width 166 height 24
click at [100, 16] on icon "undo" at bounding box center [101, 18] width 17 height 17
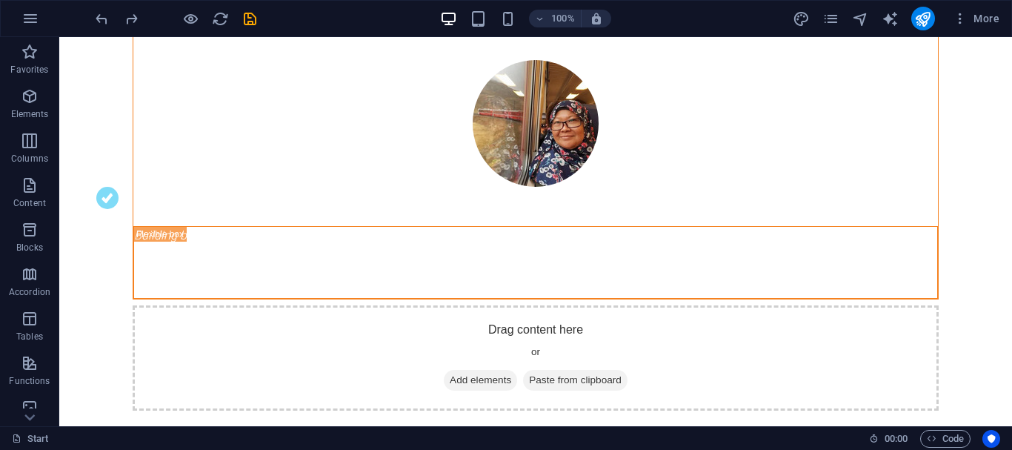
scroll to position [649, 0]
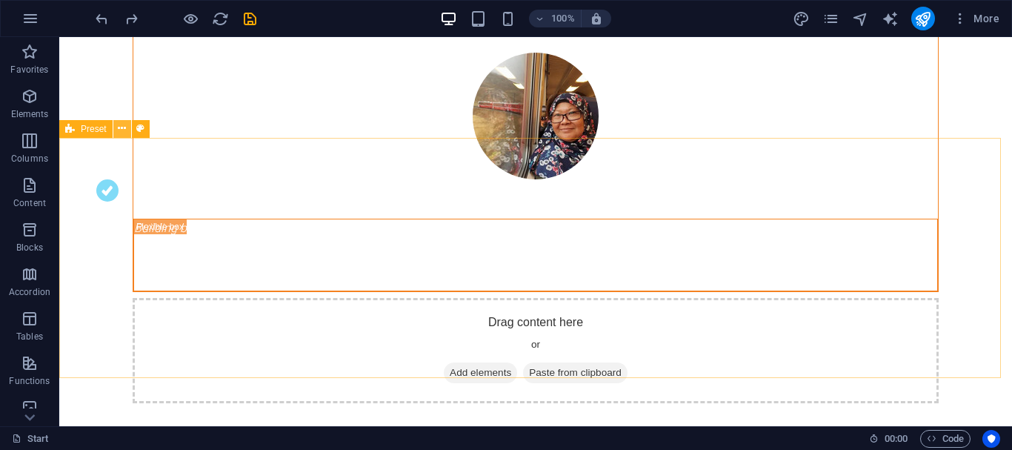
click at [124, 127] on icon at bounding box center [122, 129] width 8 height 16
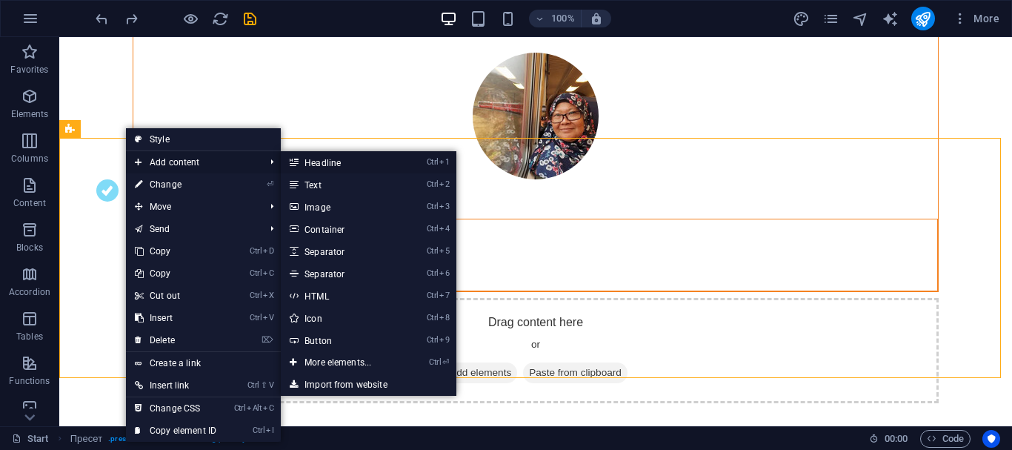
click at [326, 159] on font "Headline" at bounding box center [322, 163] width 36 height 10
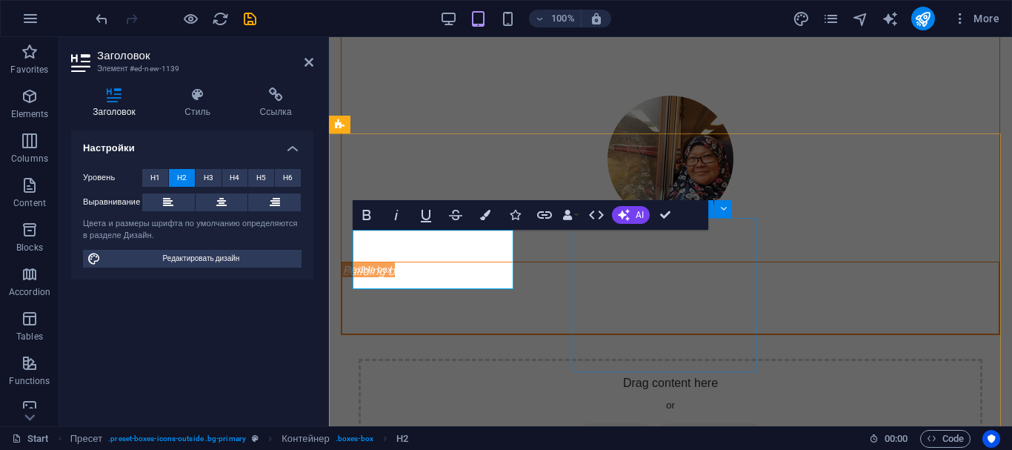
scroll to position [720, 0]
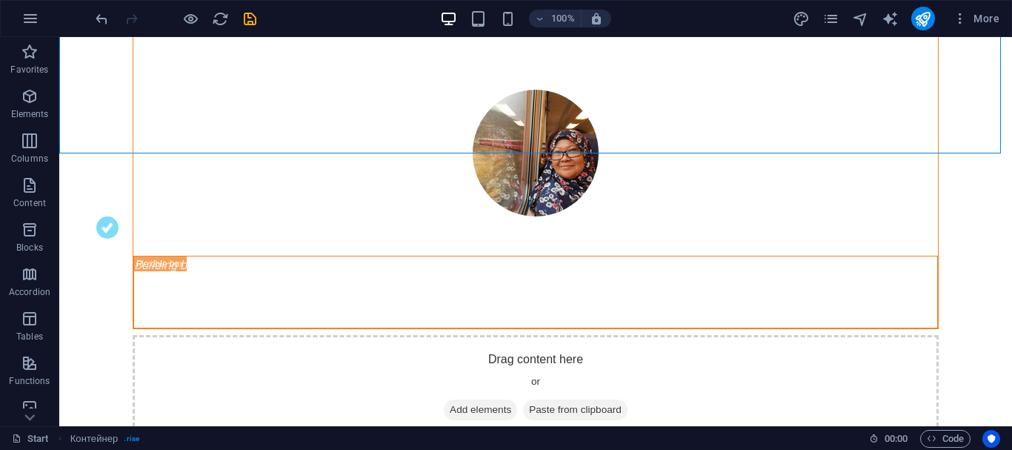
scroll to position [637, 0]
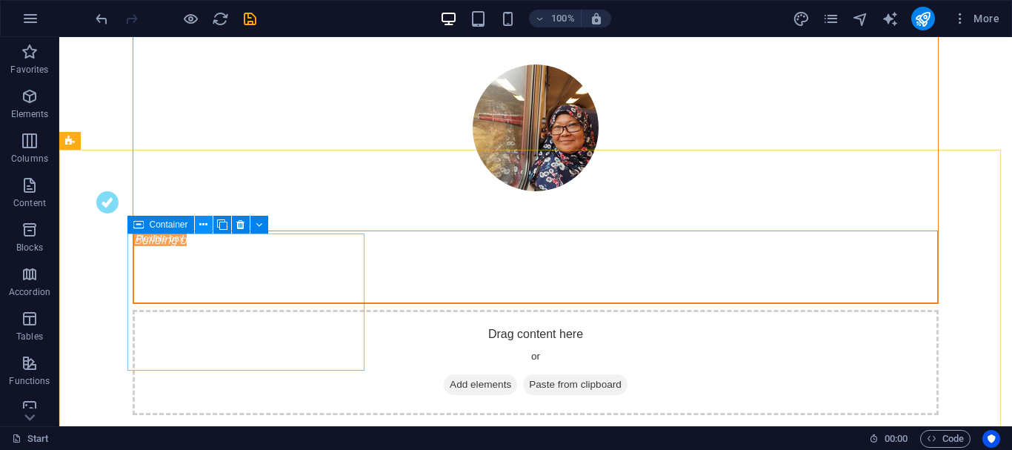
click at [205, 227] on icon at bounding box center [203, 225] width 8 height 16
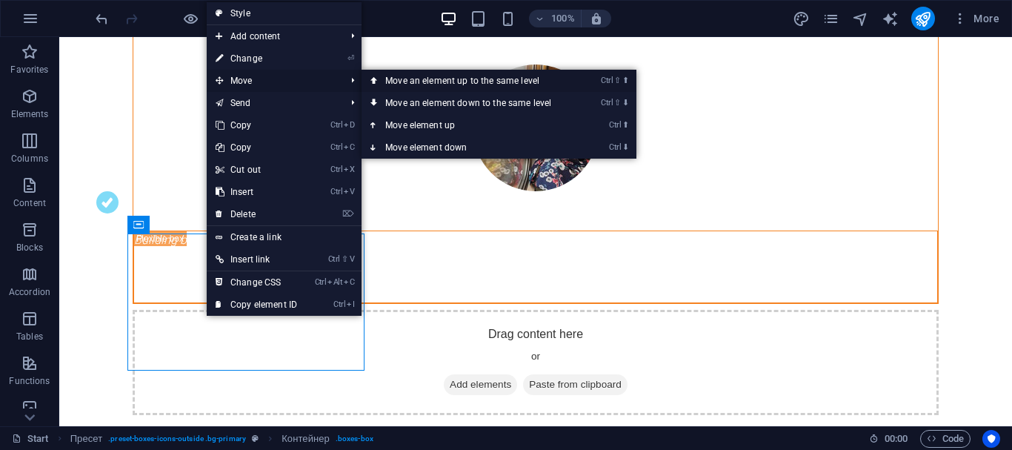
click at [387, 81] on font "Move an element up to the same level" at bounding box center [462, 81] width 154 height 10
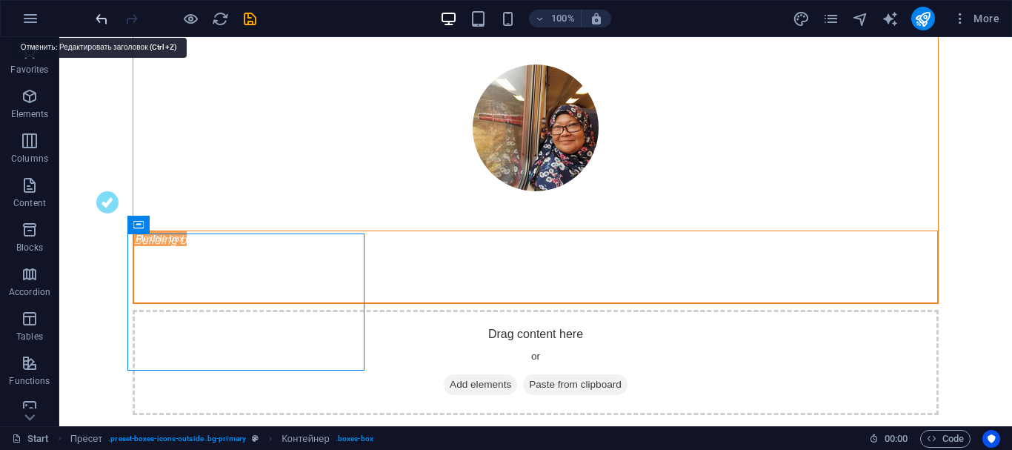
click at [96, 17] on icon "undo" at bounding box center [101, 18] width 17 height 17
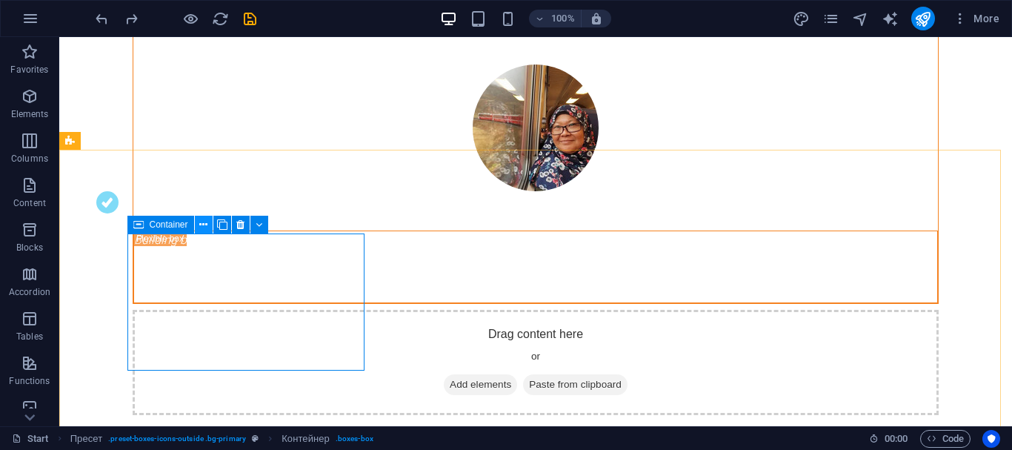
click at [204, 223] on icon at bounding box center [203, 225] width 8 height 16
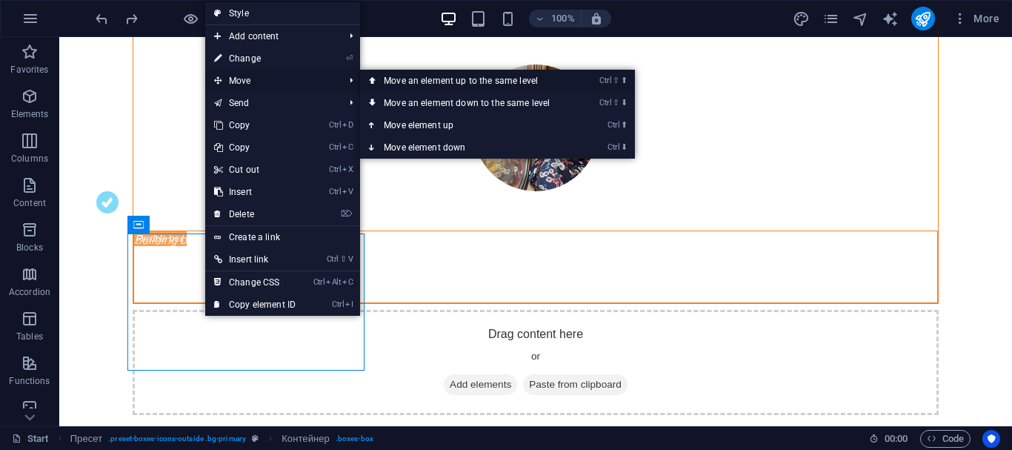
click at [422, 83] on font "Move an element up to the same level" at bounding box center [461, 81] width 154 height 10
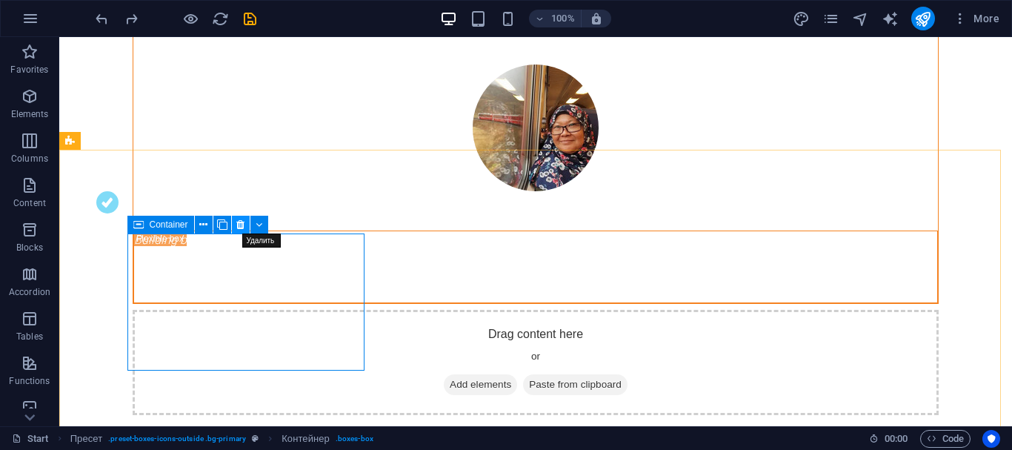
click at [238, 224] on icon at bounding box center [240, 225] width 8 height 16
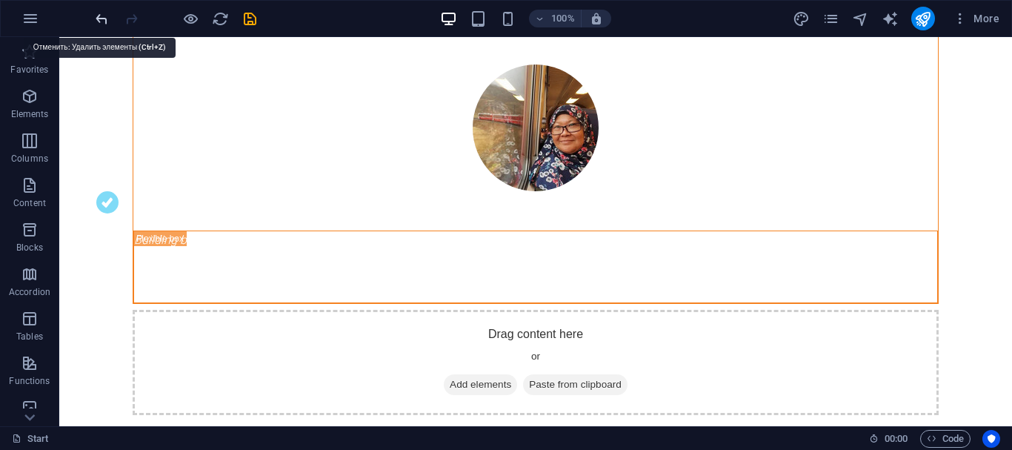
click at [99, 25] on icon "undo" at bounding box center [101, 18] width 17 height 17
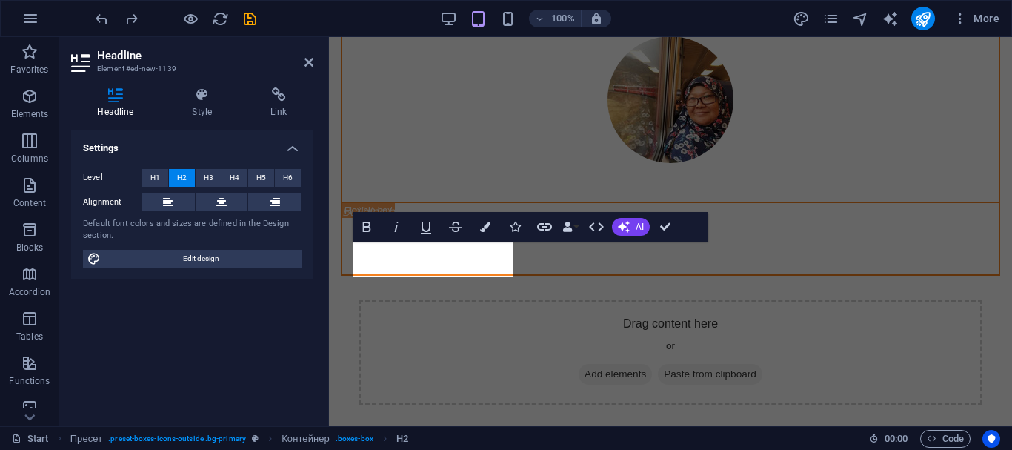
click at [288, 290] on div "Settings Level H1 H2 H3 H4 H5 H6 Alignment Default font colors and sizes are de…" at bounding box center [192, 272] width 242 height 284
click at [145, 343] on div "Settings Level H1 H2 H3 H4 H5 H6 Alignment Default font colors and sizes are de…" at bounding box center [192, 272] width 242 height 284
click at [307, 60] on icon at bounding box center [308, 62] width 9 height 12
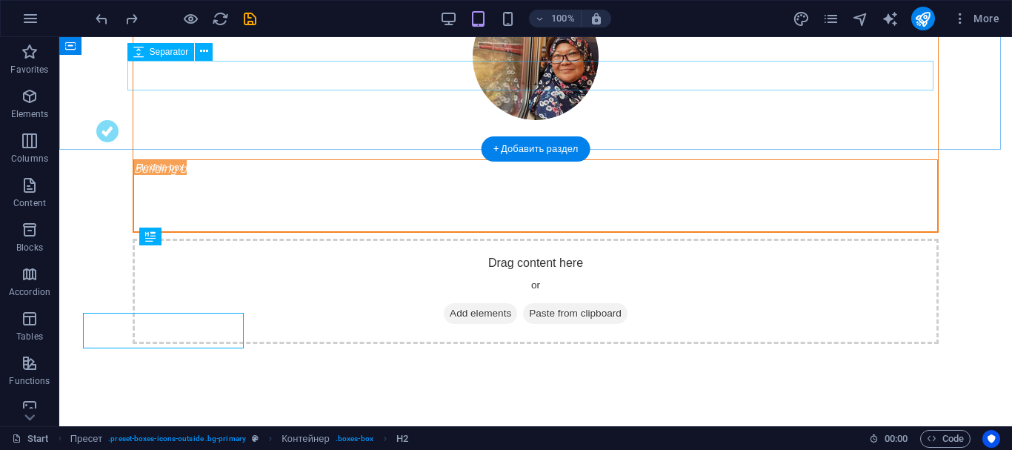
scroll to position [637, 0]
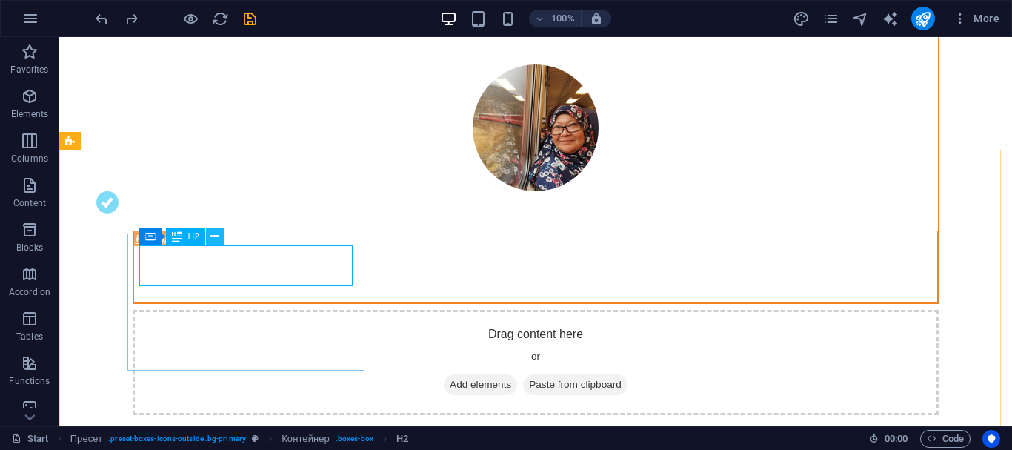
click at [219, 233] on icon at bounding box center [214, 237] width 8 height 16
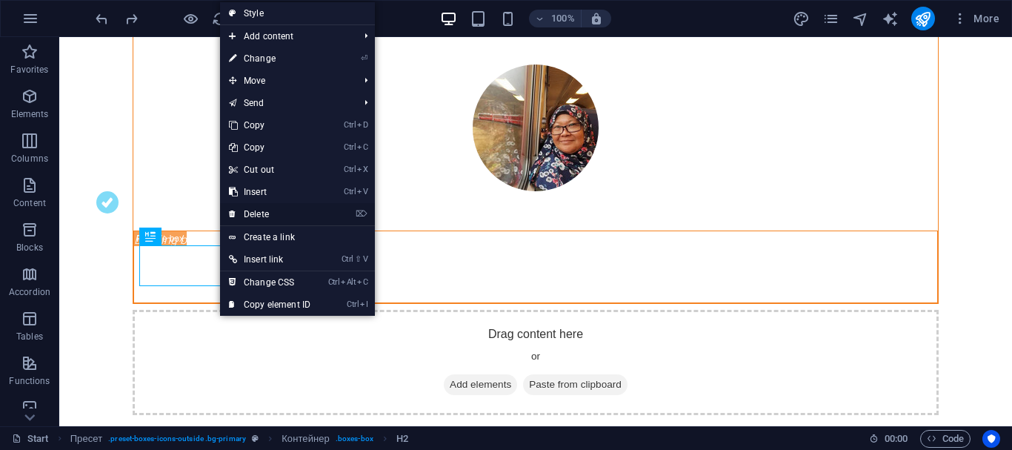
click at [230, 211] on icon at bounding box center [232, 214] width 7 height 22
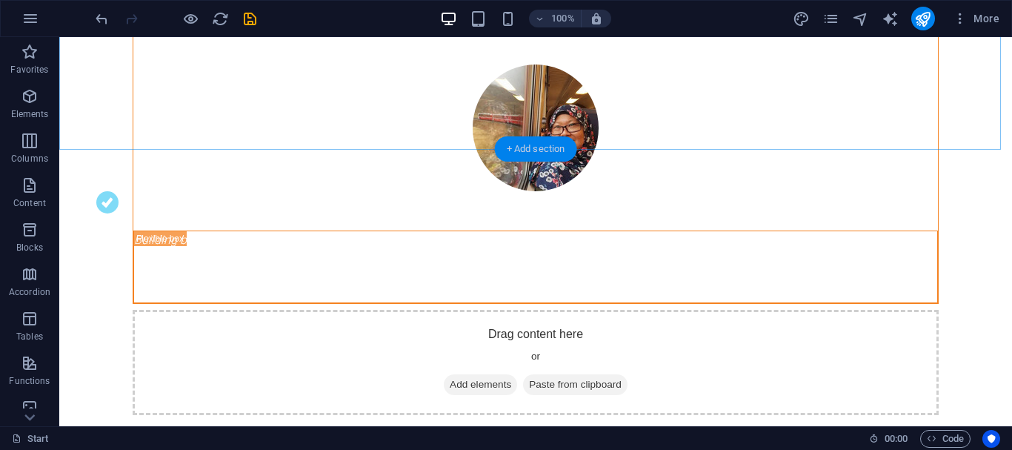
drag, startPoint x: 533, startPoint y: 141, endPoint x: 218, endPoint y: 107, distance: 316.6
click at [533, 141] on div "+ Add section" at bounding box center [536, 148] width 82 height 25
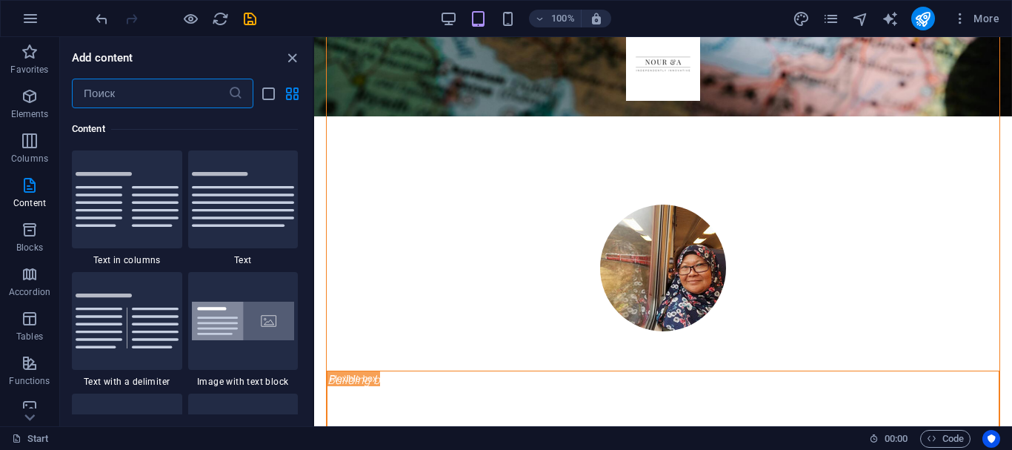
scroll to position [564, 0]
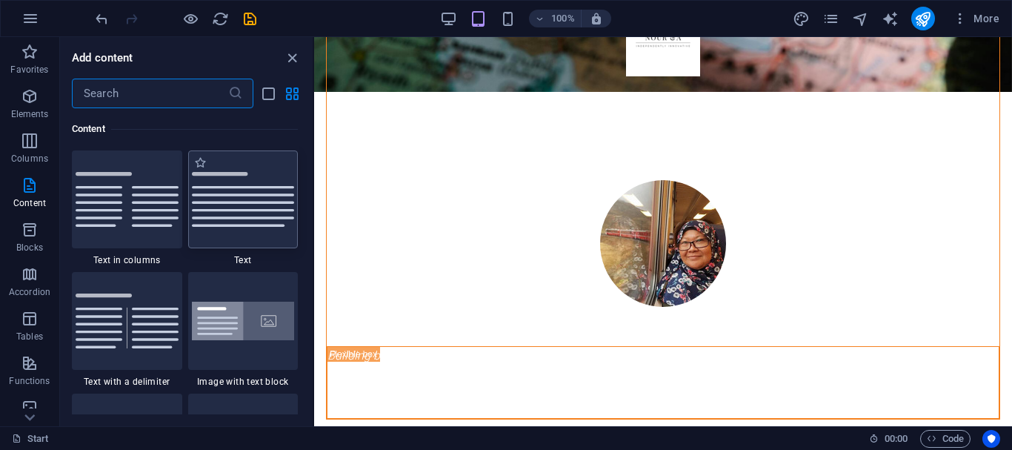
click at [226, 243] on div at bounding box center [243, 199] width 110 height 98
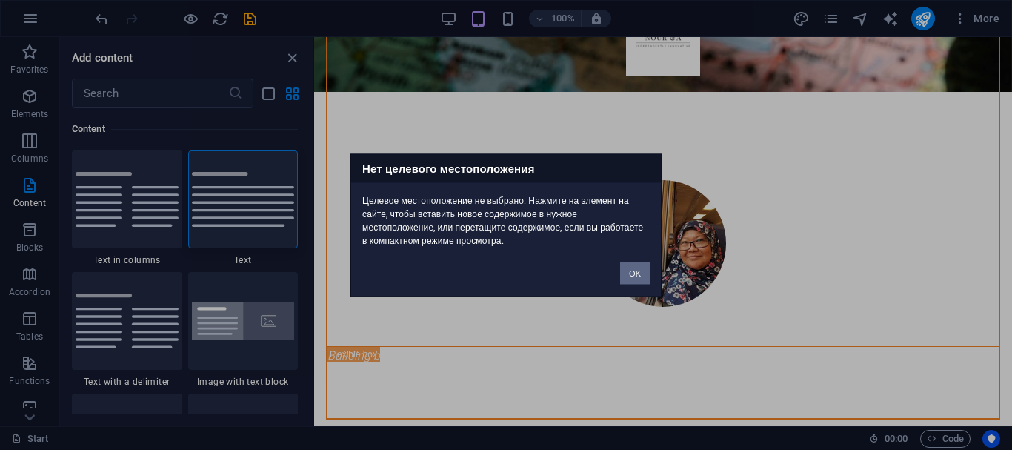
click at [225, 216] on div "Нет целевого местоположения Целевое местоположение не выбрано. Нажмите на элеме…" at bounding box center [506, 225] width 1012 height 450
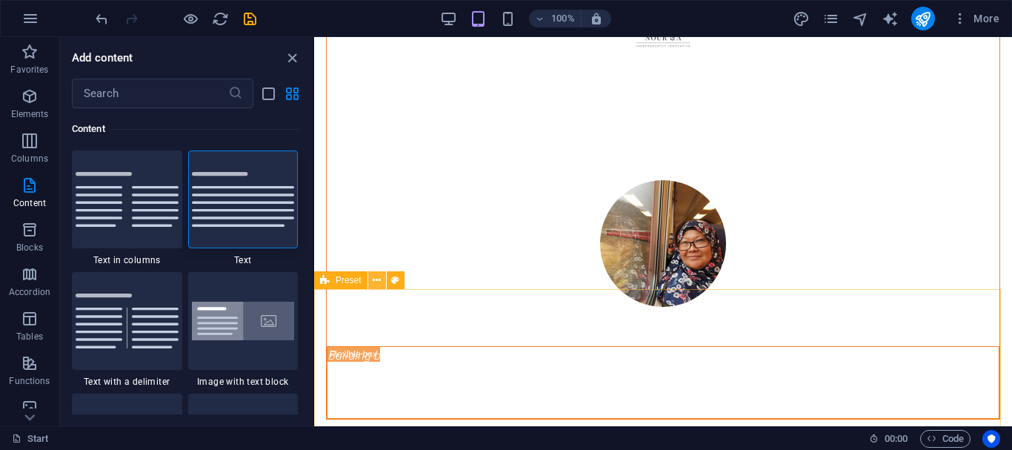
click at [373, 281] on icon at bounding box center [377, 281] width 8 height 16
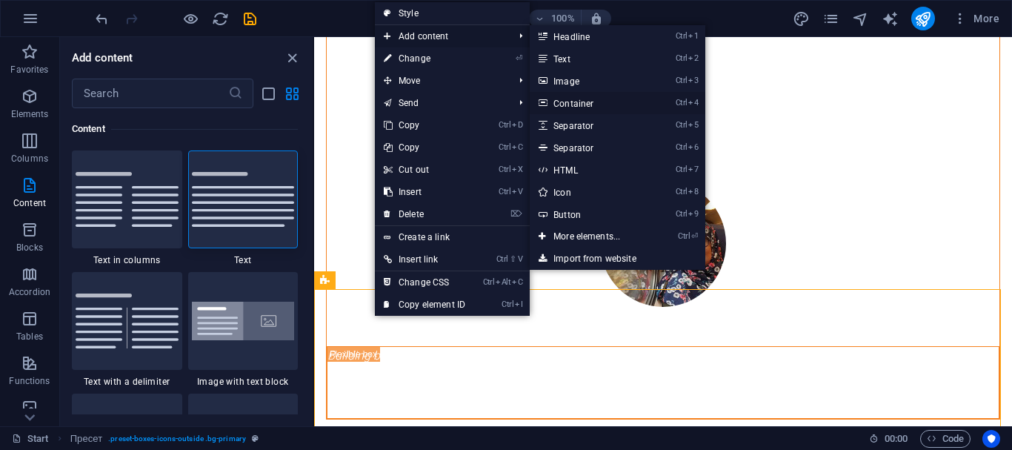
click at [578, 108] on font "Container" at bounding box center [573, 104] width 40 height 10
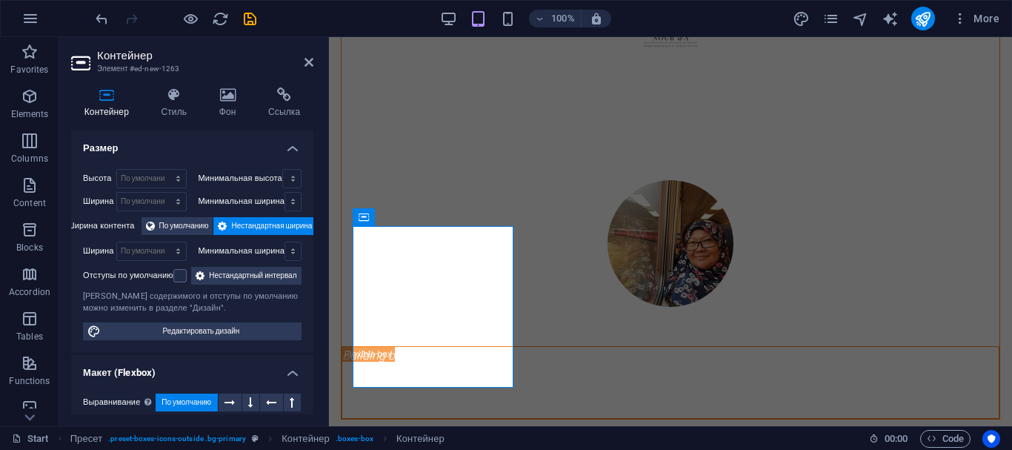
scroll to position [748, 0]
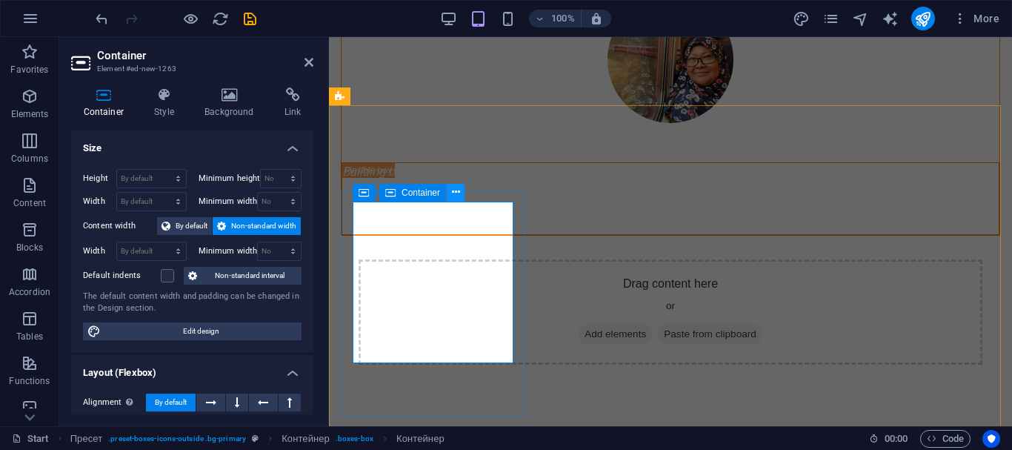
click at [457, 195] on icon at bounding box center [456, 192] width 8 height 16
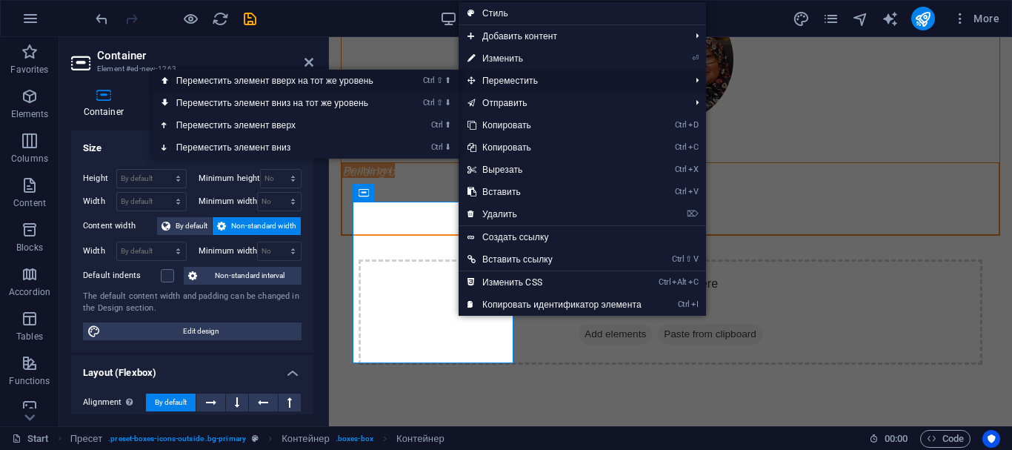
click at [363, 85] on link "Ctrl ⇧ ⬆ Переместить элемент вверх на тот же уровень" at bounding box center [278, 81] width 250 height 22
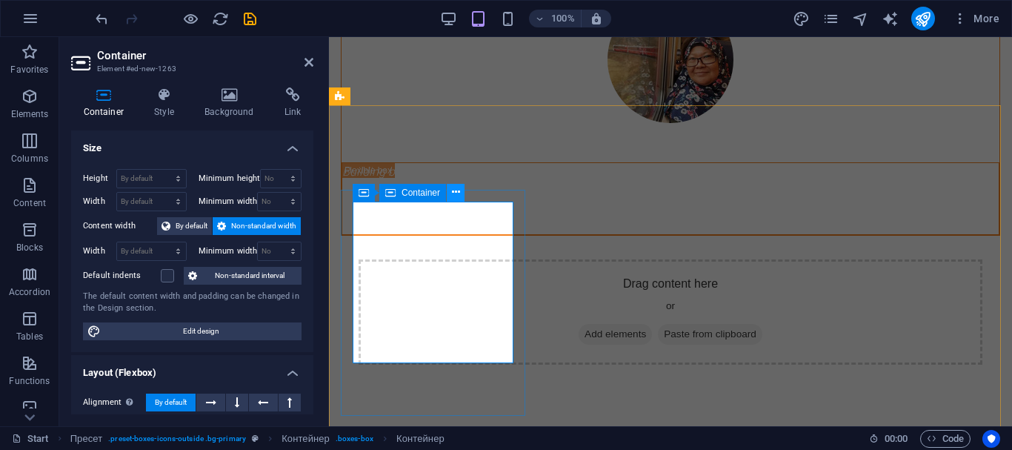
click at [453, 193] on icon at bounding box center [456, 192] width 8 height 16
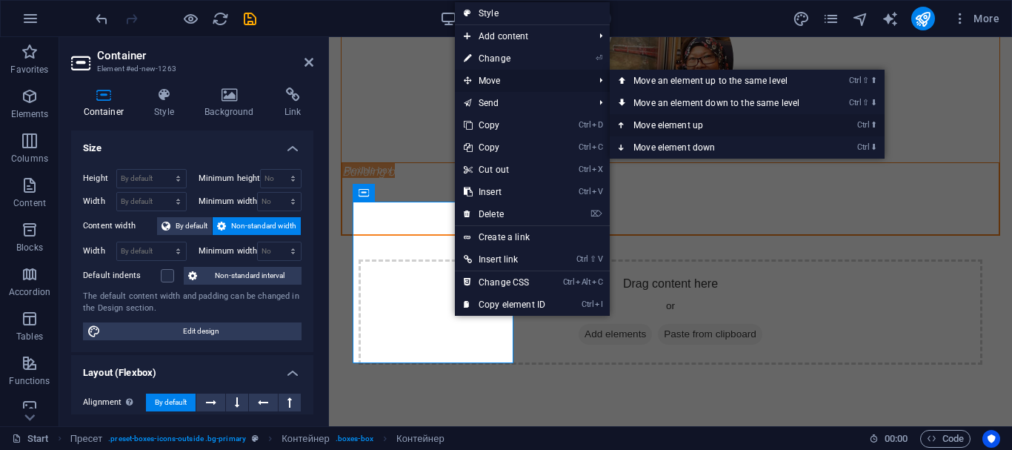
click at [622, 123] on icon at bounding box center [621, 125] width 7 height 22
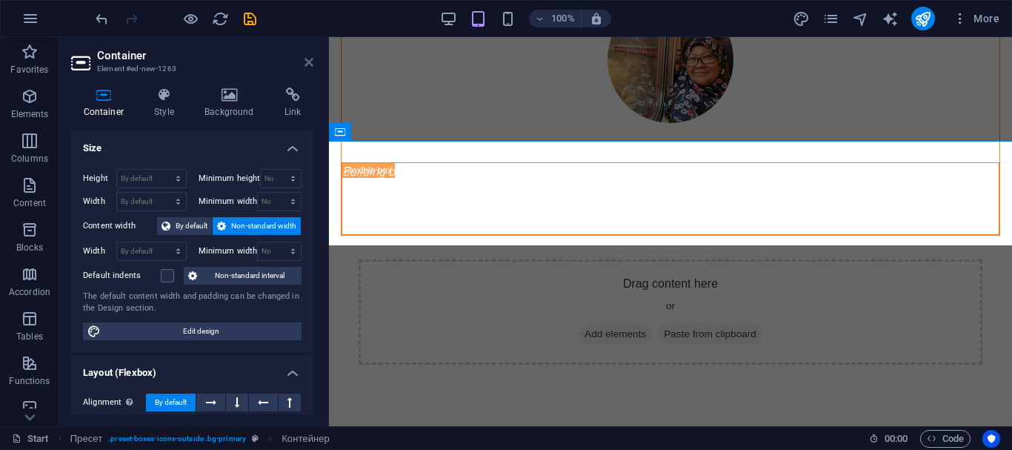
click at [307, 60] on icon at bounding box center [308, 62] width 9 height 12
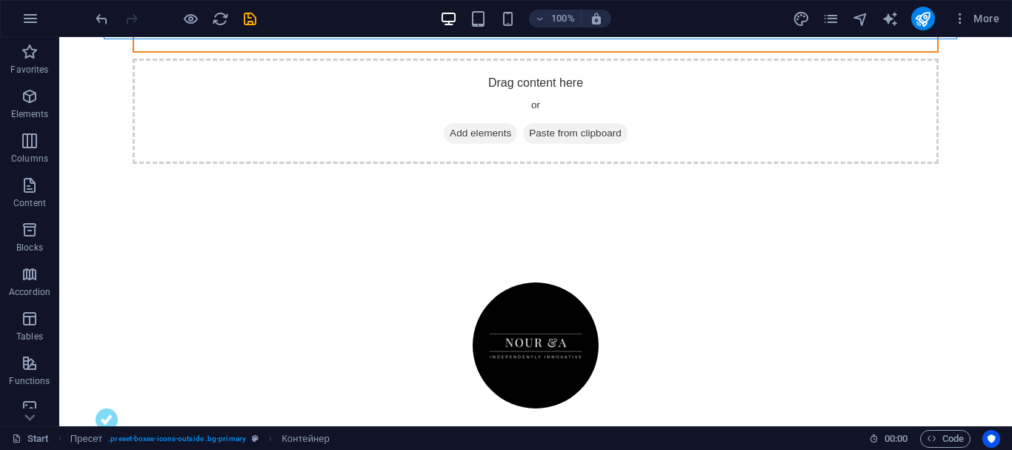
scroll to position [691, 0]
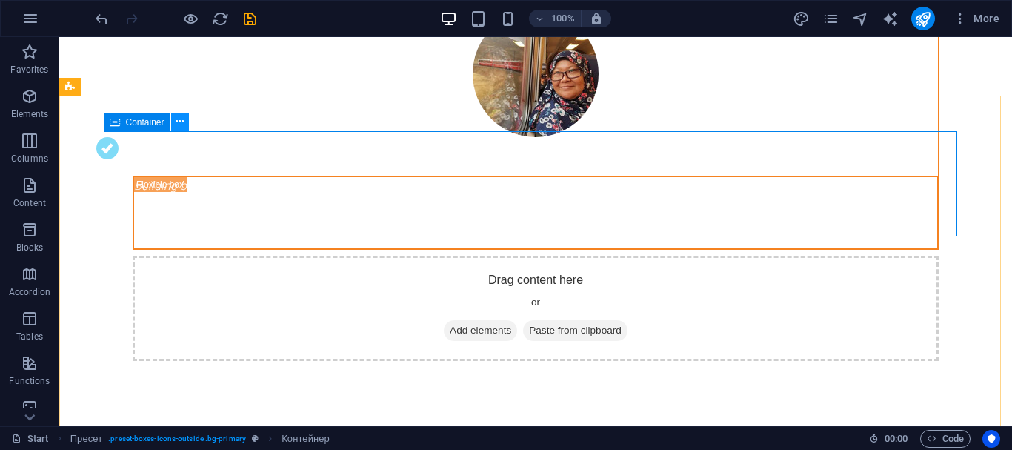
click at [176, 123] on icon at bounding box center [180, 122] width 8 height 16
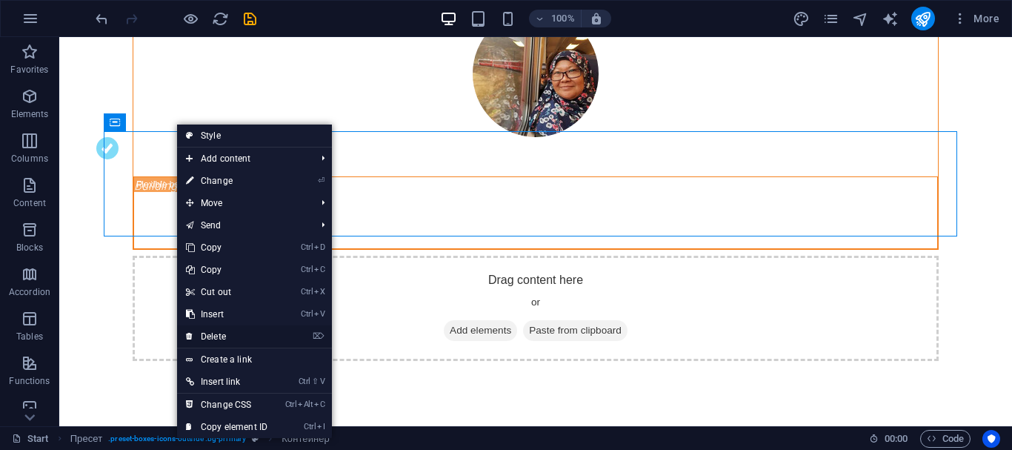
click at [207, 336] on font "Delete" at bounding box center [213, 336] width 25 height 10
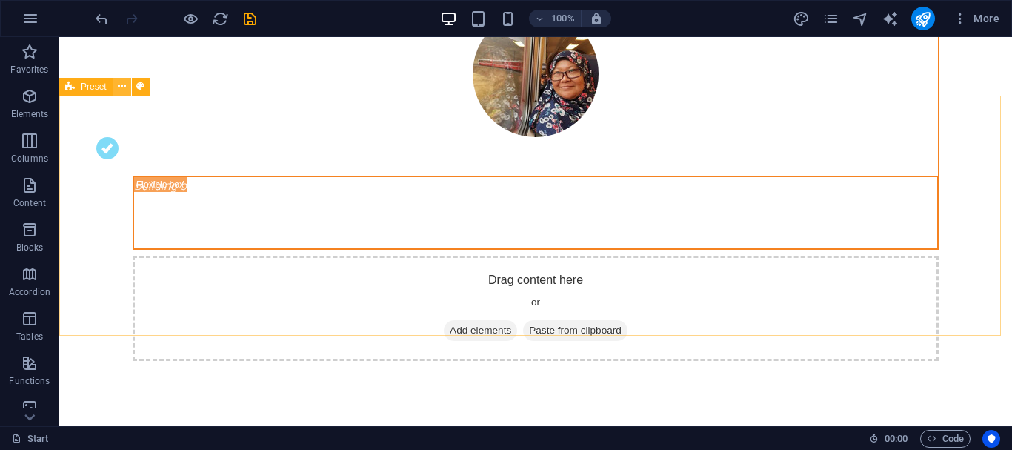
click at [125, 92] on icon at bounding box center [122, 87] width 8 height 16
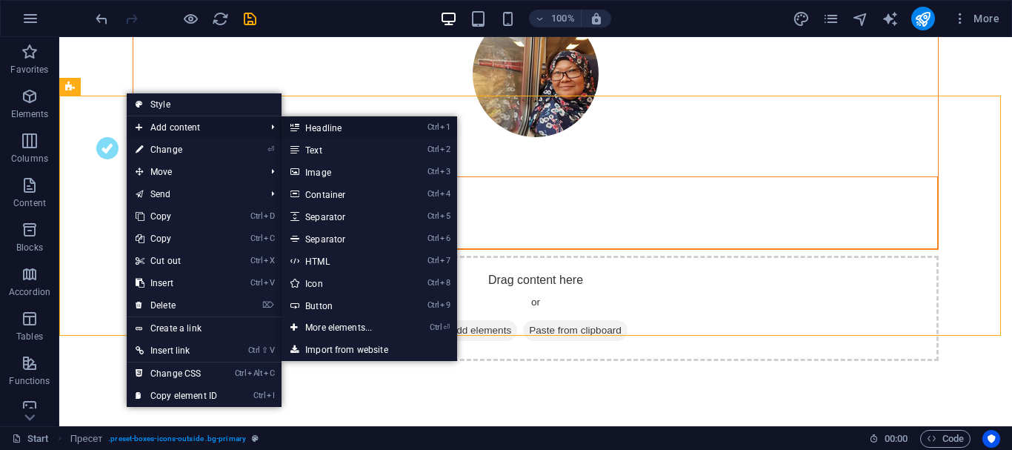
click at [326, 123] on font "Headline" at bounding box center [323, 128] width 36 height 10
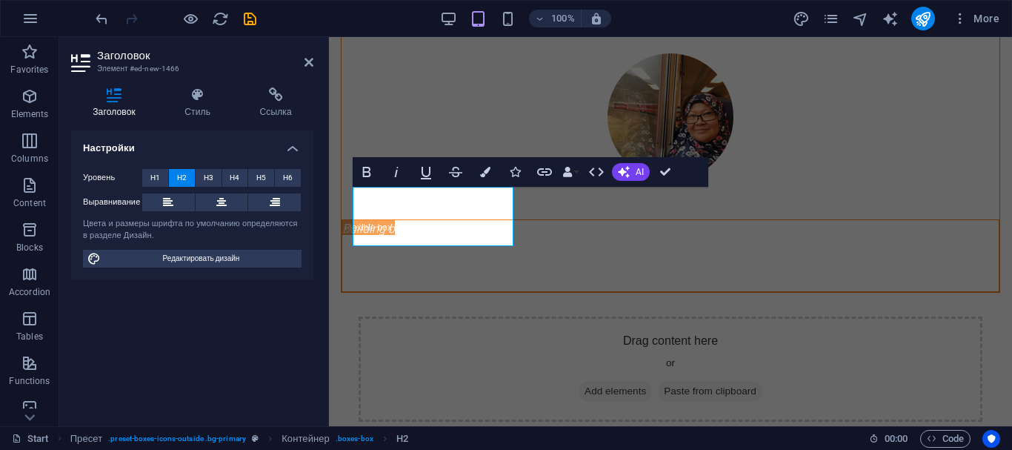
scroll to position [763, 0]
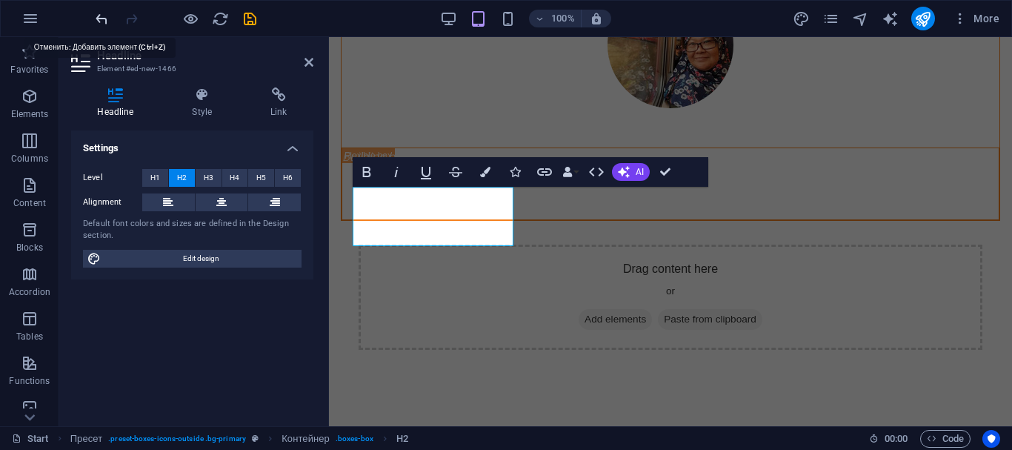
click at [104, 22] on icon "undo" at bounding box center [101, 18] width 17 height 17
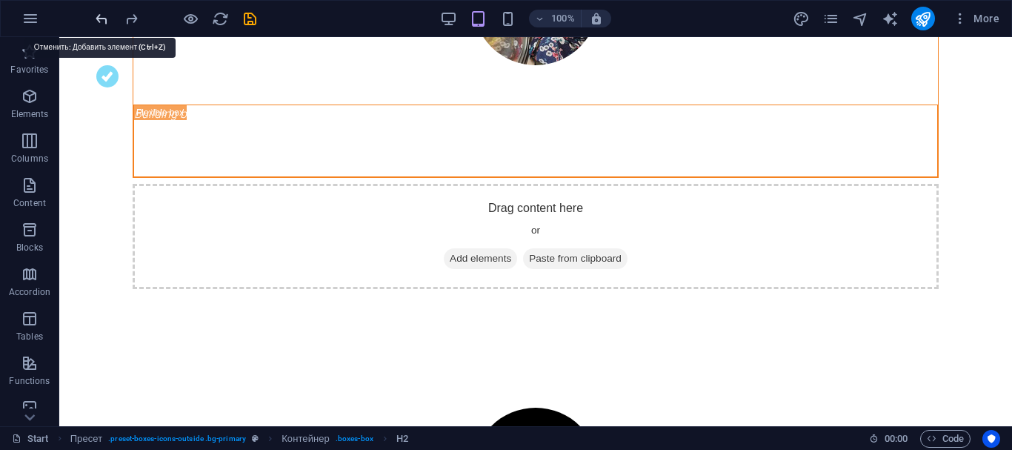
scroll to position [691, 0]
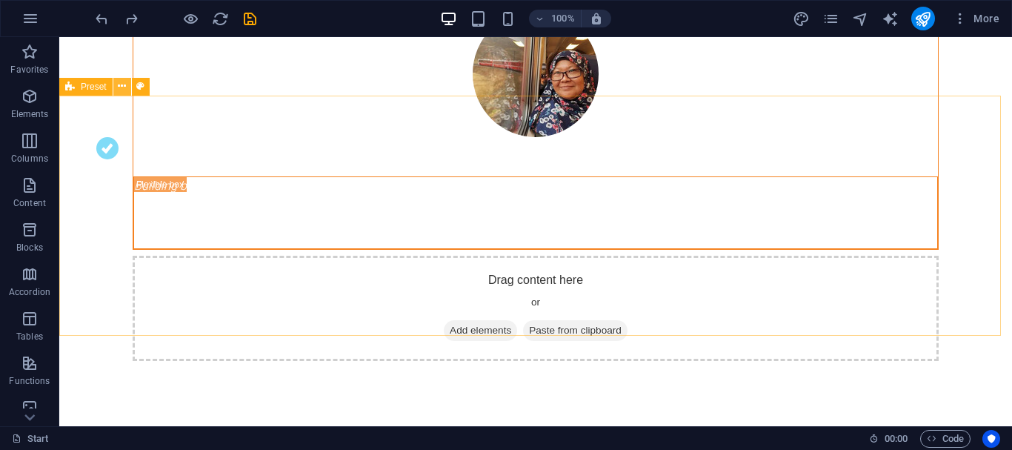
click at [122, 86] on icon at bounding box center [122, 87] width 8 height 16
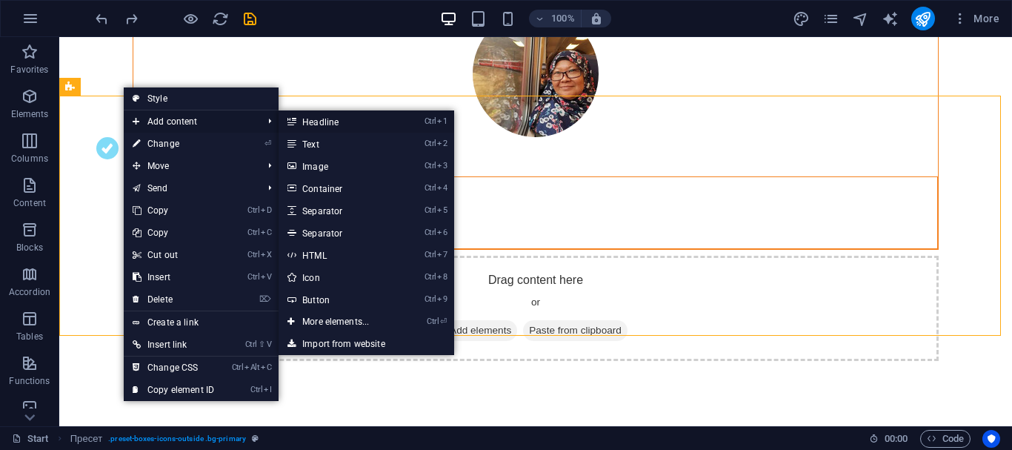
click at [329, 119] on font "Headline" at bounding box center [320, 122] width 36 height 10
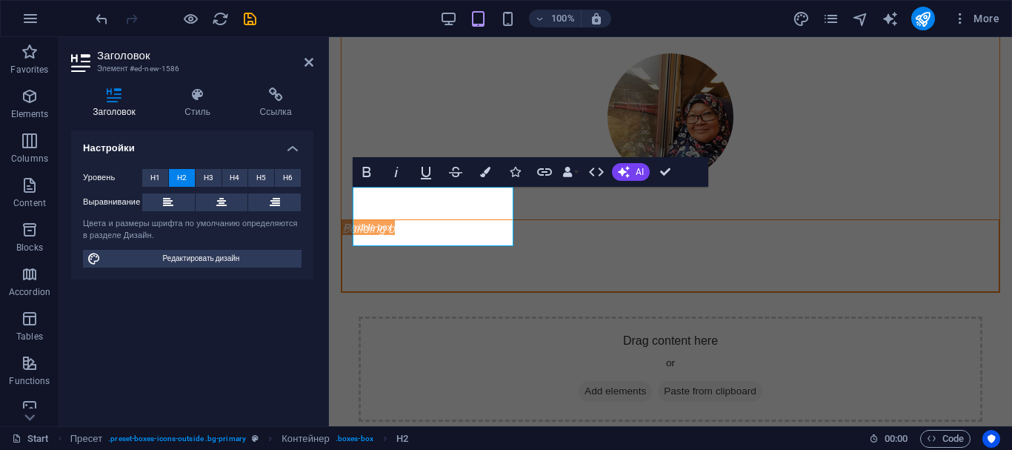
scroll to position [763, 0]
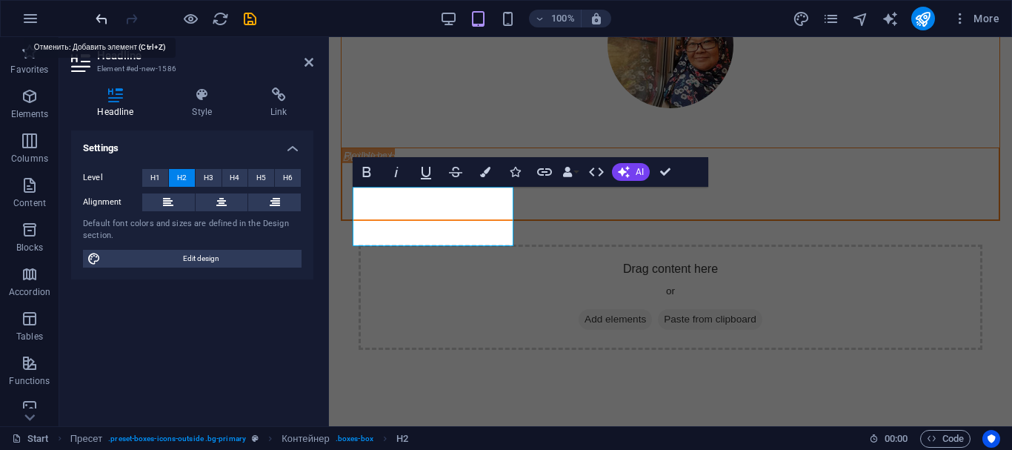
click at [104, 19] on icon "undo" at bounding box center [101, 18] width 17 height 17
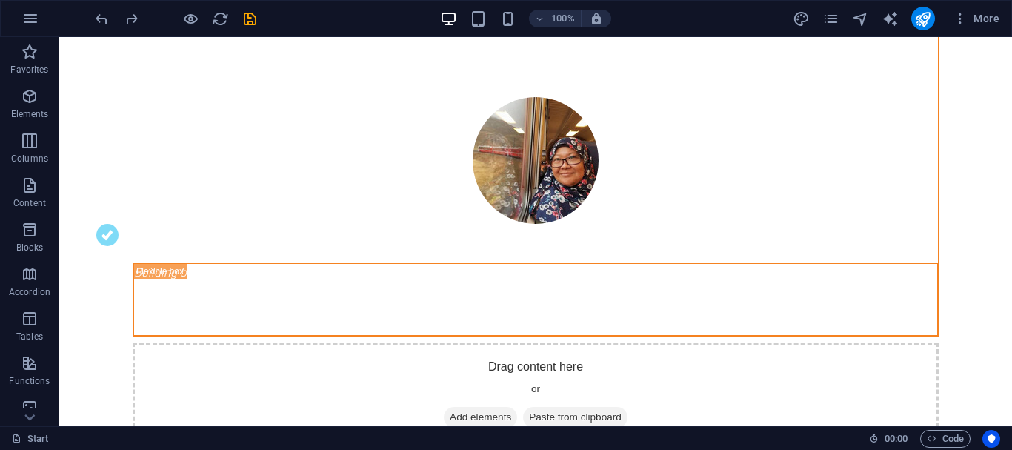
scroll to position [623, 0]
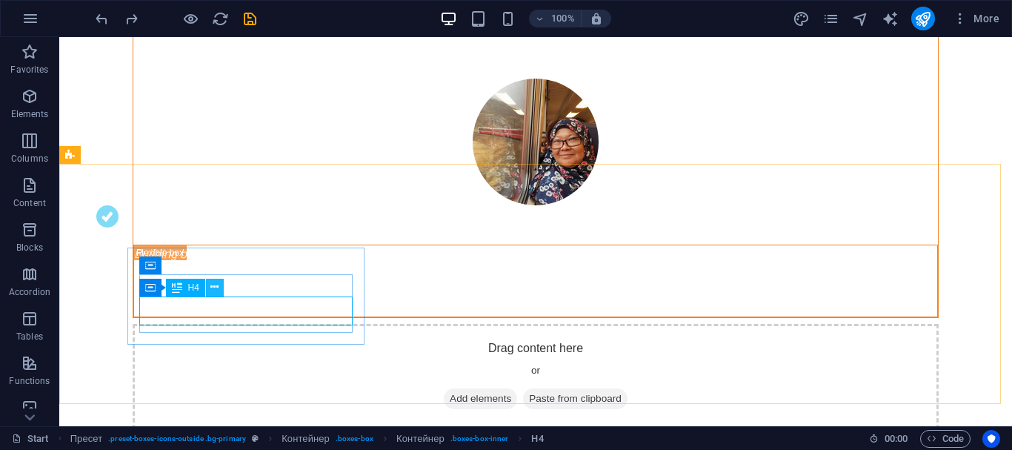
click at [216, 291] on icon at bounding box center [214, 287] width 8 height 16
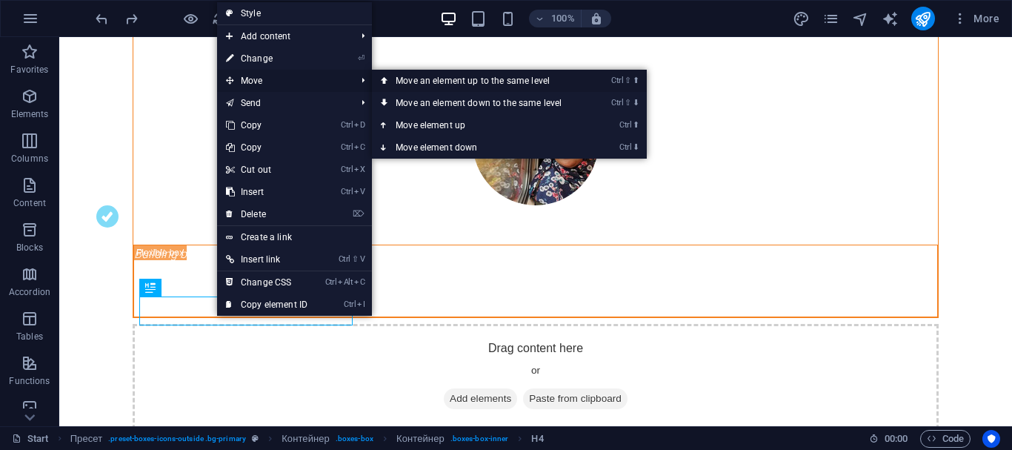
click at [390, 78] on link "Ctrl ⇧ ⬆ Move an element up to the same level" at bounding box center [481, 81] width 219 height 22
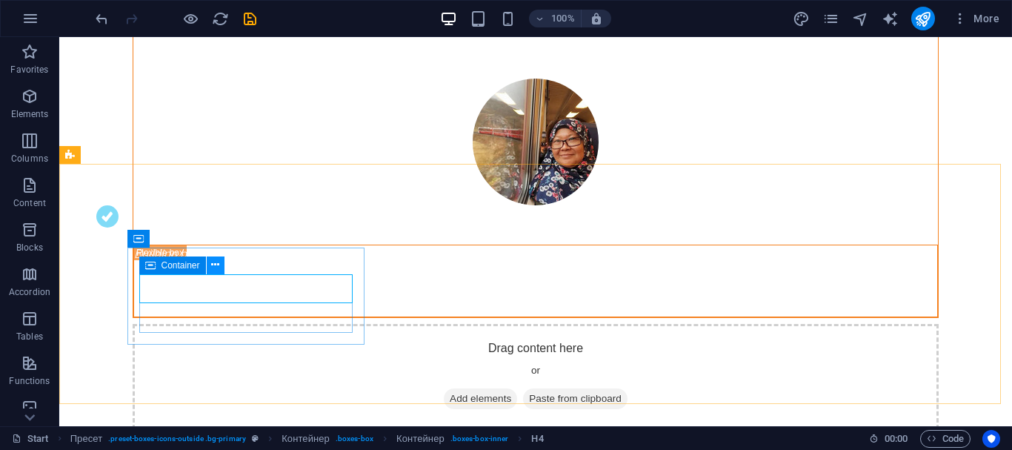
click at [214, 266] on icon at bounding box center [215, 265] width 8 height 16
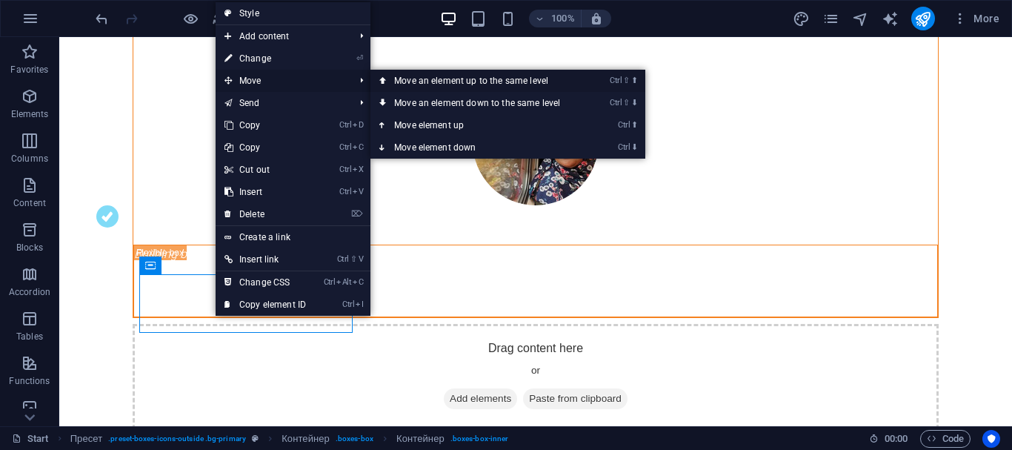
click at [396, 82] on font "Move an element up to the same level" at bounding box center [471, 81] width 154 height 10
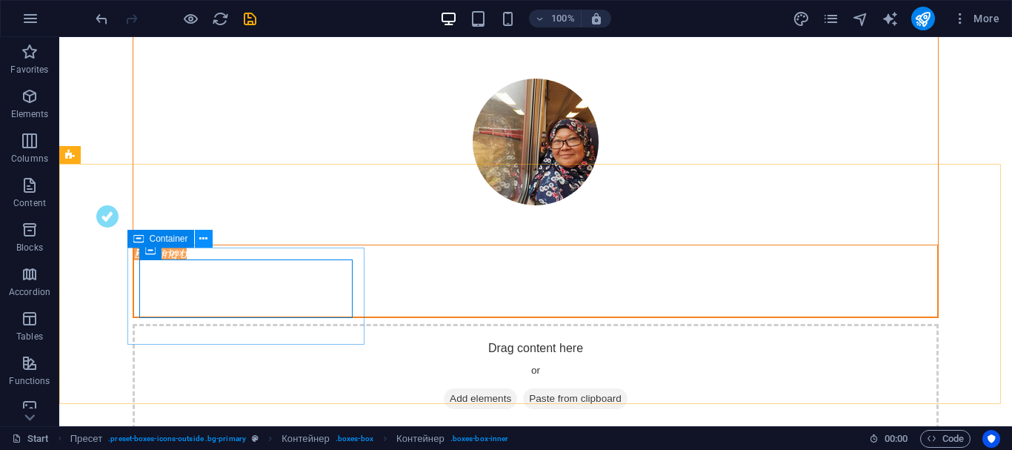
click at [207, 239] on icon at bounding box center [203, 239] width 8 height 16
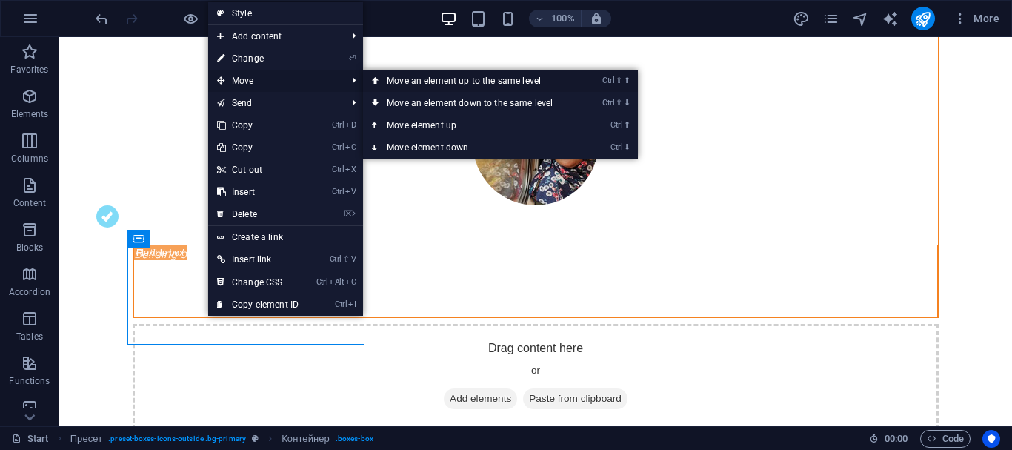
click at [384, 83] on link "Ctrl ⇧ ⬆ Move an element up to the same level" at bounding box center [472, 81] width 219 height 22
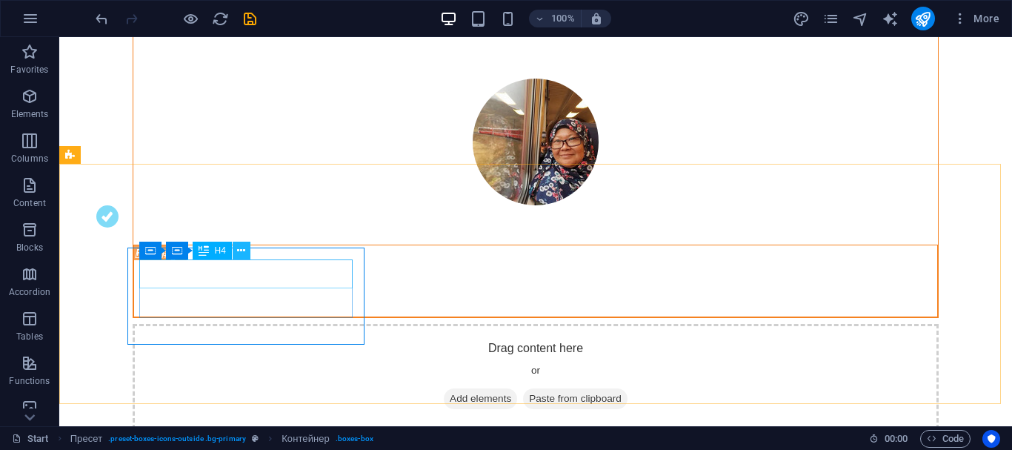
click at [243, 253] on icon at bounding box center [241, 251] width 8 height 16
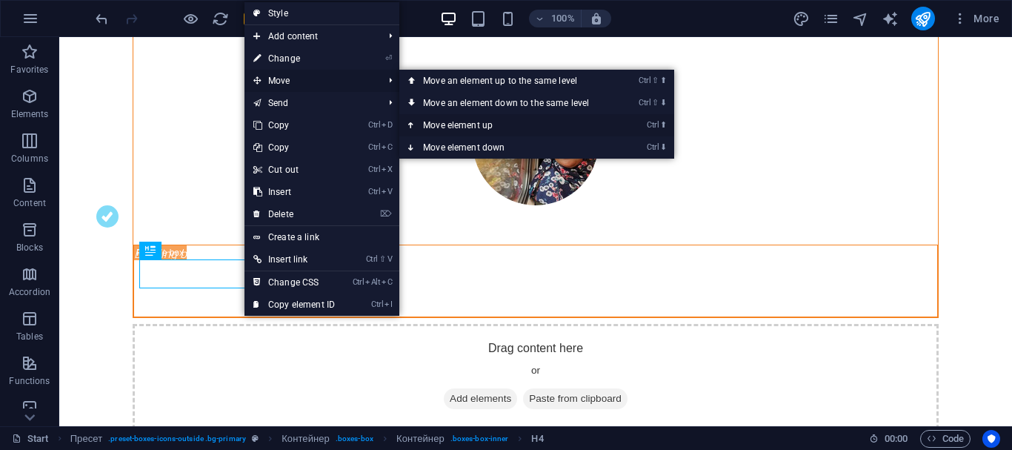
drag, startPoint x: 414, startPoint y: 125, endPoint x: 350, endPoint y: 93, distance: 71.6
click at [414, 125] on icon at bounding box center [411, 125] width 7 height 22
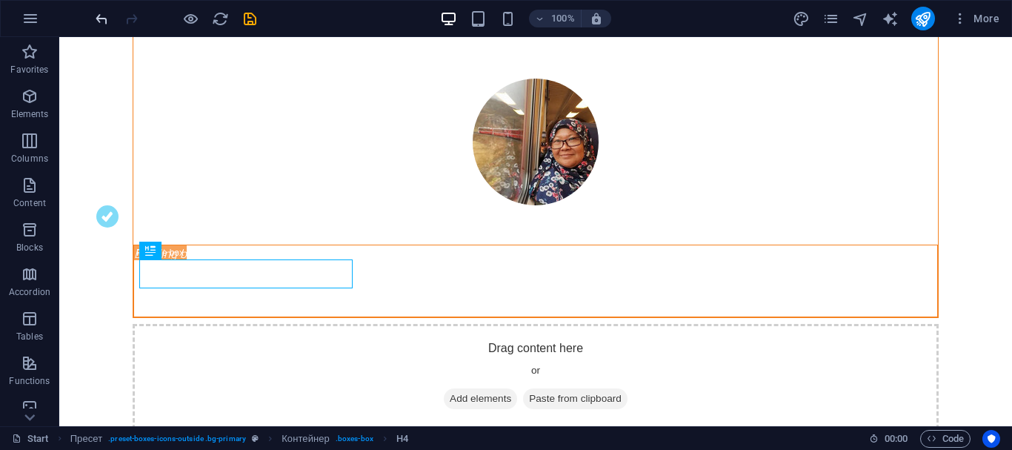
click at [94, 21] on icon "undo" at bounding box center [101, 18] width 17 height 17
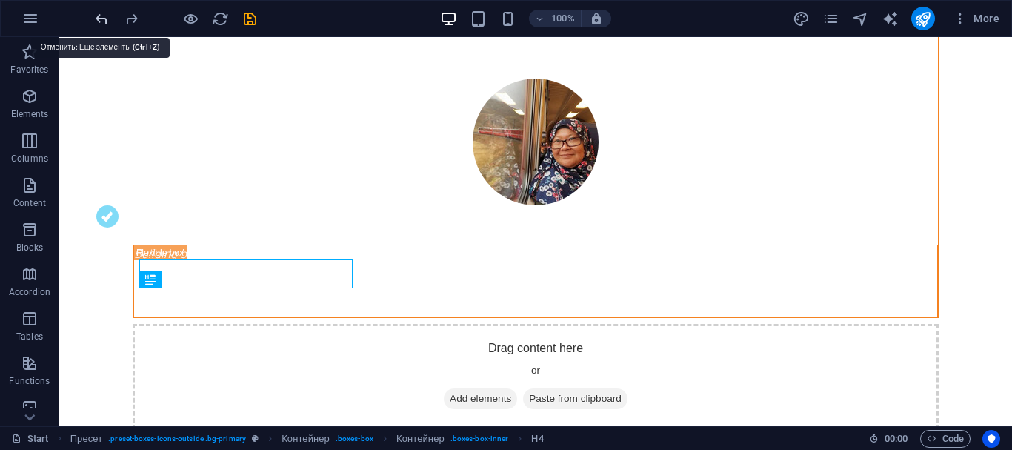
click at [99, 21] on icon "undo" at bounding box center [101, 18] width 17 height 17
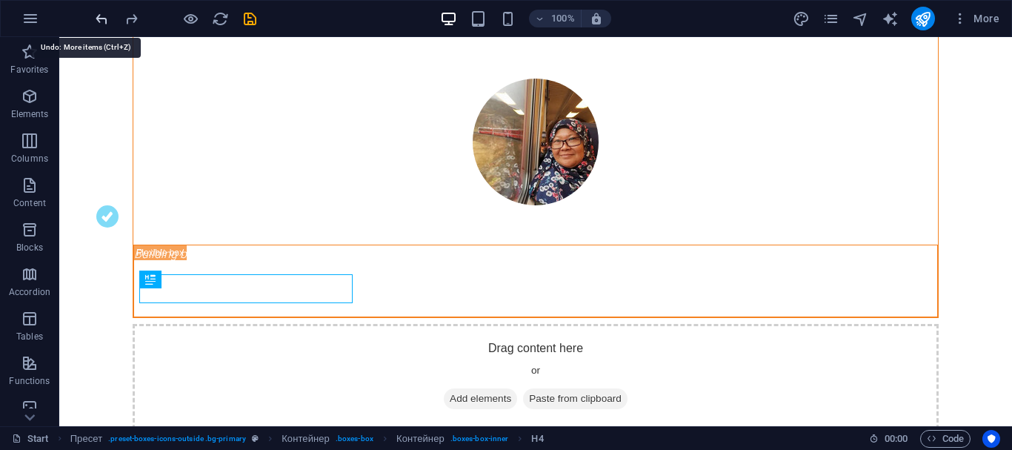
click at [99, 21] on icon "undo" at bounding box center [101, 18] width 17 height 17
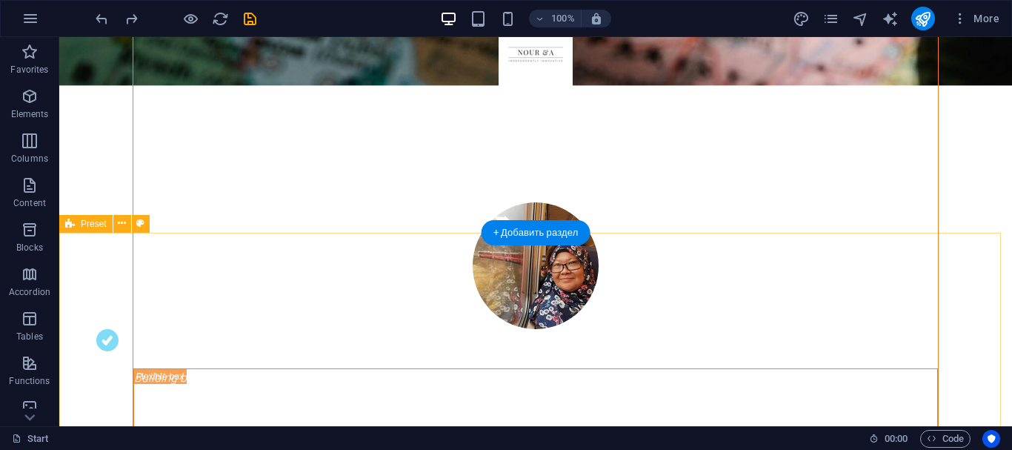
scroll to position [554, 0]
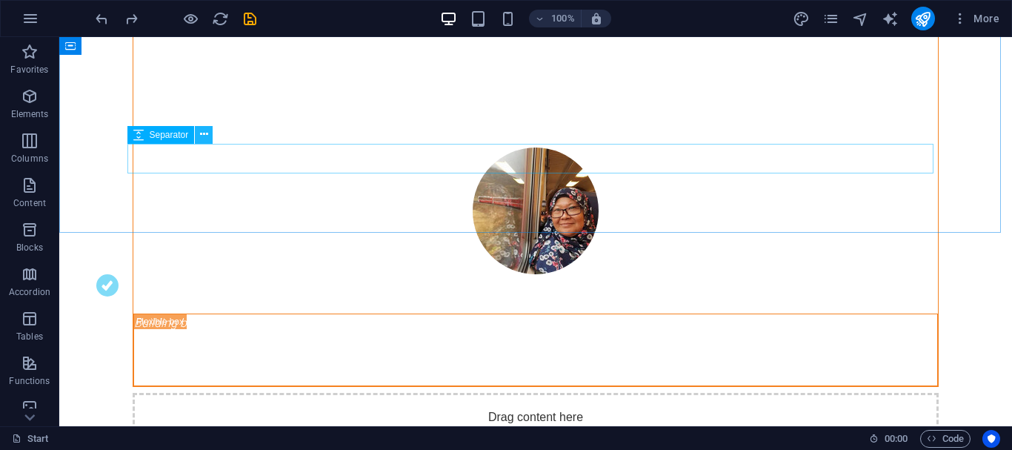
click at [207, 135] on icon at bounding box center [204, 135] width 8 height 16
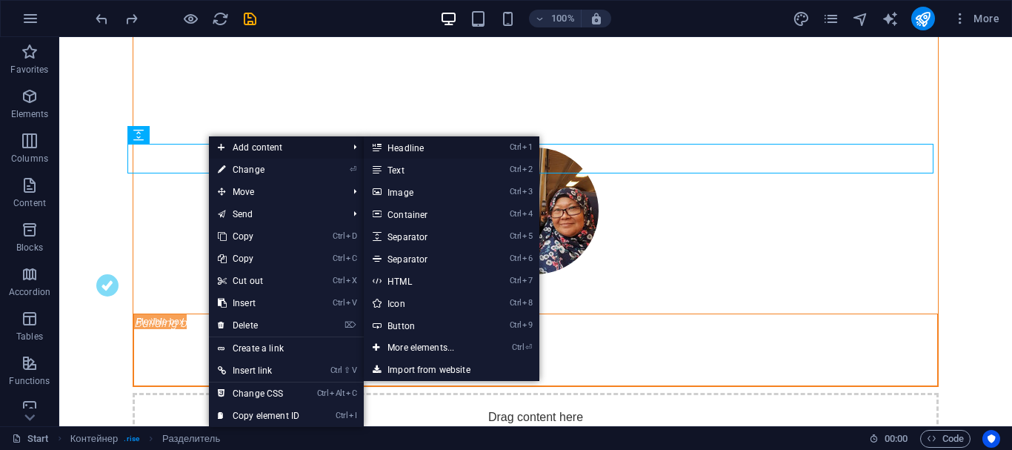
click at [413, 149] on font "Headline" at bounding box center [405, 148] width 36 height 10
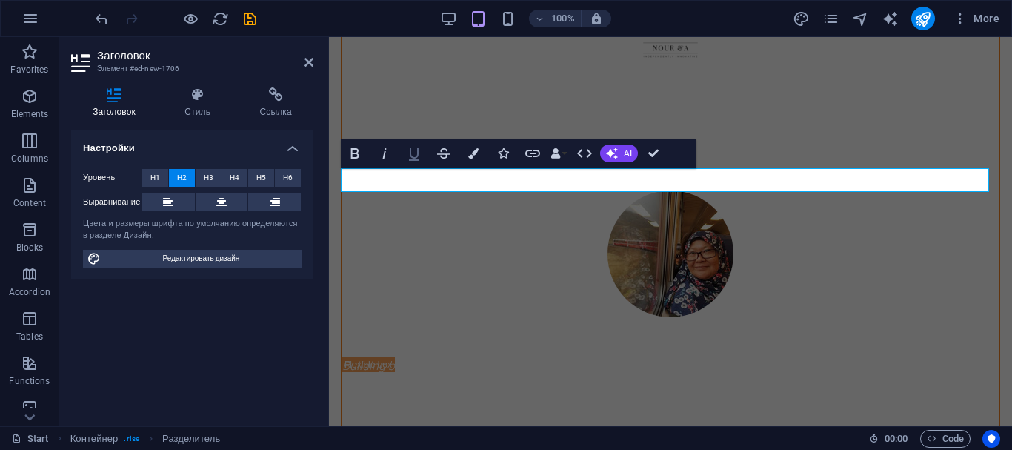
scroll to position [626, 0]
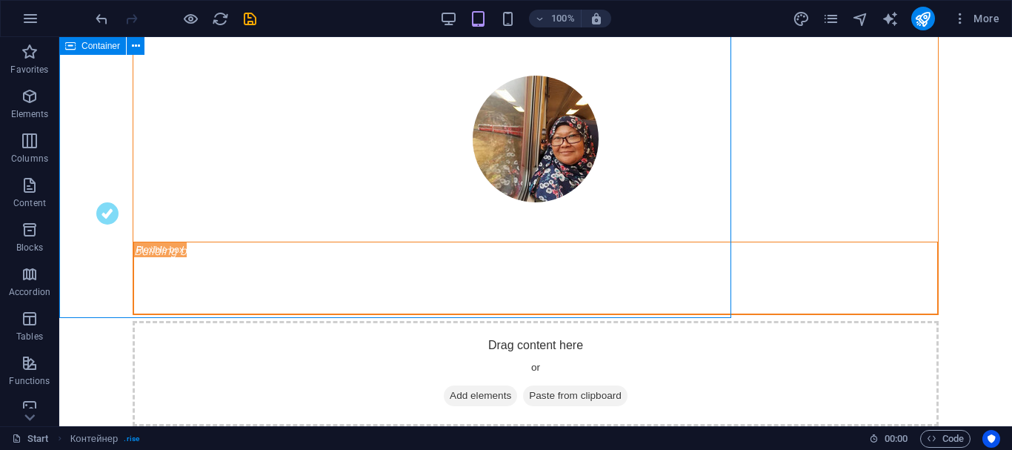
scroll to position [559, 0]
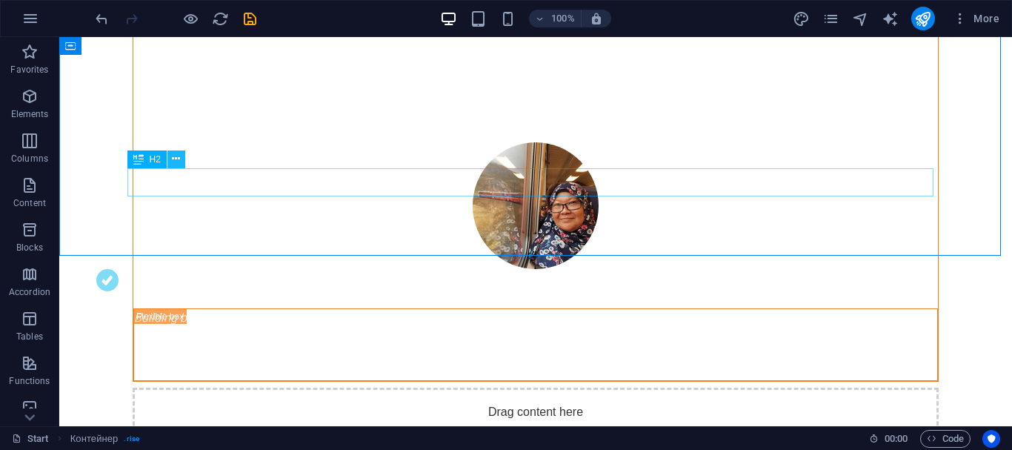
click at [175, 159] on icon at bounding box center [176, 159] width 8 height 16
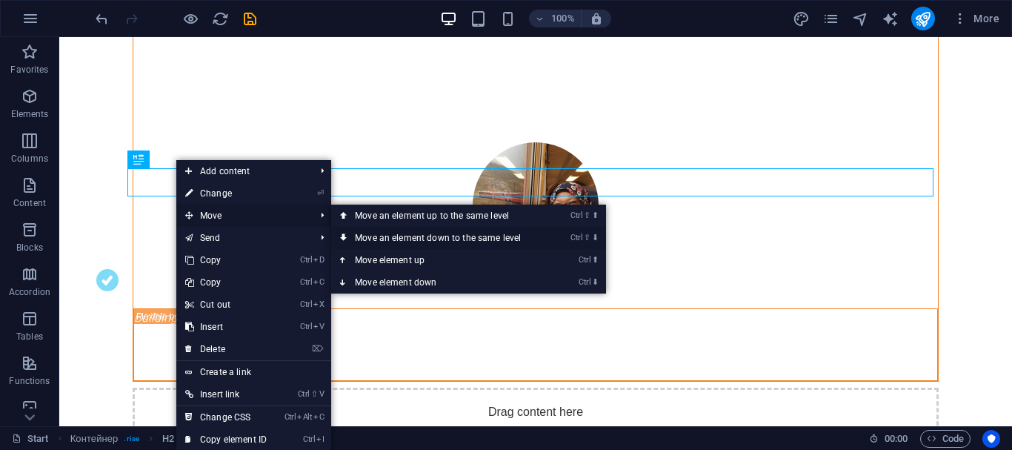
click at [345, 237] on icon at bounding box center [343, 238] width 7 height 22
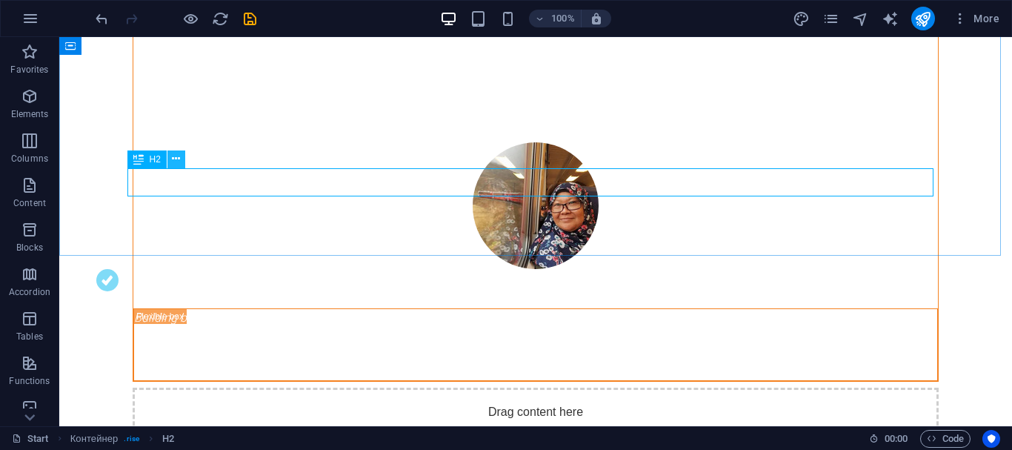
click at [176, 155] on icon at bounding box center [176, 159] width 8 height 16
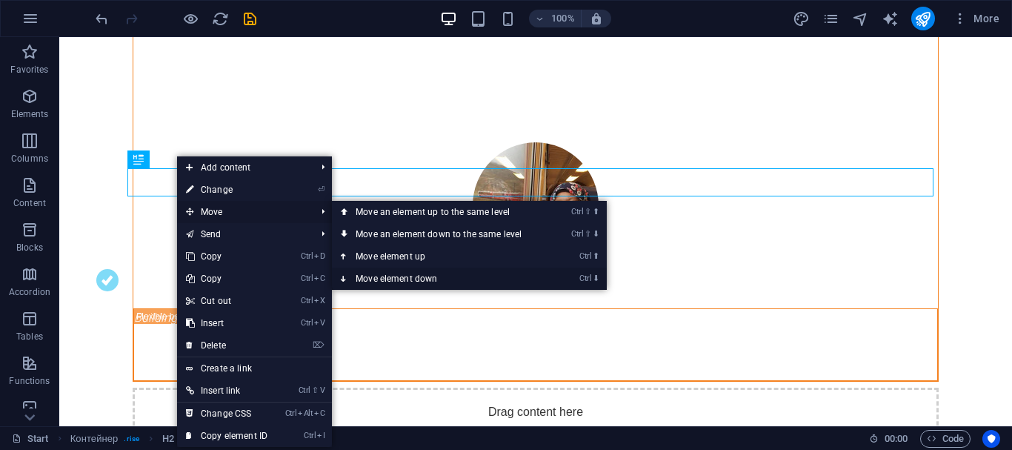
click at [341, 276] on icon at bounding box center [344, 278] width 7 height 22
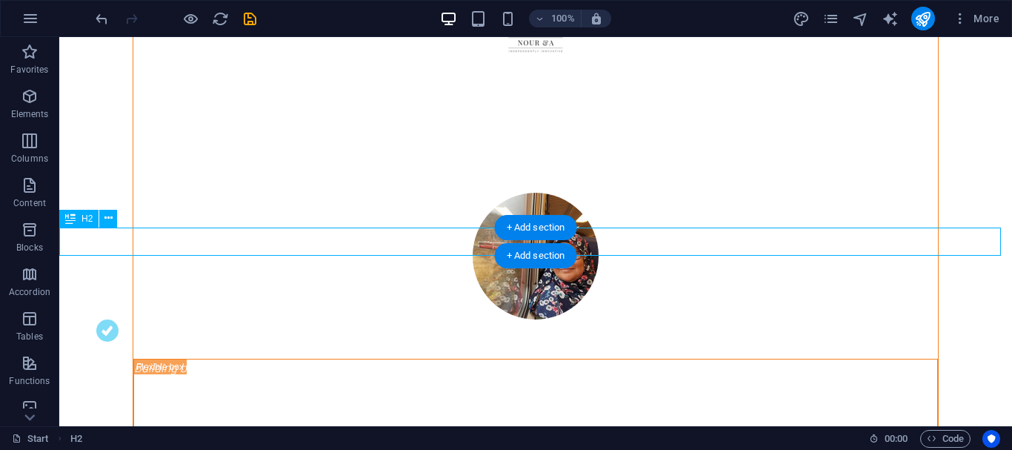
scroll to position [631, 0]
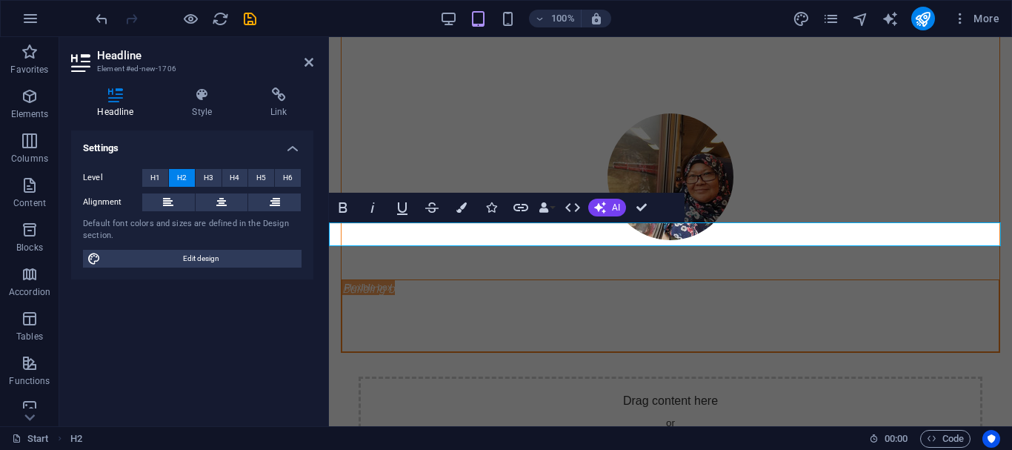
click at [204, 213] on div "Level H1 H2 H3 H4 H5 H6 Alignment Default font colors and sizes are defined in …" at bounding box center [192, 218] width 242 height 122
click at [216, 204] on button at bounding box center [222, 202] width 53 height 18
click at [313, 67] on icon at bounding box center [308, 62] width 9 height 12
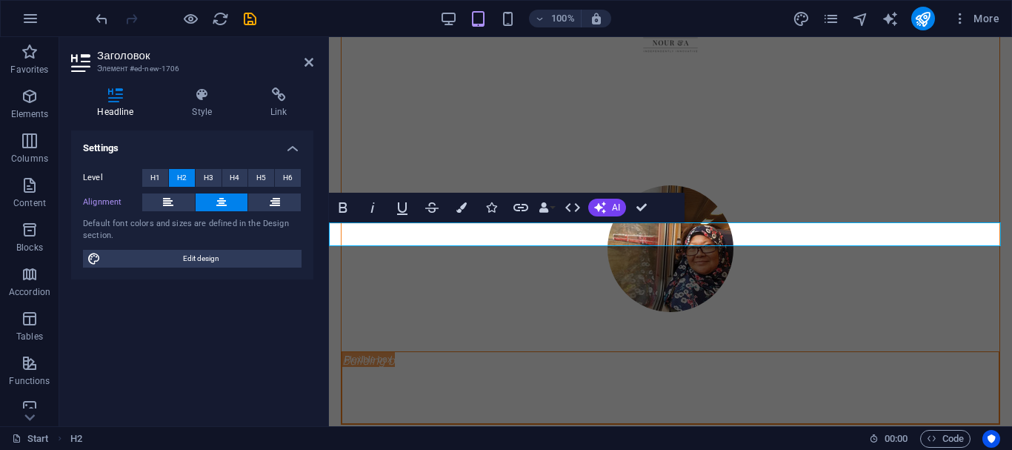
scroll to position [631, 0]
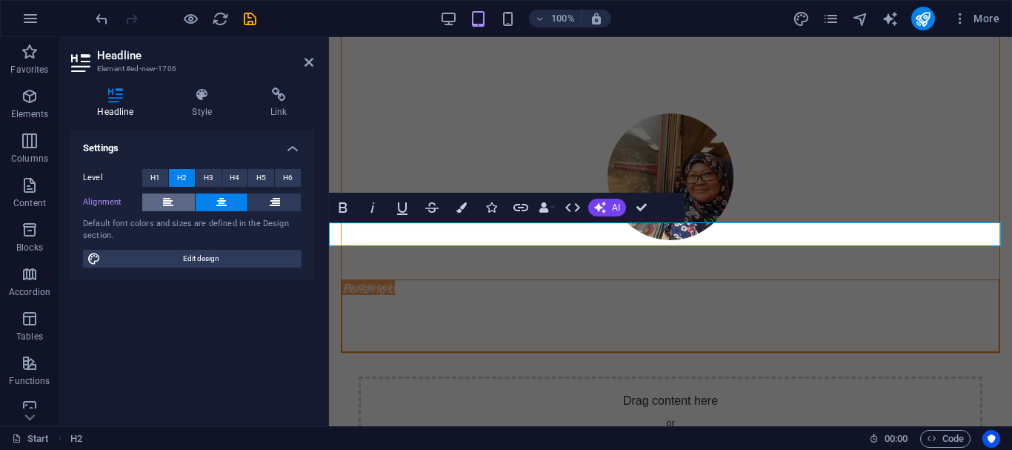
click at [175, 202] on button at bounding box center [168, 202] width 53 height 18
click at [270, 202] on icon at bounding box center [275, 202] width 10 height 18
click at [230, 208] on button at bounding box center [222, 202] width 53 height 18
click at [307, 60] on icon at bounding box center [308, 62] width 9 height 12
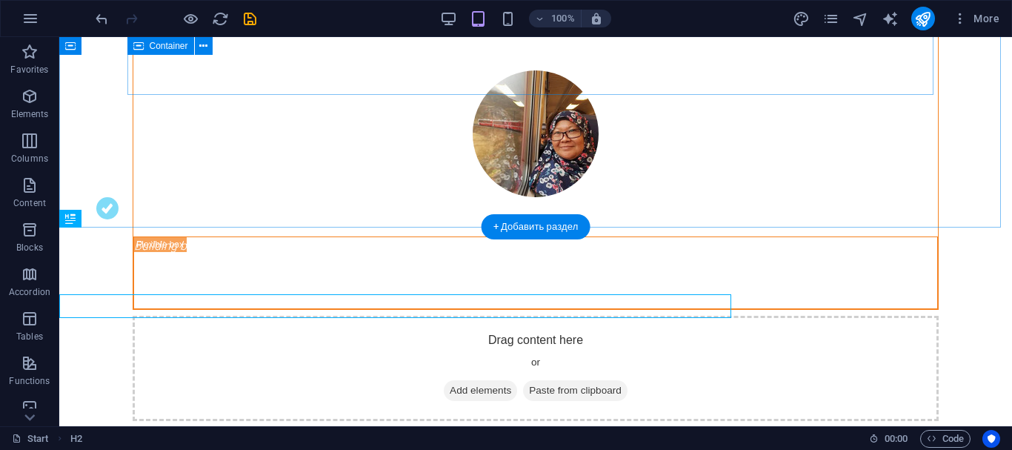
scroll to position [559, 0]
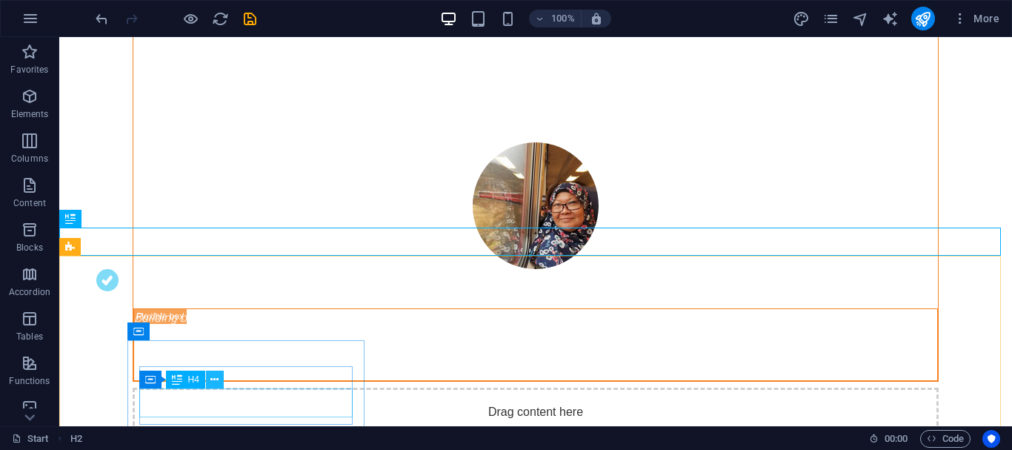
click at [217, 384] on icon at bounding box center [214, 380] width 8 height 16
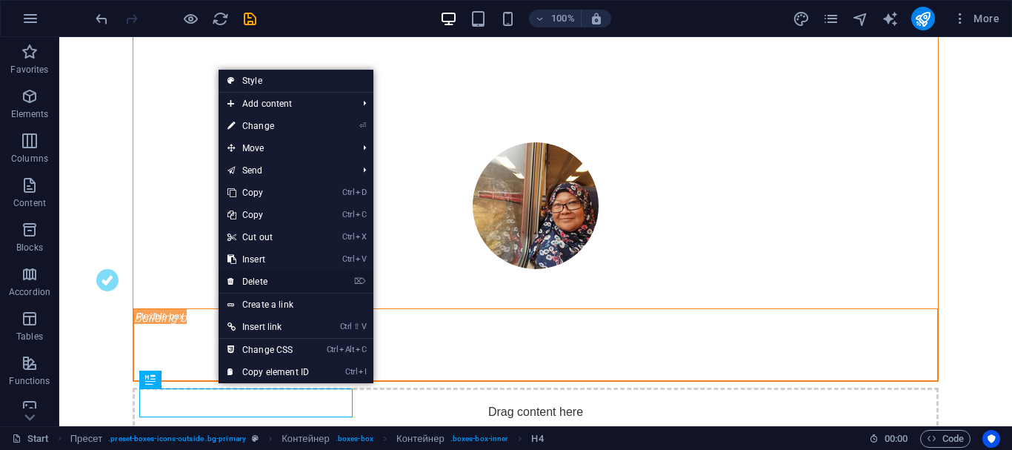
click at [230, 281] on icon at bounding box center [230, 281] width 7 height 22
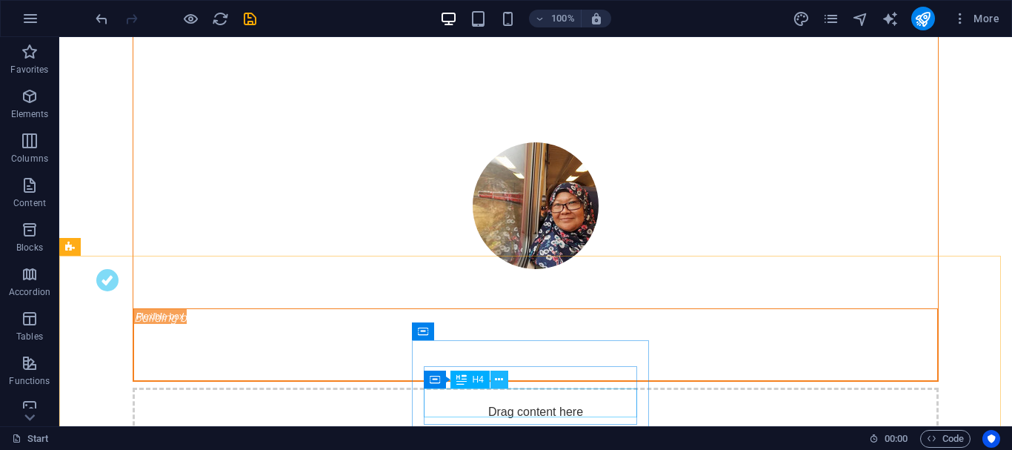
click at [501, 381] on icon at bounding box center [499, 380] width 8 height 16
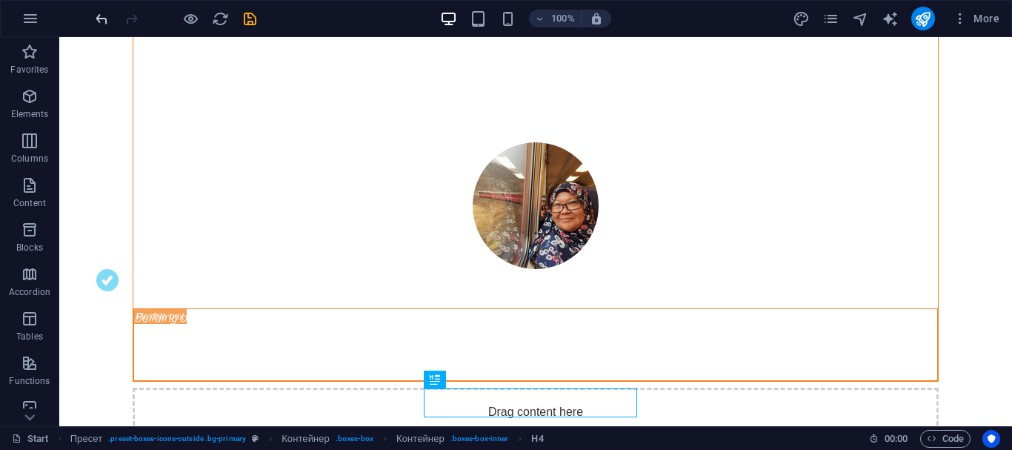
click at [96, 22] on icon "undo" at bounding box center [101, 18] width 17 height 17
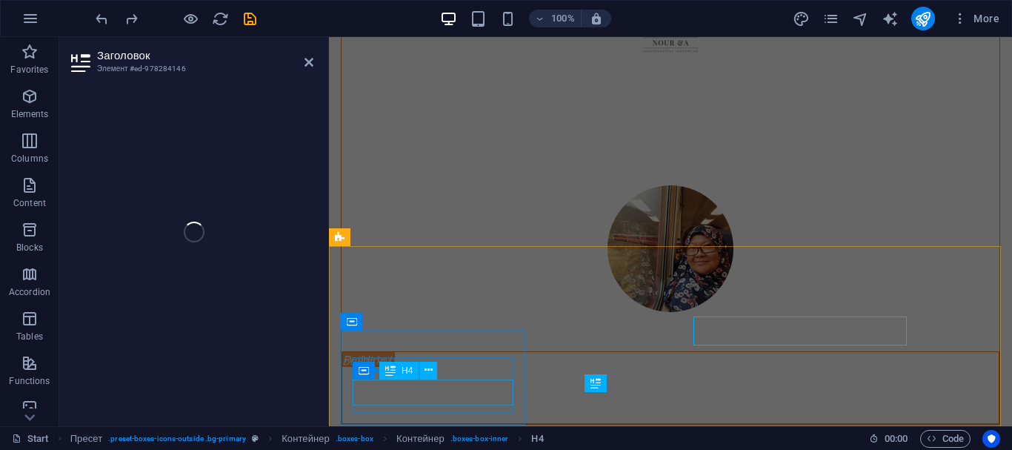
scroll to position [631, 0]
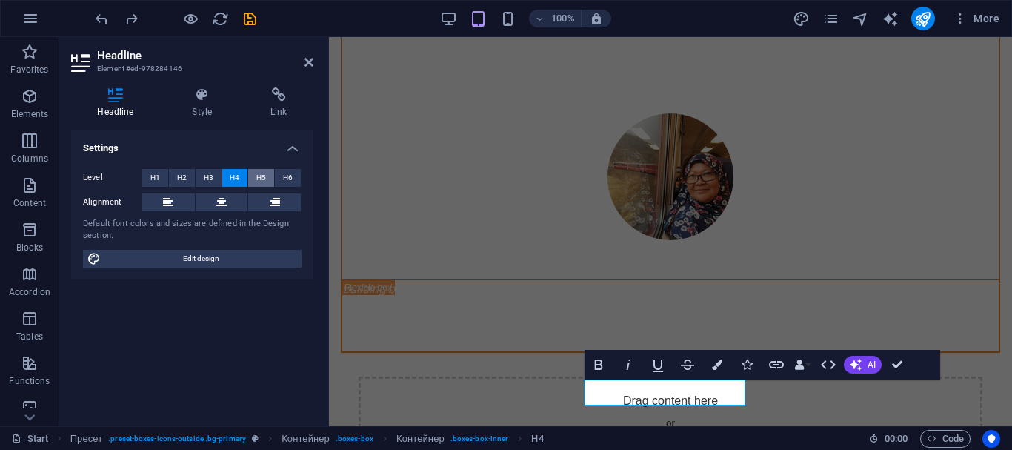
click at [259, 175] on font "H5" at bounding box center [261, 177] width 10 height 8
click at [284, 173] on font "H6" at bounding box center [288, 177] width 10 height 8
click at [159, 176] on font "H1" at bounding box center [155, 177] width 10 height 8
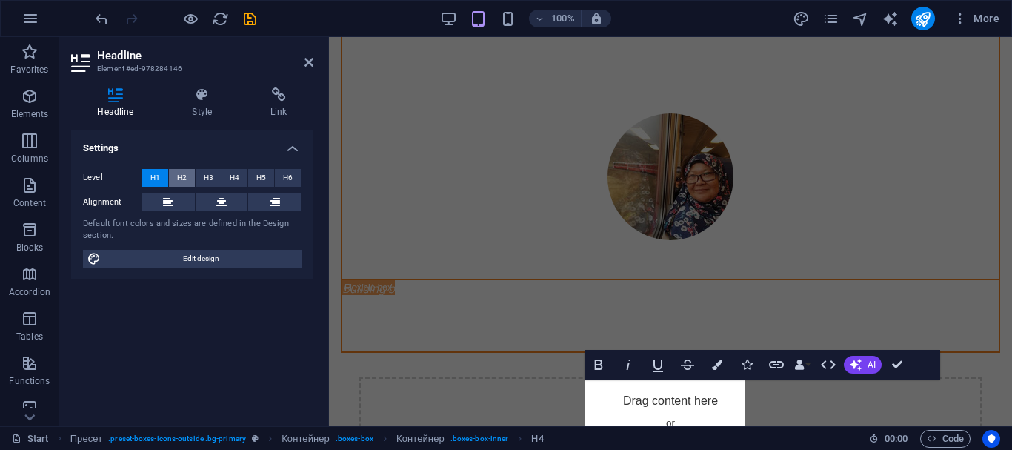
click at [177, 178] on font "H2" at bounding box center [182, 177] width 10 height 8
click at [216, 181] on button "H3" at bounding box center [209, 178] width 26 height 18
click at [233, 181] on font "H4" at bounding box center [235, 177] width 10 height 8
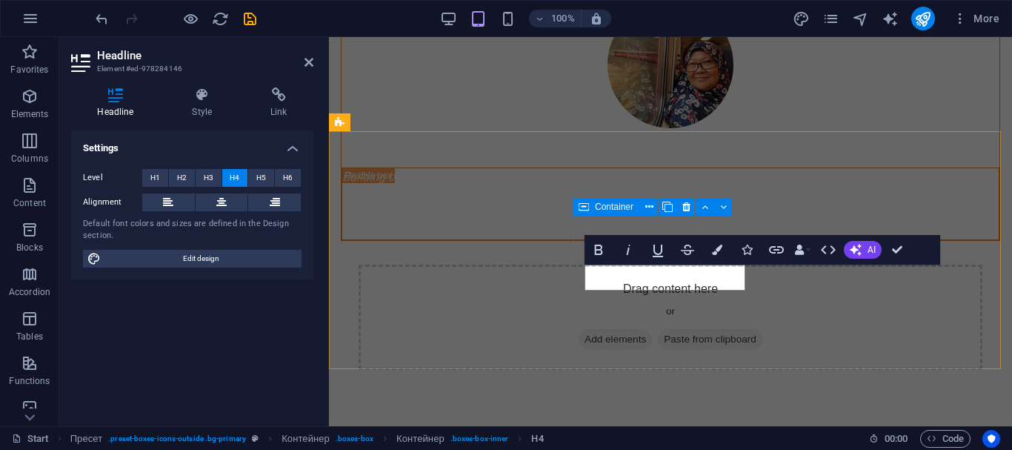
scroll to position [746, 0]
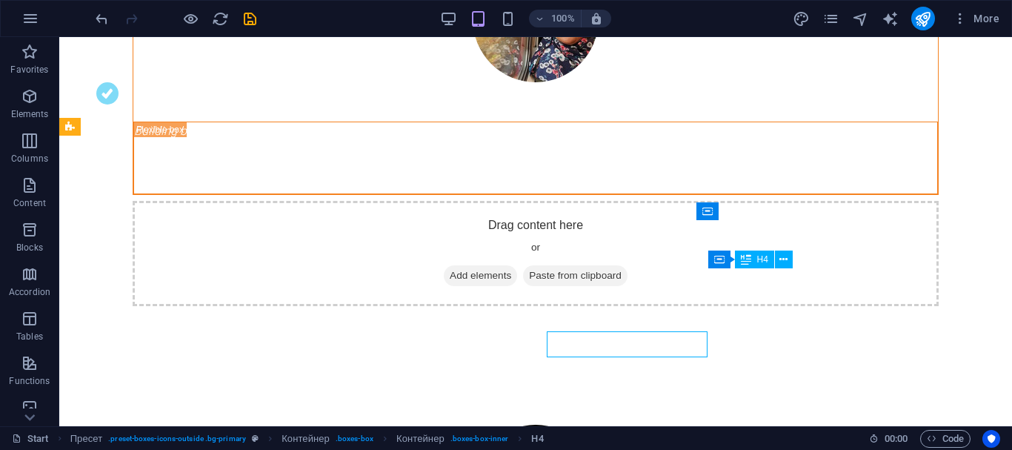
scroll to position [679, 0]
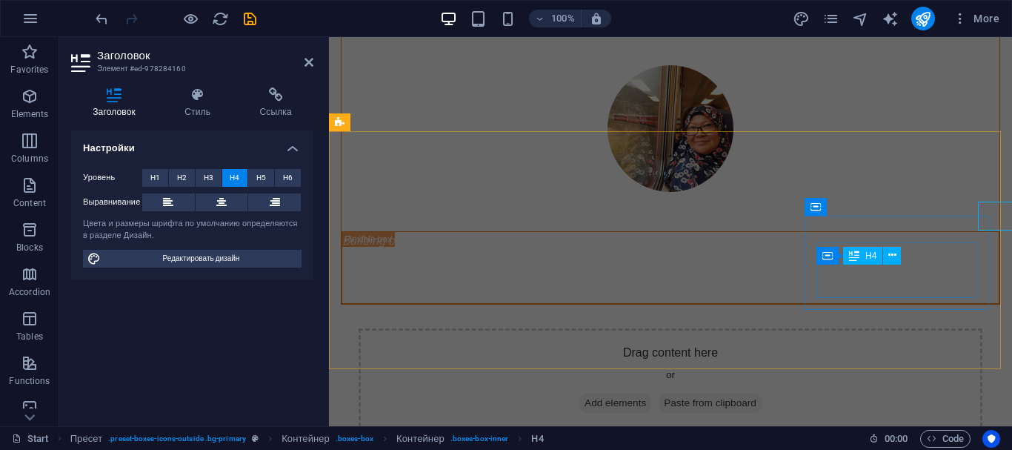
scroll to position [746, 0]
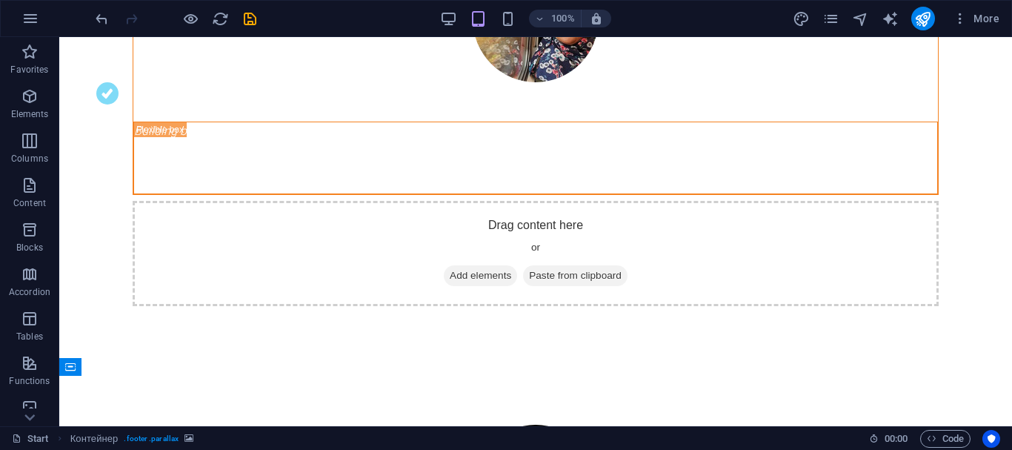
scroll to position [679, 0]
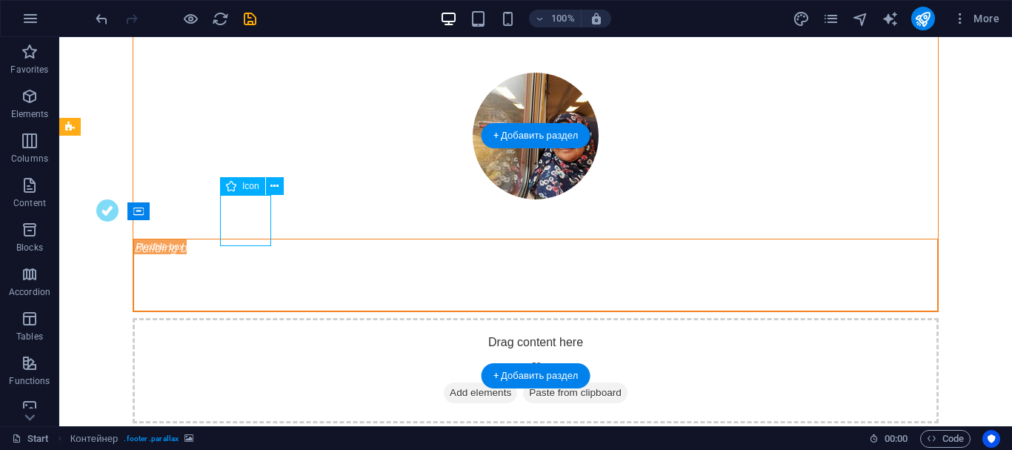
select select "xMidYMid"
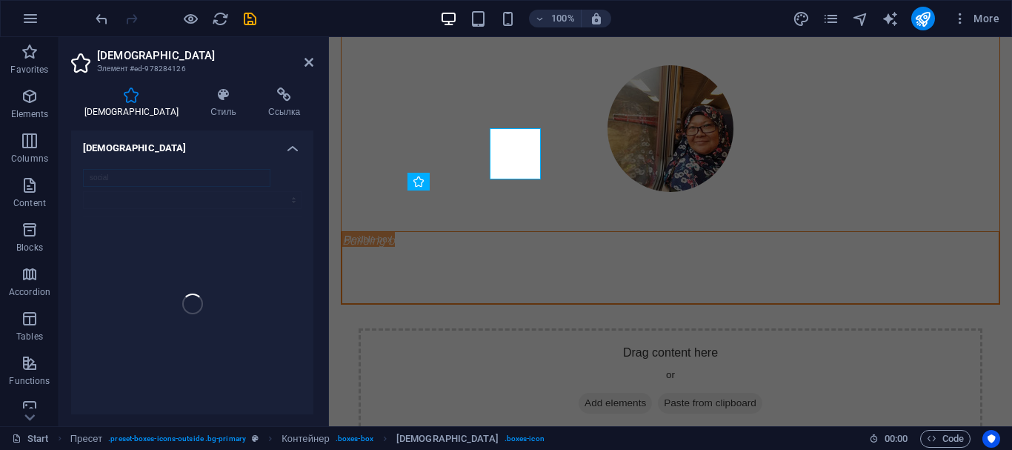
scroll to position [746, 0]
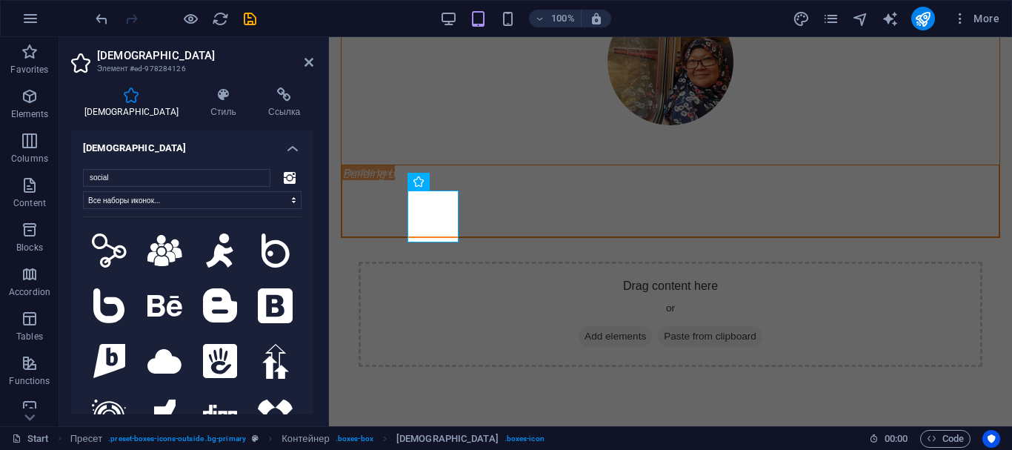
click at [272, 78] on div "Иконка Стиль Ссылка Иконка social Все наборы иконок... IcoFont Ionicons FontAwe…" at bounding box center [192, 251] width 266 height 350
click at [271, 95] on icon at bounding box center [285, 94] width 58 height 15
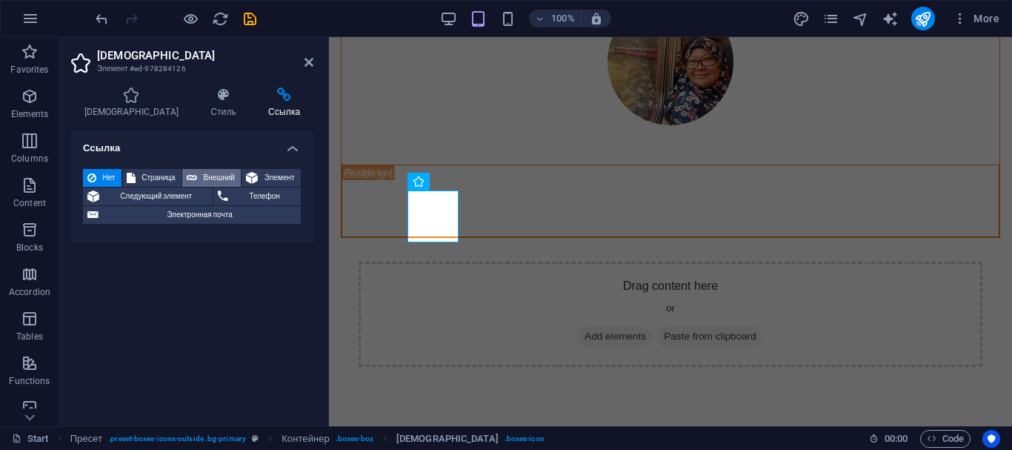
click at [200, 178] on button "Внешний" at bounding box center [211, 178] width 59 height 18
select select "blank"
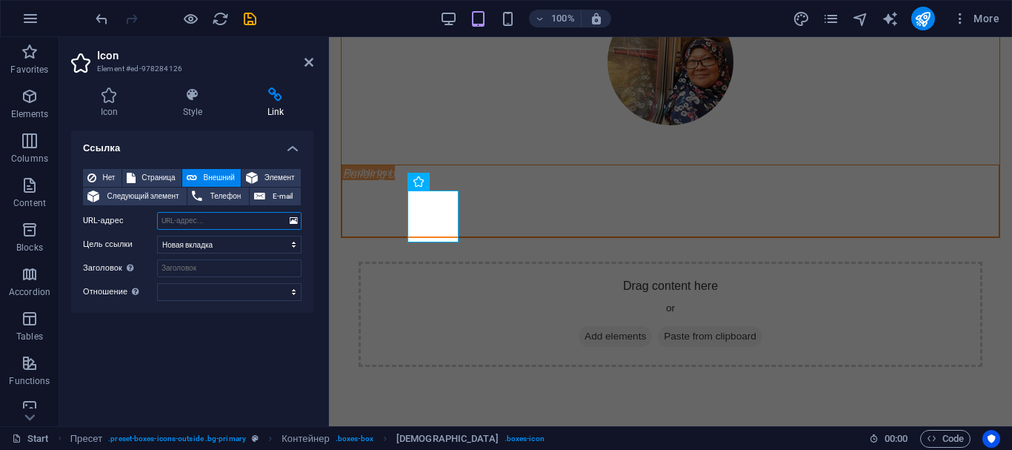
paste input "https://www.instagram.com/tripbynouranda"
type input "https://www.instagram.com/tripbynouranda"
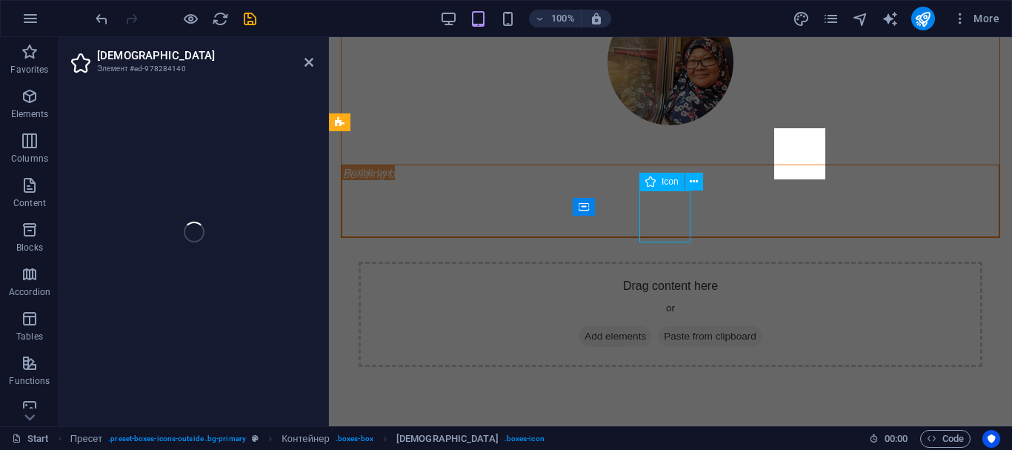
select select "xMidYMid"
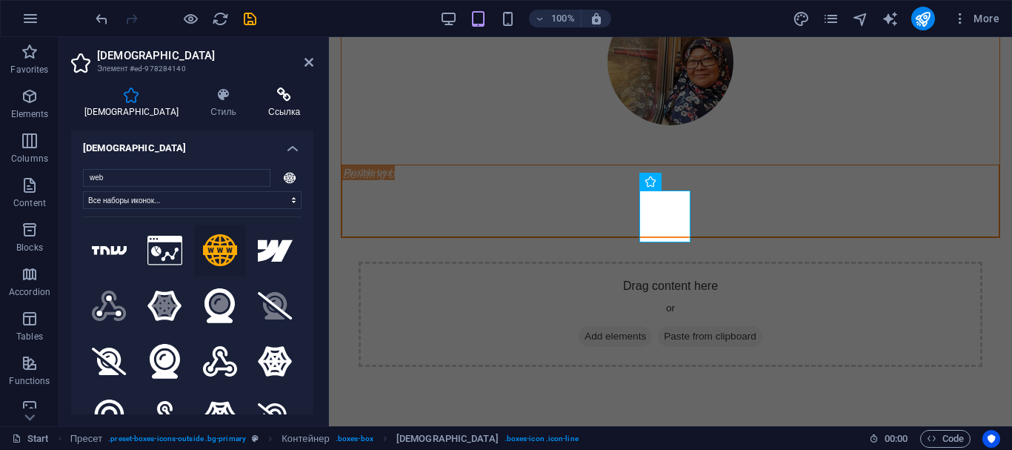
click at [267, 110] on h4 "Ссылка" at bounding box center [285, 102] width 58 height 31
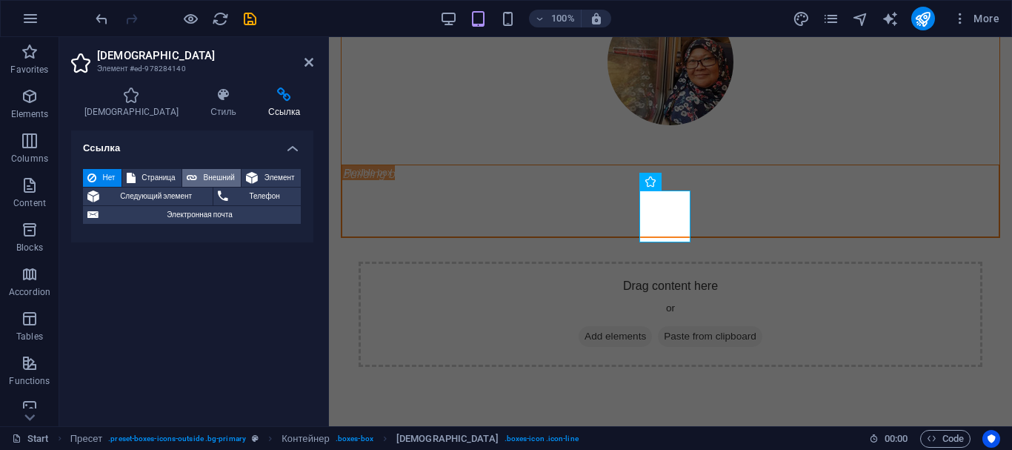
click at [213, 176] on span "Внешний" at bounding box center [218, 178] width 35 height 18
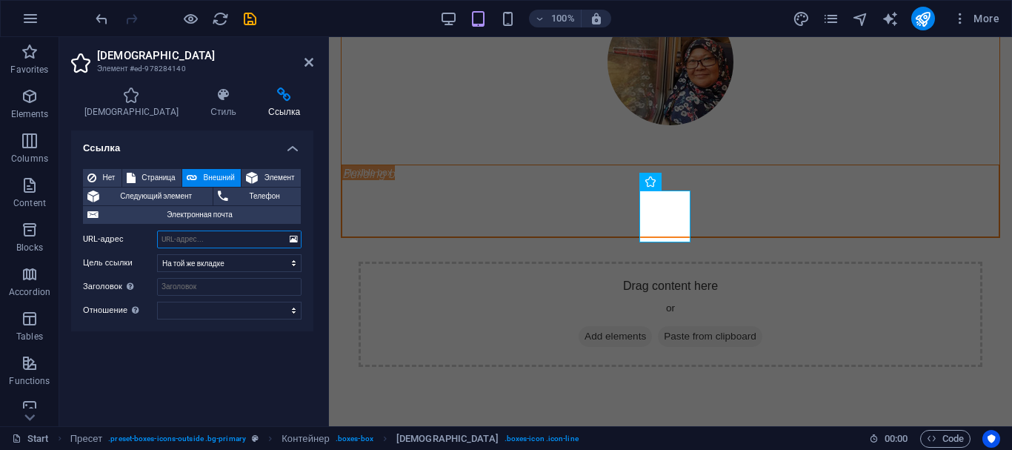
select select "blank"
paste input "https://trip.nouranda.uz/"
type input "https://trip.nouranda.uz/"
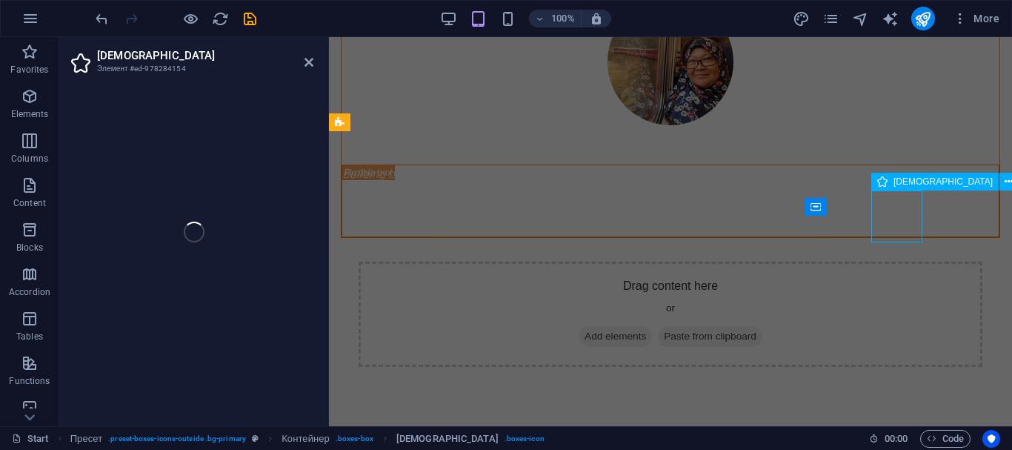
select select "xMidYMid"
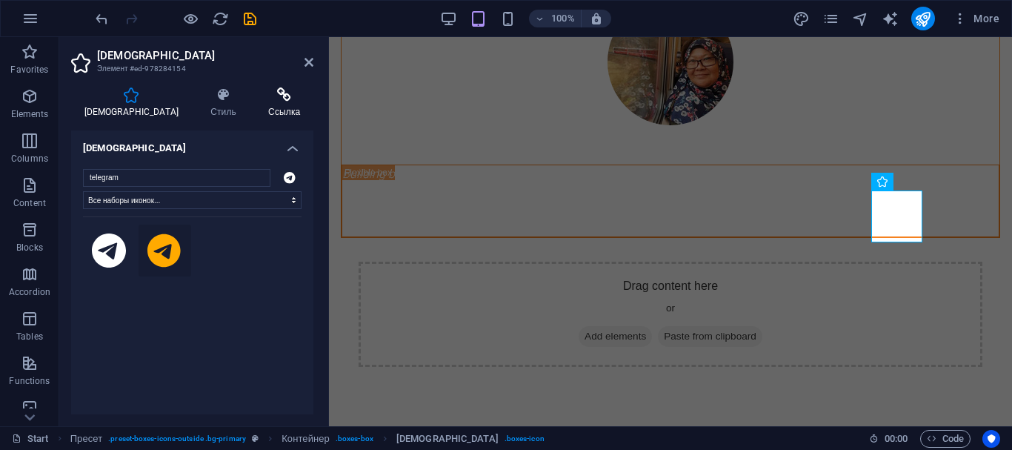
click at [270, 110] on h4 "Ссылка" at bounding box center [285, 102] width 58 height 31
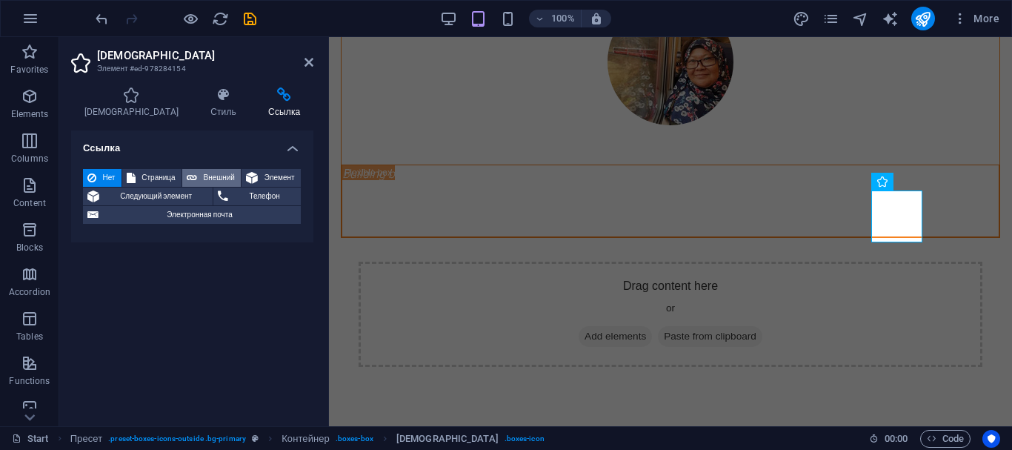
click at [230, 176] on span "Внешний" at bounding box center [218, 178] width 35 height 18
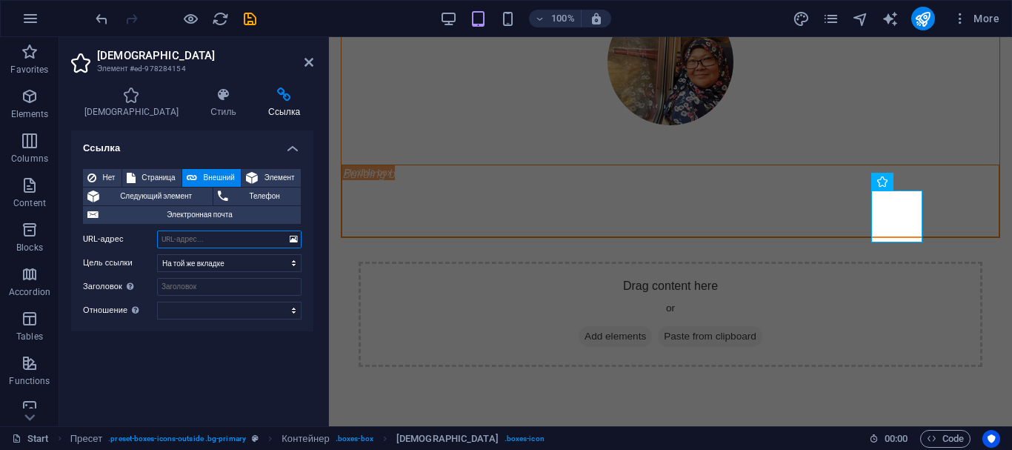
select select "blank"
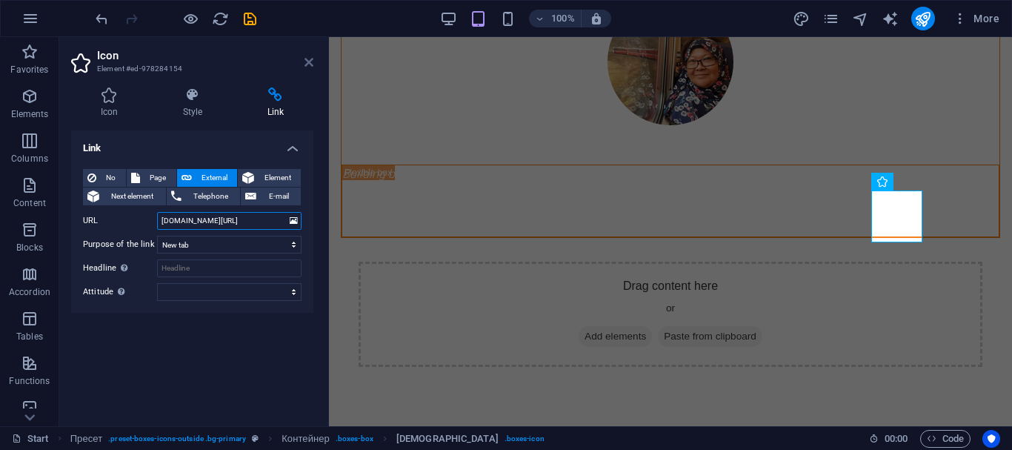
type input "t.me/tripbynouranda"
click at [310, 59] on icon at bounding box center [308, 62] width 9 height 12
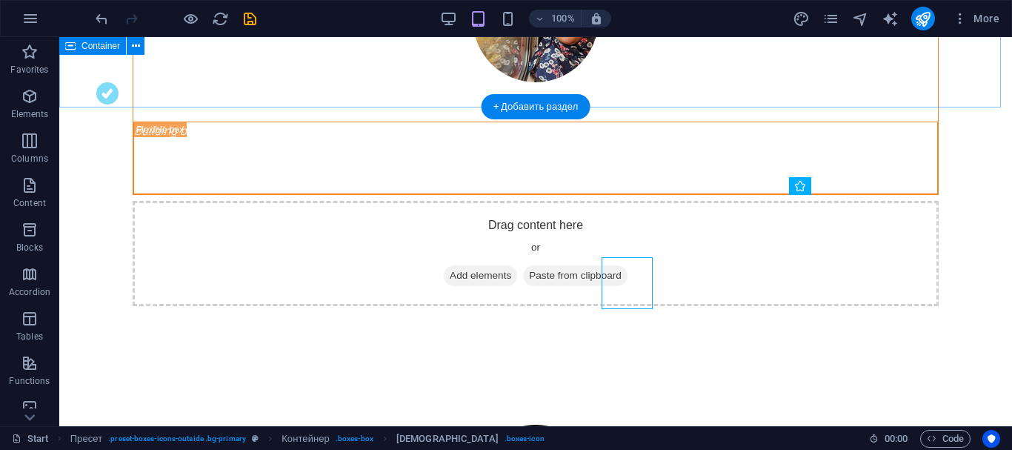
scroll to position [679, 0]
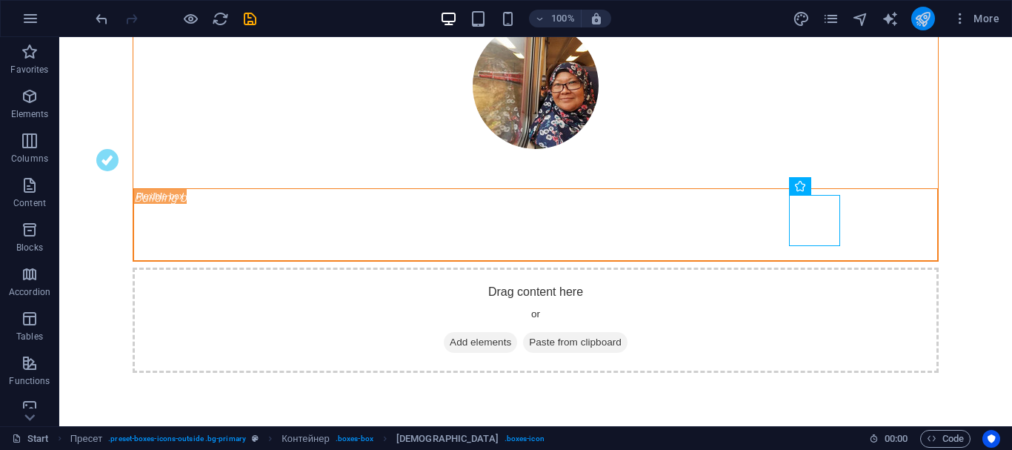
click at [920, 16] on icon "publish" at bounding box center [922, 18] width 17 height 17
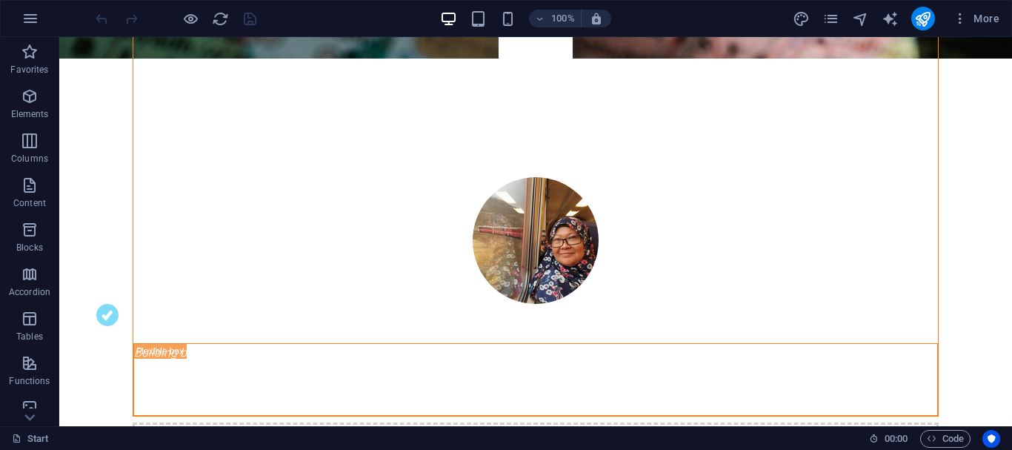
scroll to position [533, 0]
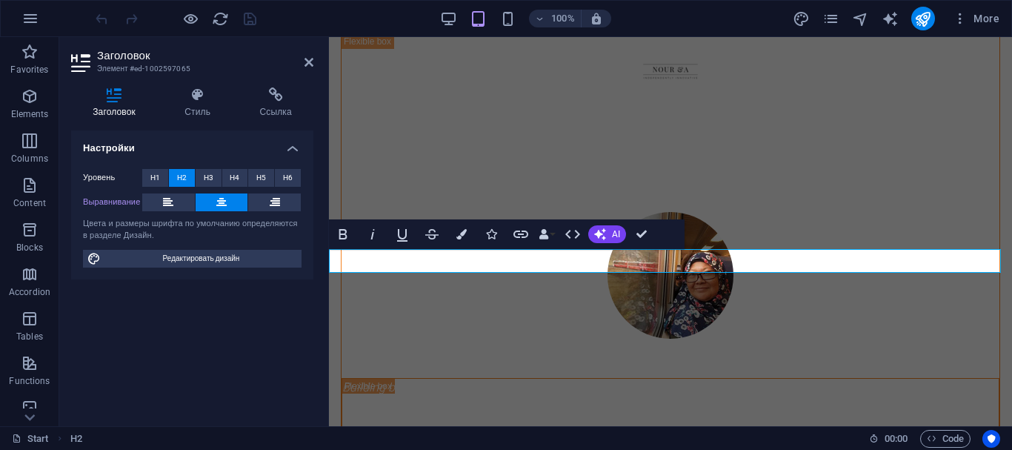
scroll to position [604, 0]
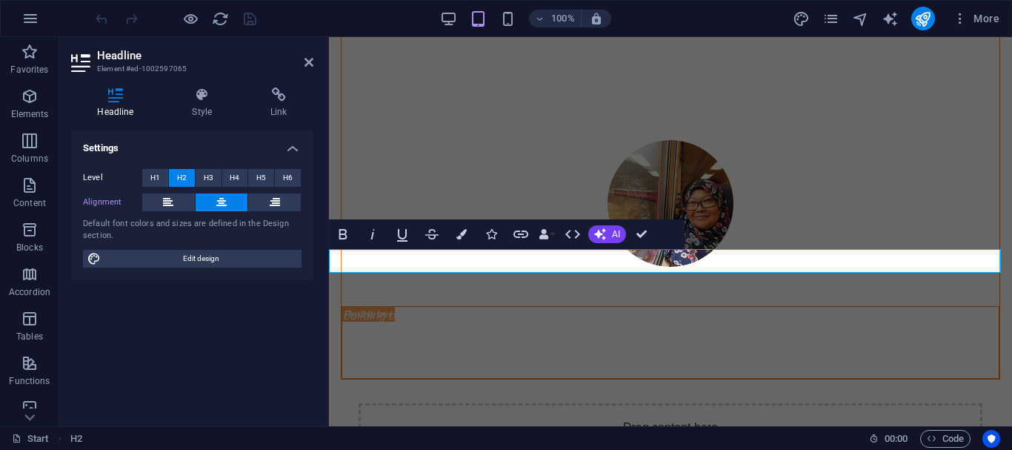
click at [925, 10] on icon "publish" at bounding box center [922, 18] width 17 height 17
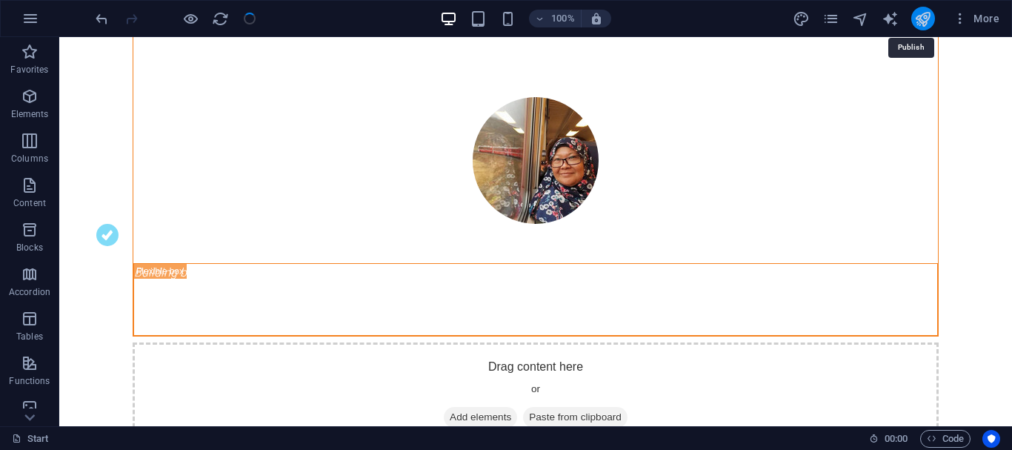
scroll to position [533, 0]
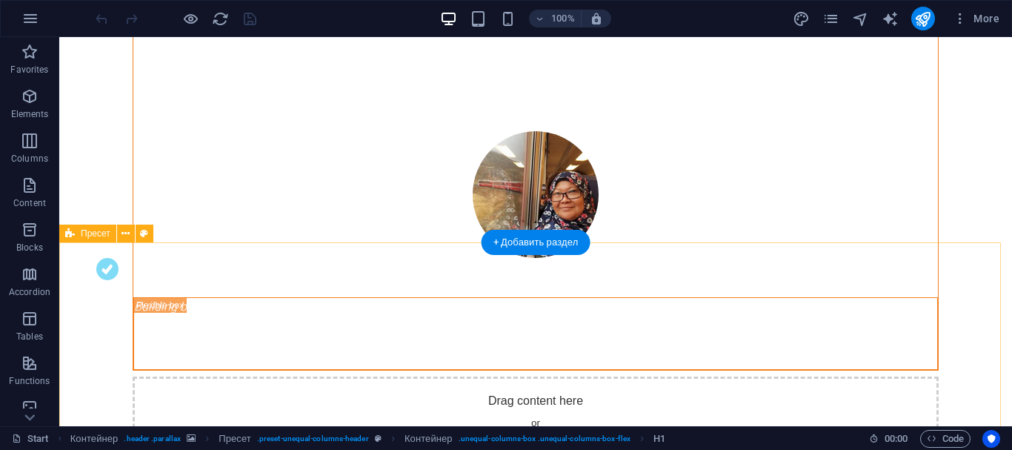
scroll to position [573, 0]
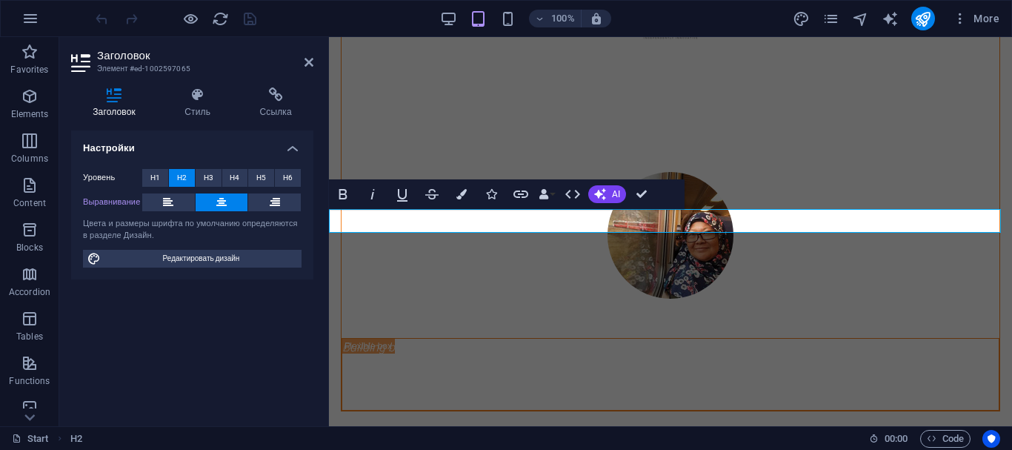
scroll to position [644, 0]
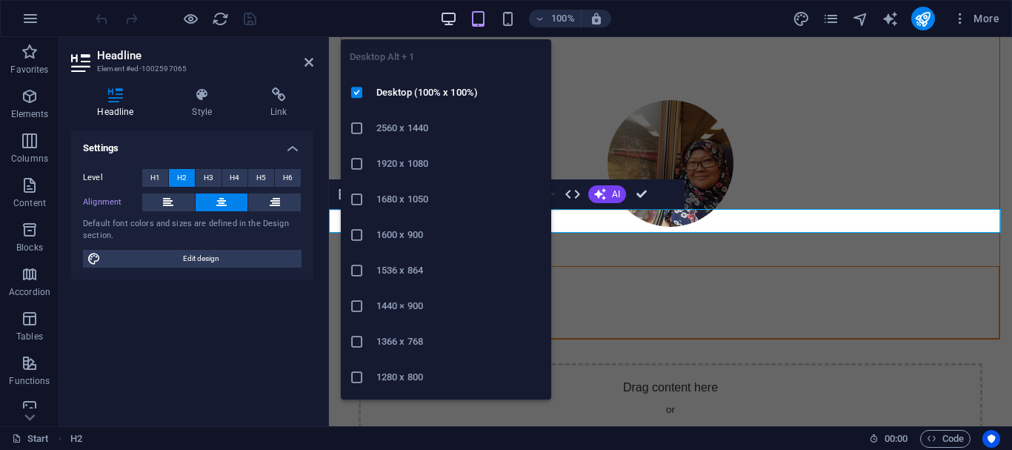
click at [444, 21] on icon "button" at bounding box center [448, 18] width 17 height 17
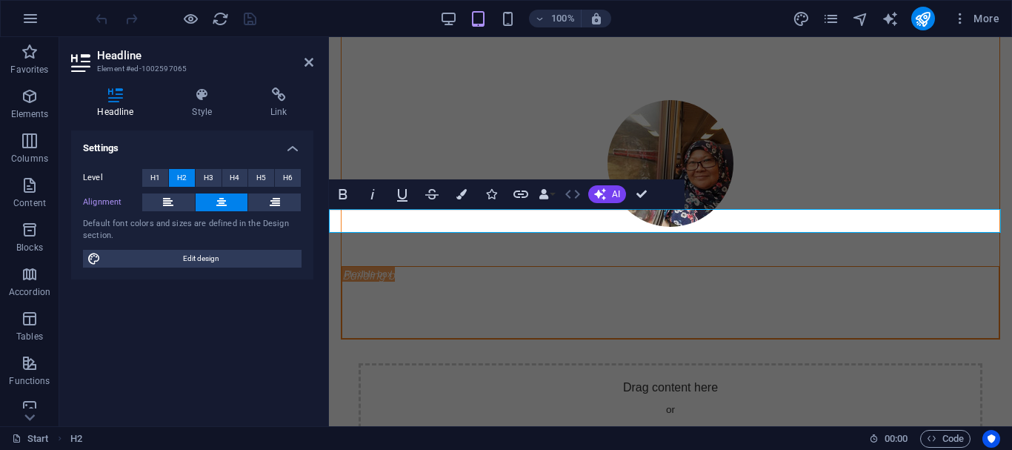
click at [566, 197] on icon "button" at bounding box center [573, 194] width 18 height 18
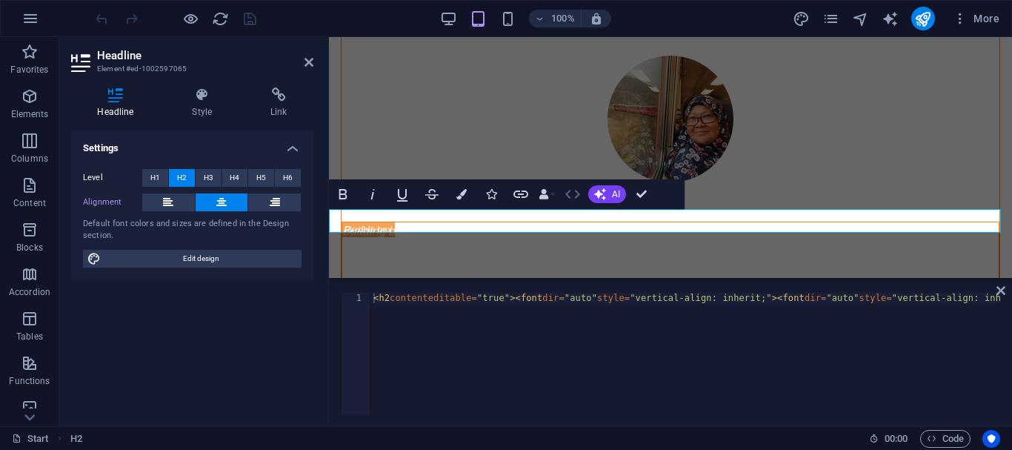
click at [566, 197] on icon "button" at bounding box center [573, 194] width 18 height 18
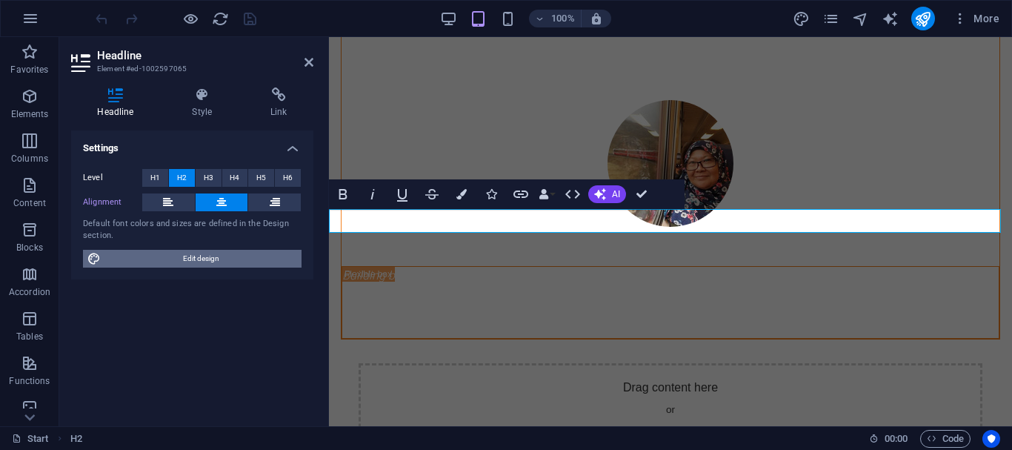
click at [196, 258] on font "Edit design" at bounding box center [201, 258] width 36 height 8
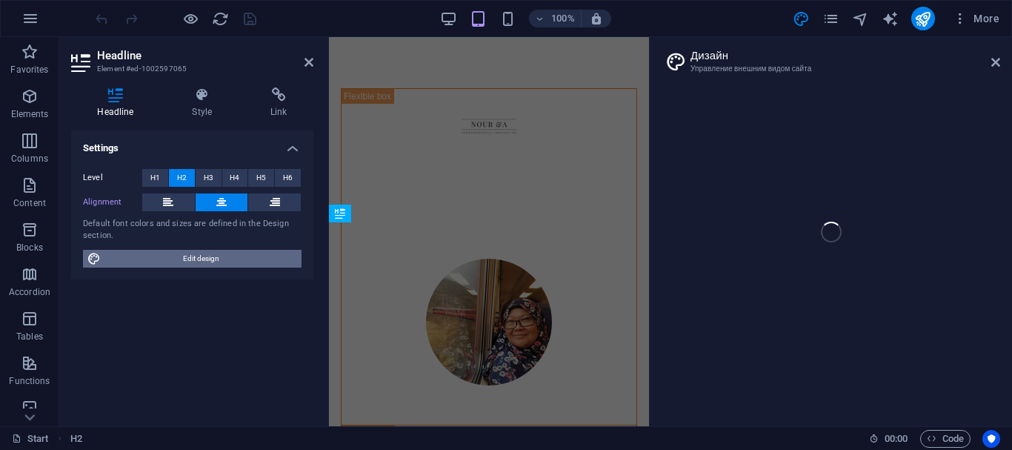
scroll to position [858, 0]
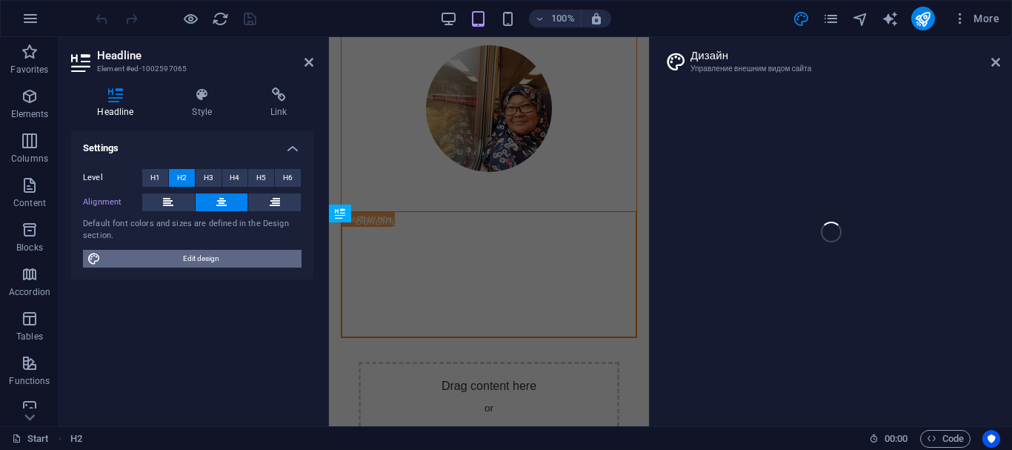
select select "px"
select select "300"
select select "px"
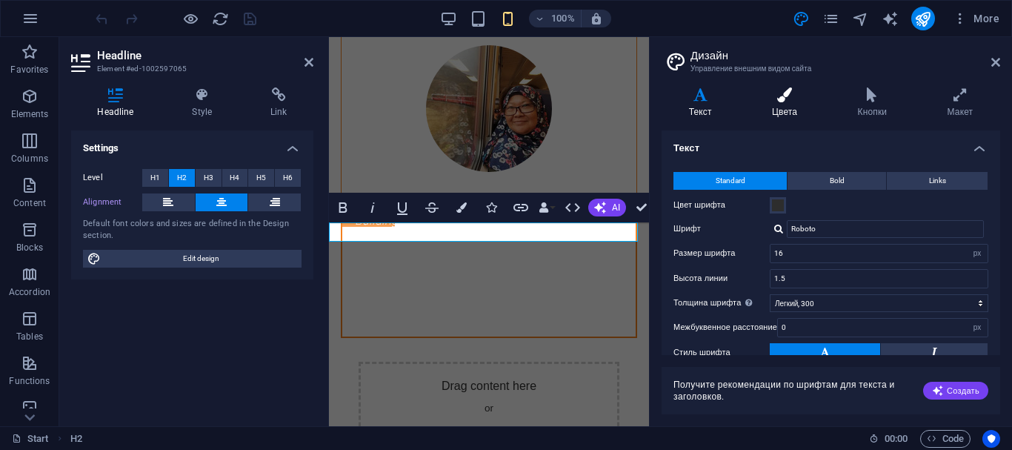
click at [784, 108] on h4 "Цвета" at bounding box center [787, 102] width 86 height 31
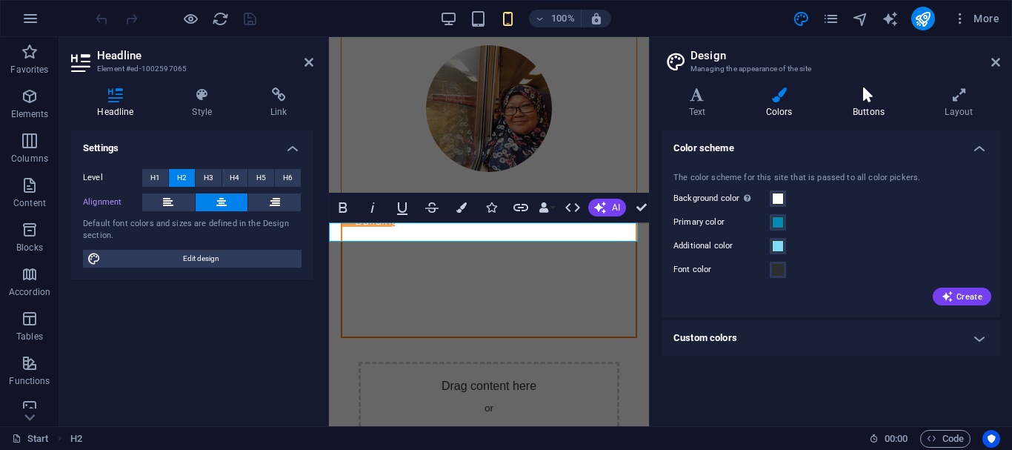
click at [857, 106] on h4 "Buttons" at bounding box center [871, 102] width 92 height 31
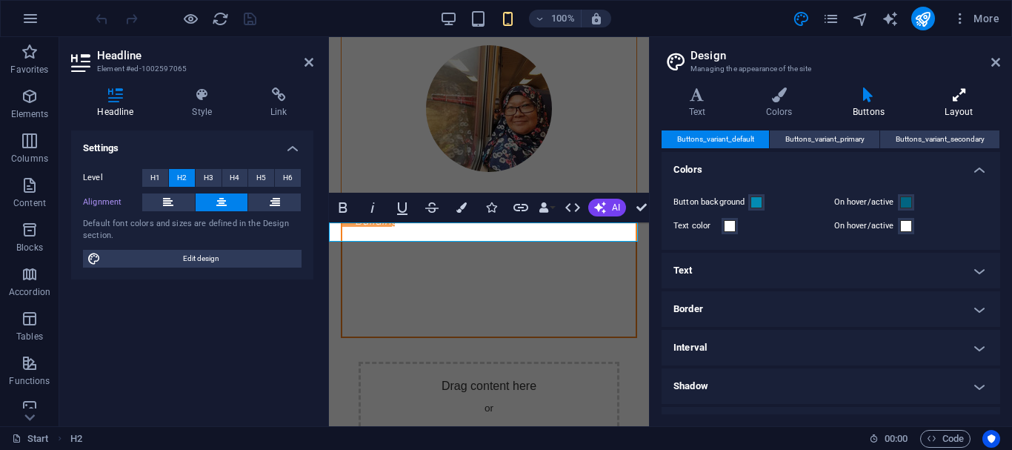
click at [964, 102] on h4 "Layout" at bounding box center [959, 102] width 82 height 31
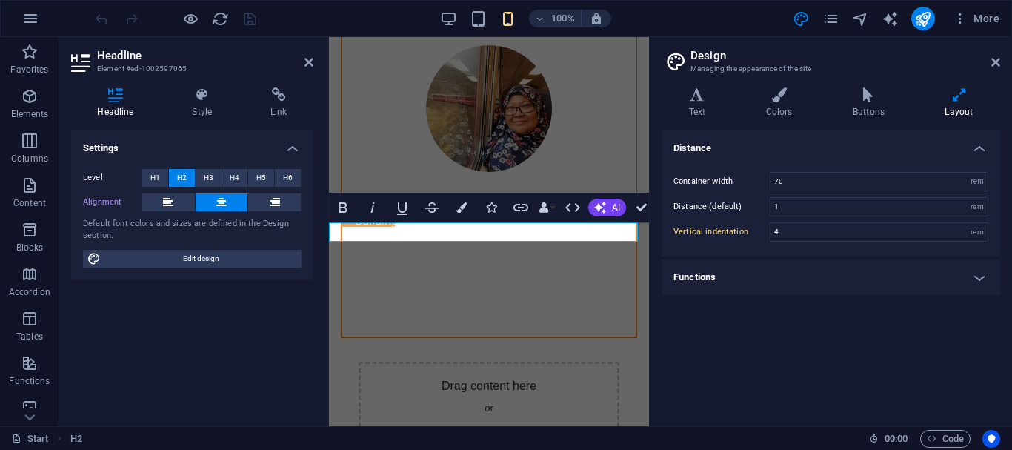
click at [978, 278] on h4 "Functions" at bounding box center [830, 277] width 338 height 36
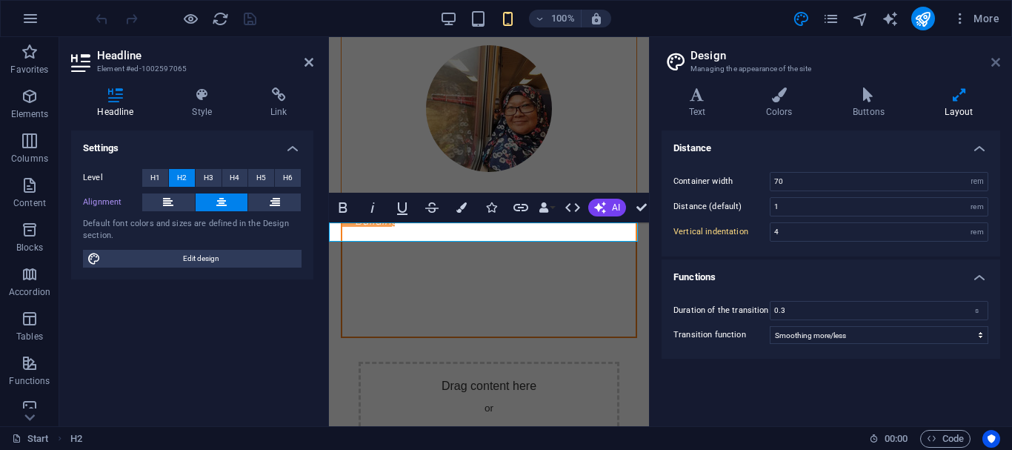
click at [997, 67] on icon at bounding box center [995, 62] width 9 height 12
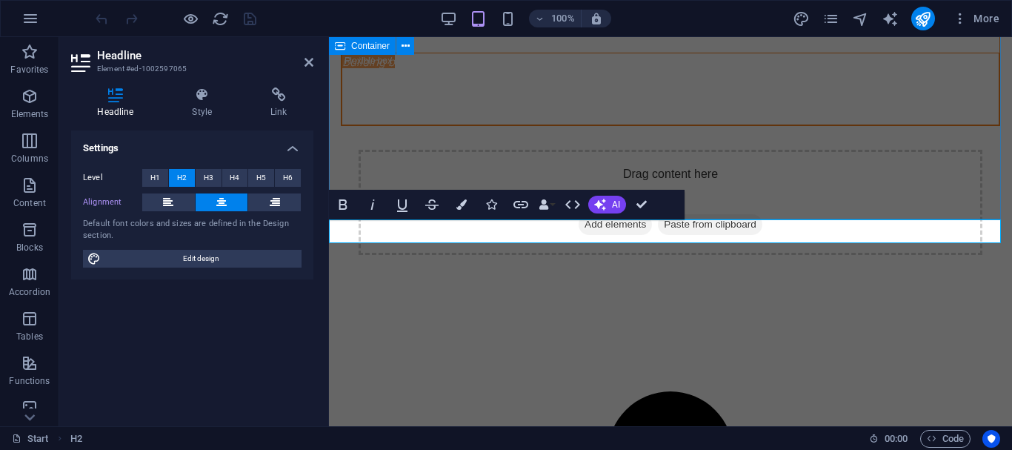
scroll to position [634, 0]
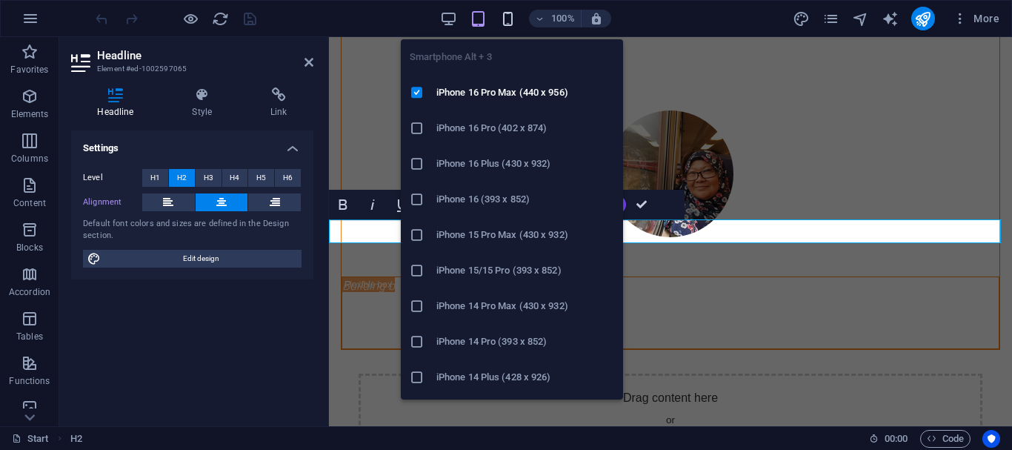
click at [504, 12] on icon "button" at bounding box center [507, 18] width 17 height 17
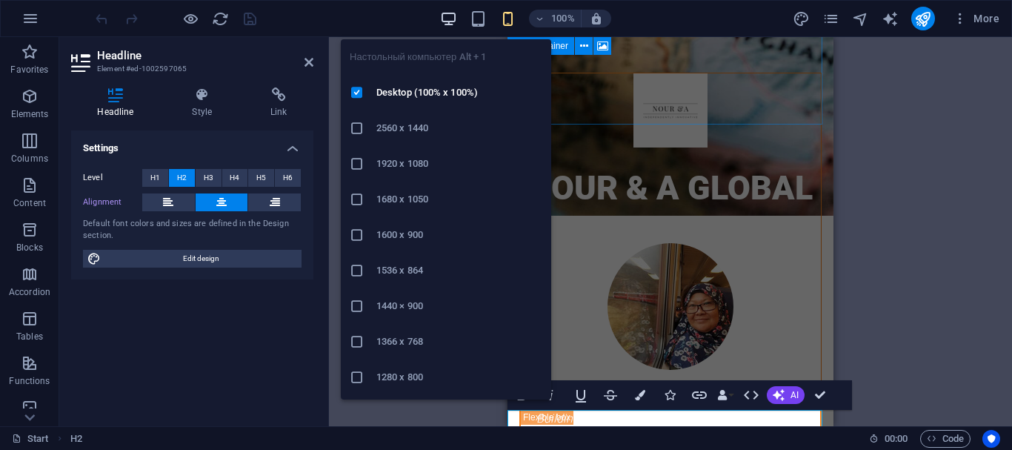
click at [446, 13] on icon "button" at bounding box center [448, 18] width 17 height 17
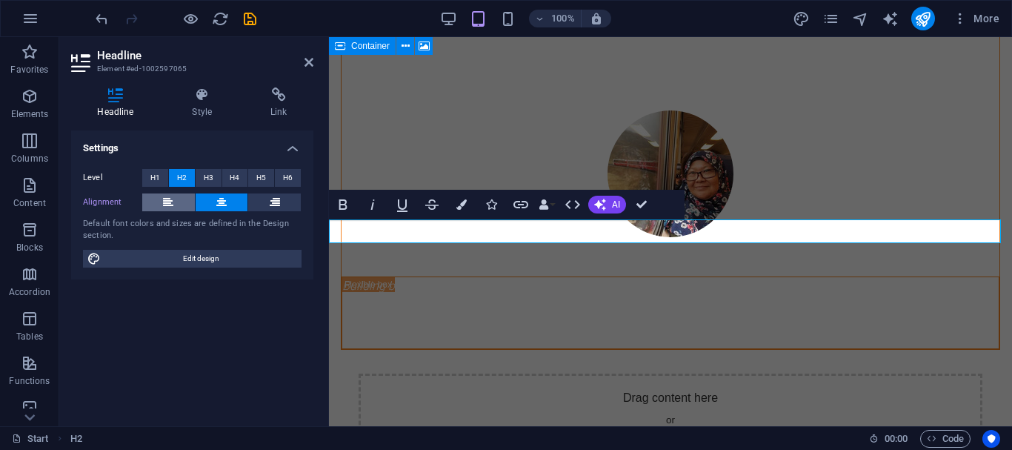
click at [164, 204] on icon at bounding box center [168, 202] width 10 height 18
click at [163, 204] on icon at bounding box center [168, 202] width 10 height 18
click at [210, 202] on button at bounding box center [222, 202] width 53 height 18
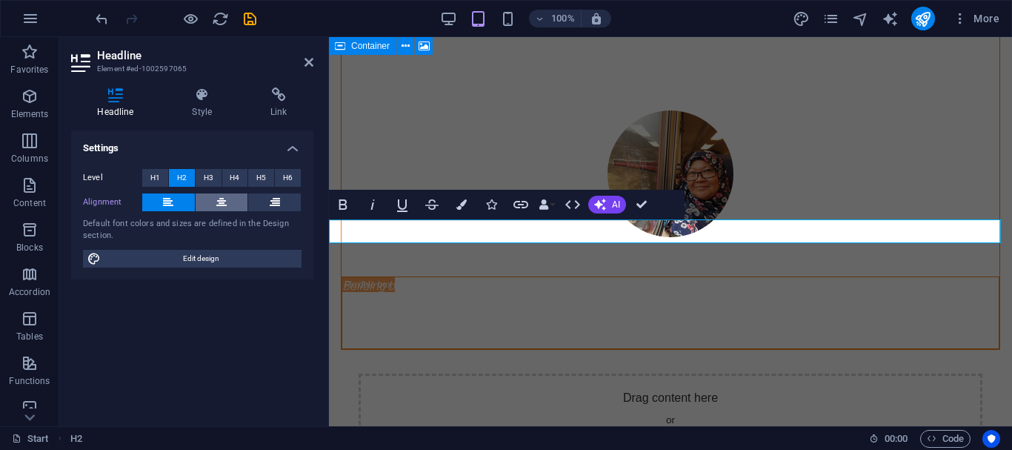
click at [210, 202] on button at bounding box center [222, 202] width 53 height 18
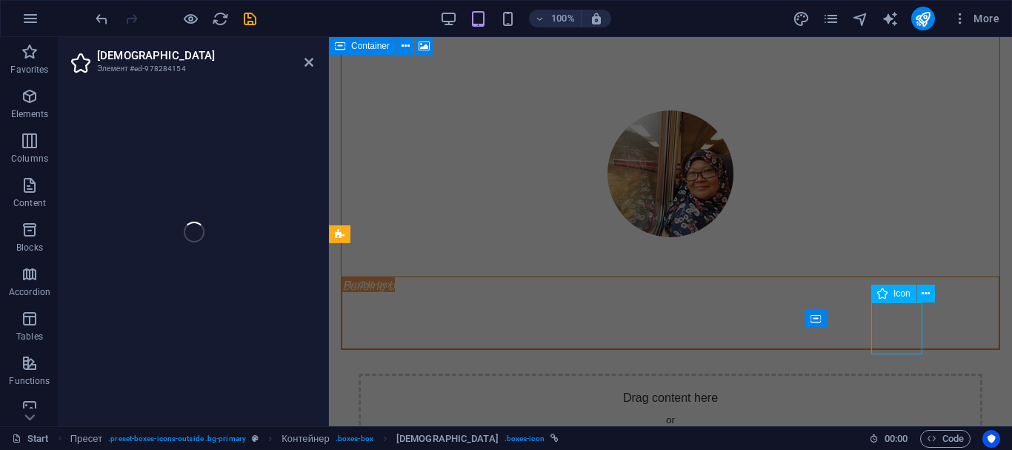
select select "xMidYMid"
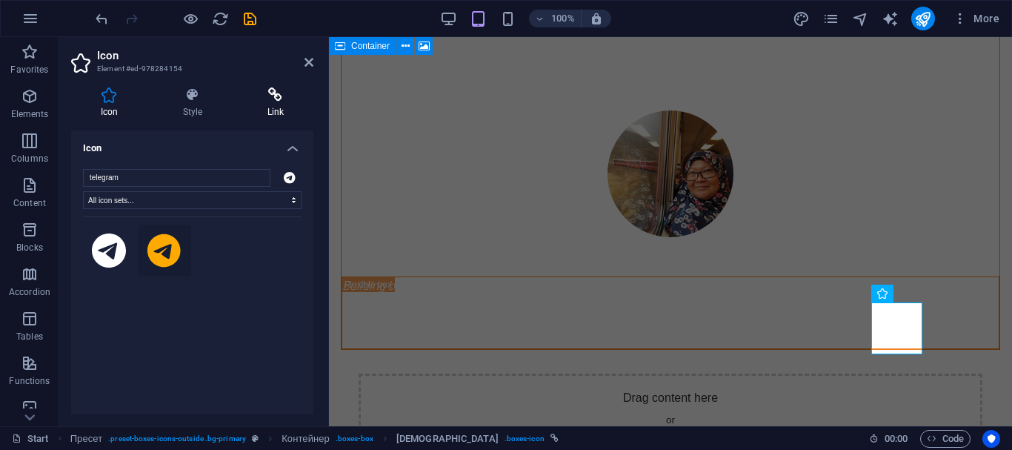
click at [270, 93] on icon at bounding box center [276, 94] width 76 height 15
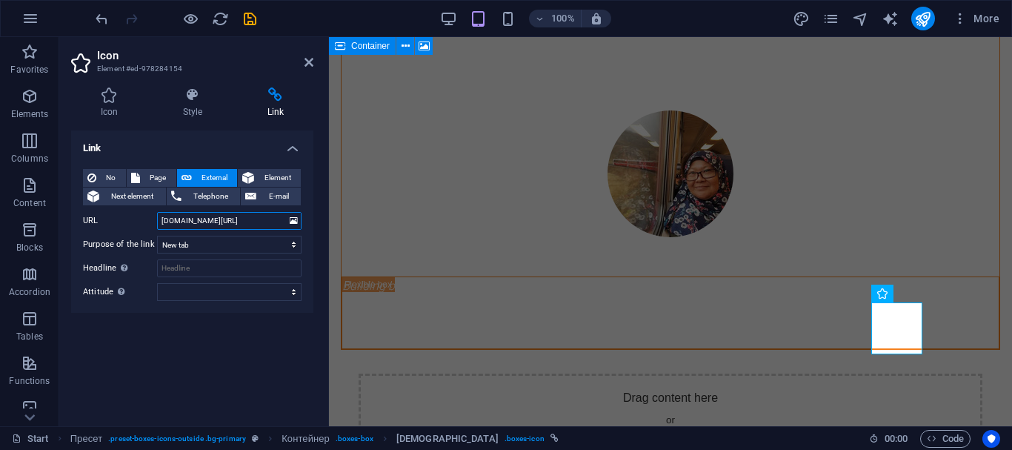
click at [160, 215] on input "t.me/tripbynouranda" at bounding box center [229, 221] width 144 height 18
click at [253, 218] on input "t.me/tripbynouranda" at bounding box center [229, 221] width 144 height 18
click at [160, 223] on input "t.me/tripbynouranda" at bounding box center [229, 221] width 144 height 18
type input "t.me/tripbynouranda"
drag, startPoint x: 254, startPoint y: 221, endPoint x: 91, endPoint y: 218, distance: 163.0
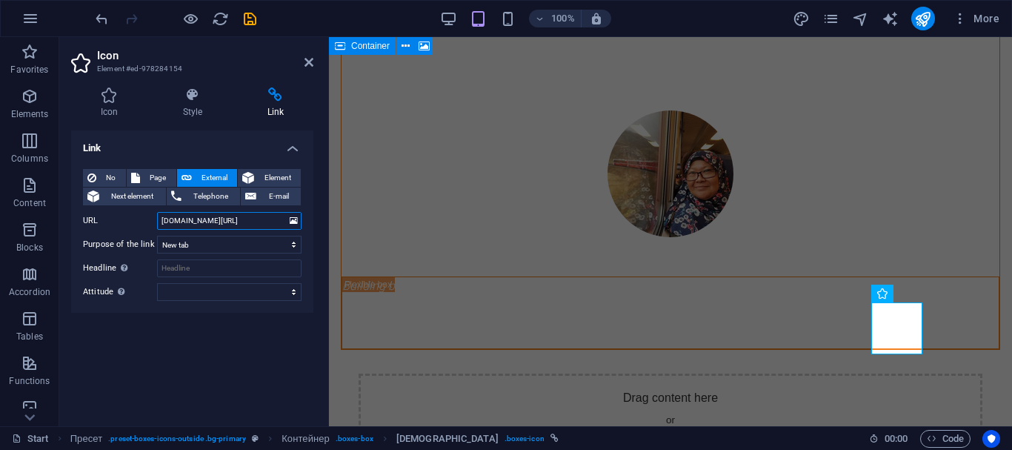
click at [124, 221] on div "URL t.me/tripbynouranda" at bounding box center [192, 221] width 219 height 18
paste input "https://t.me/tripbynouranda"
type input "https://t.me/tripbynouranda"
click at [927, 24] on icon "publish" at bounding box center [922, 18] width 17 height 17
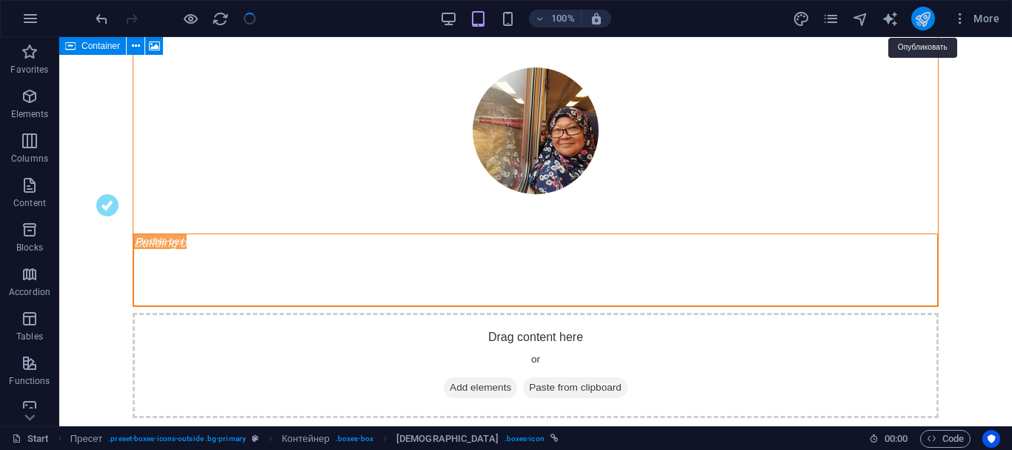
scroll to position [562, 0]
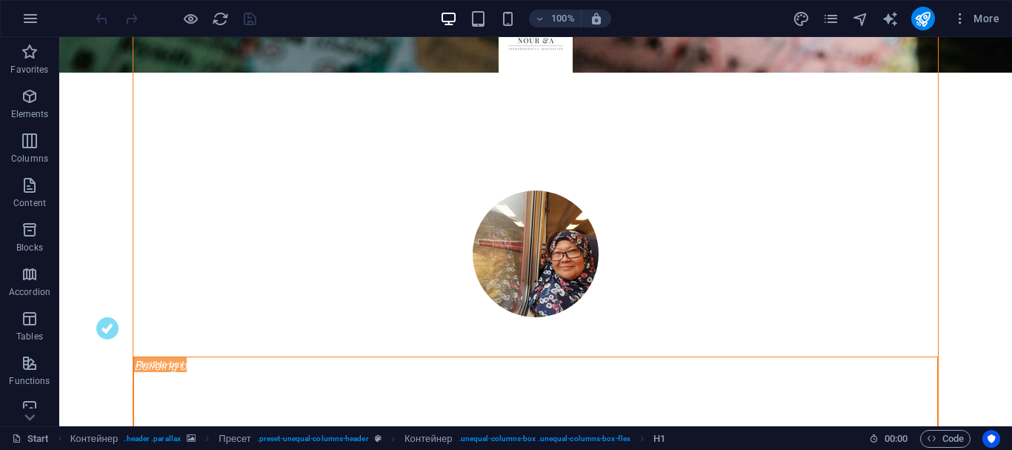
scroll to position [516, 0]
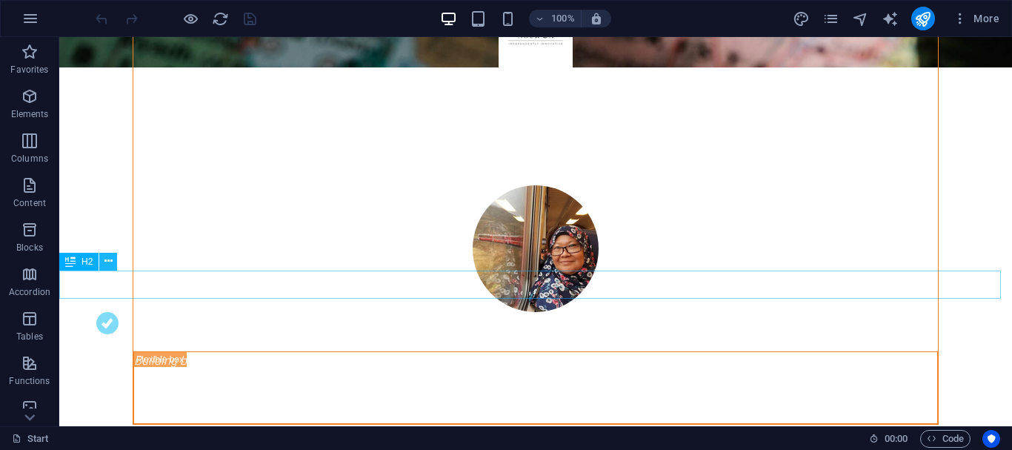
click at [105, 264] on icon at bounding box center [108, 261] width 8 height 16
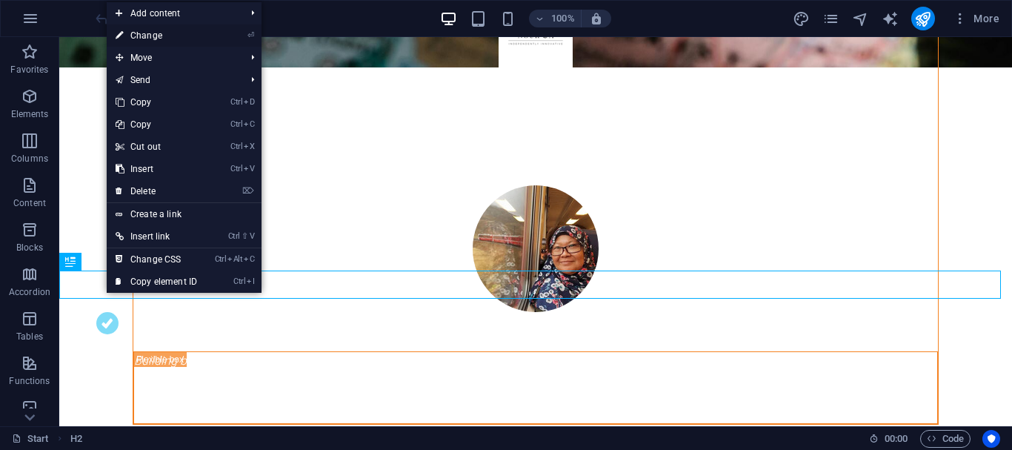
click at [152, 33] on font "Change" at bounding box center [146, 35] width 32 height 10
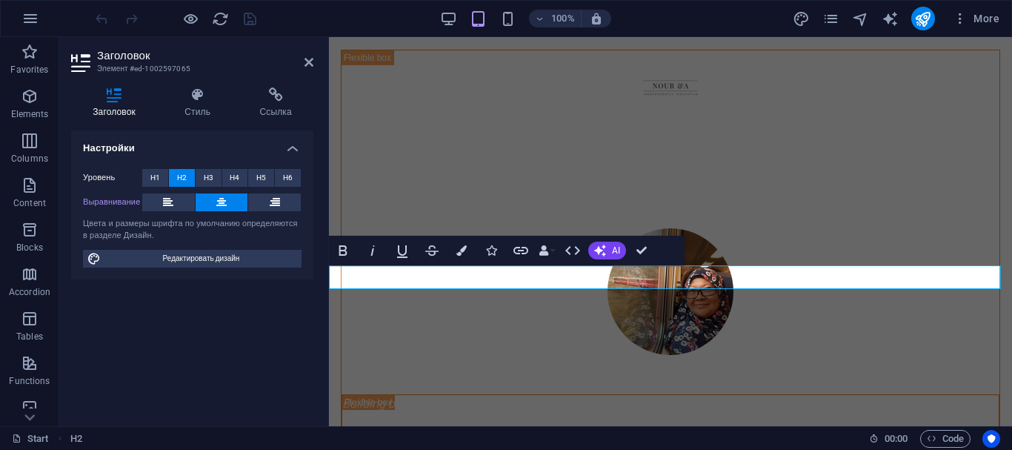
scroll to position [588, 0]
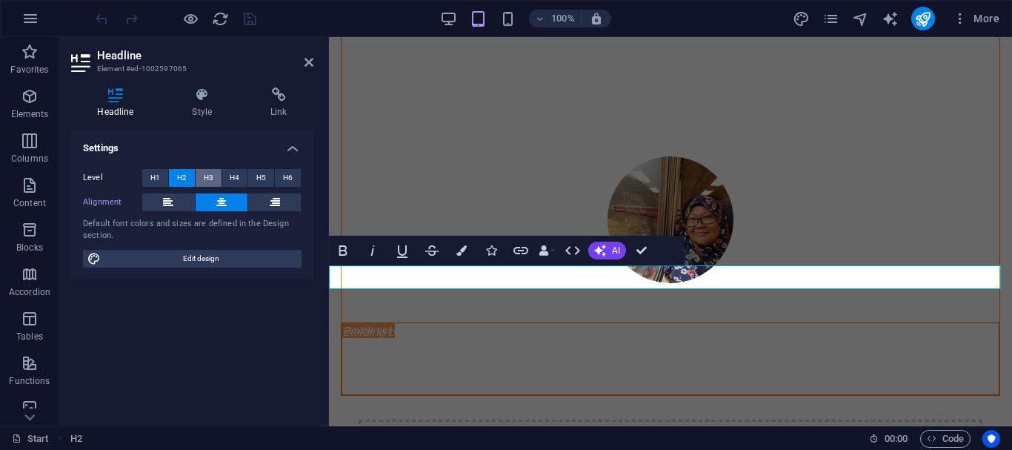
click at [207, 180] on font "H3" at bounding box center [209, 177] width 10 height 8
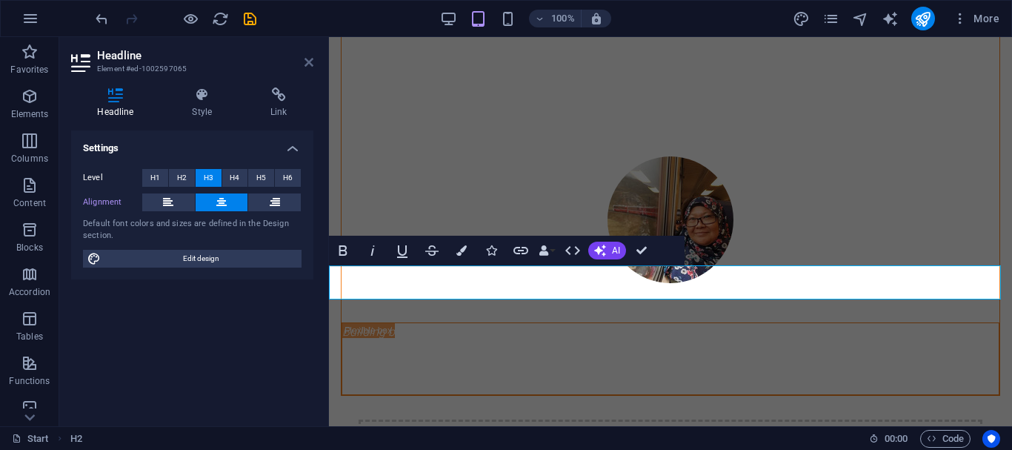
click at [307, 64] on icon at bounding box center [308, 62] width 9 height 12
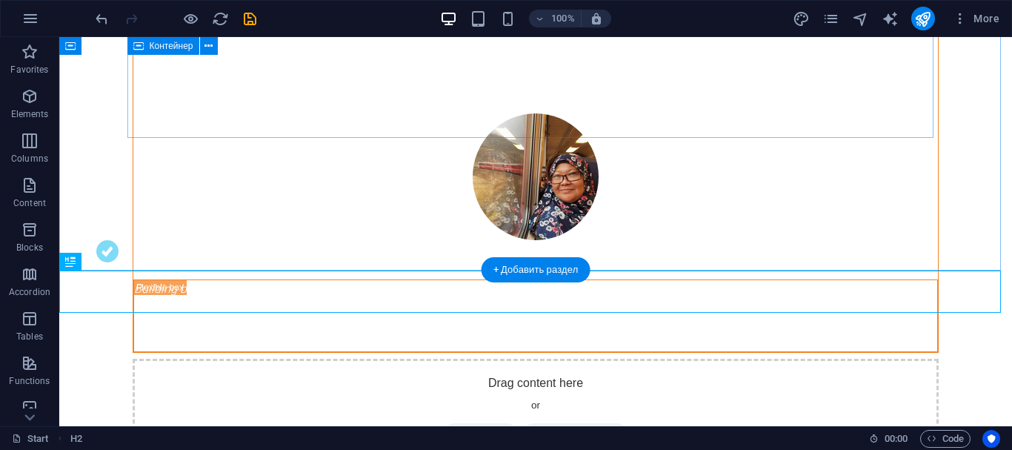
scroll to position [516, 0]
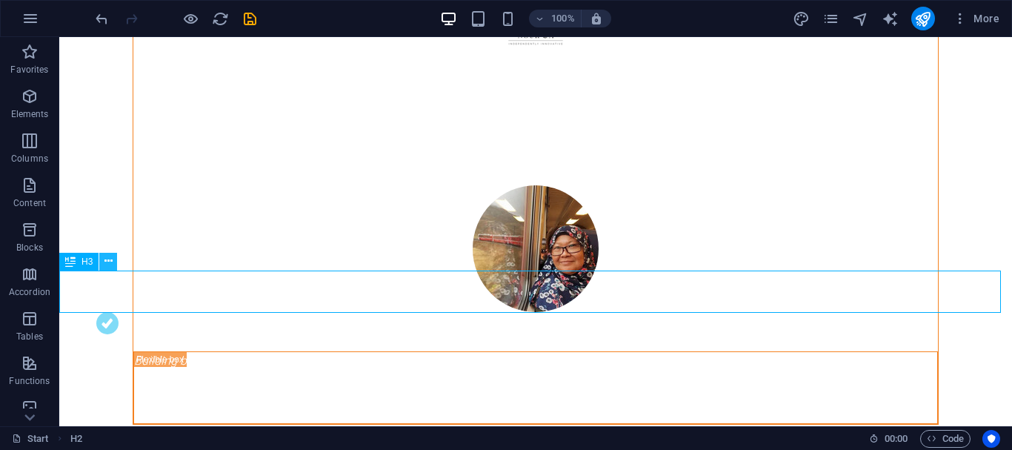
click at [106, 262] on icon at bounding box center [108, 261] width 8 height 16
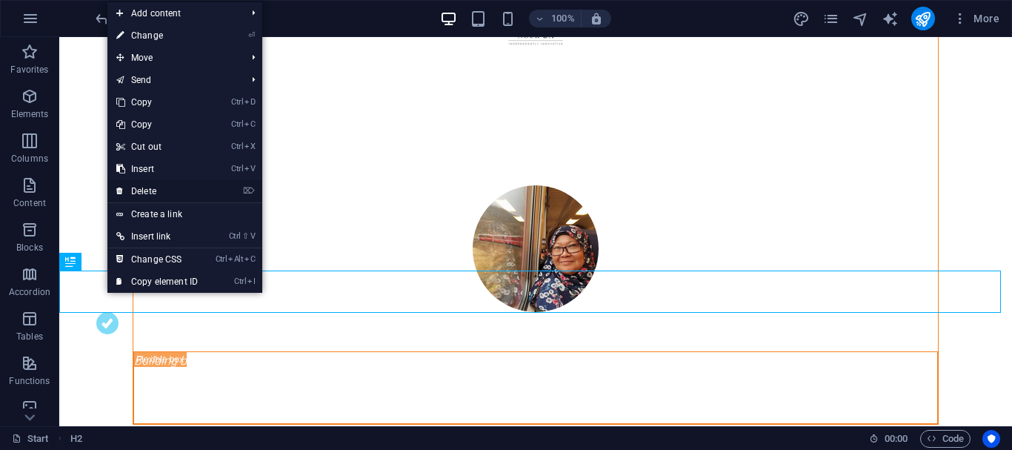
click at [141, 191] on font "Delete" at bounding box center [143, 191] width 25 height 10
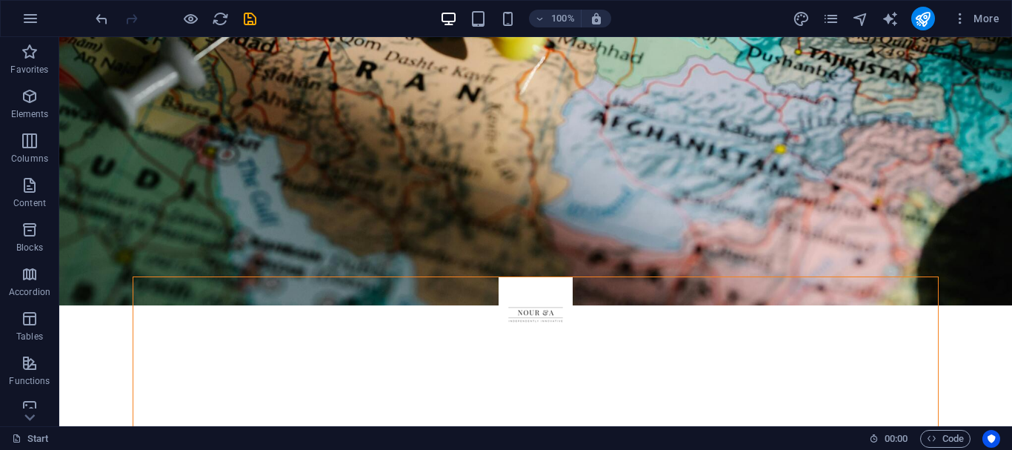
scroll to position [344, 0]
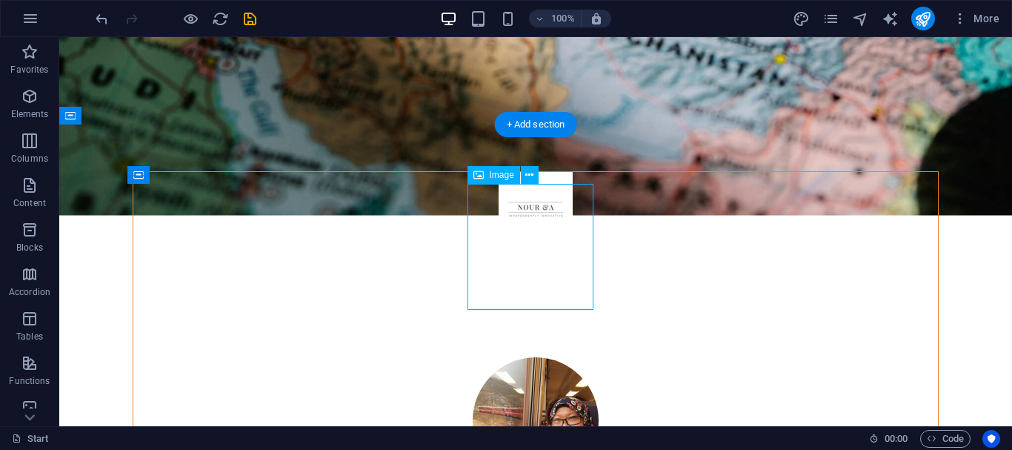
select select "px"
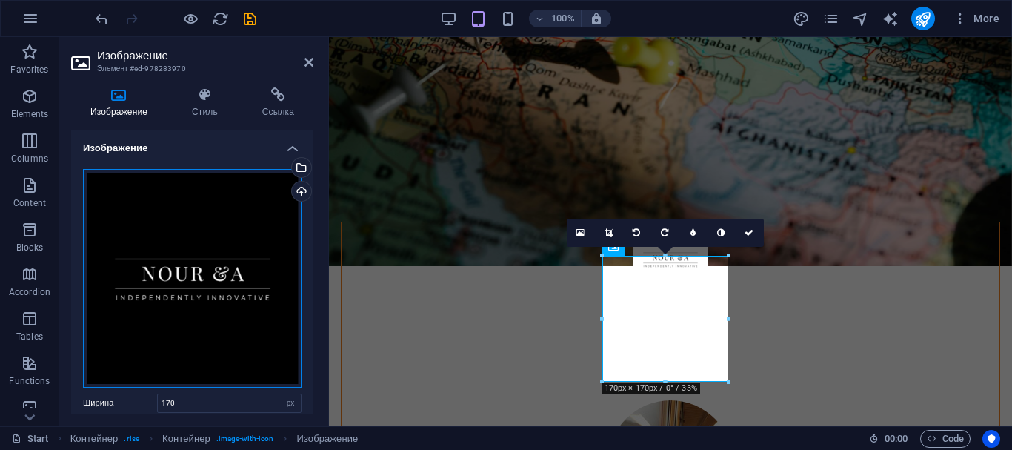
click at [241, 230] on div "Перетащите файлы сюда, нажмите, чтобы выбрать файлы, или выберите файлы из разд…" at bounding box center [192, 278] width 219 height 219
click at [240, 230] on div "Перетащите файлы сюда, нажмите, чтобы выбрать файлы, или выберите файлы из разд…" at bounding box center [192, 278] width 219 height 219
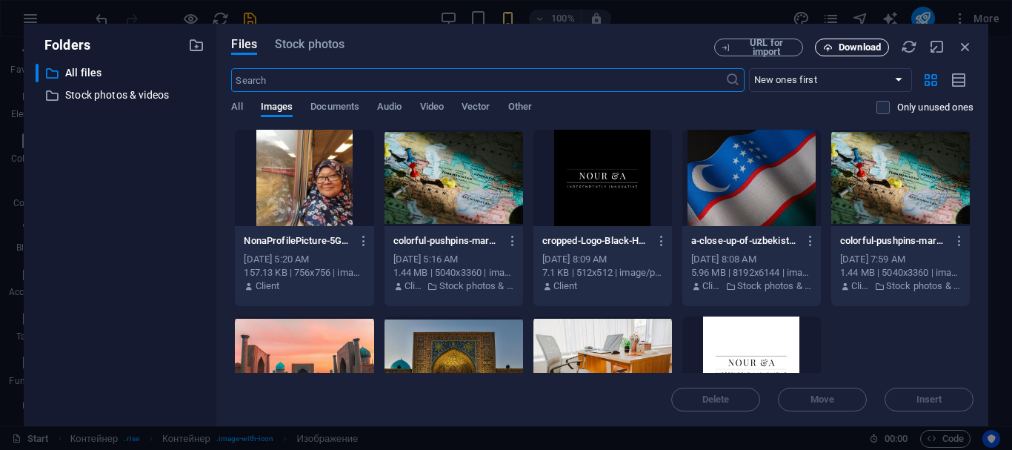
click at [836, 47] on span "Download" at bounding box center [851, 48] width 61 height 10
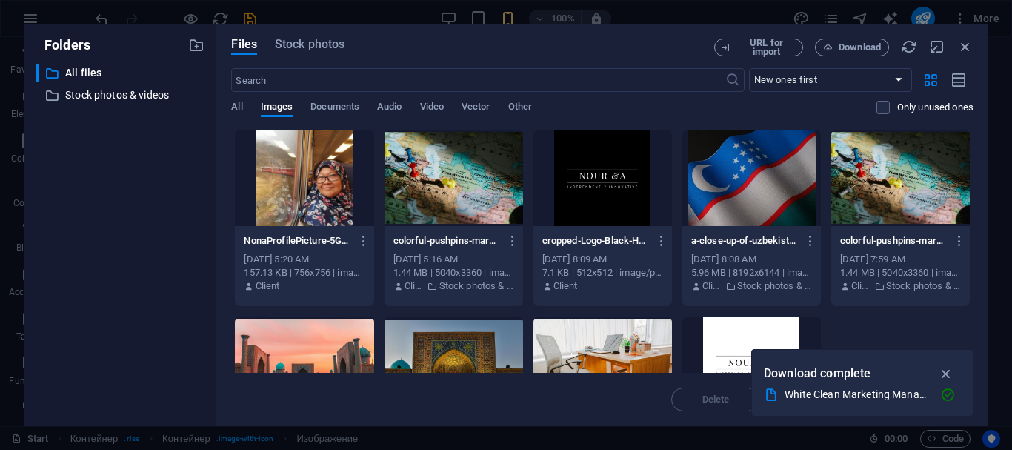
drag, startPoint x: 970, startPoint y: 207, endPoint x: 957, endPoint y: 293, distance: 86.1
click at [957, 286] on div "NonaProfilePicture-5GAHp-1CnSl7Iy85g-ANEA.jpg NonaProfilePicture-5GAHp-1CnSl7Iy…" at bounding box center [602, 311] width 742 height 364
click at [946, 370] on icon "button" at bounding box center [946, 373] width 17 height 16
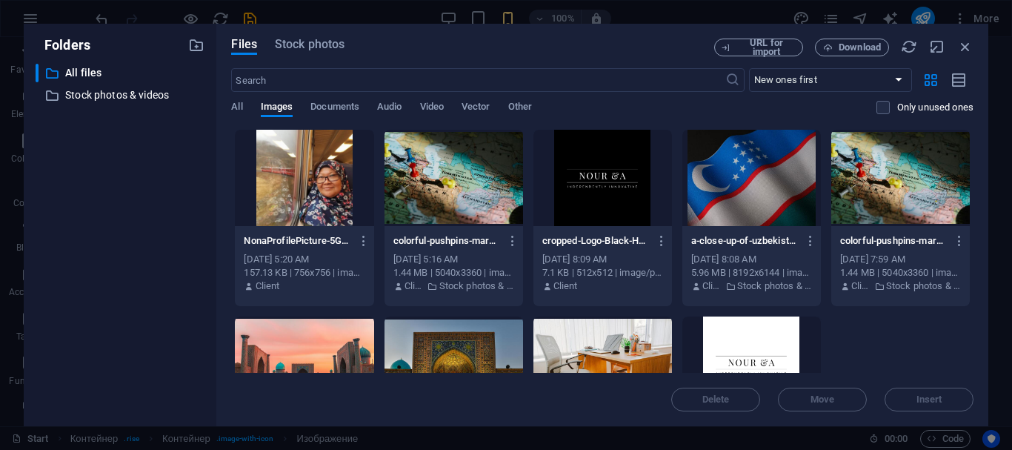
drag, startPoint x: 975, startPoint y: 250, endPoint x: 950, endPoint y: 331, distance: 84.6
click at [950, 331] on div "Files Stock photos URL for import Download ​ New ones first First the old ones …" at bounding box center [602, 225] width 772 height 402
drag, startPoint x: 974, startPoint y: 186, endPoint x: 965, endPoint y: 270, distance: 84.9
click at [958, 305] on div "Files Stock photos URL for import Download ​ New ones first First the old ones …" at bounding box center [602, 225] width 772 height 402
drag, startPoint x: 973, startPoint y: 245, endPoint x: 958, endPoint y: 324, distance: 80.0
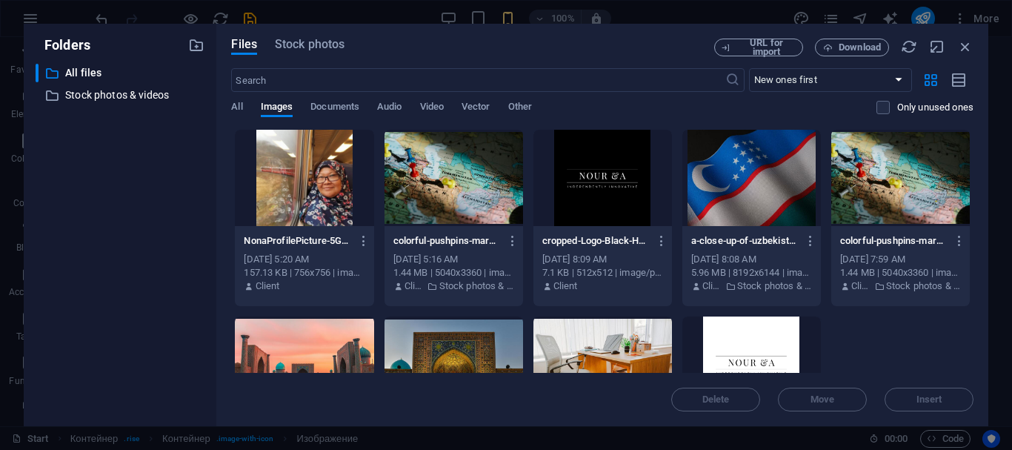
click at [958, 324] on div "Files Stock photos URL for import Download ​ New ones first First the old ones …" at bounding box center [602, 225] width 772 height 402
click at [93, 73] on font "All files" at bounding box center [83, 73] width 36 height 12
click at [240, 110] on font "All" at bounding box center [236, 106] width 11 height 11
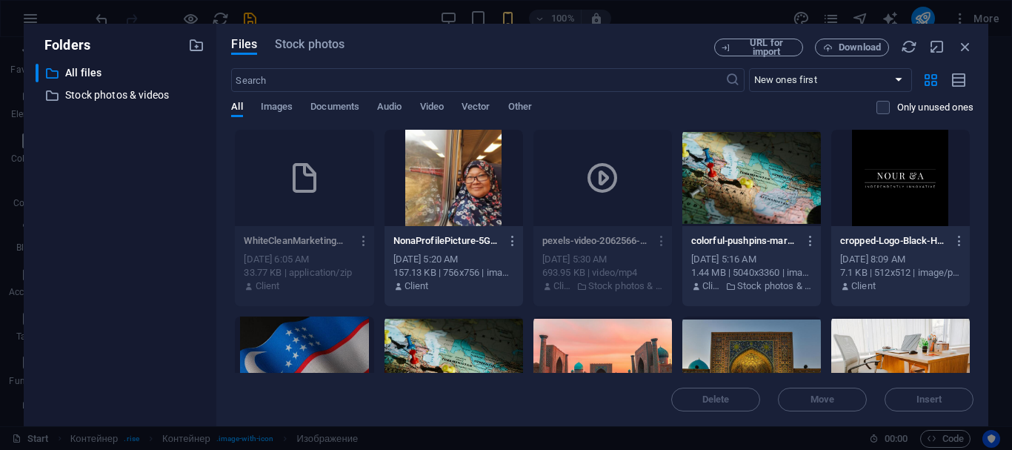
click at [361, 244] on icon "button" at bounding box center [364, 240] width 14 height 13
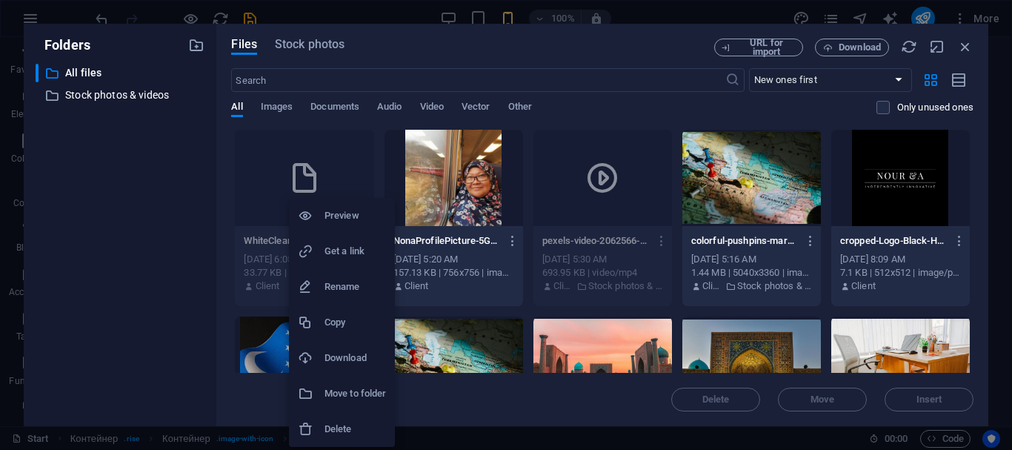
click at [364, 433] on h6 "Delete" at bounding box center [354, 429] width 61 height 18
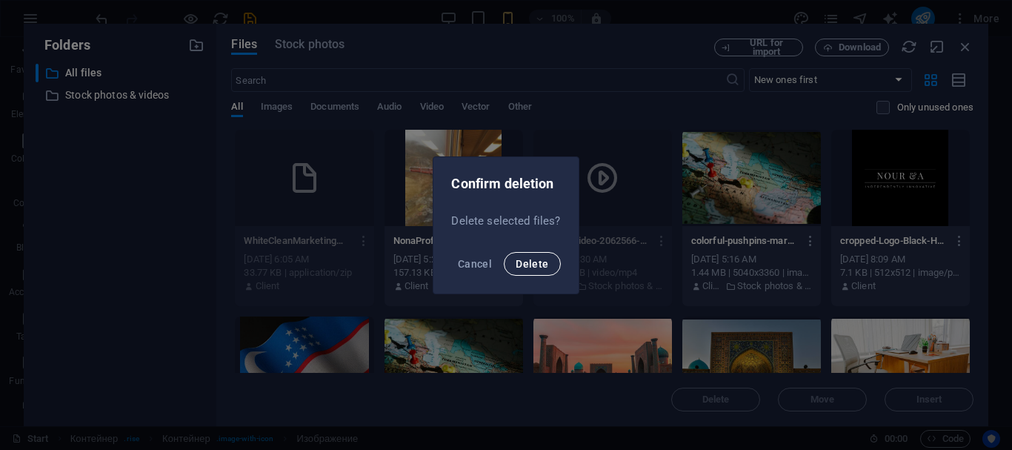
click at [530, 258] on font "Delete" at bounding box center [532, 264] width 33 height 12
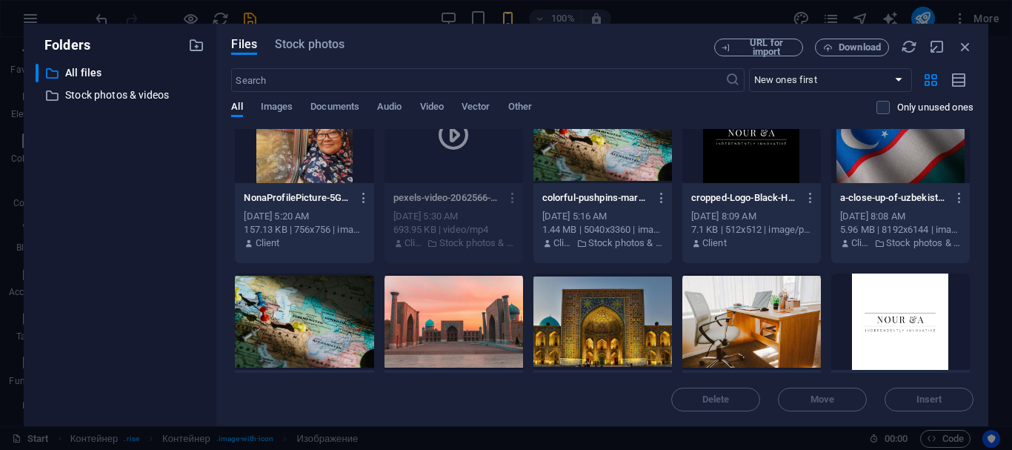
scroll to position [0, 0]
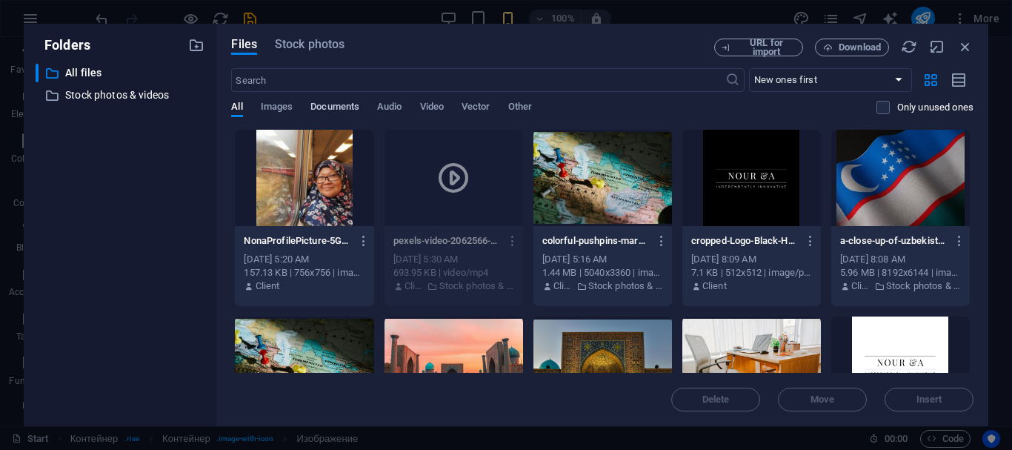
click at [330, 108] on font "Documents" at bounding box center [334, 106] width 49 height 11
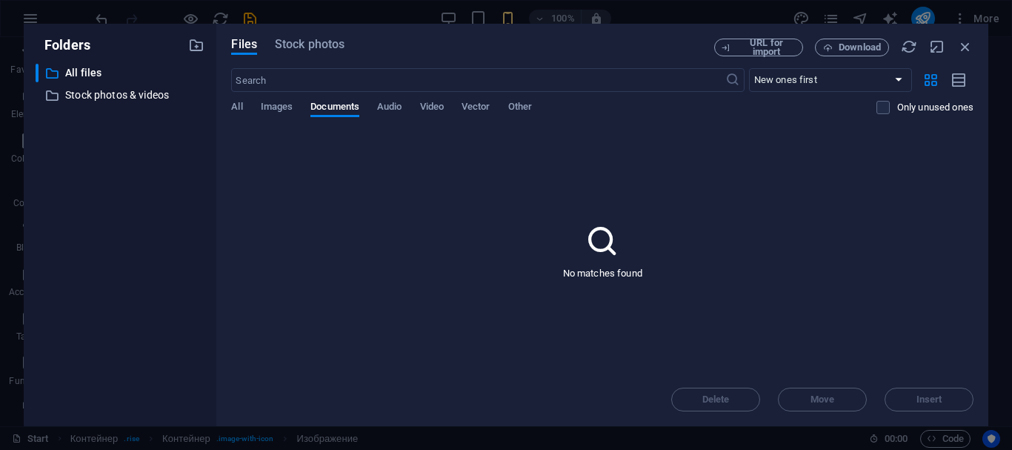
click at [279, 119] on div "All Images Documents Audio Video Vector Other" at bounding box center [553, 115] width 644 height 28
click at [279, 104] on font "Images" at bounding box center [277, 106] width 33 height 11
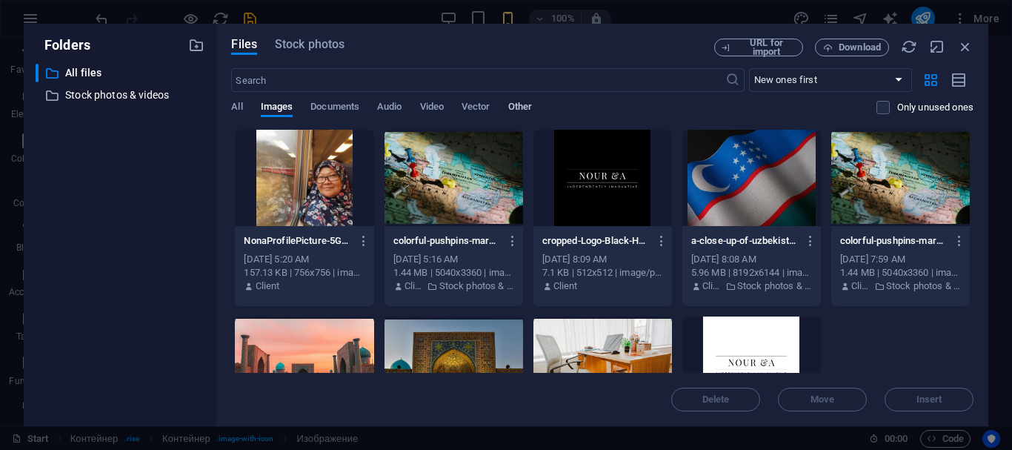
click at [524, 107] on font "Other" at bounding box center [520, 106] width 24 height 11
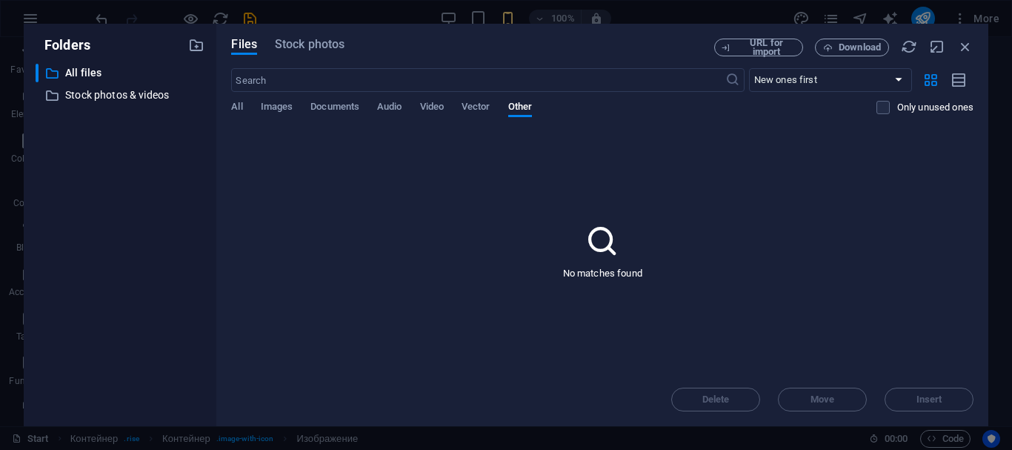
click at [243, 104] on div "All Images Documents Audio Video Vector Other" at bounding box center [553, 115] width 644 height 28
click at [241, 107] on font "All" at bounding box center [236, 106] width 11 height 11
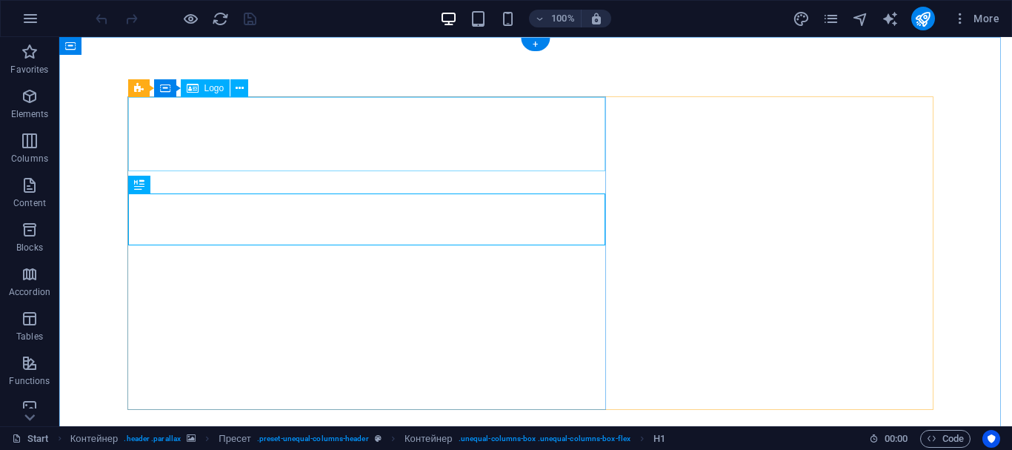
select select "px"
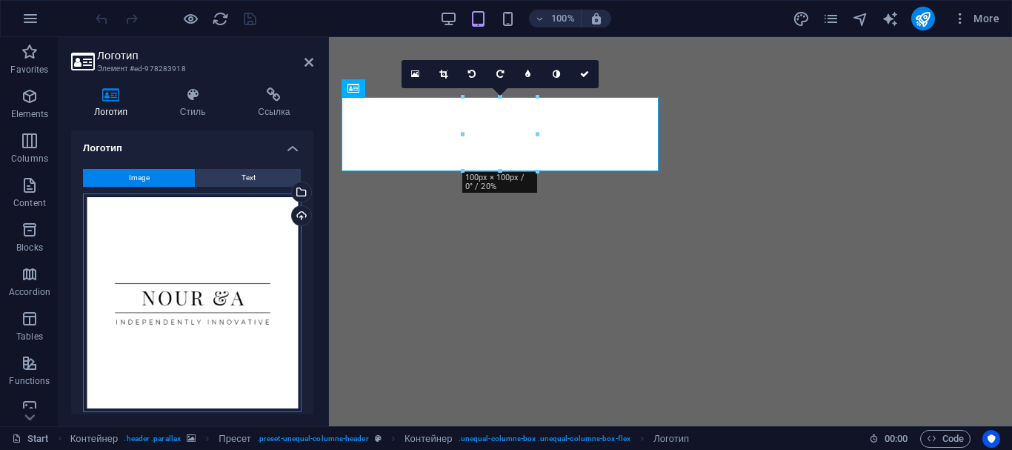
click at [200, 261] on div "Перетащите файлы сюда, нажмите, чтобы выбрать файлы, или выберите файлы из разд…" at bounding box center [192, 302] width 219 height 219
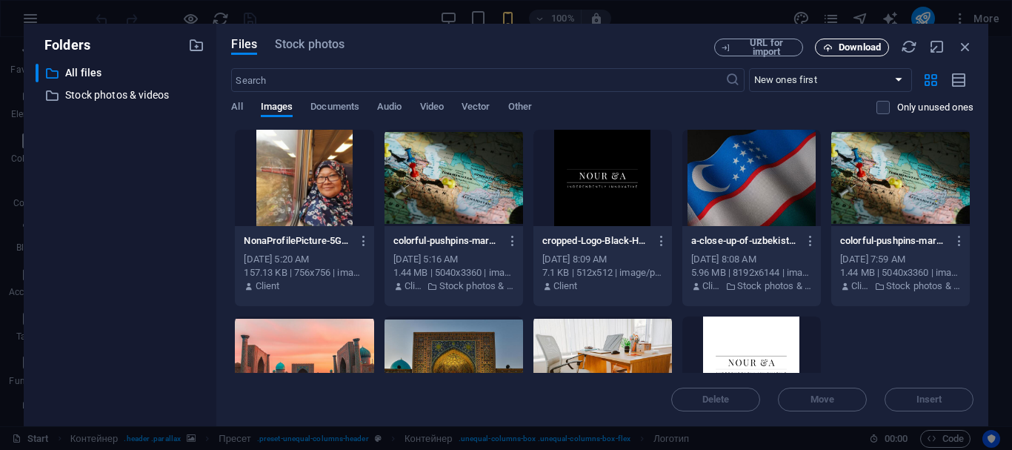
click at [835, 47] on span "Download" at bounding box center [851, 48] width 61 height 10
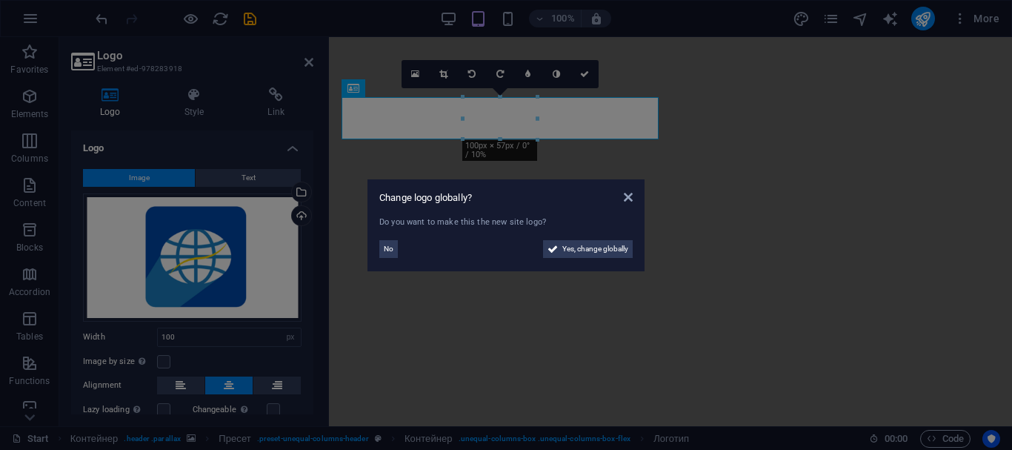
click at [442, 72] on aside "Change logo globally? Do you want to make this the new site logo? No Yes, chang…" at bounding box center [506, 225] width 1012 height 450
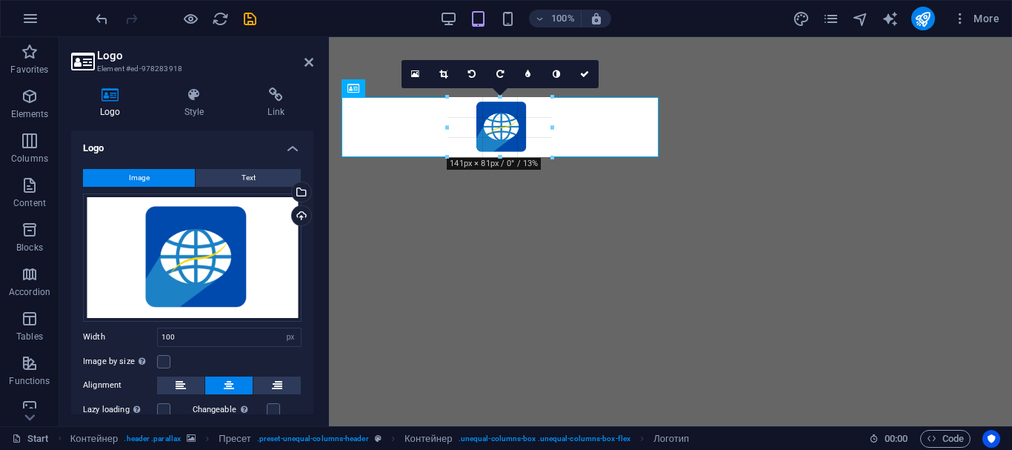
drag, startPoint x: 464, startPoint y: 137, endPoint x: 430, endPoint y: 151, distance: 36.2
type input "141"
click at [310, 68] on link at bounding box center [308, 62] width 9 height 13
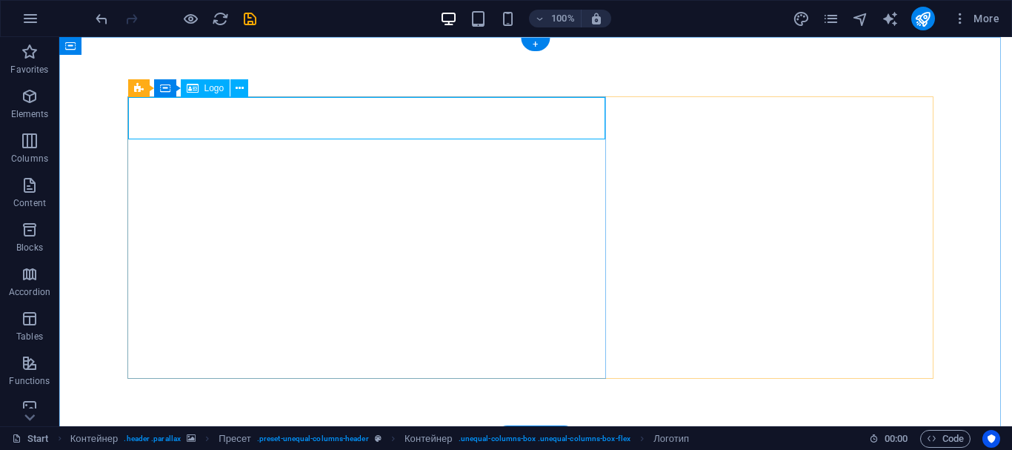
select select "px"
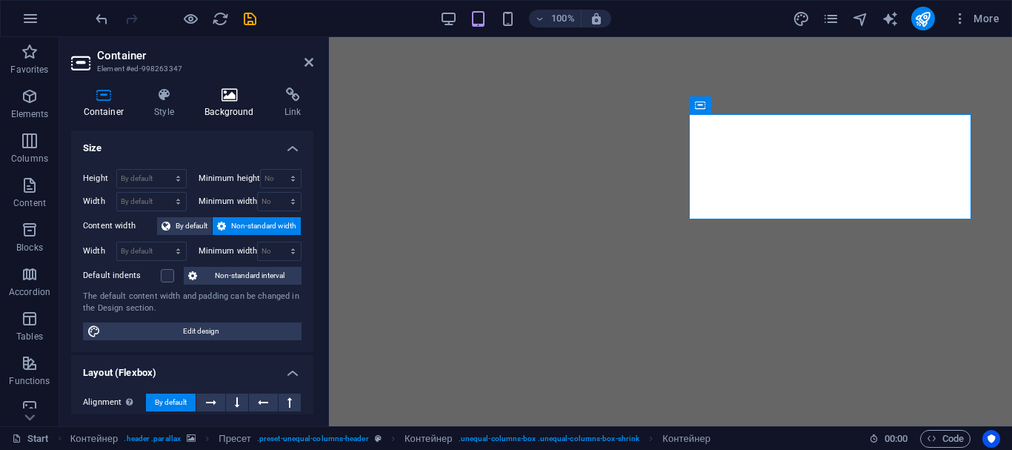
click at [226, 104] on h4 "Background" at bounding box center [233, 102] width 80 height 31
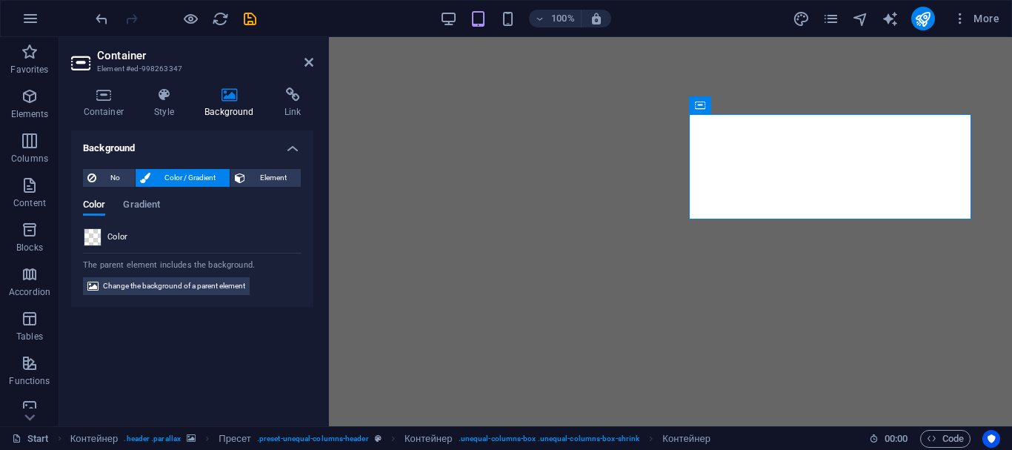
click at [98, 229] on span at bounding box center [92, 237] width 16 height 16
type input "rgba(255, 255, 255, 0.157)"
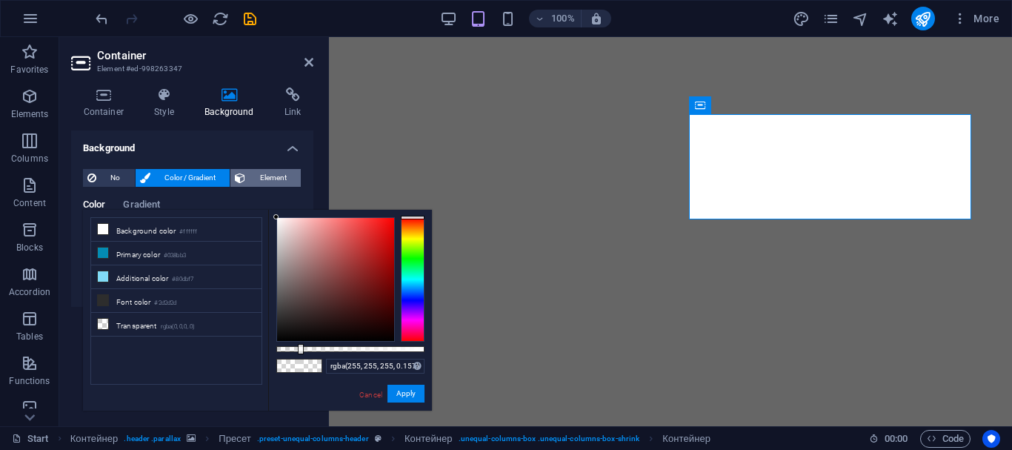
click at [256, 175] on span "Element" at bounding box center [273, 178] width 47 height 18
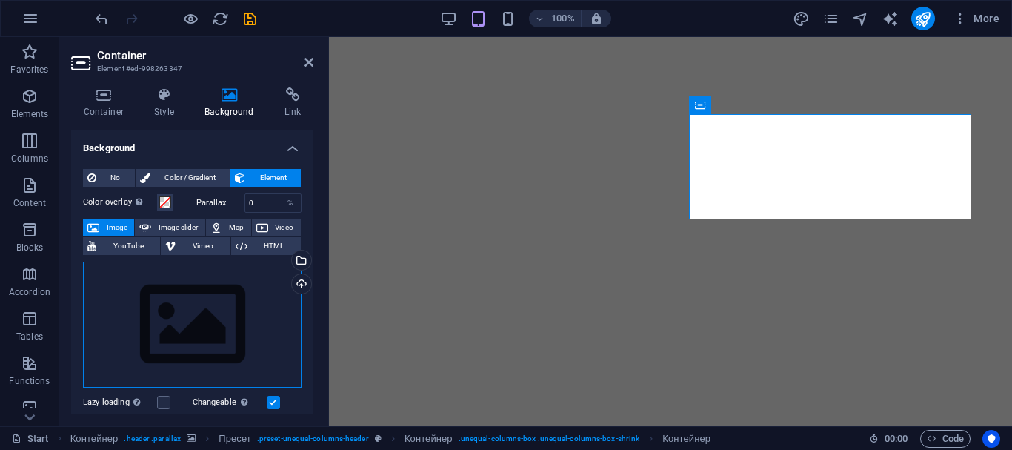
click at [186, 311] on div "Drag files here, click to select files, or choose files from the Files section …" at bounding box center [192, 324] width 219 height 126
click at [186, 311] on body "Original text Rate this translation Your feedback will be used to help improve …" at bounding box center [506, 225] width 1012 height 450
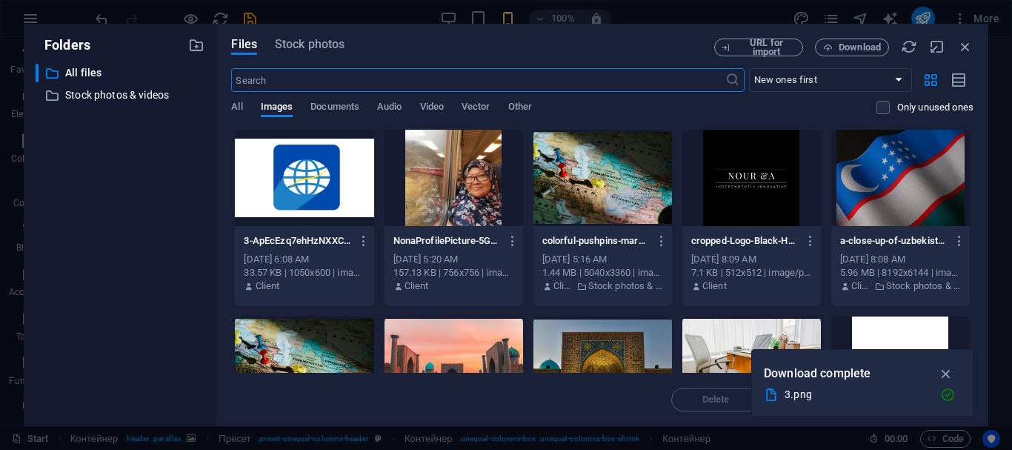
click at [292, 203] on div at bounding box center [304, 178] width 139 height 96
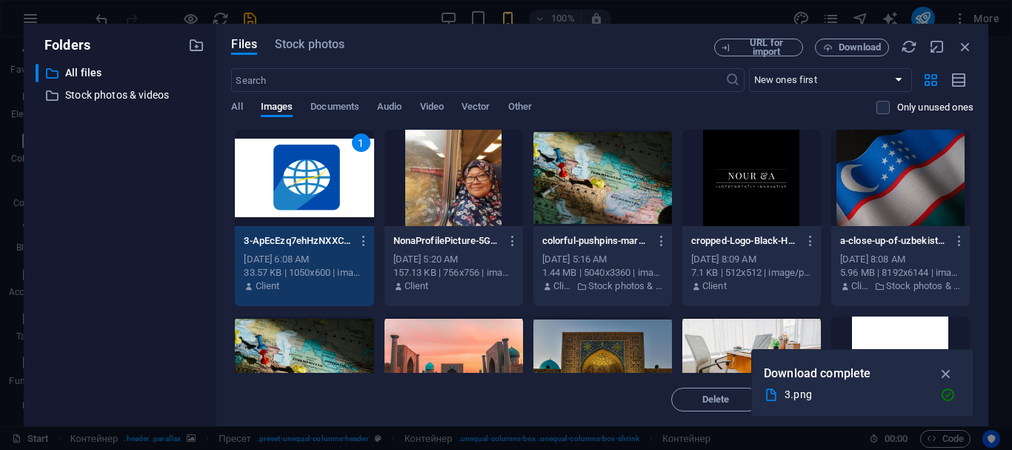
click at [292, 203] on div "1" at bounding box center [304, 178] width 139 height 96
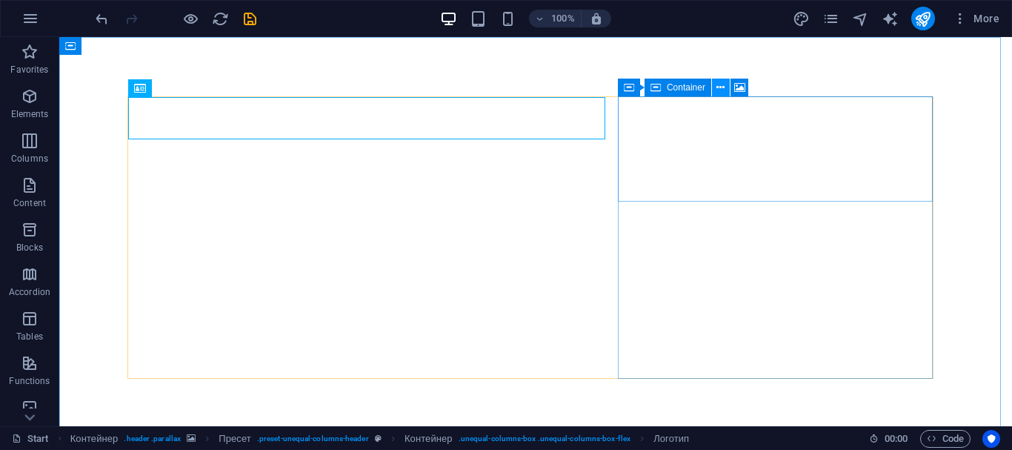
click at [720, 86] on icon at bounding box center [720, 88] width 8 height 16
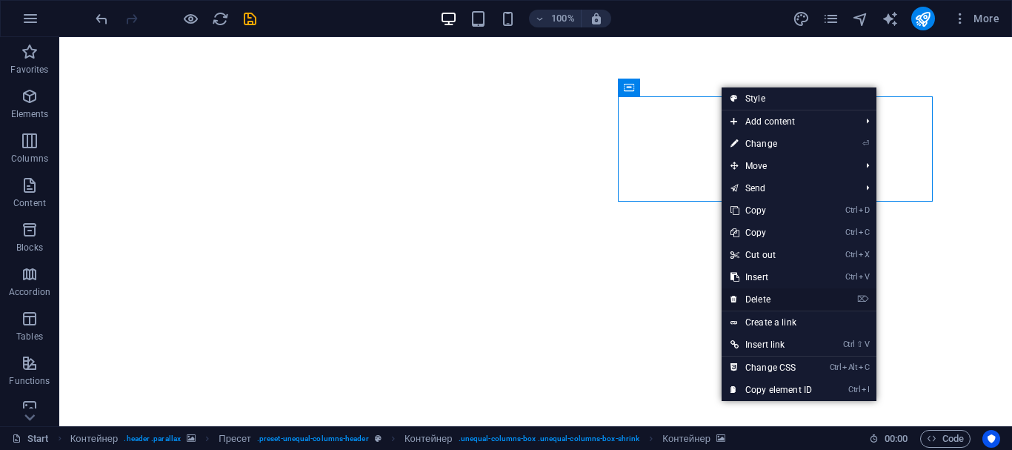
click at [771, 301] on link "⌦ Delete" at bounding box center [770, 299] width 99 height 22
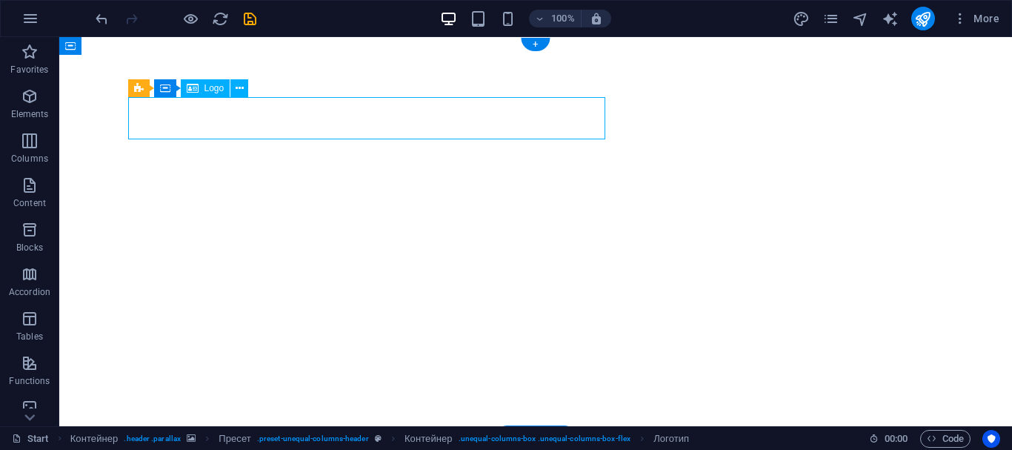
select select "px"
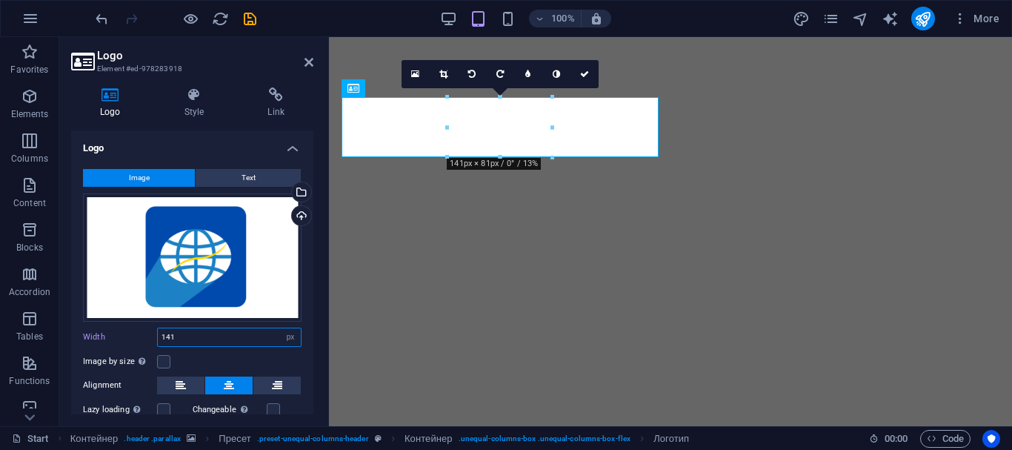
click at [218, 336] on input "141" at bounding box center [229, 337] width 143 height 18
type input "1"
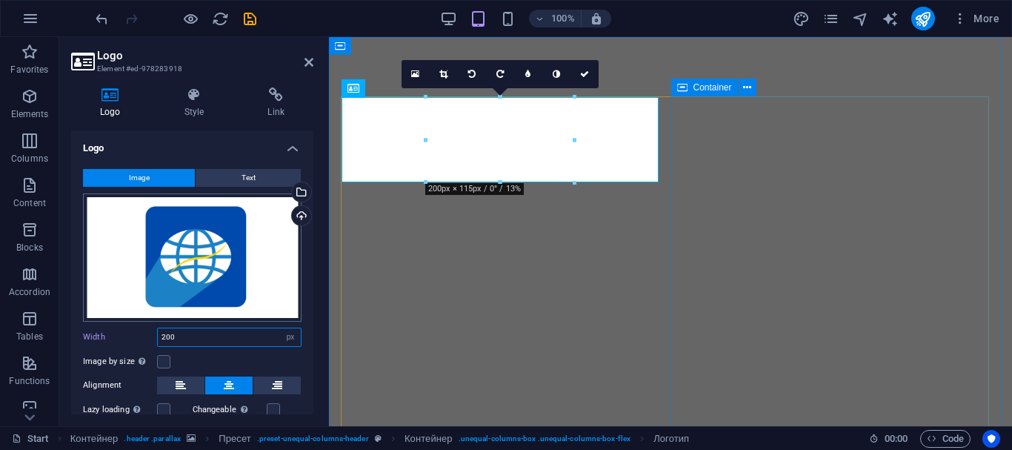
type input "200"
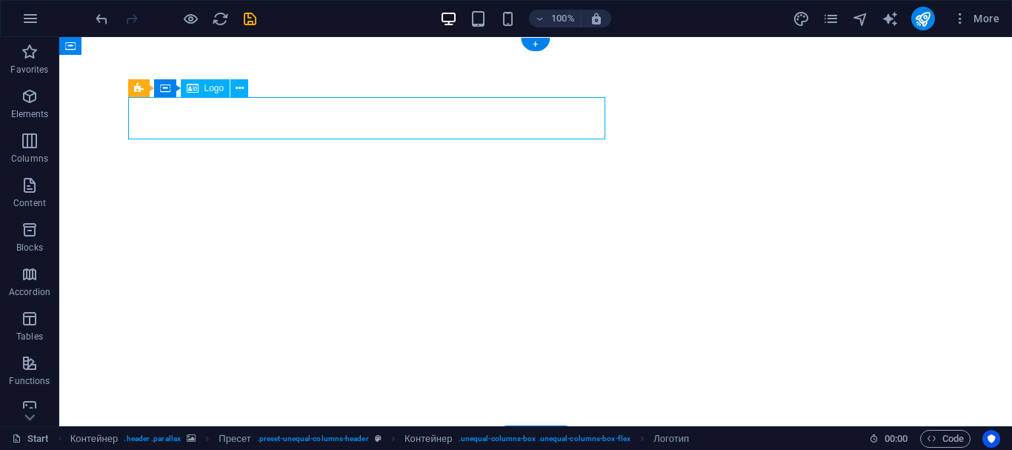
select select "px"
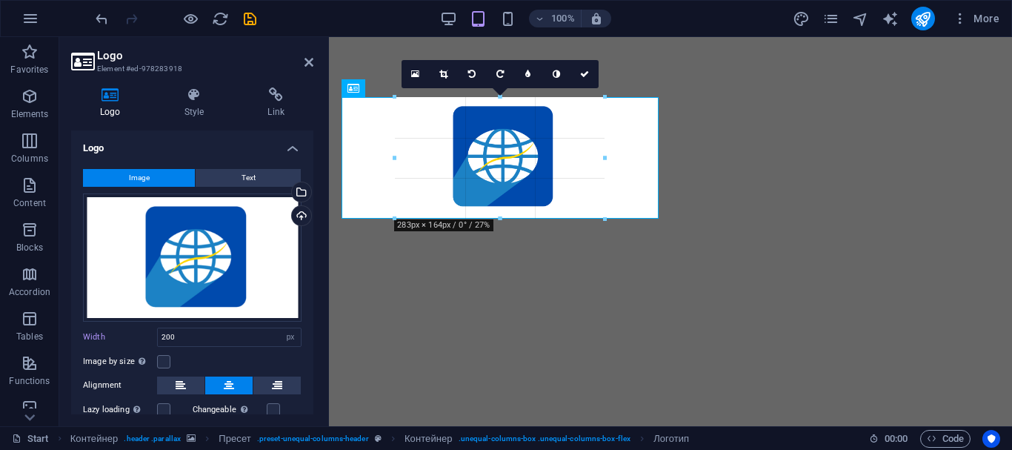
drag, startPoint x: 573, startPoint y: 141, endPoint x: 633, endPoint y: 149, distance: 60.5
type input "283"
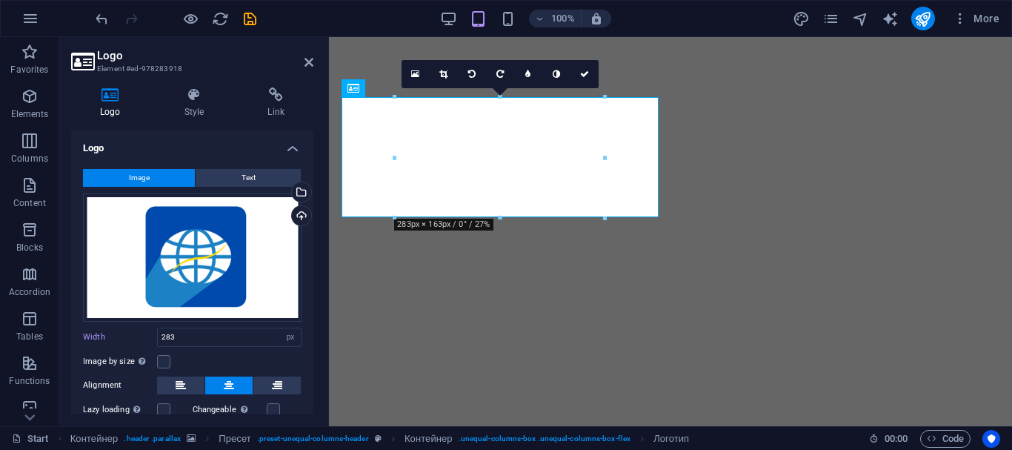
drag, startPoint x: 313, startPoint y: 242, endPoint x: 312, endPoint y: 281, distance: 38.5
click at [312, 281] on div "Logo Style Link Logo Image Text Drag files here, click to select files, or choo…" at bounding box center [192, 251] width 266 height 350
drag, startPoint x: 310, startPoint y: 288, endPoint x: 295, endPoint y: 369, distance: 82.1
click at [301, 367] on div "Image Text Drag files here, click to select files, or choose files from the Fil…" at bounding box center [192, 317] width 242 height 321
click at [156, 358] on label "Image by size Automatically adjust image to fixed width and height" at bounding box center [120, 362] width 74 height 18
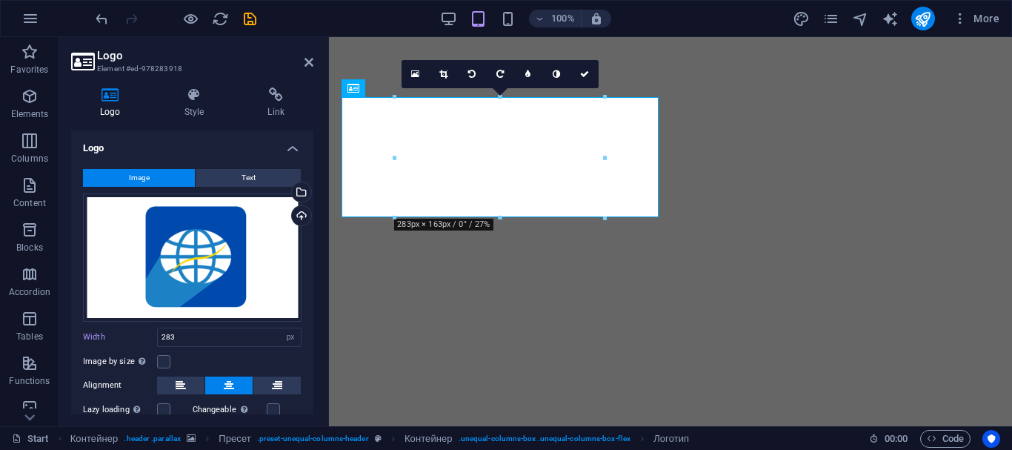
click at [0, 0] on input "Image by size Automatically adjust image to fixed width and height" at bounding box center [0, 0] width 0 height 0
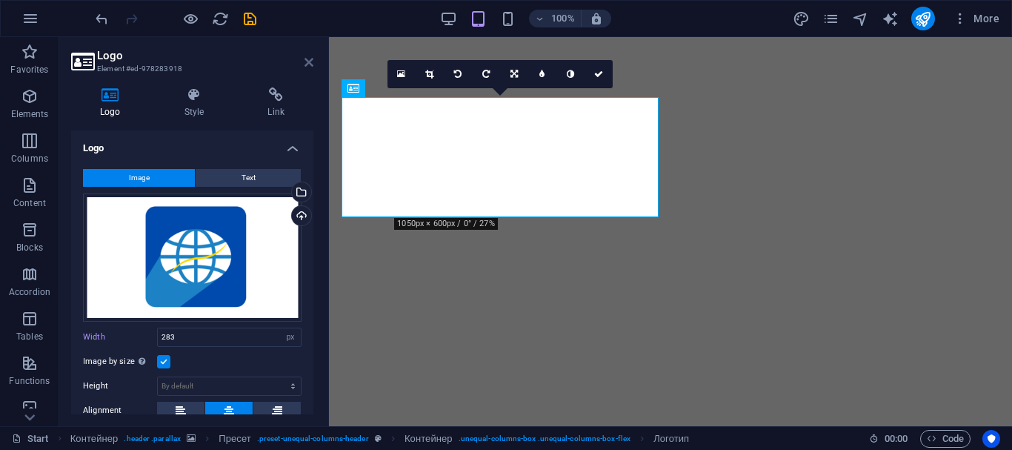
click at [312, 62] on icon at bounding box center [308, 62] width 9 height 12
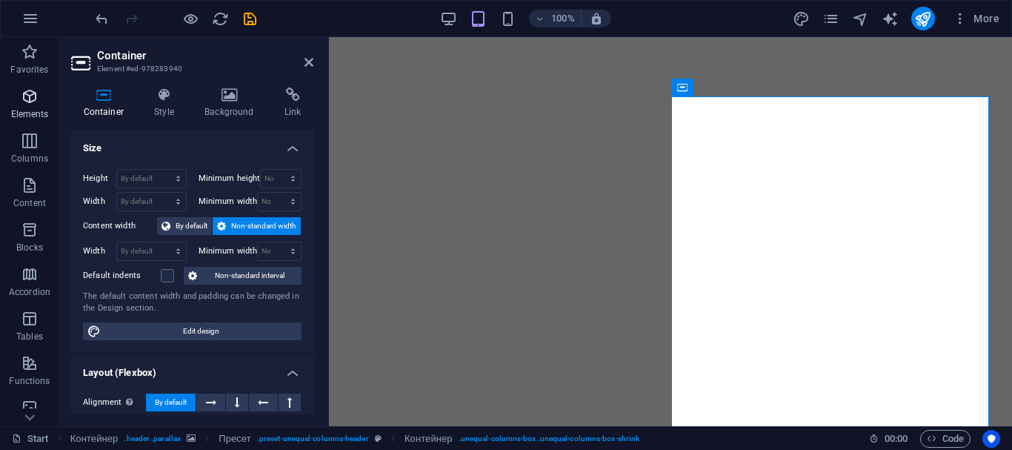
click at [23, 104] on icon "button" at bounding box center [30, 96] width 18 height 18
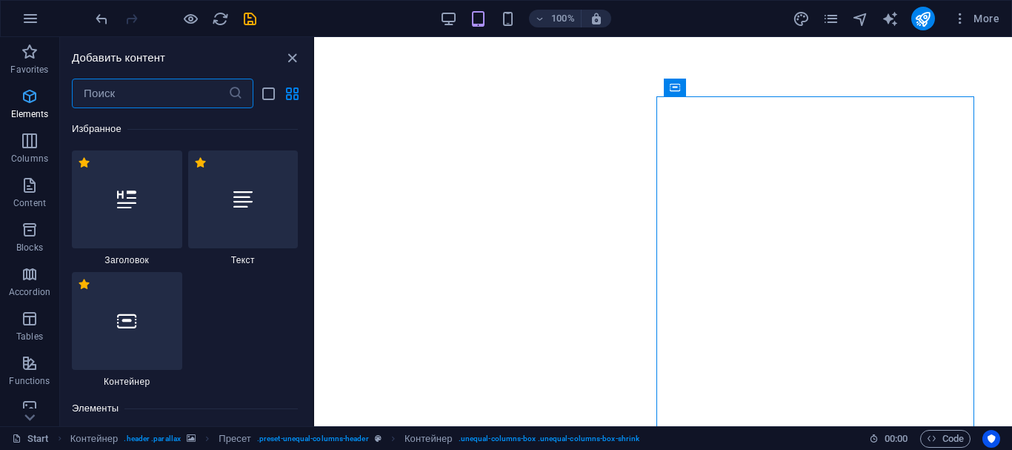
click at [23, 104] on icon "button" at bounding box center [30, 96] width 18 height 18
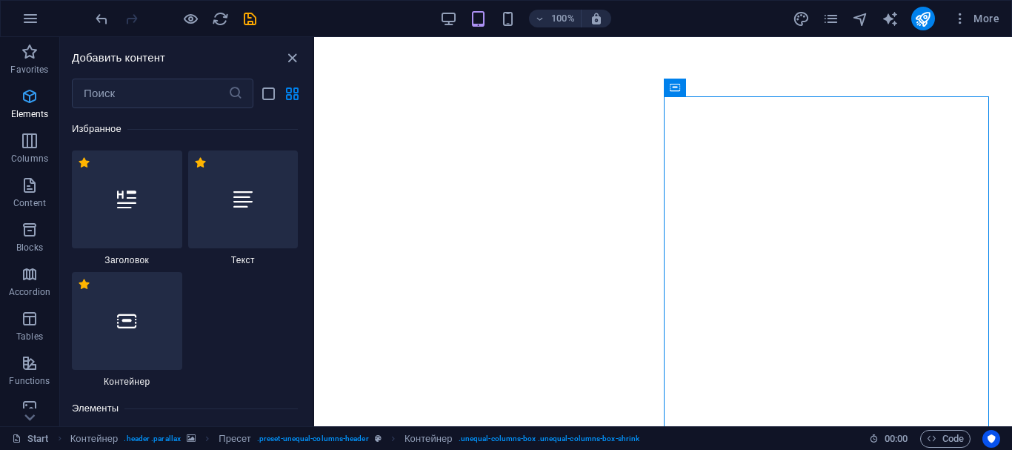
scroll to position [4, 0]
click at [96, 98] on input "text" at bounding box center [150, 94] width 156 height 30
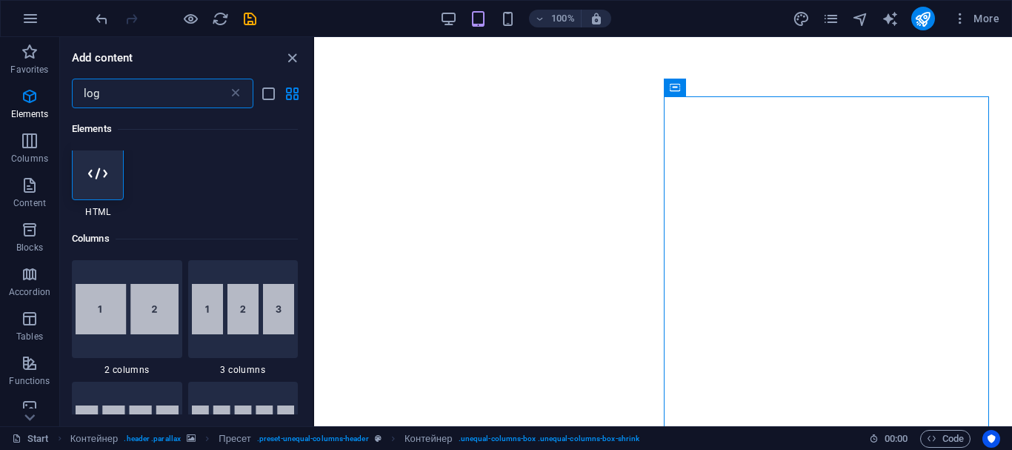
type input "logo"
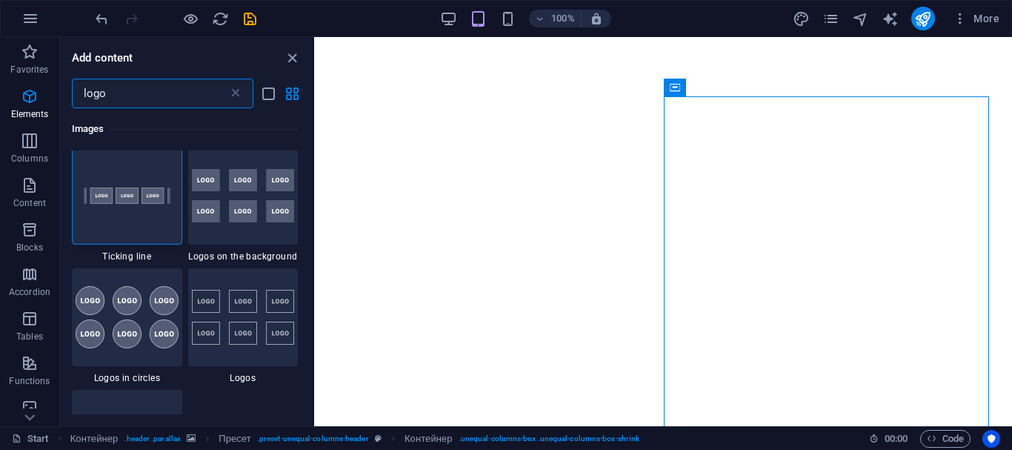
scroll to position [0, 0]
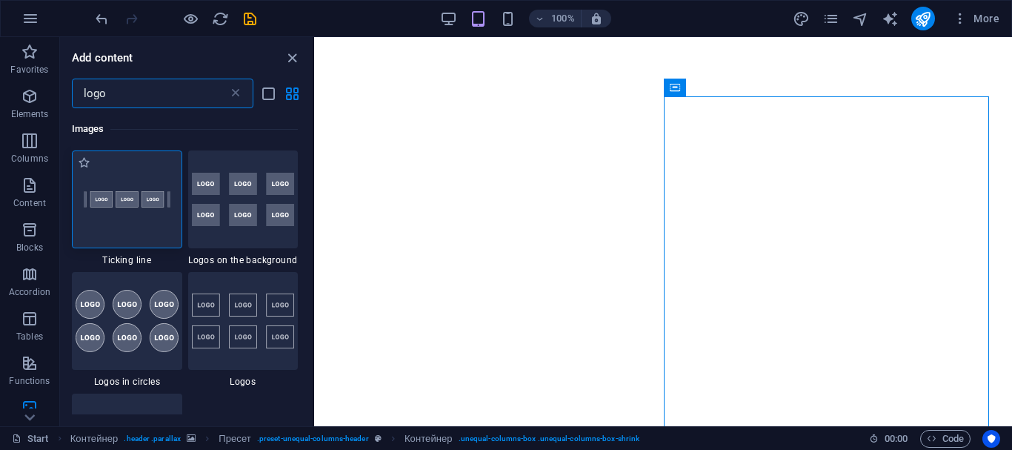
click at [111, 216] on div at bounding box center [127, 199] width 110 height 98
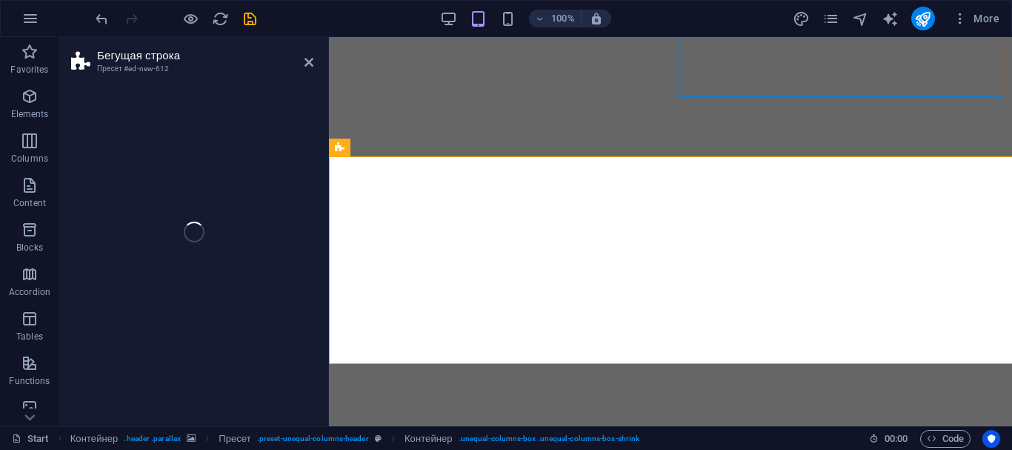
click at [111, 216] on div "Бегущая строка Пресет #ed-new-612 Перетащите сюда, чтобы заменить текущее содер…" at bounding box center [535, 231] width 953 height 389
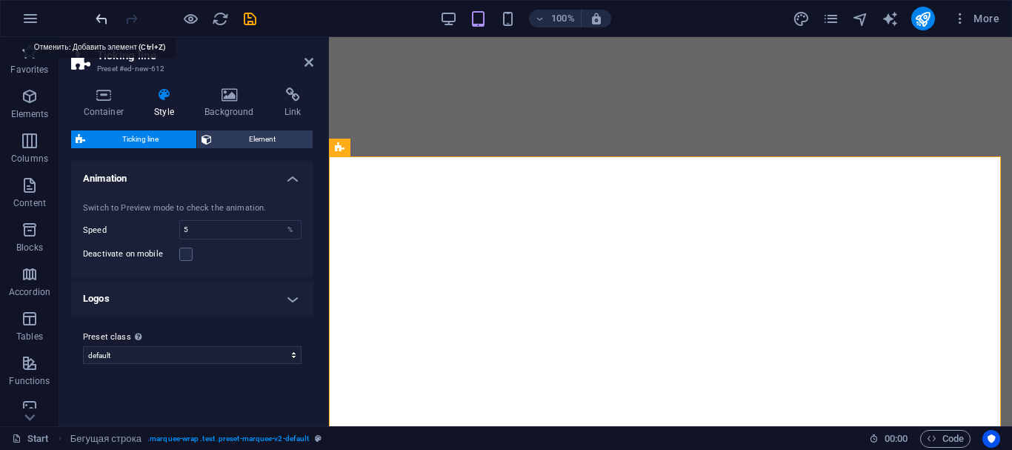
click at [99, 21] on icon "undo" at bounding box center [101, 18] width 17 height 17
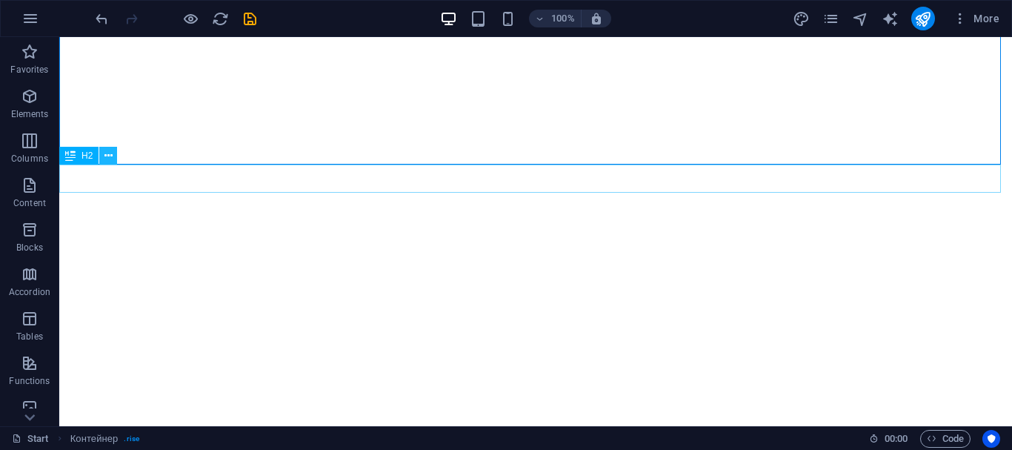
click at [110, 159] on icon at bounding box center [108, 156] width 8 height 16
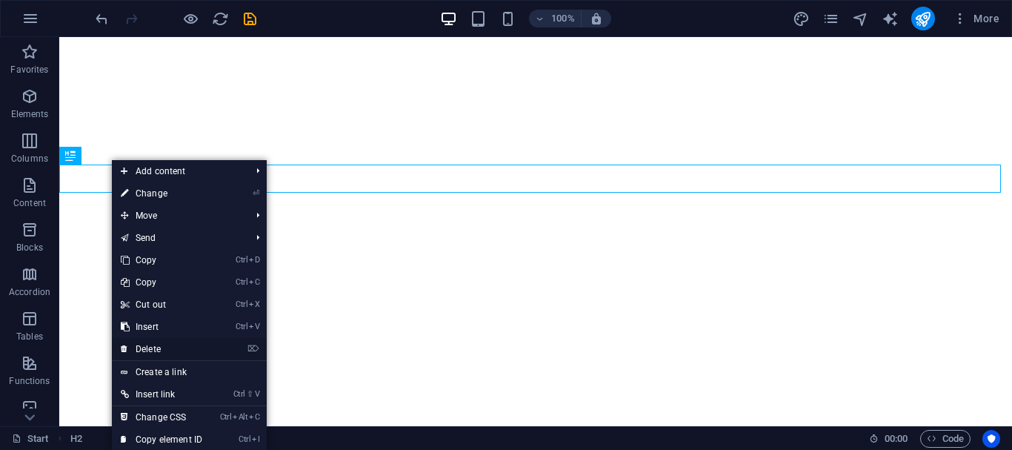
click at [145, 353] on font "Delete" at bounding box center [148, 349] width 25 height 10
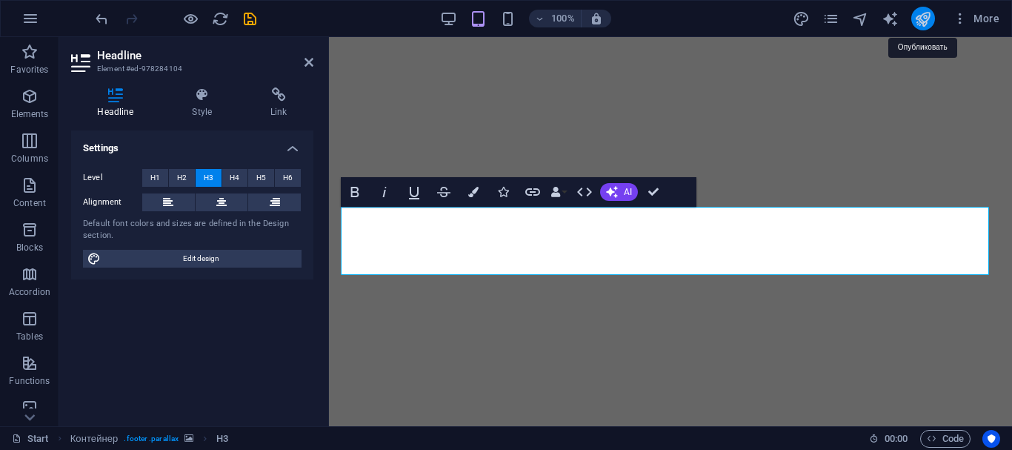
click at [930, 15] on icon "publish" at bounding box center [922, 18] width 17 height 17
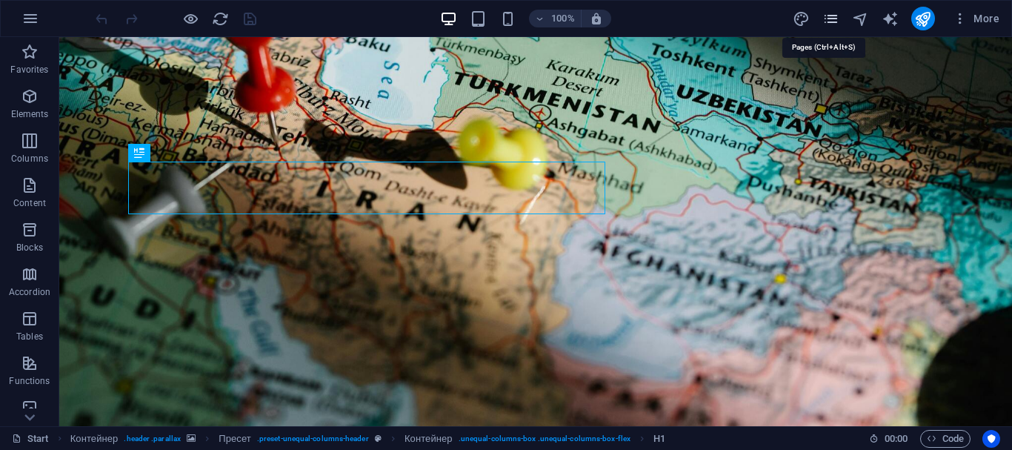
click at [825, 19] on icon "pages" at bounding box center [830, 18] width 17 height 17
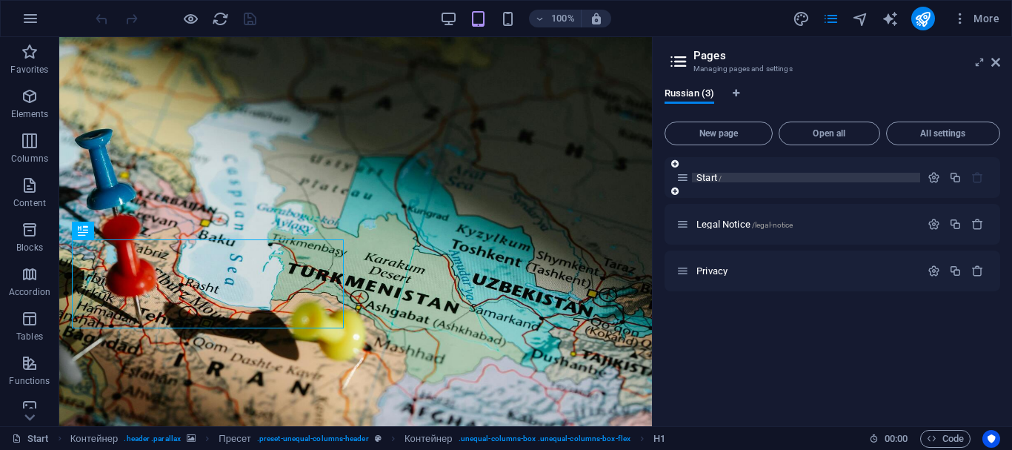
click at [704, 181] on font "Start" at bounding box center [706, 177] width 21 height 11
click at [704, 176] on font "Start" at bounding box center [706, 177] width 21 height 11
click at [930, 175] on icon "button" at bounding box center [933, 177] width 13 height 13
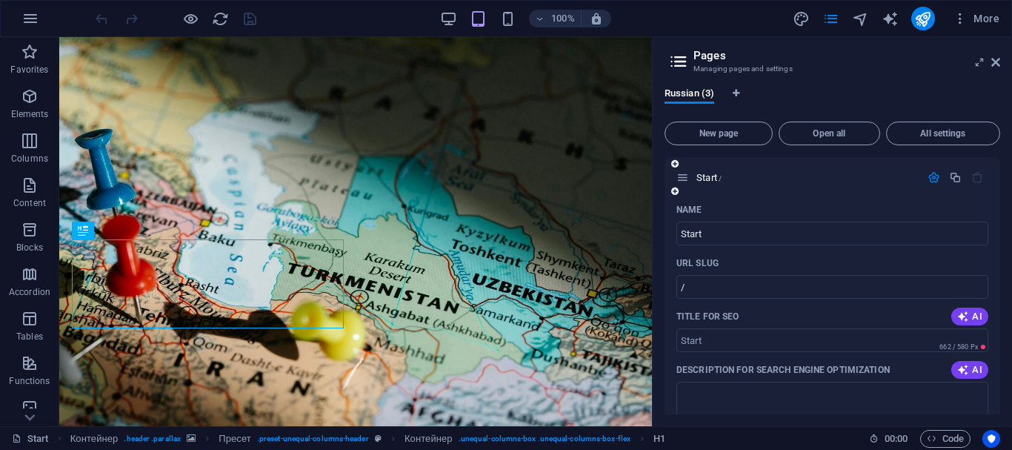
drag, startPoint x: 1000, startPoint y: 211, endPoint x: 990, endPoint y: 235, distance: 25.6
click at [990, 235] on div "Russian (3) New page Open all All settings Start / Name Start ​ URL slug / ​ Ti…" at bounding box center [832, 251] width 359 height 350
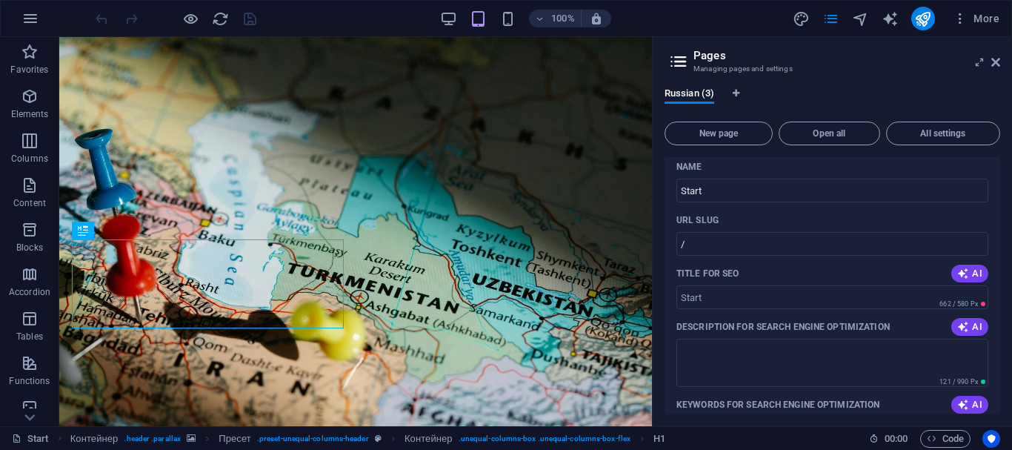
scroll to position [36, 0]
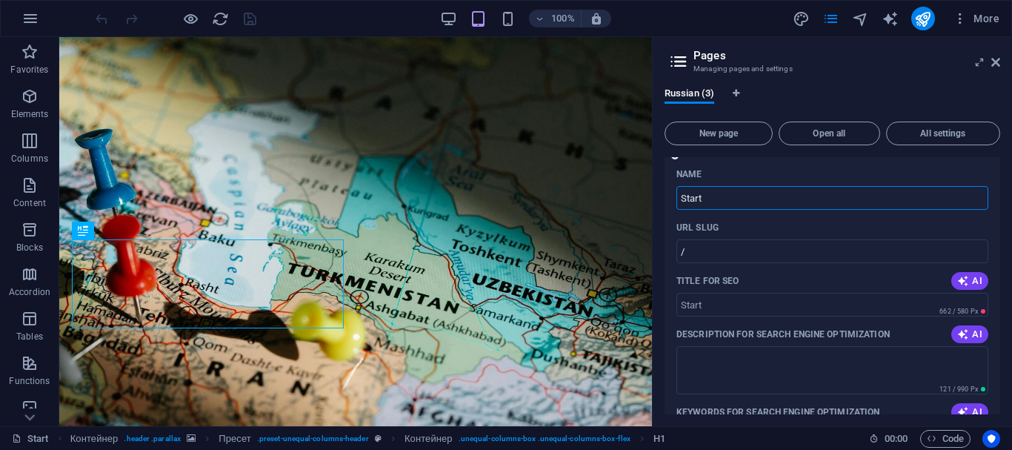
paste input "Aisha – Founder of Nour & A Global | Digital Business Card"
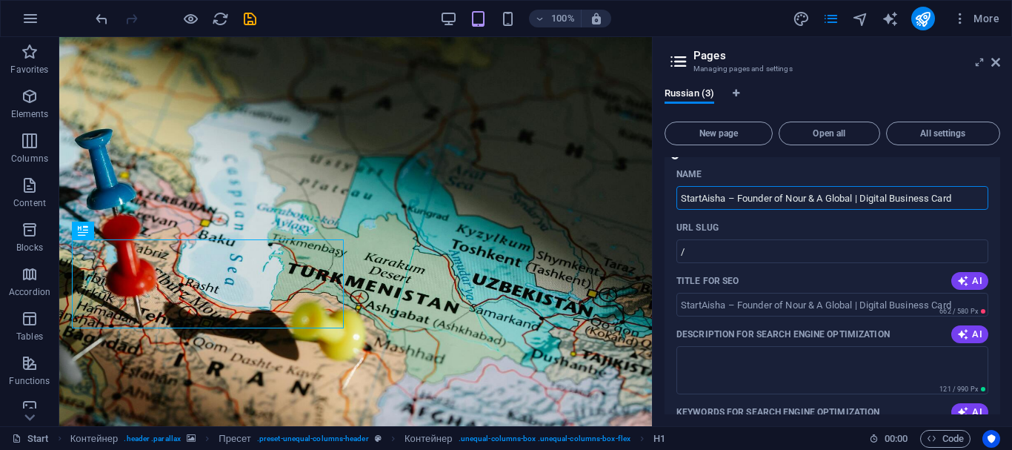
click at [704, 198] on input "StartAisha – Founder of Nour & A Global | Digital Business Card" at bounding box center [832, 198] width 312 height 24
type input "Aisha – Founder of Nour & A Global | Digital Business Card"
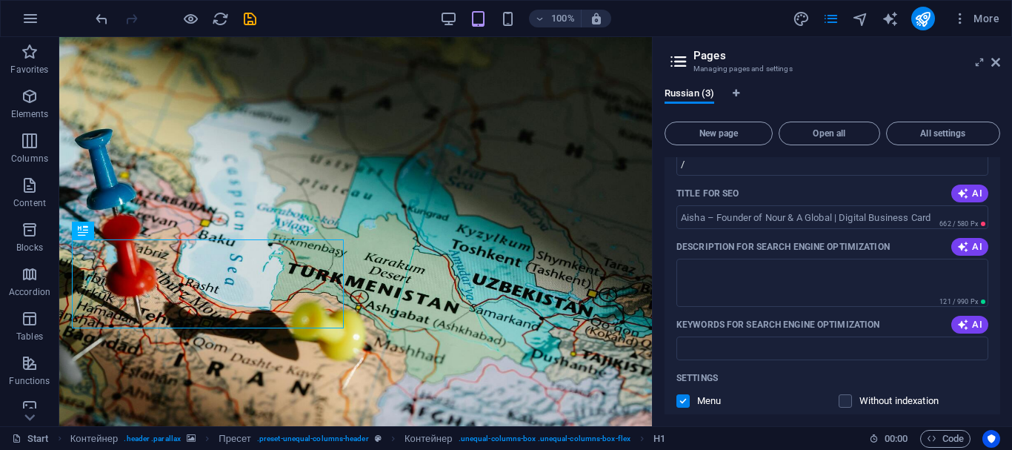
scroll to position [129, 0]
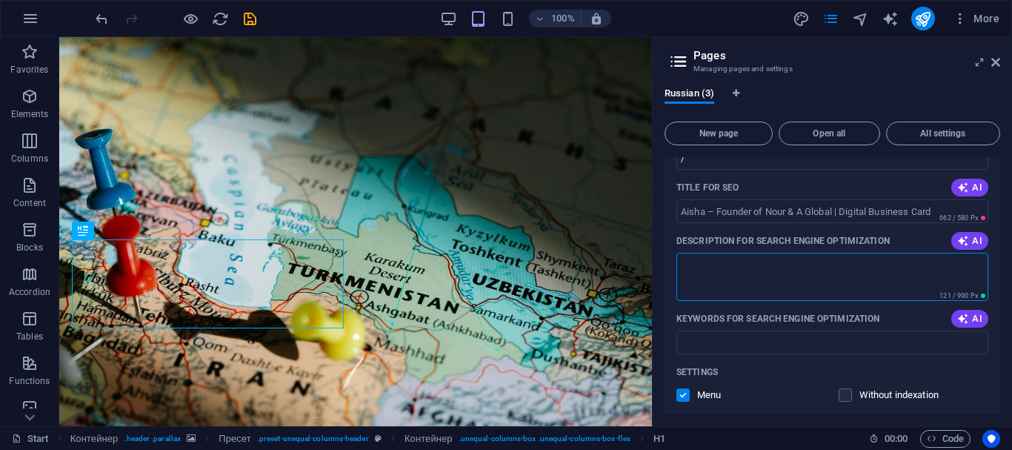
paste textarea "Aisha, Founder of Nour & A Global. Independently Innovative – bridging [GEOGRAP…"
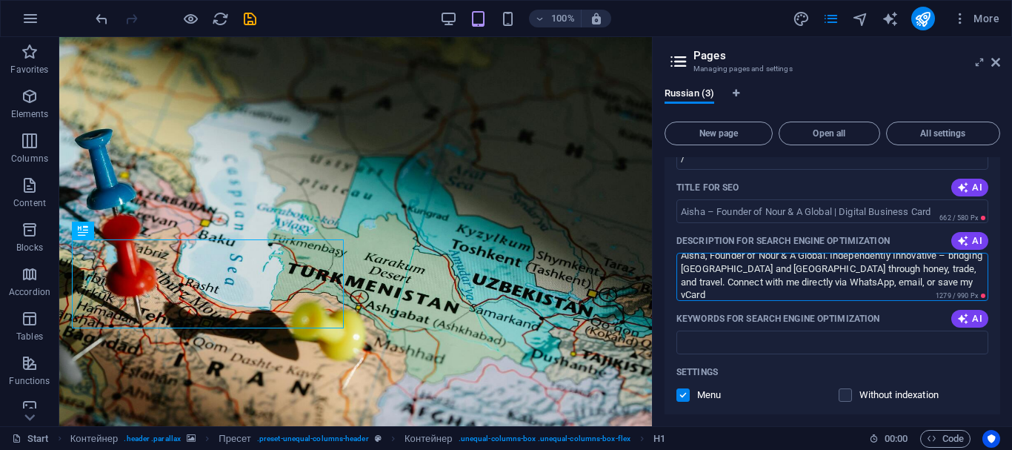
scroll to position [0, 0]
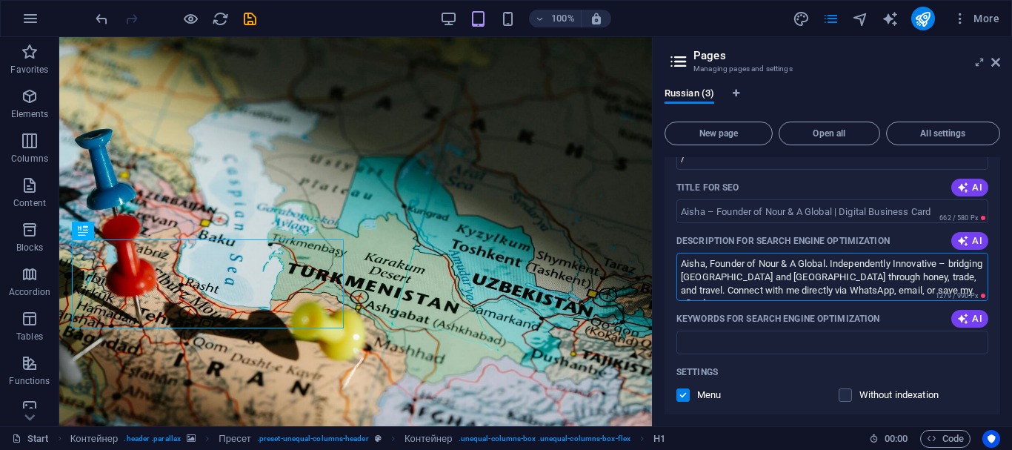
click at [880, 289] on textarea "Aisha, Founder of Nour & A Global. Independently Innovative – bridging [GEOGRAP…" at bounding box center [832, 277] width 312 height 48
type textarea "Aisha, Founder of Nour & A Global. Independently Innovative – bridging [GEOGRAP…"
click at [970, 326] on button "AI" at bounding box center [969, 319] width 37 height 18
type input "мед, [GEOGRAPHIC_DATA], [GEOGRAPHIC_DATA], устойчивый бизнес, путешествия, мест…"
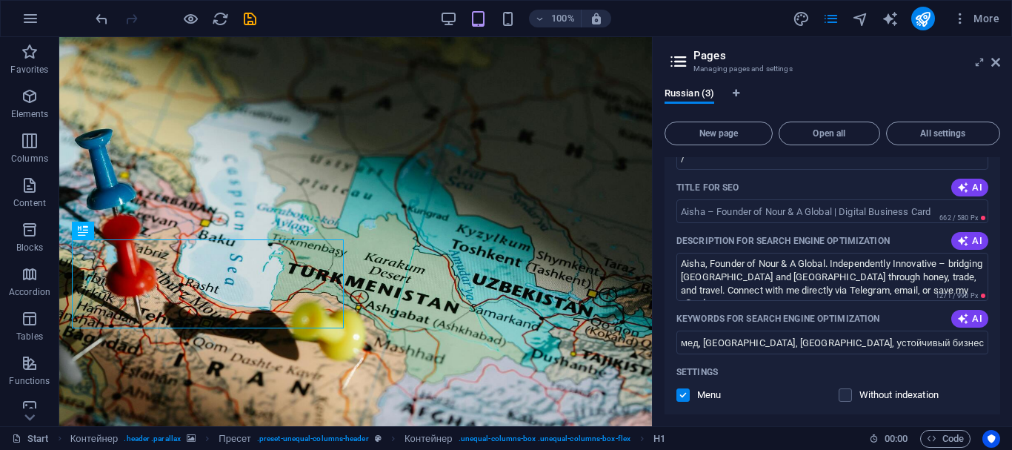
drag, startPoint x: 1002, startPoint y: 264, endPoint x: 1002, endPoint y: 284, distance: 20.0
click at [1002, 284] on div "Russian (3) New page Open all All settings Start / Name [PERSON_NAME] – Founder…" at bounding box center [832, 251] width 359 height 350
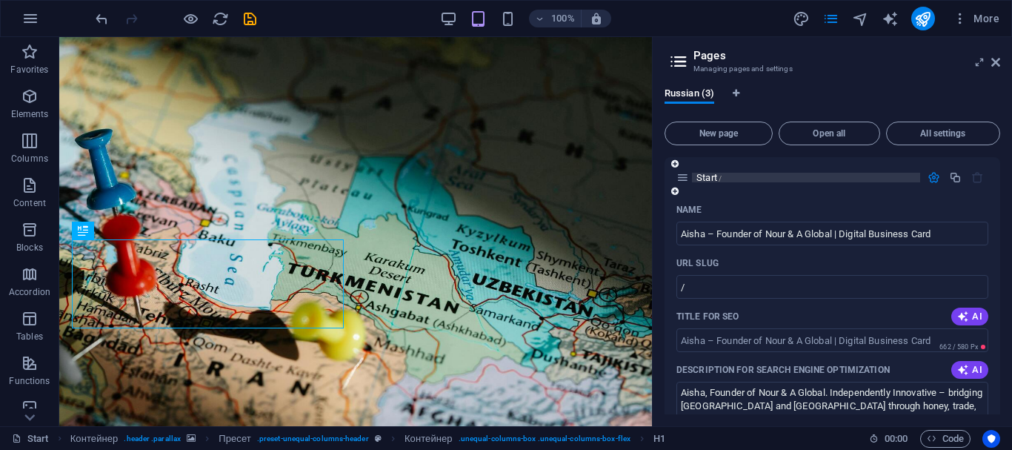
click at [710, 173] on font "Start" at bounding box center [706, 177] width 21 height 11
click at [764, 174] on p "Start /" at bounding box center [805, 178] width 219 height 10
drag, startPoint x: 996, startPoint y: 197, endPoint x: 989, endPoint y: 259, distance: 62.7
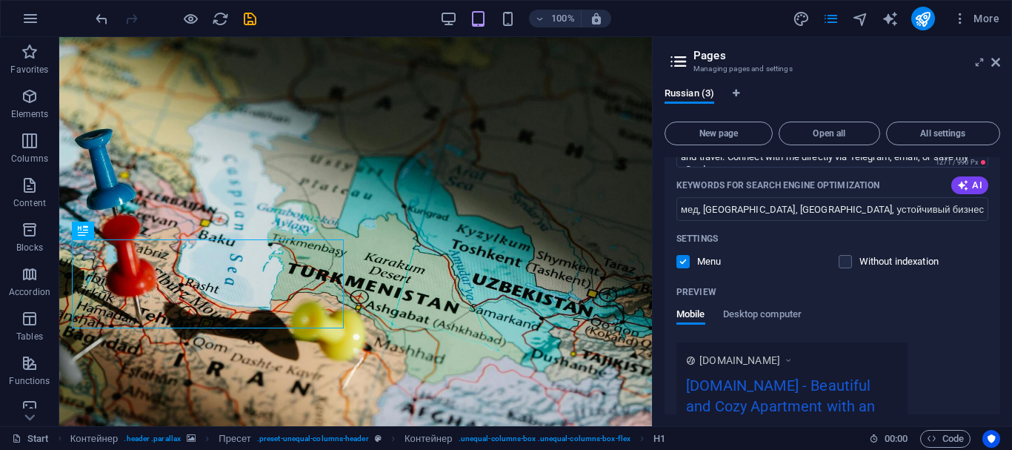
scroll to position [272, 0]
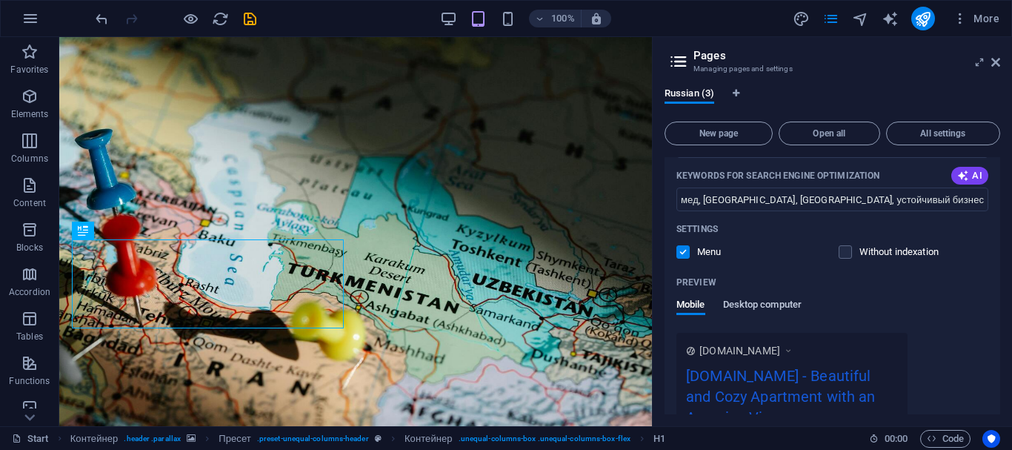
click at [763, 305] on font "Desktop computer" at bounding box center [762, 303] width 79 height 11
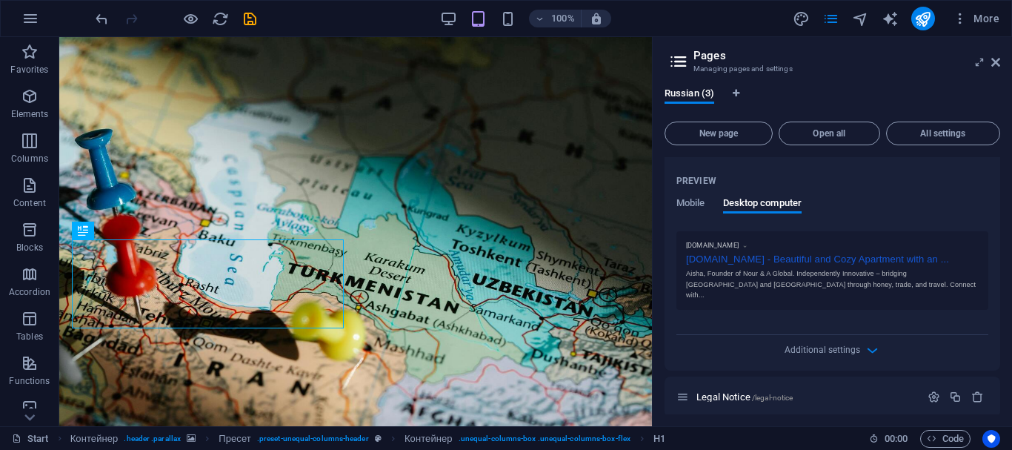
scroll to position [418, 0]
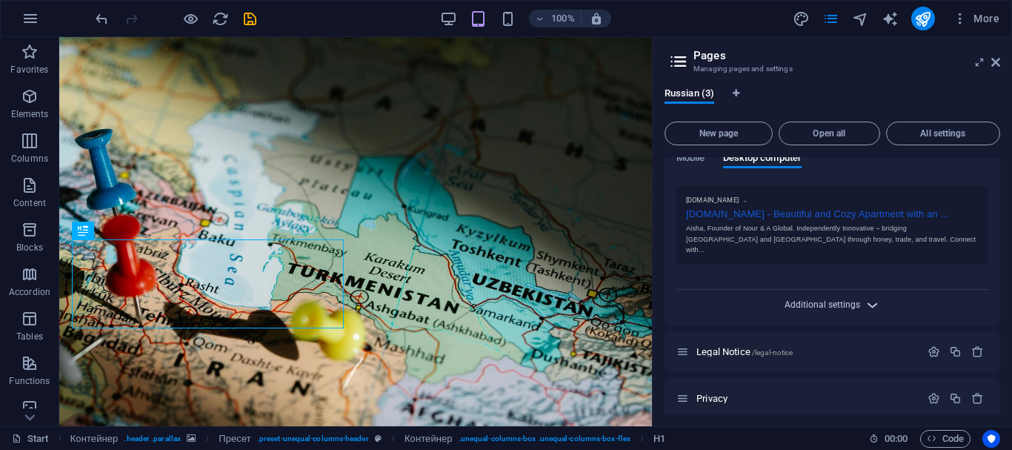
click at [803, 299] on font "Additional settings" at bounding box center [822, 304] width 76 height 10
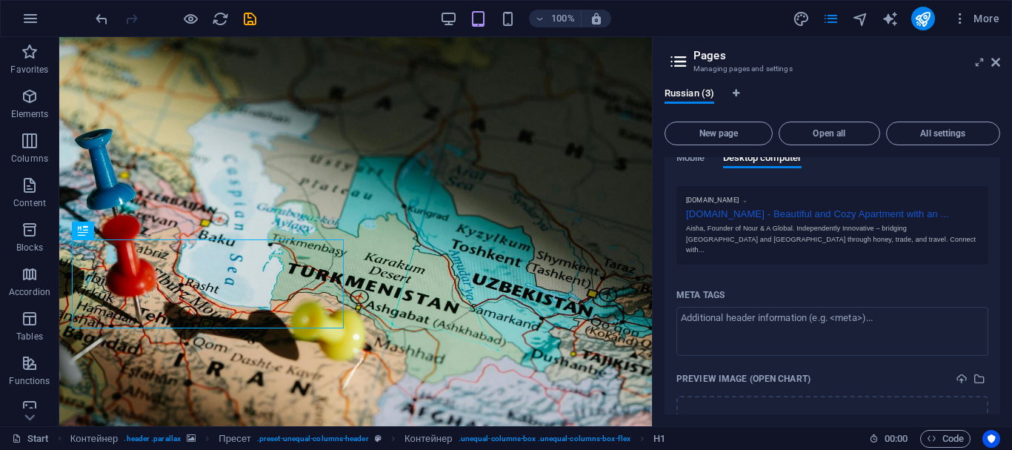
drag, startPoint x: 995, startPoint y: 315, endPoint x: 999, endPoint y: 330, distance: 16.0
click at [999, 330] on div "Start / Name [PERSON_NAME] – Founder of Nour & A Global | Digital Business Card…" at bounding box center [832, 285] width 336 height 257
drag, startPoint x: 996, startPoint y: 329, endPoint x: 997, endPoint y: 353, distance: 24.5
click at [997, 353] on div "Start / Name [PERSON_NAME] – Founder of Nour & A Global | Digital Business Card…" at bounding box center [832, 285] width 336 height 257
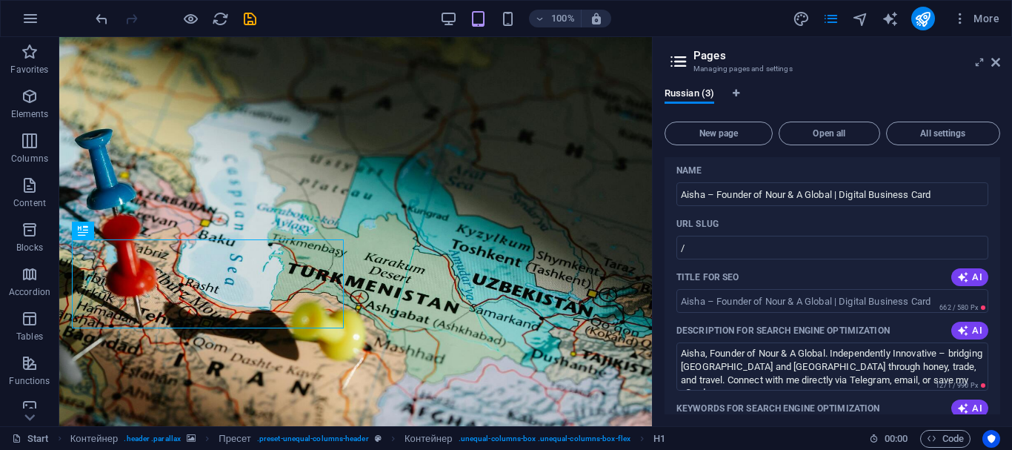
scroll to position [0, 0]
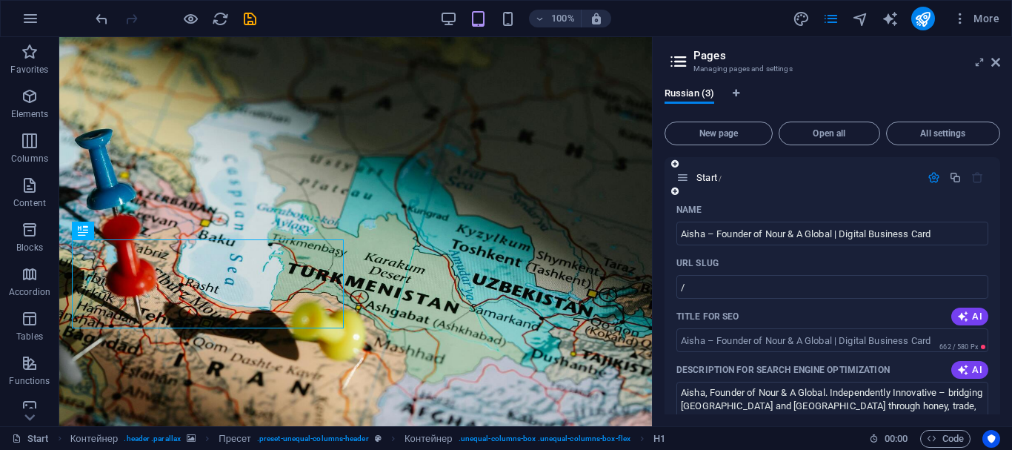
click at [747, 201] on div "Name" at bounding box center [832, 210] width 312 height 24
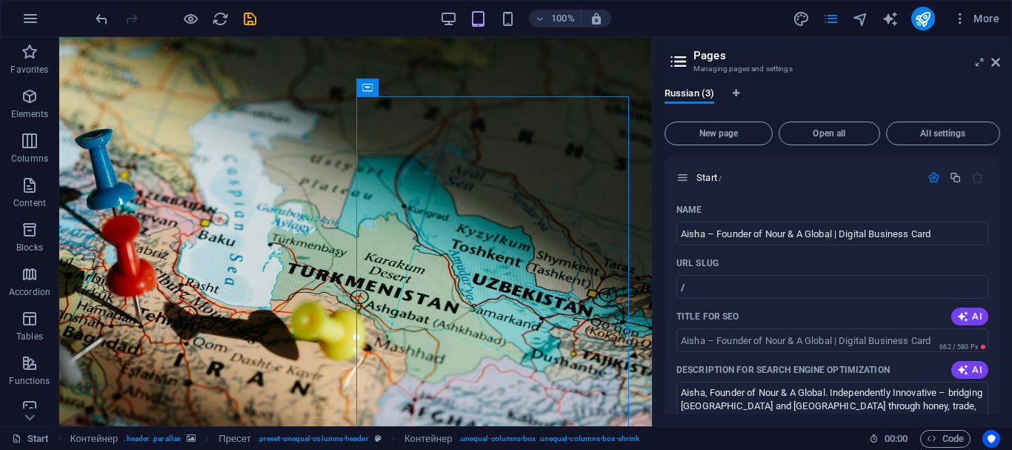
drag, startPoint x: 995, startPoint y: 205, endPoint x: 999, endPoint y: 222, distance: 17.6
click at [999, 222] on div "Start / Name [PERSON_NAME] – Founder of Nour & A Global | Digital Business Card…" at bounding box center [832, 285] width 336 height 257
drag, startPoint x: 1002, startPoint y: 216, endPoint x: 1001, endPoint y: 253, distance: 37.1
click at [1001, 253] on div "Russian (3) New page Open all All settings Start / Name [PERSON_NAME] – Founder…" at bounding box center [832, 251] width 359 height 350
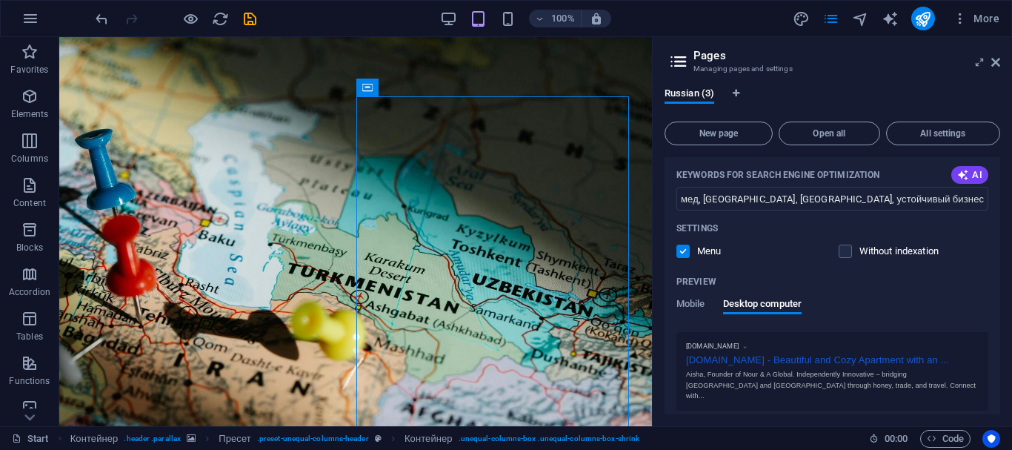
scroll to position [276, 0]
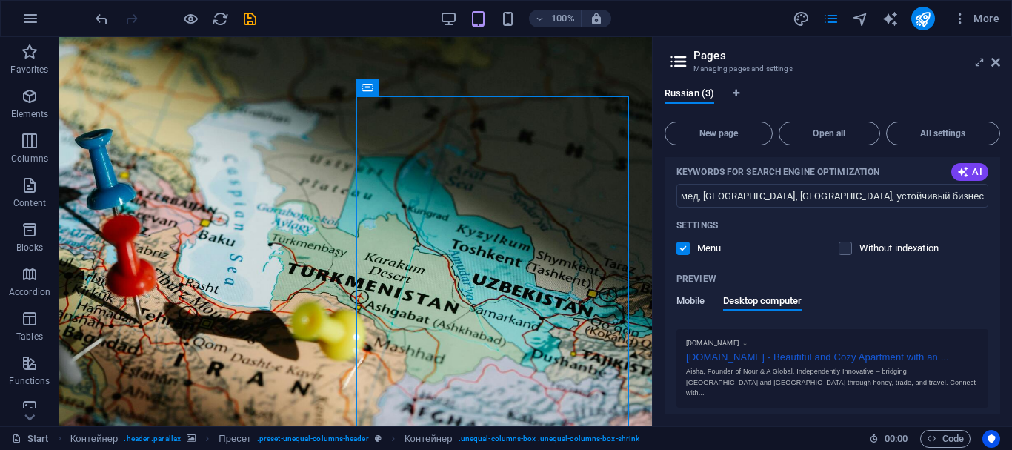
click at [690, 295] on font "Mobile" at bounding box center [690, 300] width 29 height 11
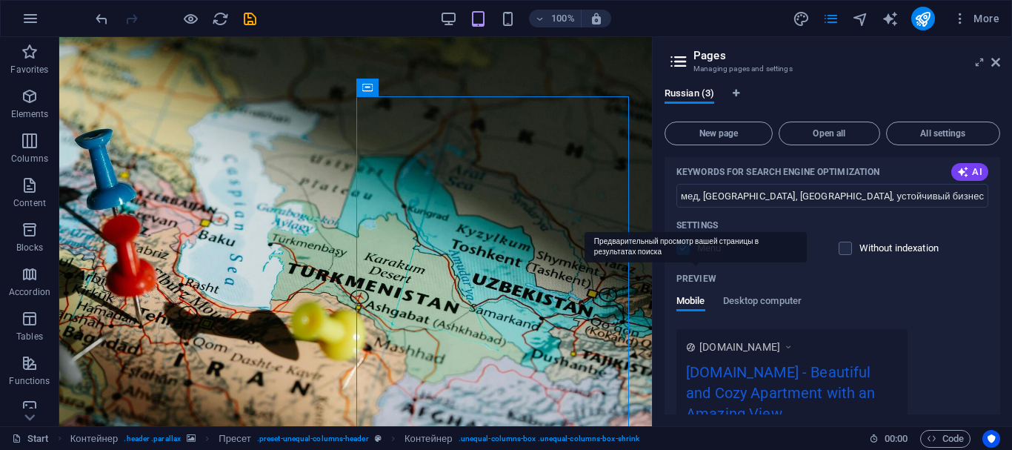
click at [693, 277] on font "Preview" at bounding box center [696, 278] width 40 height 10
click at [979, 63] on icon at bounding box center [979, 62] width 0 height 12
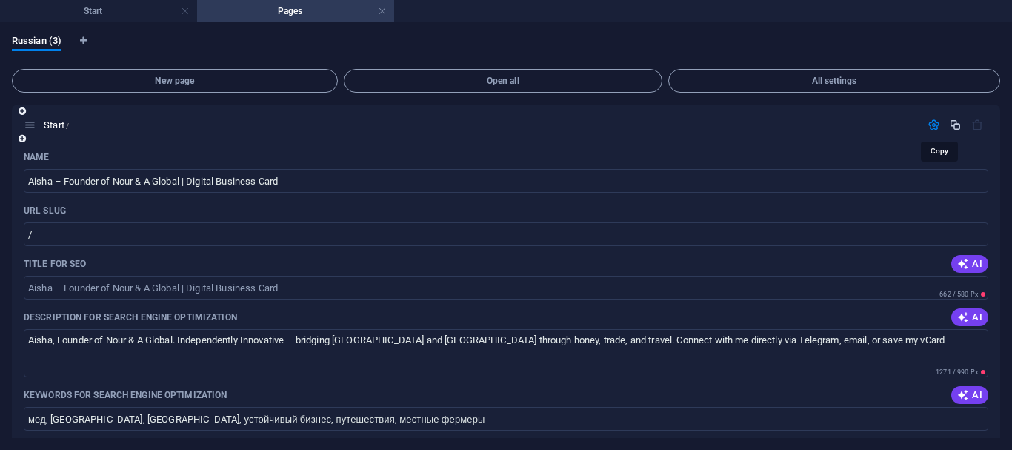
click at [951, 124] on icon "button" at bounding box center [955, 125] width 13 height 13
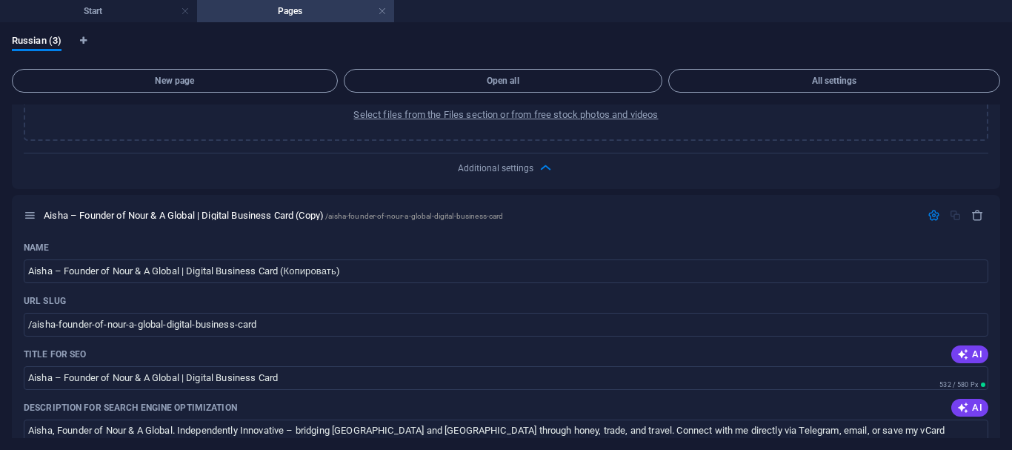
drag, startPoint x: 1001, startPoint y: 281, endPoint x: 1010, endPoint y: 238, distance: 44.5
click at [1010, 239] on div "Russian (3) New page Open all All settings Start / Name [PERSON_NAME] – Founder…" at bounding box center [506, 236] width 1012 height 427
click at [103, 13] on h4 "Start" at bounding box center [98, 11] width 197 height 16
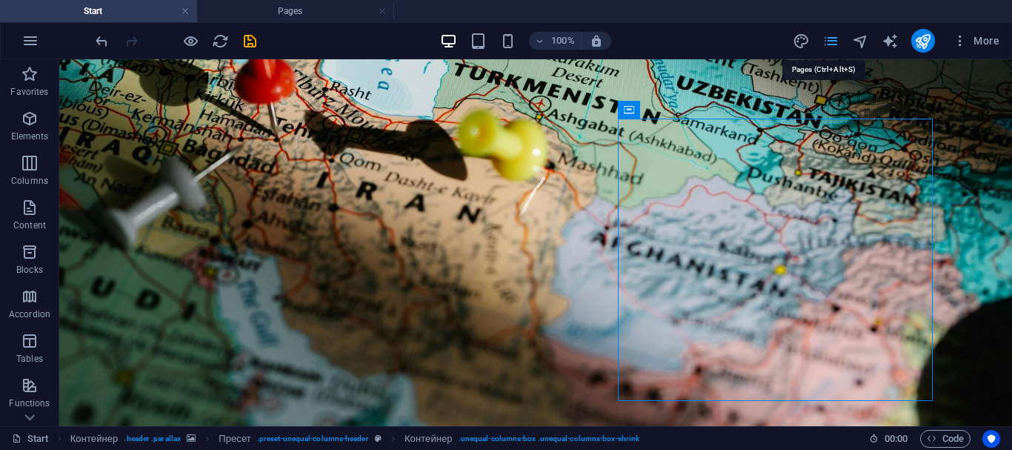
click at [833, 36] on icon "pages" at bounding box center [830, 41] width 17 height 17
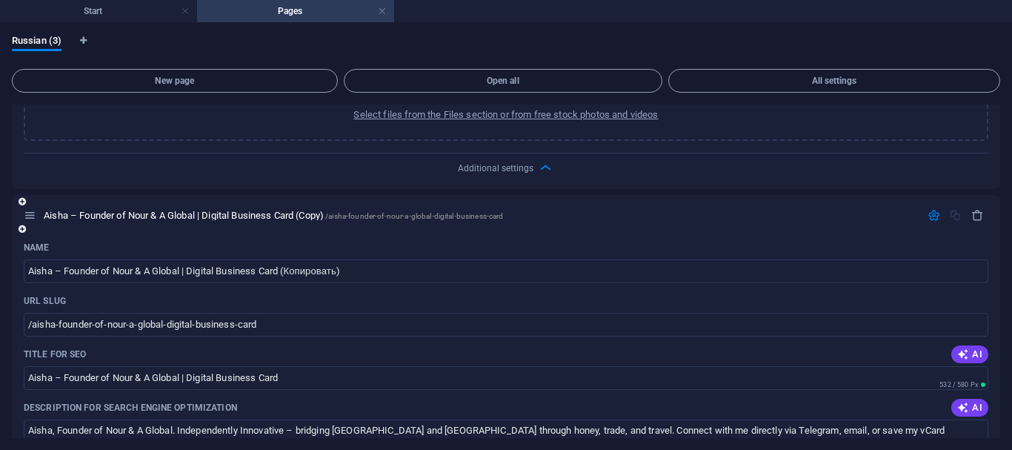
click at [951, 214] on div at bounding box center [955, 215] width 65 height 13
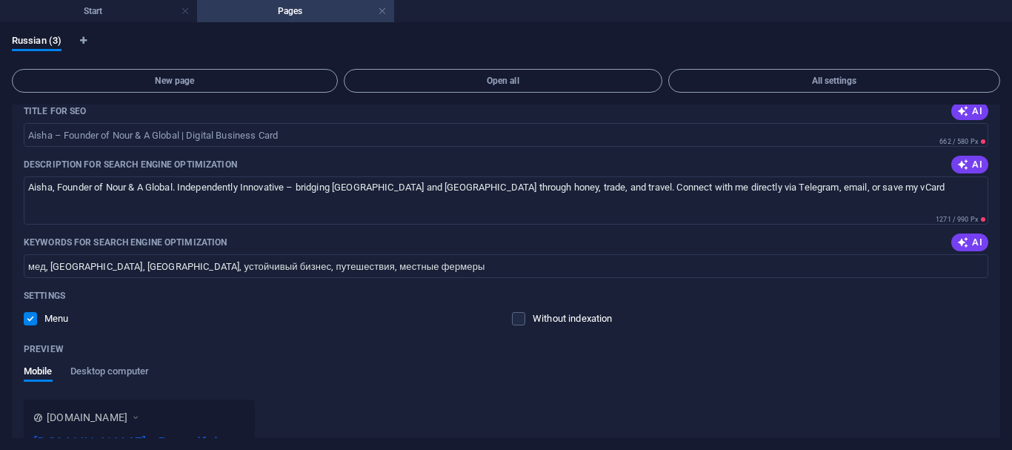
scroll to position [0, 0]
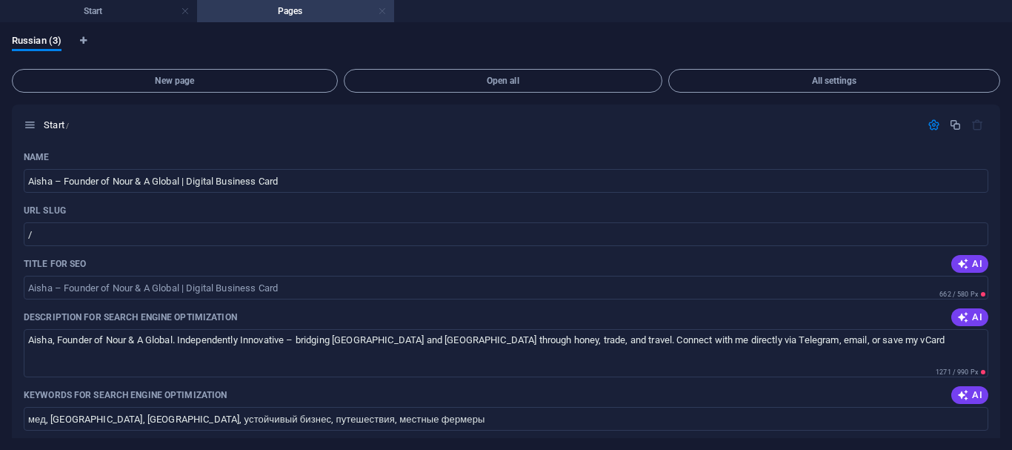
click at [378, 11] on link at bounding box center [382, 11] width 9 height 14
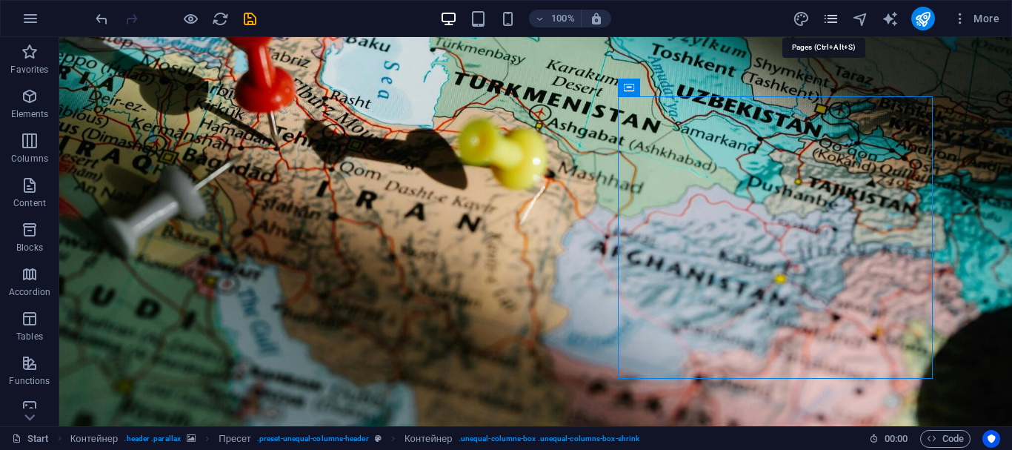
click at [840, 17] on span "pages" at bounding box center [831, 18] width 18 height 17
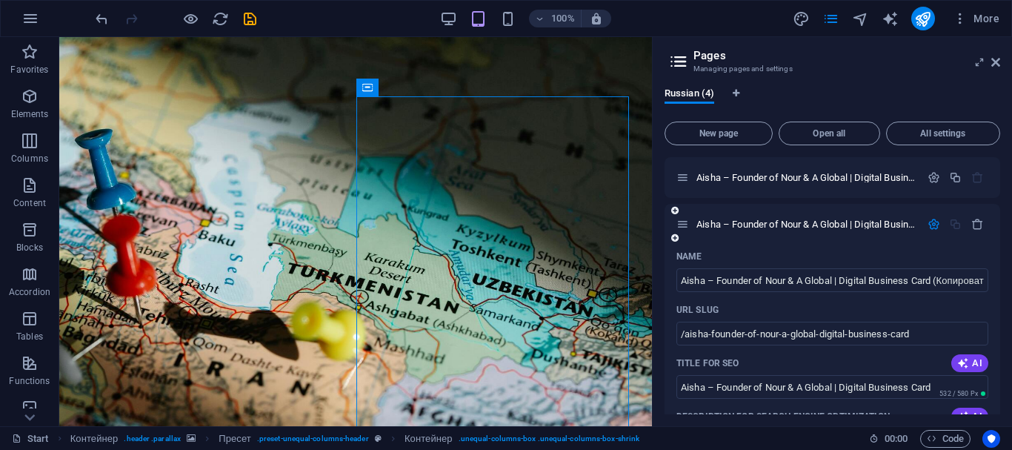
drag, startPoint x: 1002, startPoint y: 224, endPoint x: 993, endPoint y: 244, distance: 22.6
click at [993, 244] on div "Russian (4) New page Open all All settings Aisha – Founder of Nour & A Global |…" at bounding box center [832, 251] width 359 height 350
drag, startPoint x: 1001, startPoint y: 212, endPoint x: 994, endPoint y: 245, distance: 34.0
click at [994, 245] on div "Russian (4) New page Open all All settings Aisha – Founder of Nour & A Global |…" at bounding box center [832, 251] width 359 height 350
drag, startPoint x: 1001, startPoint y: 186, endPoint x: 993, endPoint y: 263, distance: 77.5
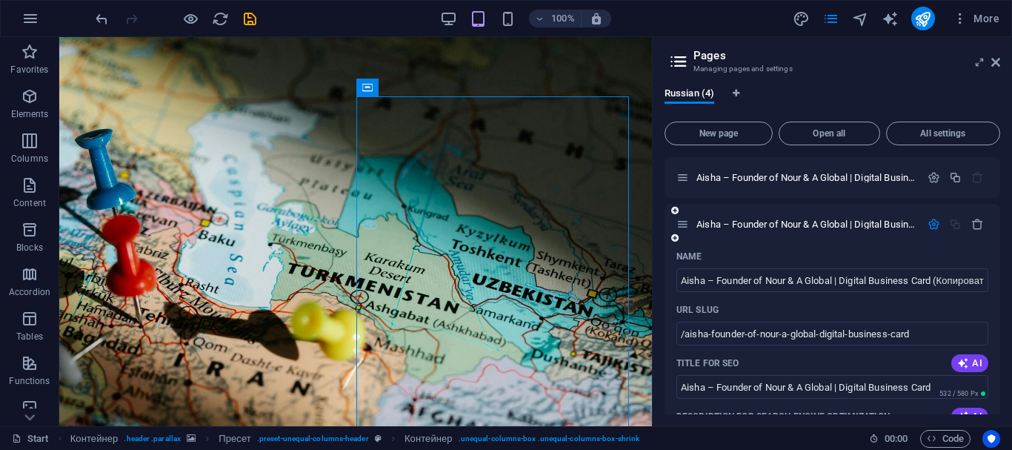
click at [993, 263] on div "Russian (4) New page Open all All settings Aisha – Founder of Nour & A Global |…" at bounding box center [832, 251] width 359 height 350
click at [926, 13] on icon "publish" at bounding box center [922, 18] width 17 height 17
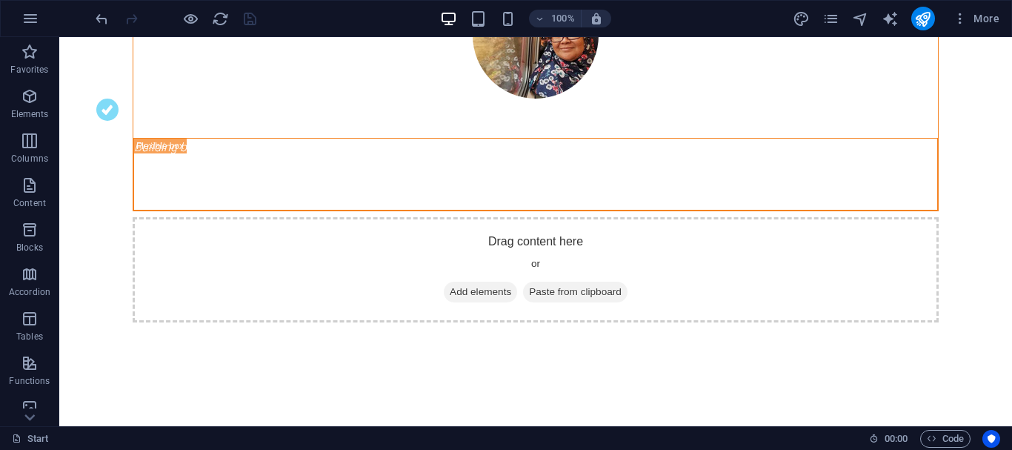
scroll to position [805, 0]
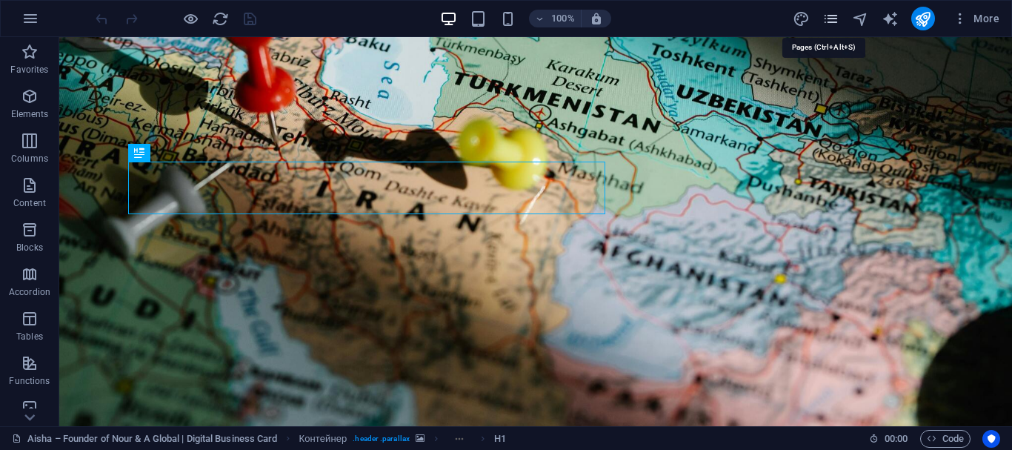
click at [827, 18] on icon "pages" at bounding box center [830, 18] width 17 height 17
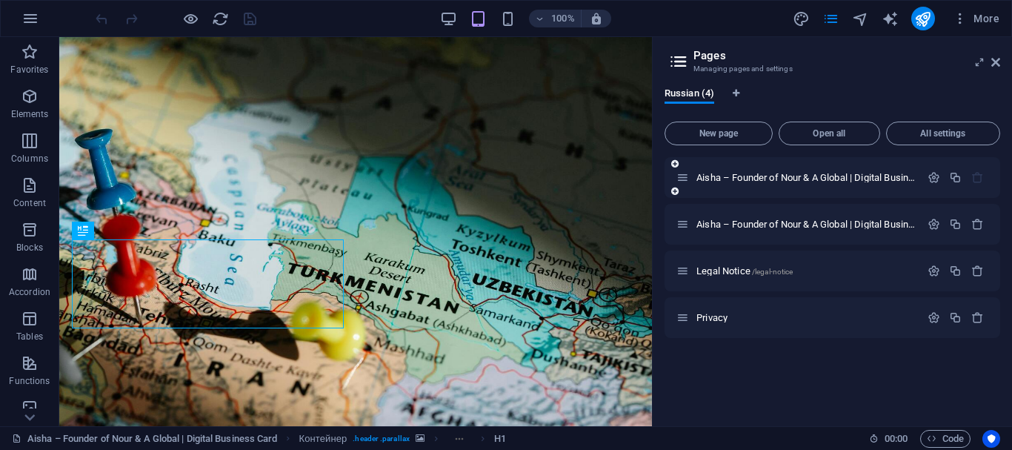
click at [800, 184] on div "Aisha – Founder of Nour & A Global | Digital Business Card /" at bounding box center [798, 177] width 244 height 17
click at [794, 170] on div "Aisha – Founder of Nour & A Global | Digital Business Card /" at bounding box center [798, 177] width 244 height 17
click at [763, 175] on font "Aisha – Founder of Nour & A Global | Digital Business Card" at bounding box center [821, 177] width 250 height 11
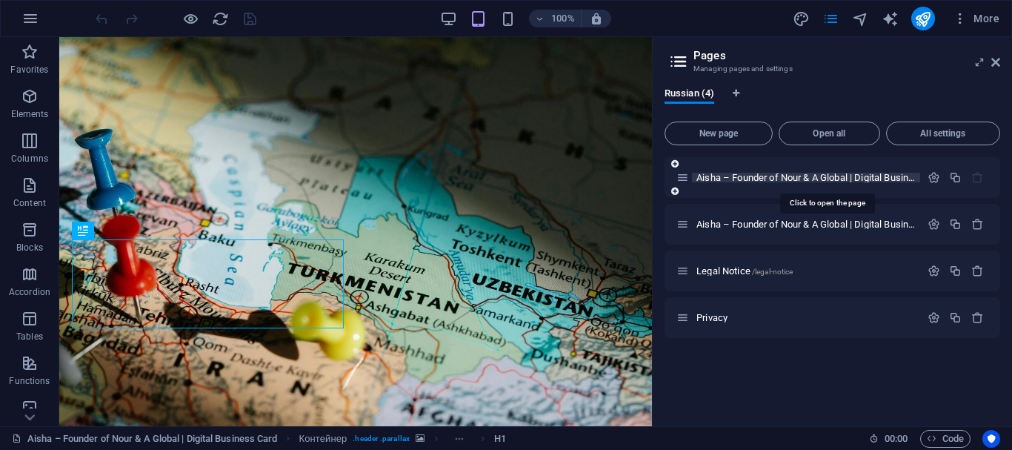
click at [762, 175] on font "Aisha – Founder of Nour & A Global | Digital Business Card" at bounding box center [821, 177] width 250 height 11
click at [761, 175] on font "Aisha – Founder of Nour & A Global | Digital Business Card" at bounding box center [821, 177] width 250 height 11
click at [761, 176] on font "Aisha – Founder of Nour & A Global | Digital Business Card" at bounding box center [821, 177] width 250 height 11
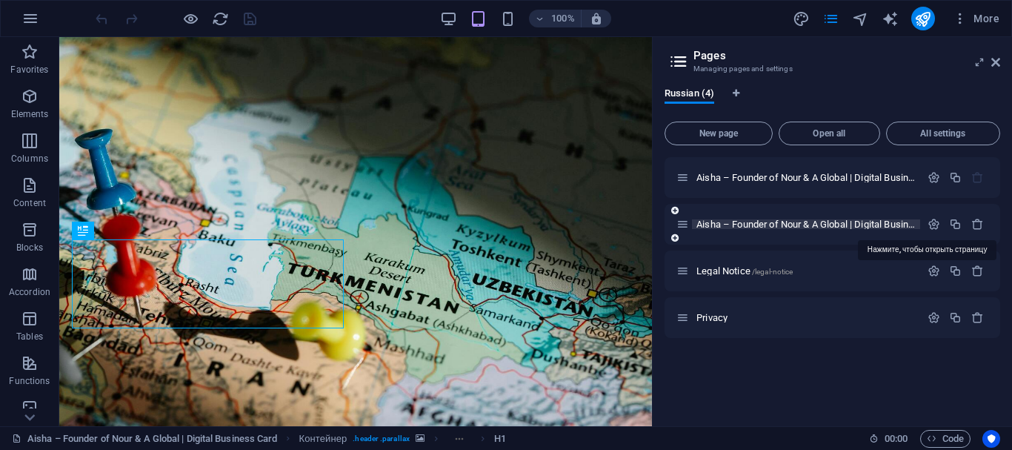
click at [753, 221] on font "Aisha – Founder of Nour & A Global | Digital Business Card (Copy)" at bounding box center [836, 224] width 280 height 11
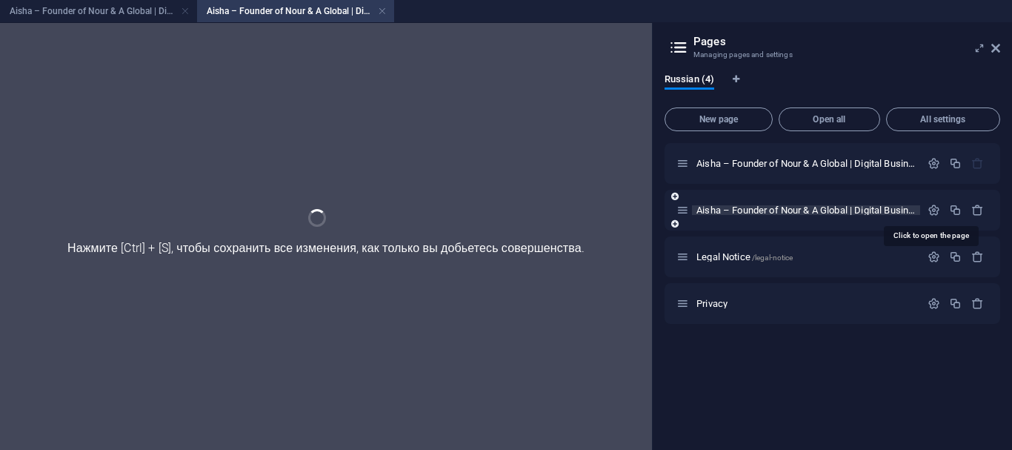
click at [753, 221] on div "Aisha – Founder of Nour & A Global | Digital Business Card (Copy) /aisha-founde…" at bounding box center [832, 210] width 336 height 41
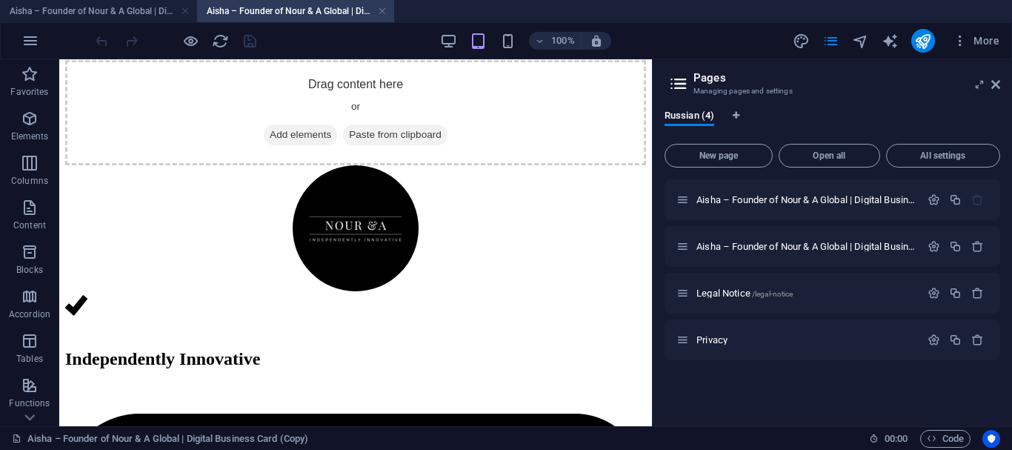
scroll to position [739, 0]
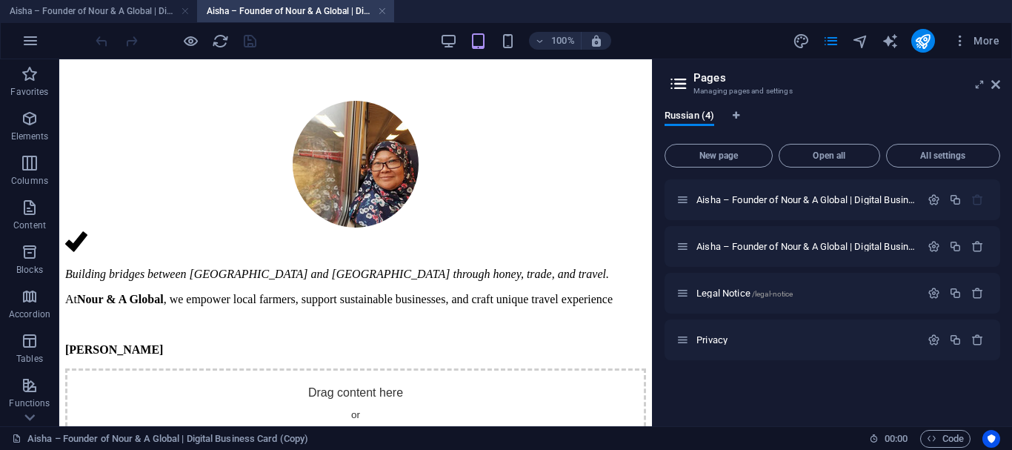
drag, startPoint x: 645, startPoint y: 100, endPoint x: 725, endPoint y: 59, distance: 89.8
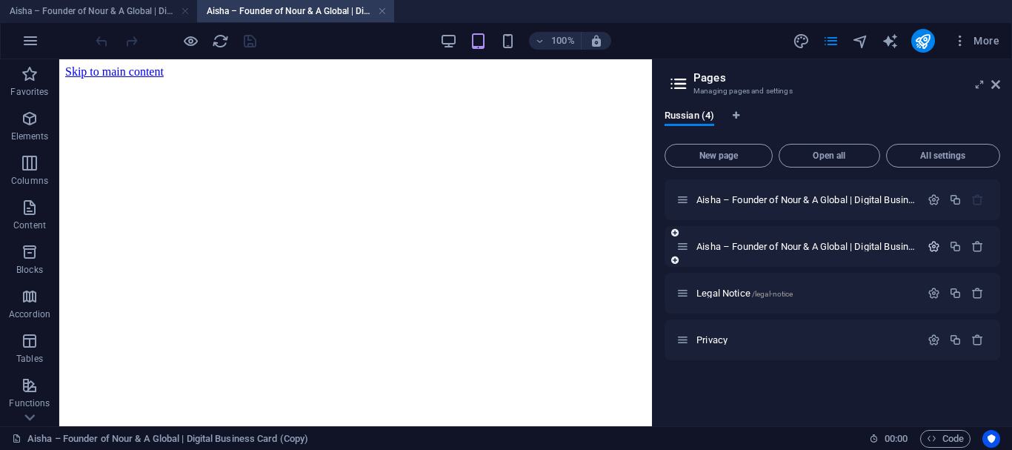
click at [933, 244] on icon "button" at bounding box center [933, 246] width 13 height 13
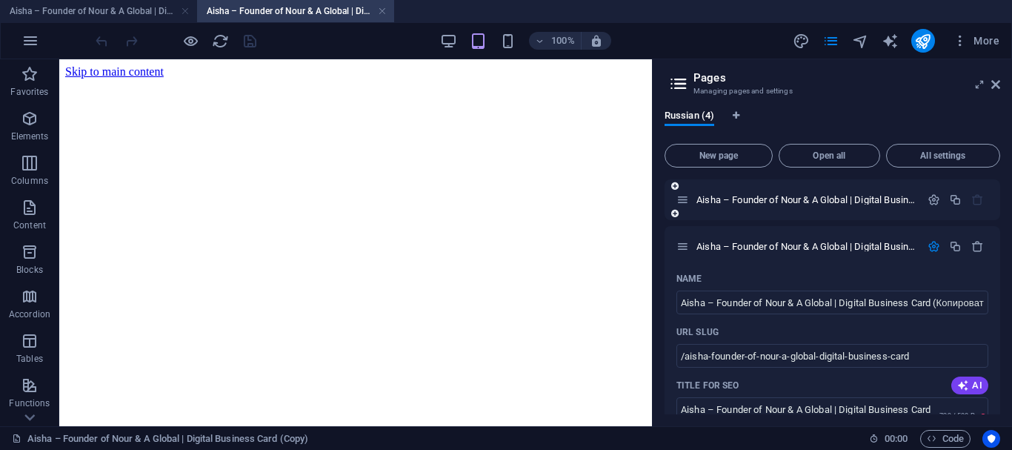
drag, startPoint x: 1000, startPoint y: 201, endPoint x: 995, endPoint y: 219, distance: 17.6
click at [995, 219] on div "Russian (4) New page Open all All settings Aisha – Founder of Nour & A Global |…" at bounding box center [832, 262] width 359 height 328
click at [923, 197] on button "button" at bounding box center [933, 199] width 21 height 13
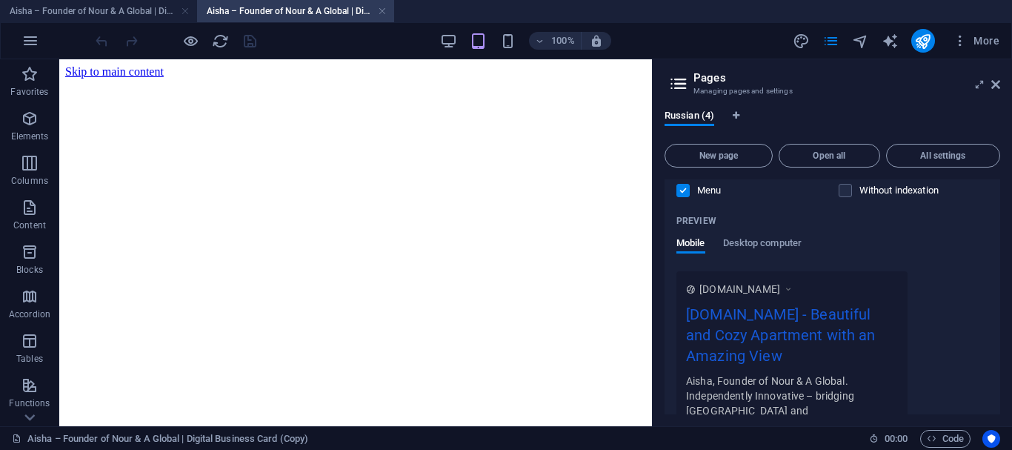
scroll to position [361, 0]
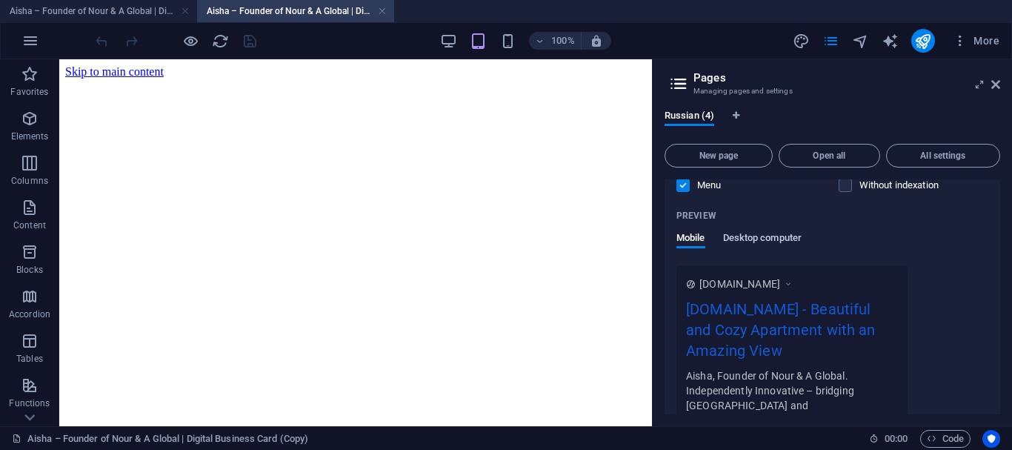
click at [761, 233] on font "Desktop computer" at bounding box center [762, 237] width 79 height 11
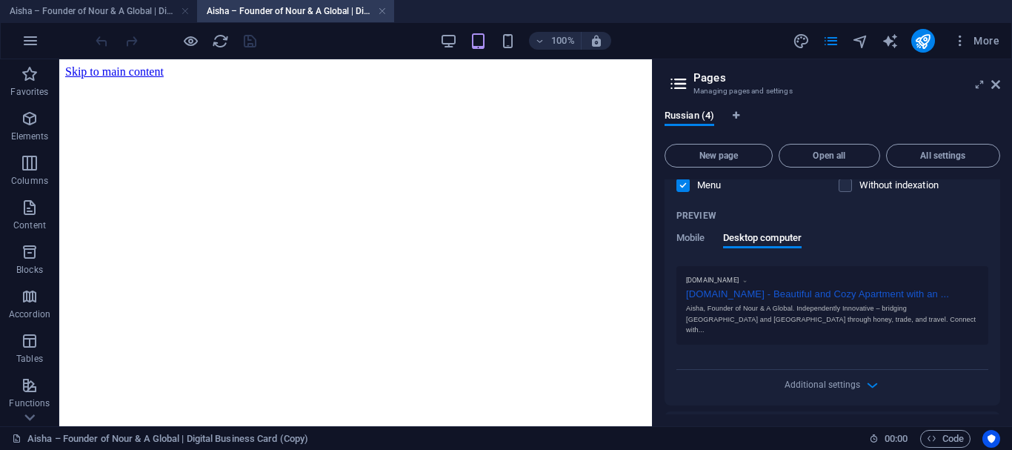
drag, startPoint x: 995, startPoint y: 278, endPoint x: 995, endPoint y: 181, distance: 97.0
click at [995, 181] on div "Name [PERSON_NAME] – Founder of Nour & A Global | Digital Business Card ​ URL s…" at bounding box center [832, 132] width 336 height 546
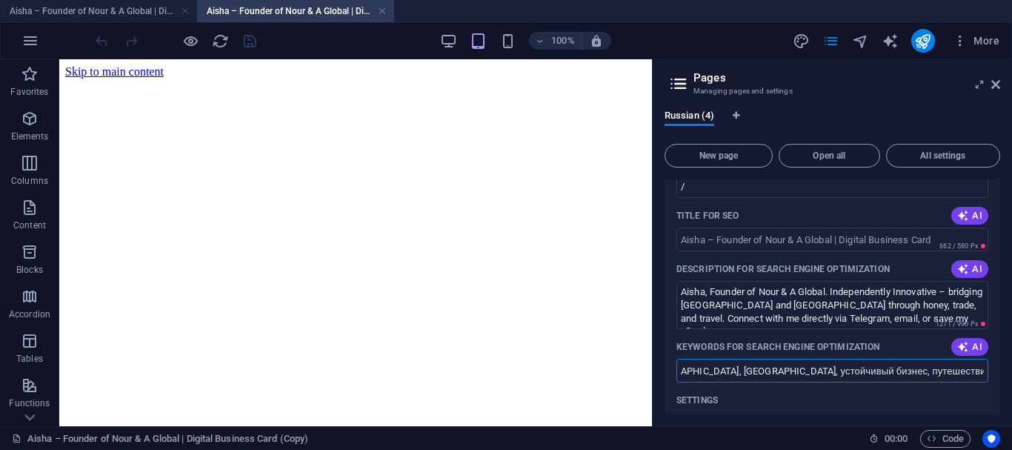
scroll to position [0, 125]
drag, startPoint x: 682, startPoint y: 369, endPoint x: 993, endPoint y: 376, distance: 311.2
click at [993, 376] on div "Name [PERSON_NAME] – Founder of Nour & A Global | Digital Business Card ​ URL s…" at bounding box center [832, 370] width 336 height 546
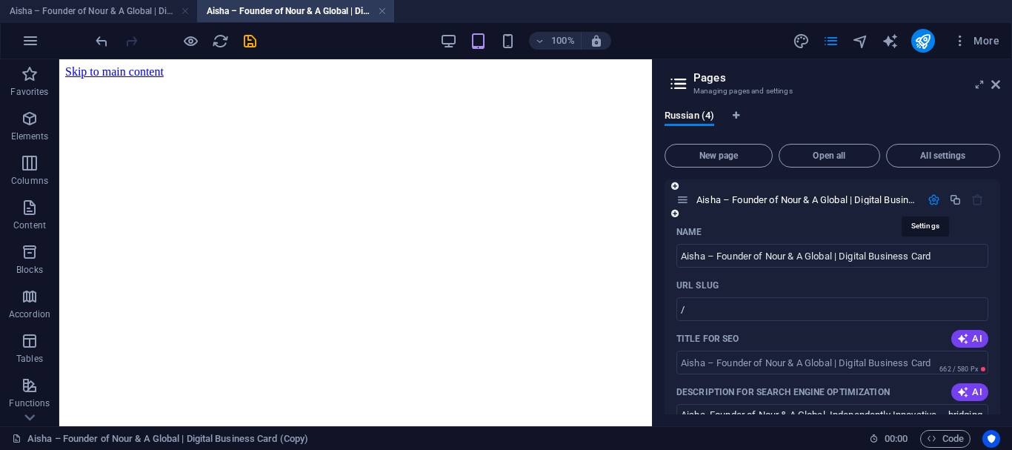
click at [930, 201] on icon "button" at bounding box center [933, 199] width 13 height 13
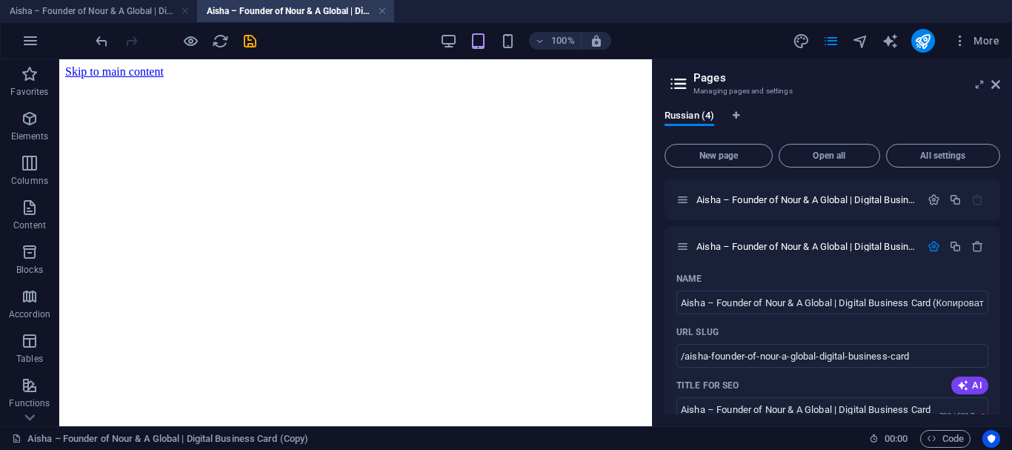
drag, startPoint x: 996, startPoint y: 229, endPoint x: 998, endPoint y: 247, distance: 17.8
click at [998, 247] on div "Aisha – Founder of Nour & A Global | Digital Business Card / Aisha – Founder of…" at bounding box center [832, 296] width 336 height 235
click at [923, 201] on button "button" at bounding box center [933, 199] width 21 height 13
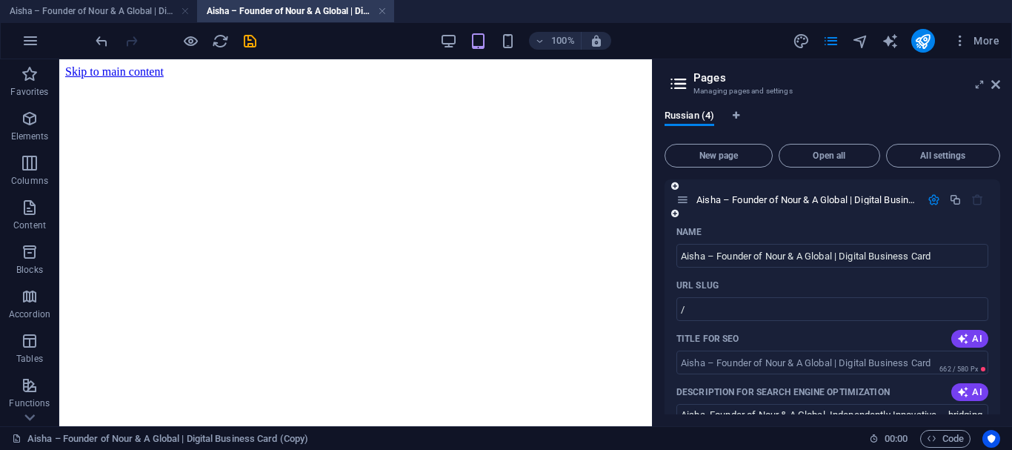
drag, startPoint x: 1001, startPoint y: 201, endPoint x: 996, endPoint y: 230, distance: 30.0
click at [996, 230] on div "Russian (4) New page Open all All settings Aisha – Founder of Nour & A Global |…" at bounding box center [832, 262] width 359 height 328
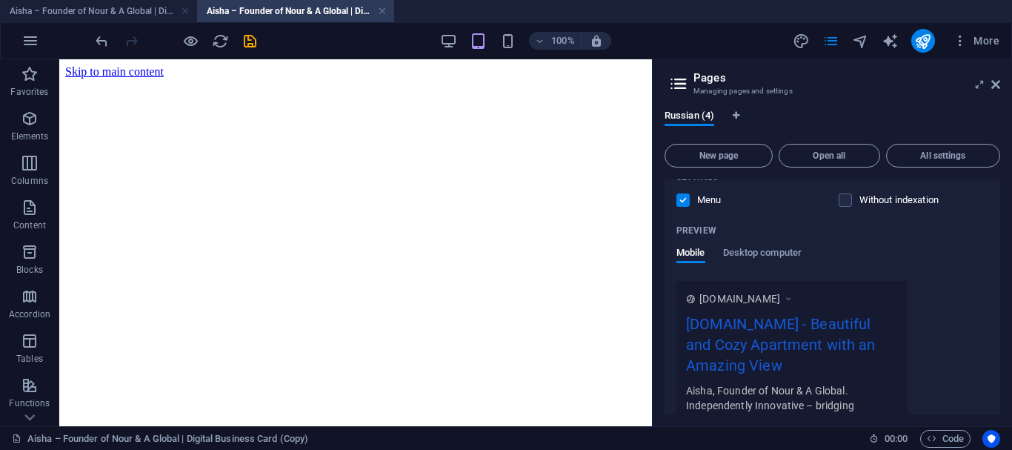
scroll to position [360, 0]
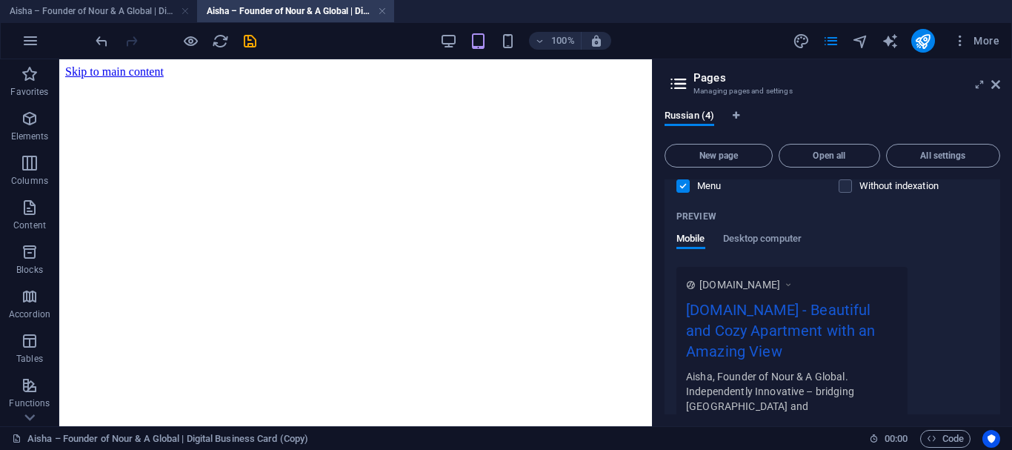
click at [793, 282] on icon at bounding box center [788, 284] width 10 height 15
click at [785, 356] on div "[DOMAIN_NAME] - Beautiful and Cozy Apartment with an Amazing View" at bounding box center [792, 333] width 212 height 70
click at [715, 324] on font "[DOMAIN_NAME] - Beautiful and Cozy Apartment with an Amazing View" at bounding box center [781, 330] width 190 height 59
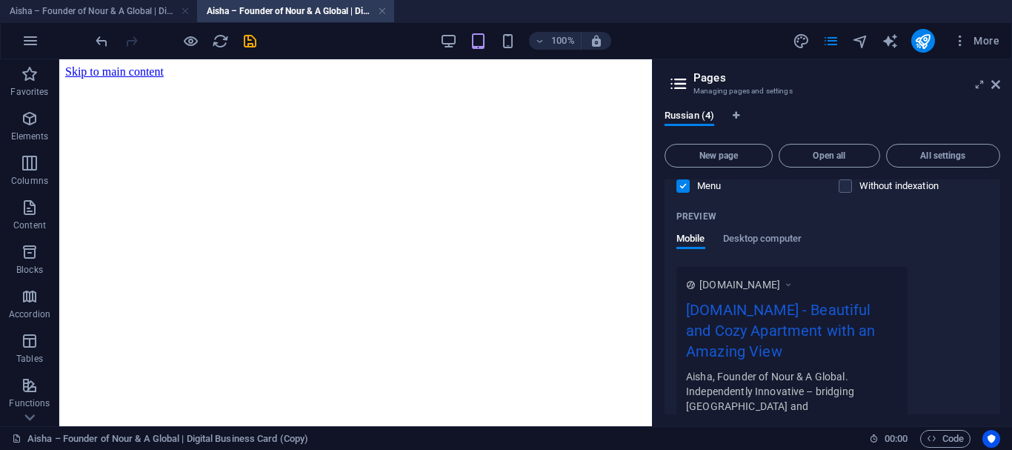
click at [715, 324] on font "[DOMAIN_NAME] - Beautiful and Cozy Apartment with an Amazing View" at bounding box center [781, 330] width 190 height 59
click at [685, 184] on label at bounding box center [682, 185] width 13 height 13
click at [0, 0] on input "checkbox" at bounding box center [0, 0] width 0 height 0
click at [685, 184] on label at bounding box center [682, 185] width 13 height 13
click at [0, 0] on input "checkbox" at bounding box center [0, 0] width 0 height 0
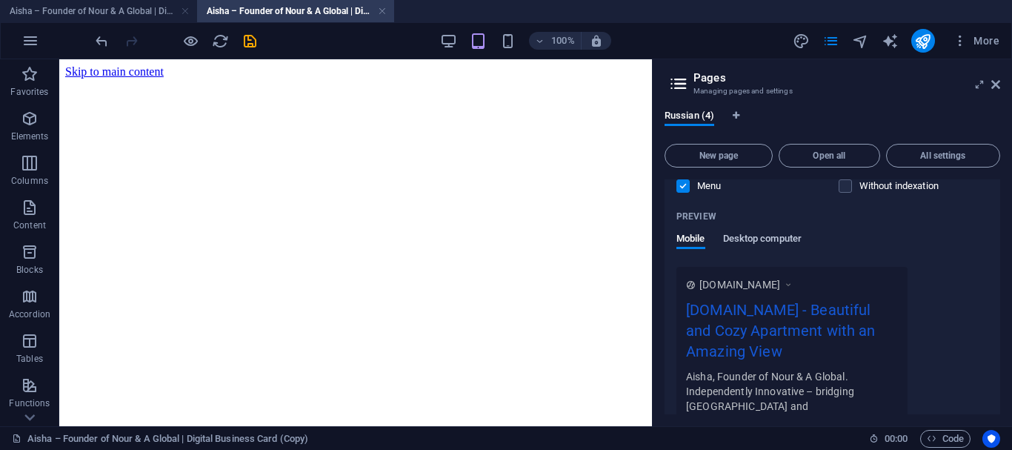
click at [762, 239] on font "Desktop computer" at bounding box center [762, 238] width 79 height 11
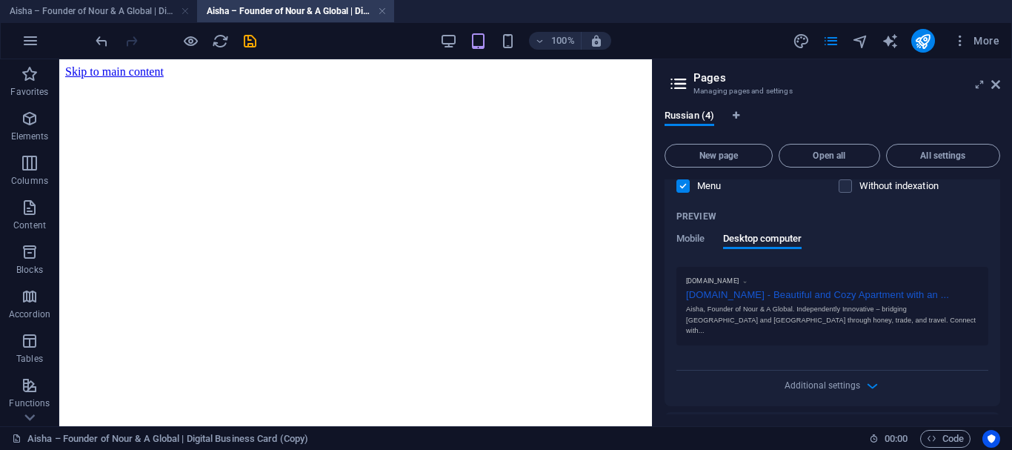
drag, startPoint x: 821, startPoint y: 298, endPoint x: 590, endPoint y: 356, distance: 238.7
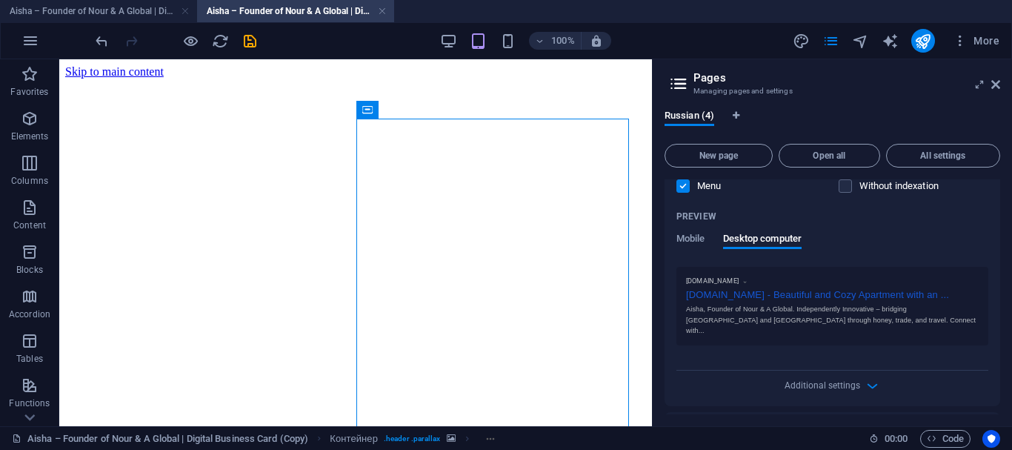
drag, startPoint x: 1002, startPoint y: 268, endPoint x: 995, endPoint y: 244, distance: 24.6
click at [995, 244] on div "Russian (4) New page Open all All settings Aisha – Founder of Nour & A Global |…" at bounding box center [832, 262] width 359 height 328
click at [946, 152] on font "All settings" at bounding box center [942, 155] width 45 height 10
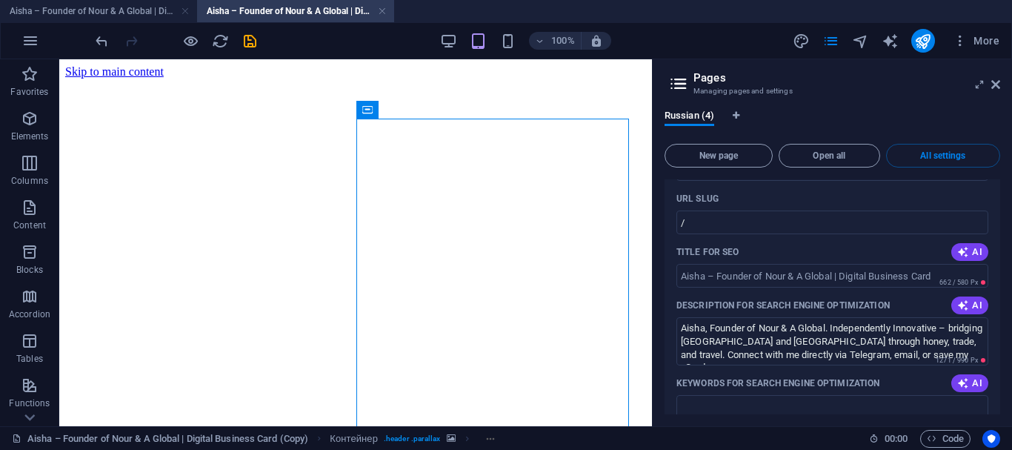
scroll to position [0, 0]
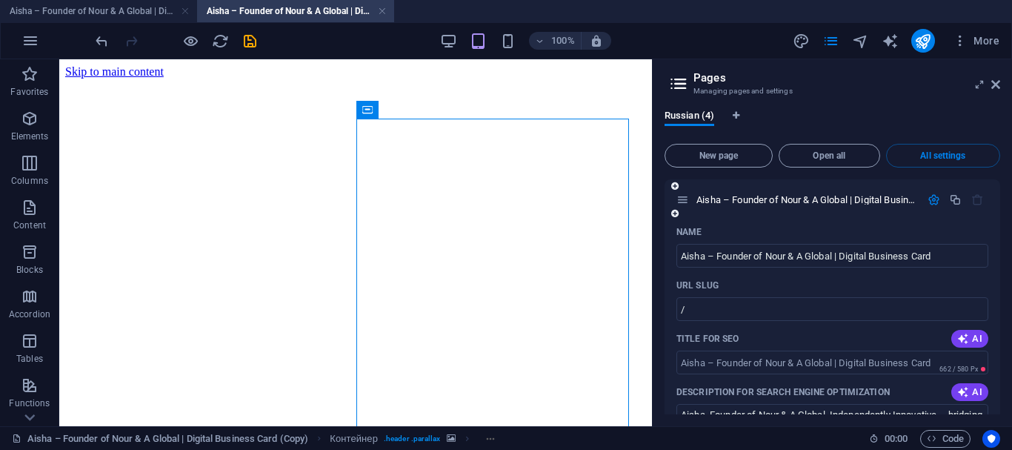
click at [930, 201] on icon "button" at bounding box center [933, 199] width 13 height 13
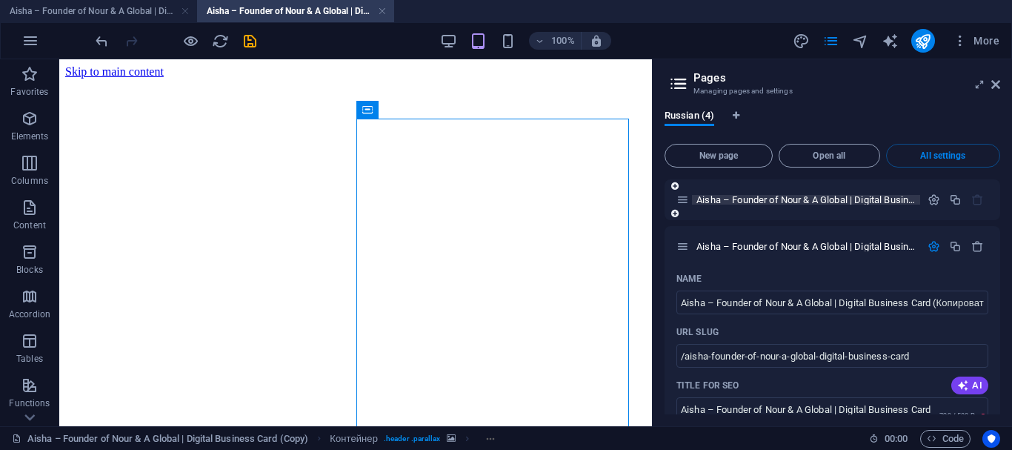
click at [850, 199] on font "Aisha – Founder of Nour & A Global | Digital Business Card" at bounding box center [821, 199] width 250 height 11
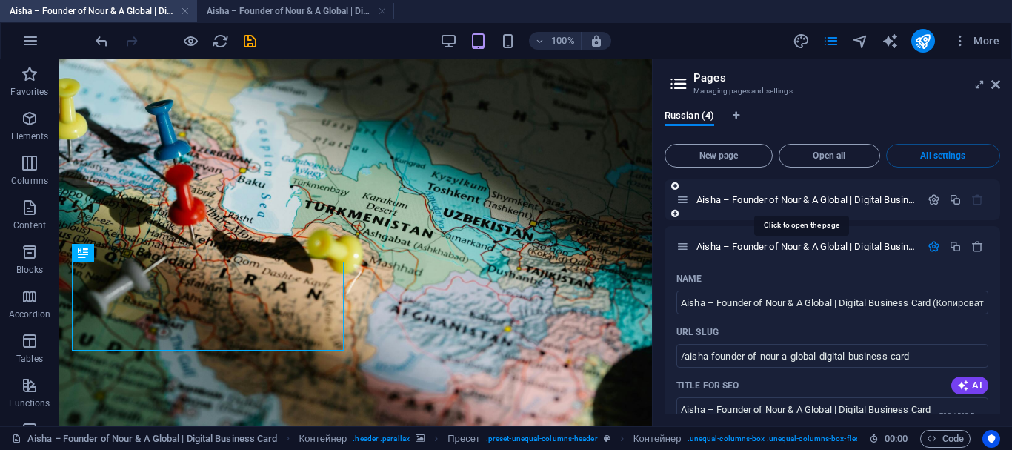
drag, startPoint x: 734, startPoint y: 199, endPoint x: 678, endPoint y: 198, distance: 56.3
click at [678, 198] on icon at bounding box center [682, 199] width 13 height 13
click at [681, 202] on icon at bounding box center [682, 199] width 13 height 13
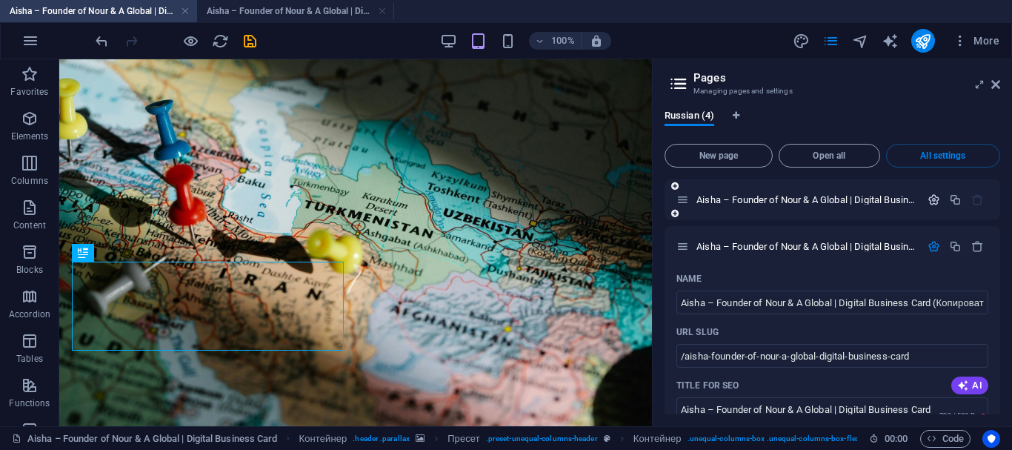
click at [928, 199] on icon "button" at bounding box center [933, 199] width 13 height 13
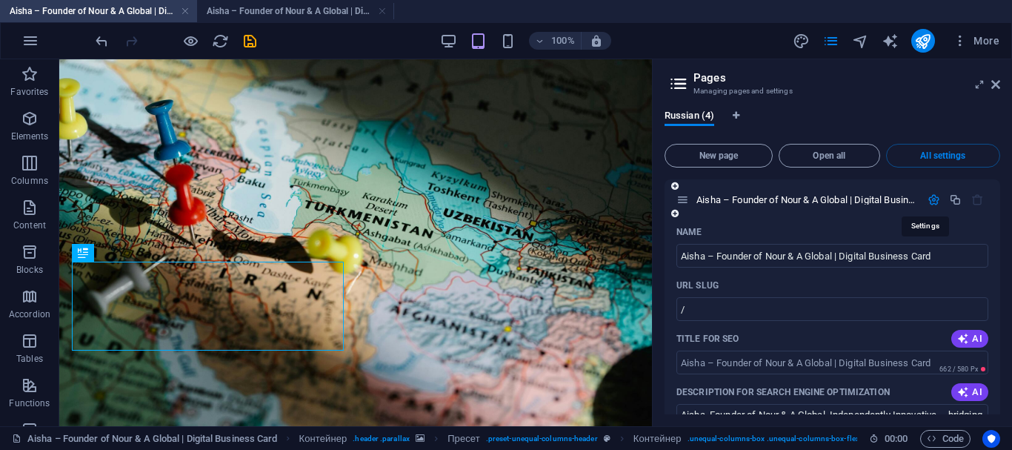
click at [928, 199] on icon "button" at bounding box center [933, 199] width 13 height 13
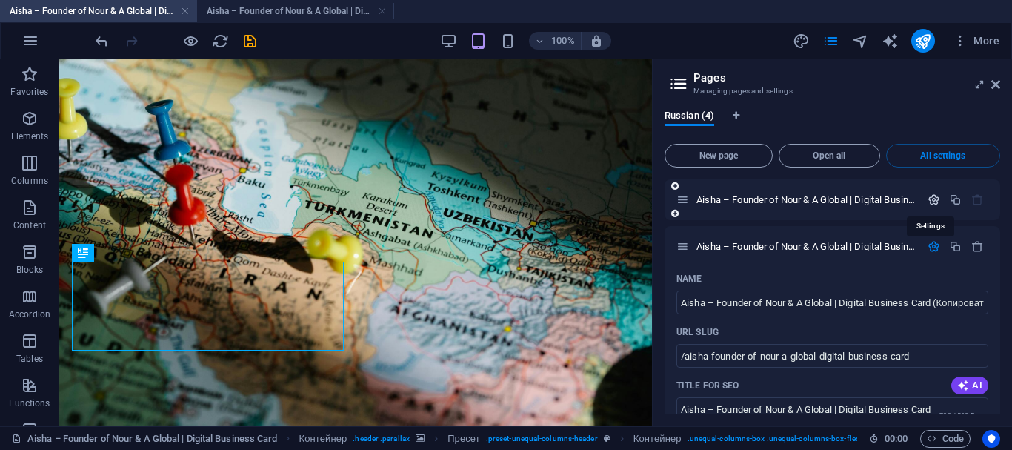
click at [928, 198] on icon "button" at bounding box center [933, 199] width 13 height 13
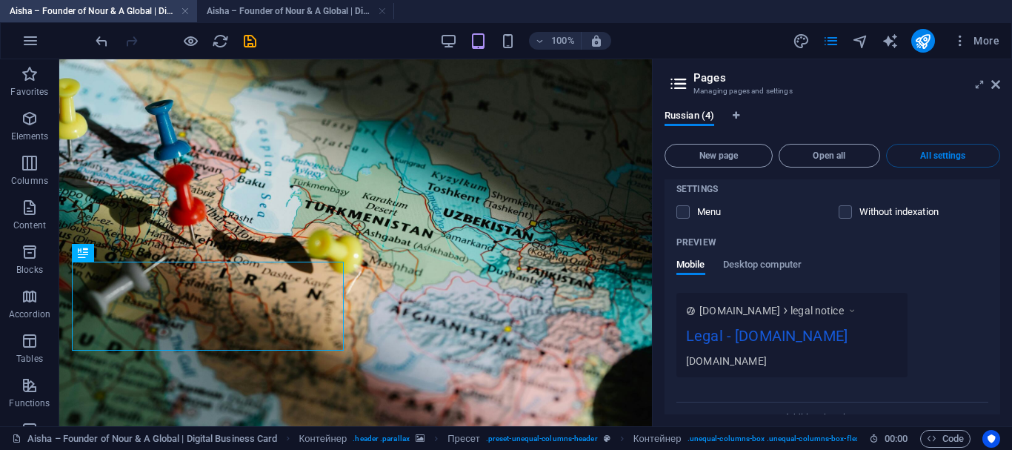
scroll to position [256, 0]
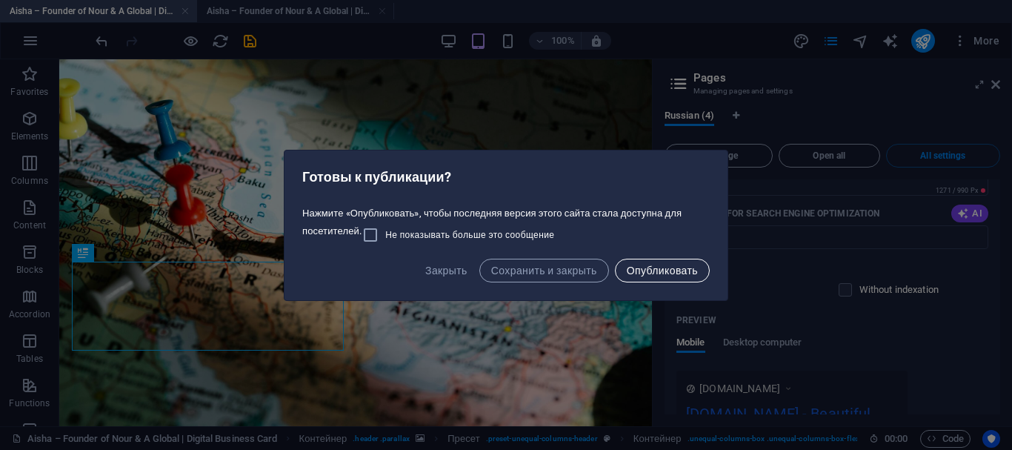
click at [624, 274] on button "Опубликовать" at bounding box center [662, 271] width 95 height 24
